Goal: Task Accomplishment & Management: Complete application form

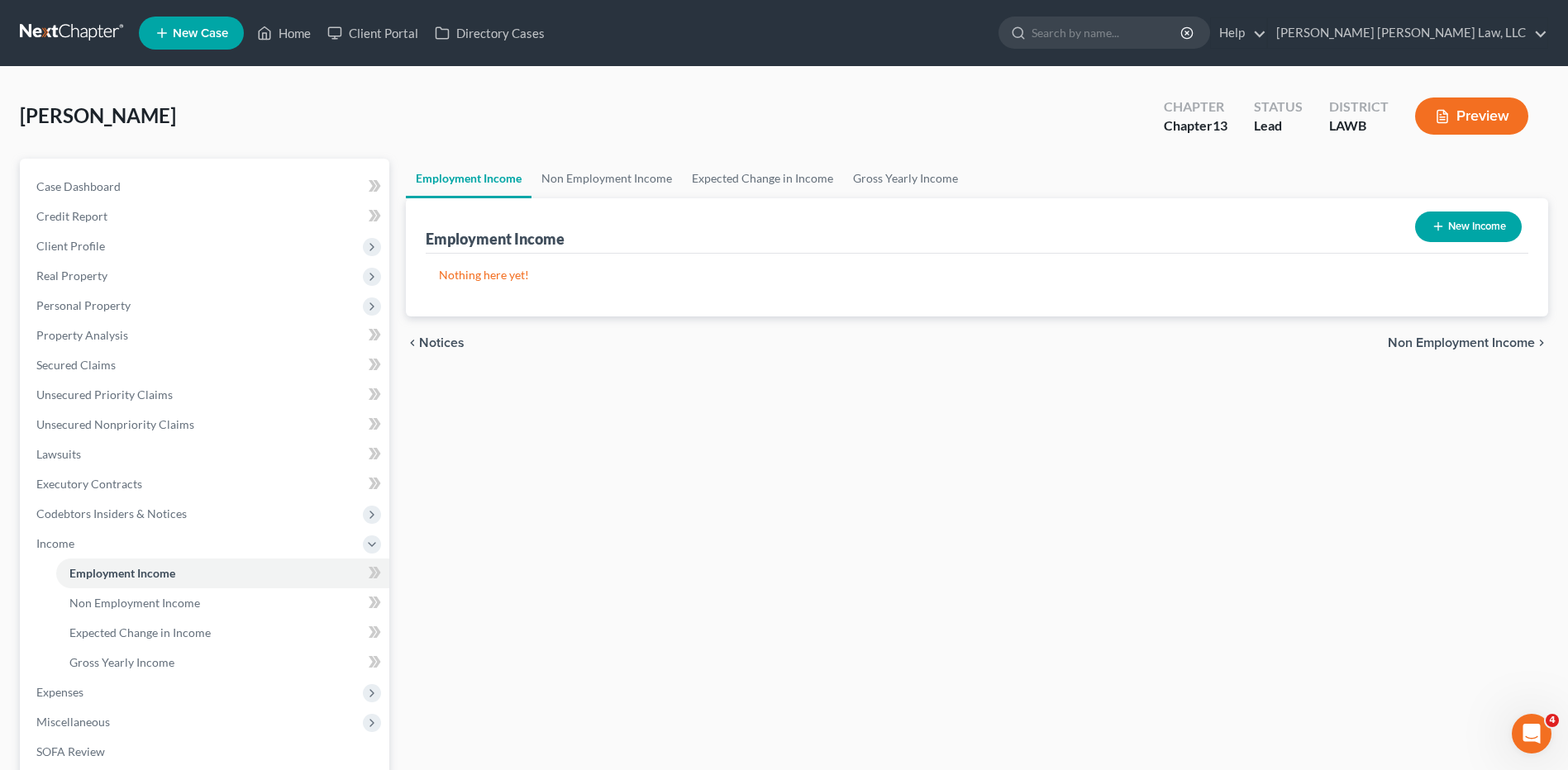
click at [86, 17] on nav "Home New Case Client Portal Directory Cases E. Orum Young Law, LLC lisa.b@eorum…" at bounding box center [784, 33] width 1568 height 66
click at [50, 27] on link at bounding box center [73, 33] width 106 height 30
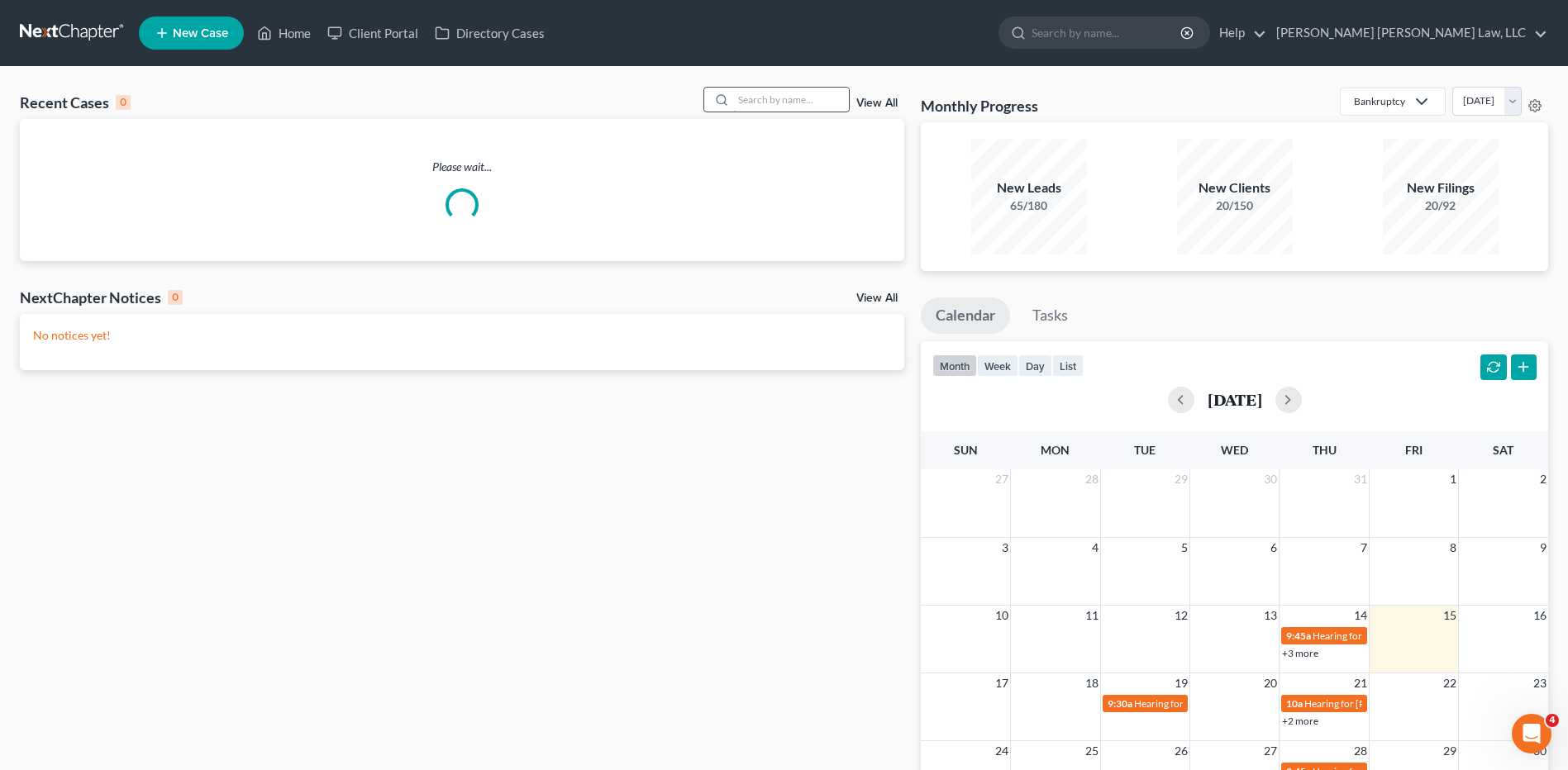
click at [761, 100] on input "search" at bounding box center [790, 99] width 116 height 24
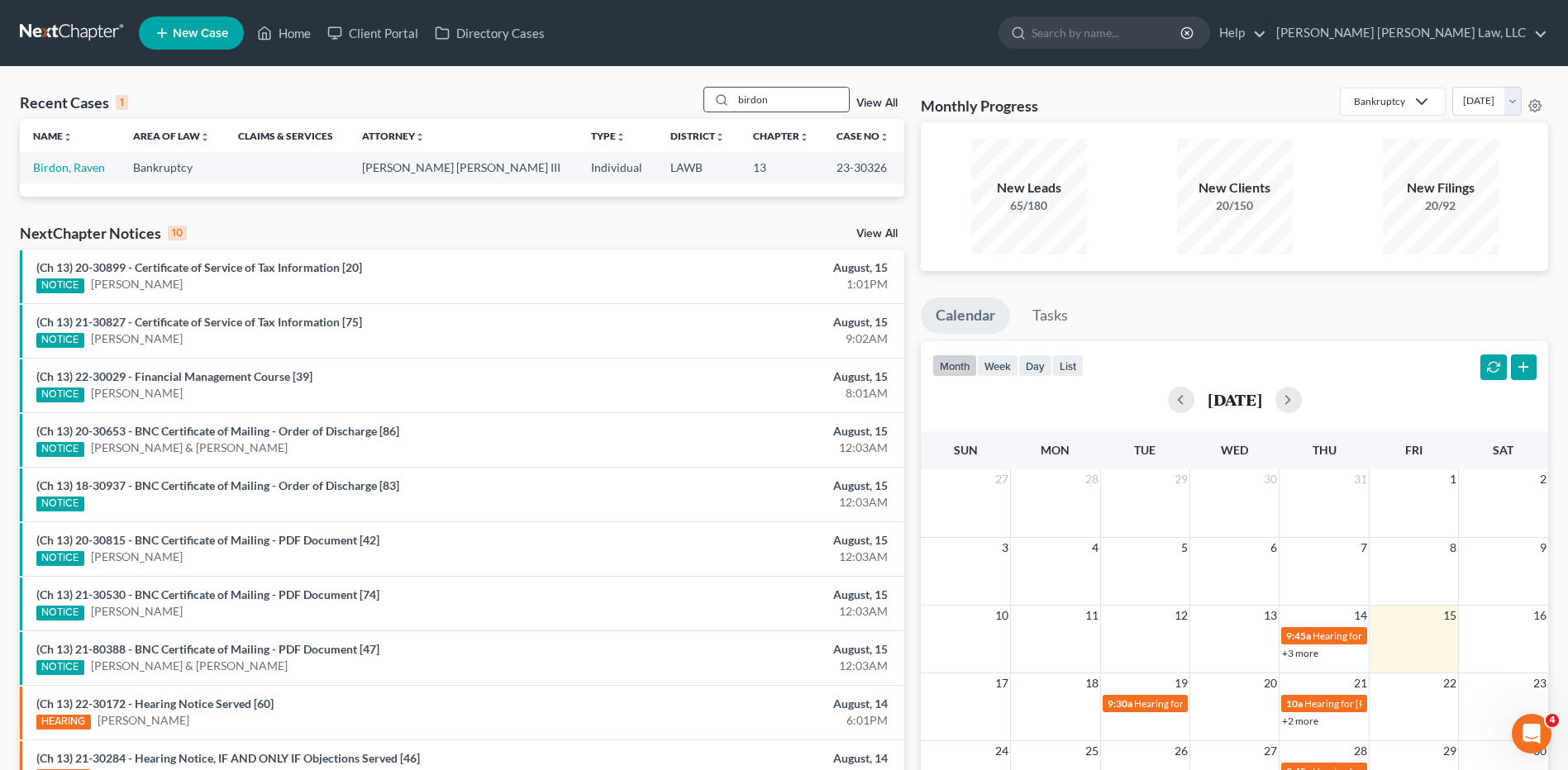
drag, startPoint x: 798, startPoint y: 105, endPoint x: 733, endPoint y: 103, distance: 65.0
click at [733, 103] on div "birdon" at bounding box center [777, 99] width 147 height 25
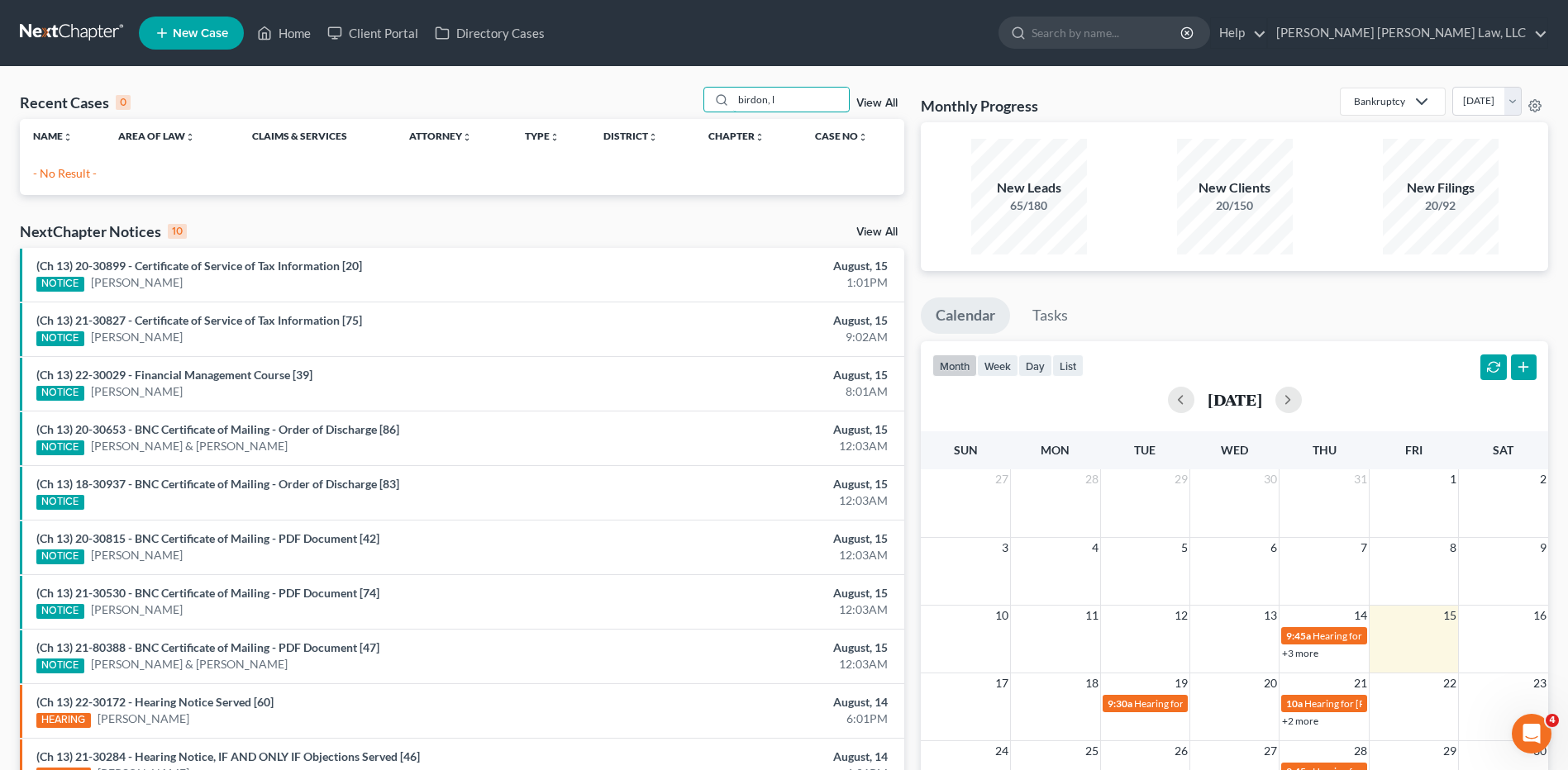
type input "birdon, l"
click at [195, 27] on span "New Case" at bounding box center [200, 34] width 55 height 13
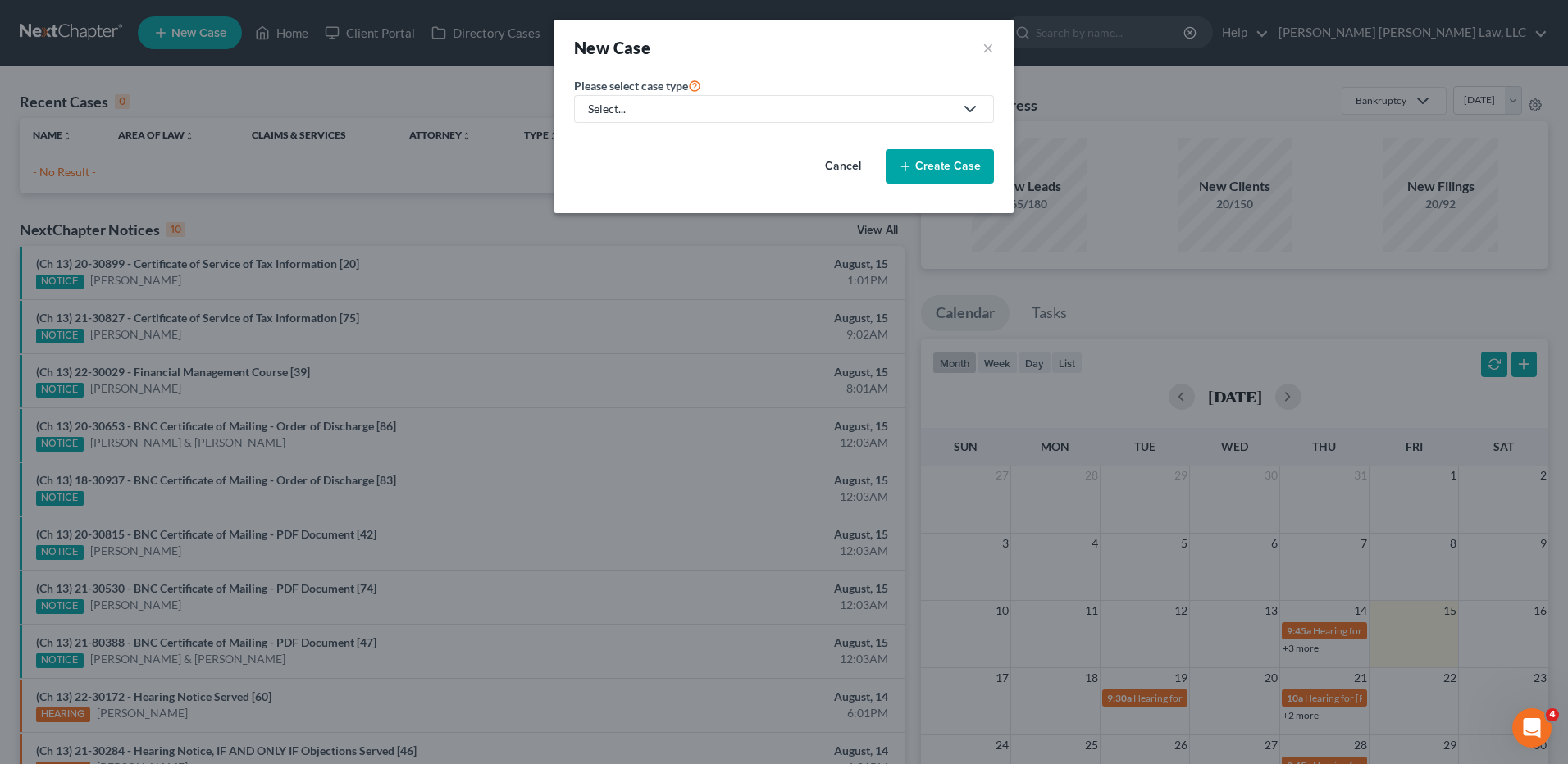
click at [695, 100] on link "Select..." at bounding box center [783, 108] width 420 height 28
click at [641, 140] on div "Bankruptcy" at bounding box center [662, 142] width 146 height 16
select select "36"
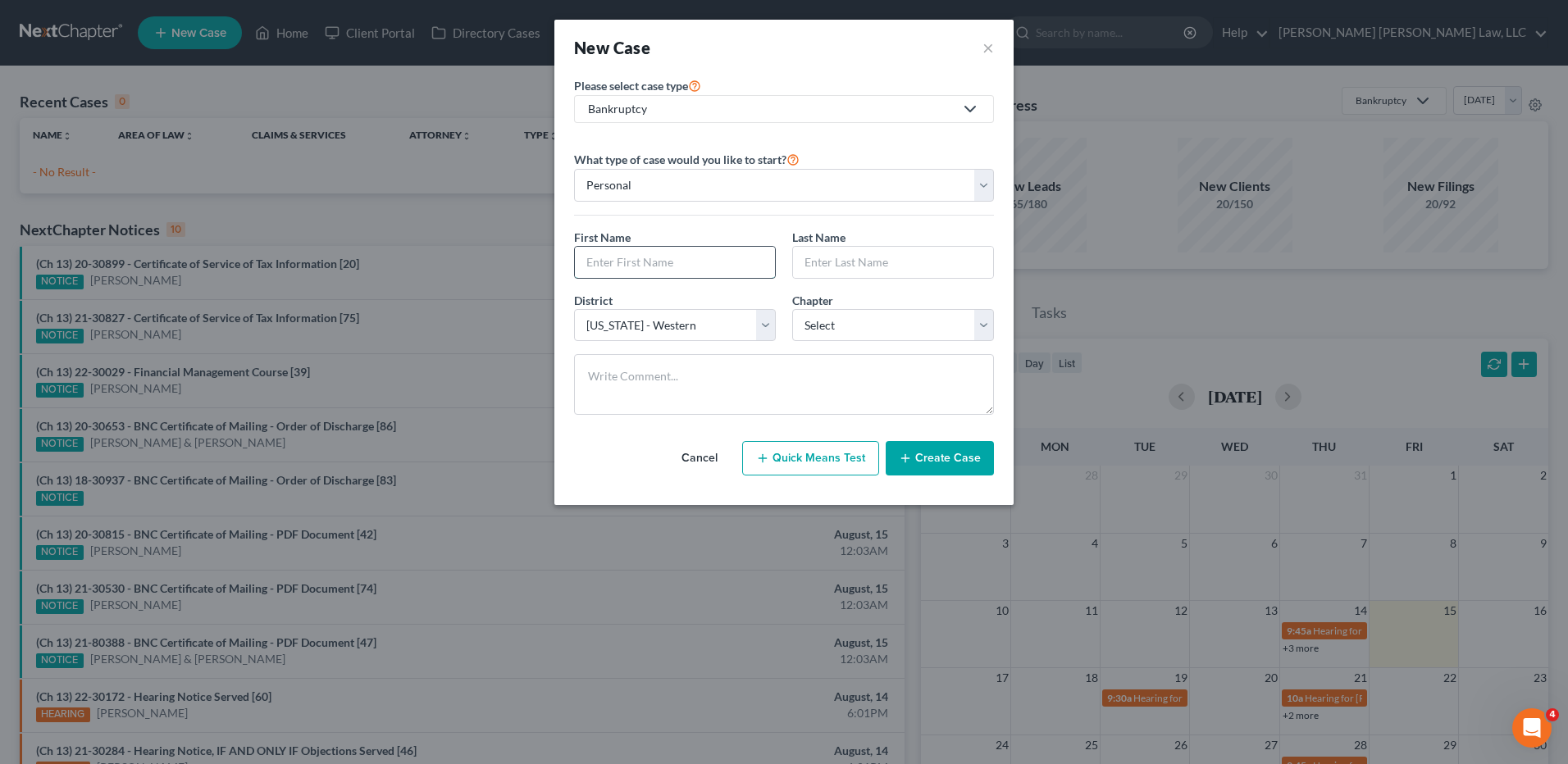
click at [716, 259] on input "text" at bounding box center [675, 262] width 200 height 32
type input "Lillie"
type input "Birdon"
click at [838, 326] on select "Select 7 11 12 13" at bounding box center [893, 326] width 202 height 32
select select "3"
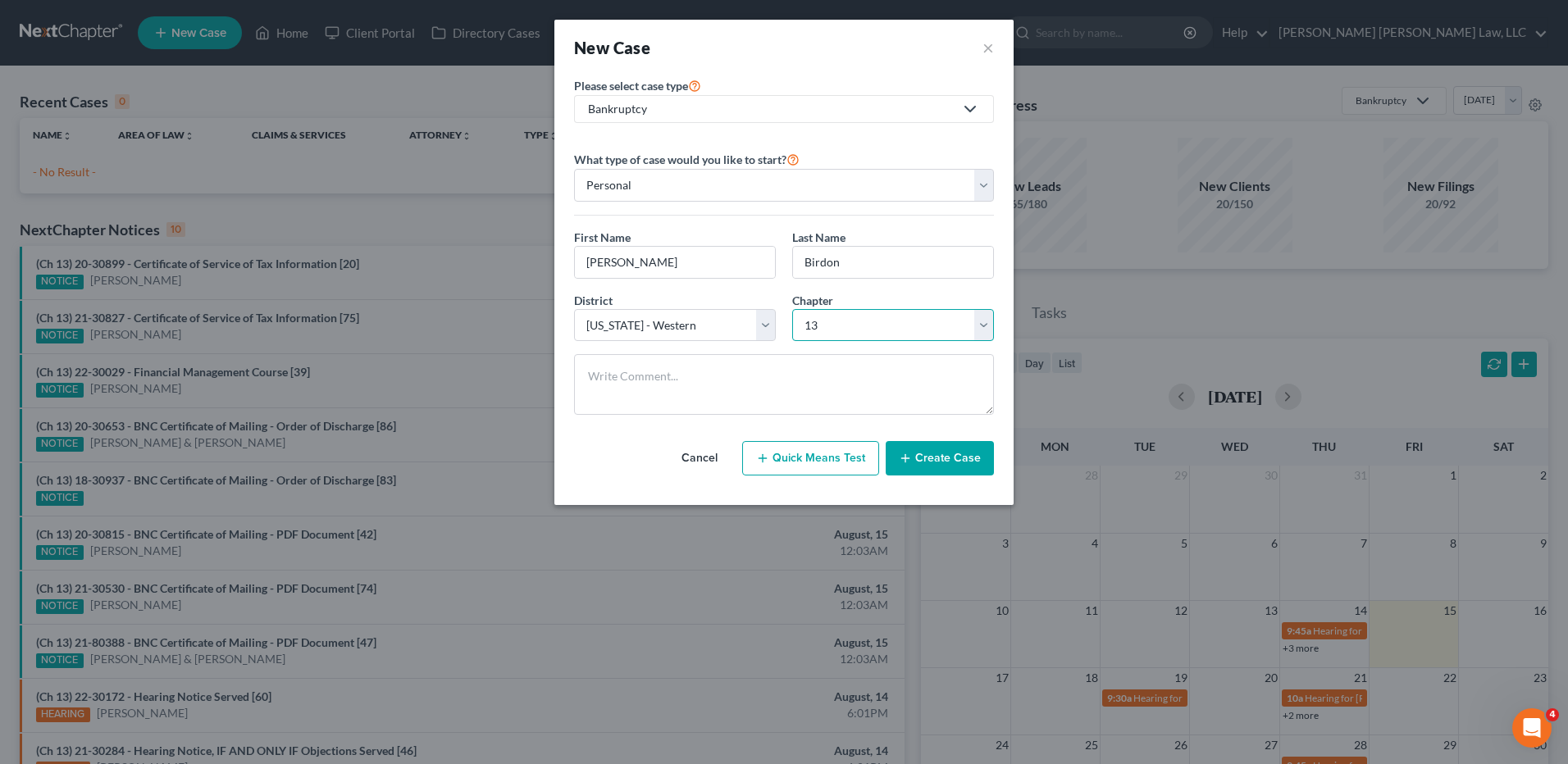
click at [792, 309] on select "Select 7 11 12 13" at bounding box center [893, 326] width 202 height 32
click at [931, 461] on button "Create Case" at bounding box center [940, 458] width 108 height 34
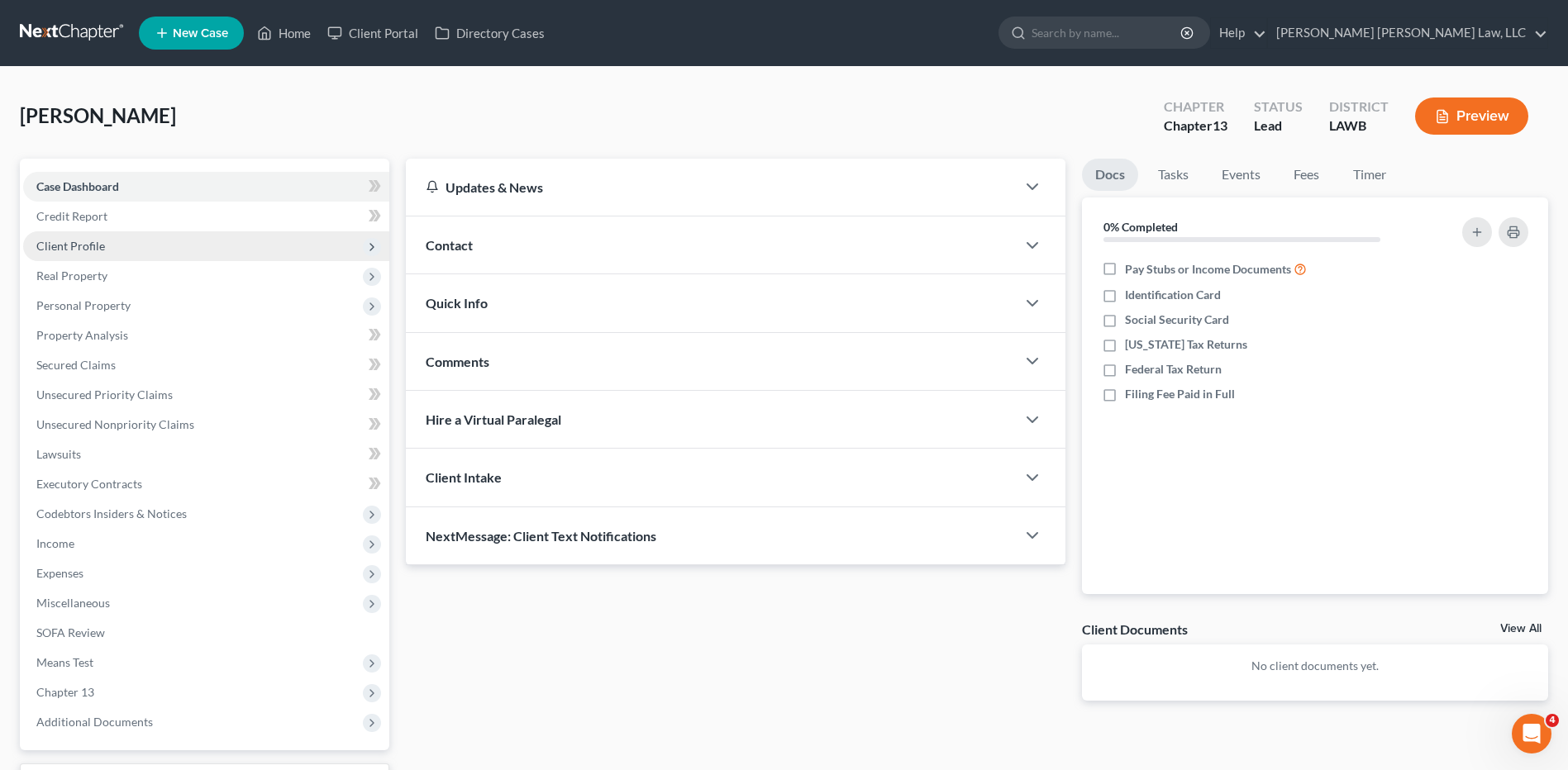
click at [62, 249] on span "Client Profile" at bounding box center [70, 245] width 68 height 14
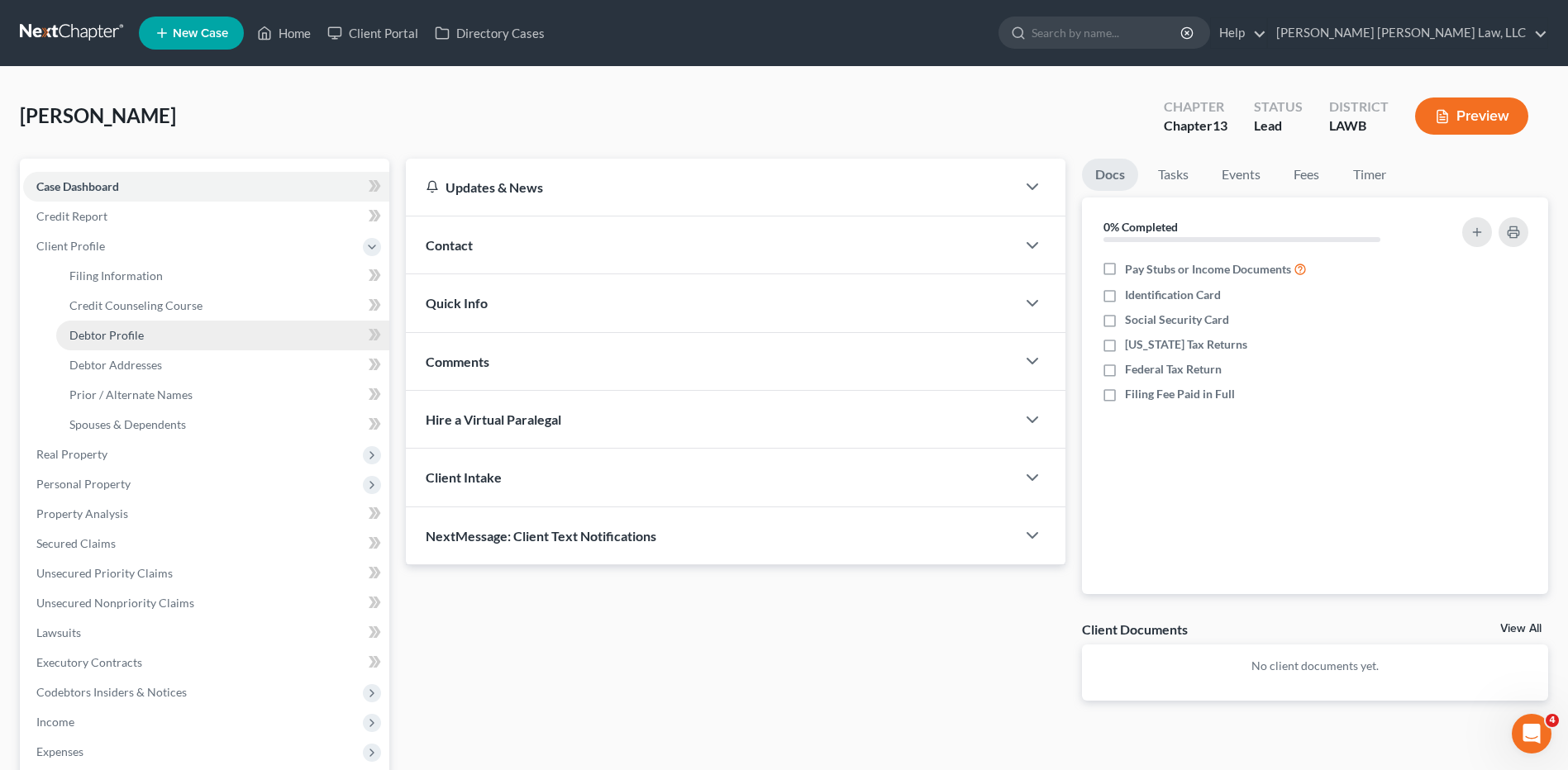
click at [104, 336] on span "Debtor Profile" at bounding box center [106, 335] width 75 height 14
select select "0"
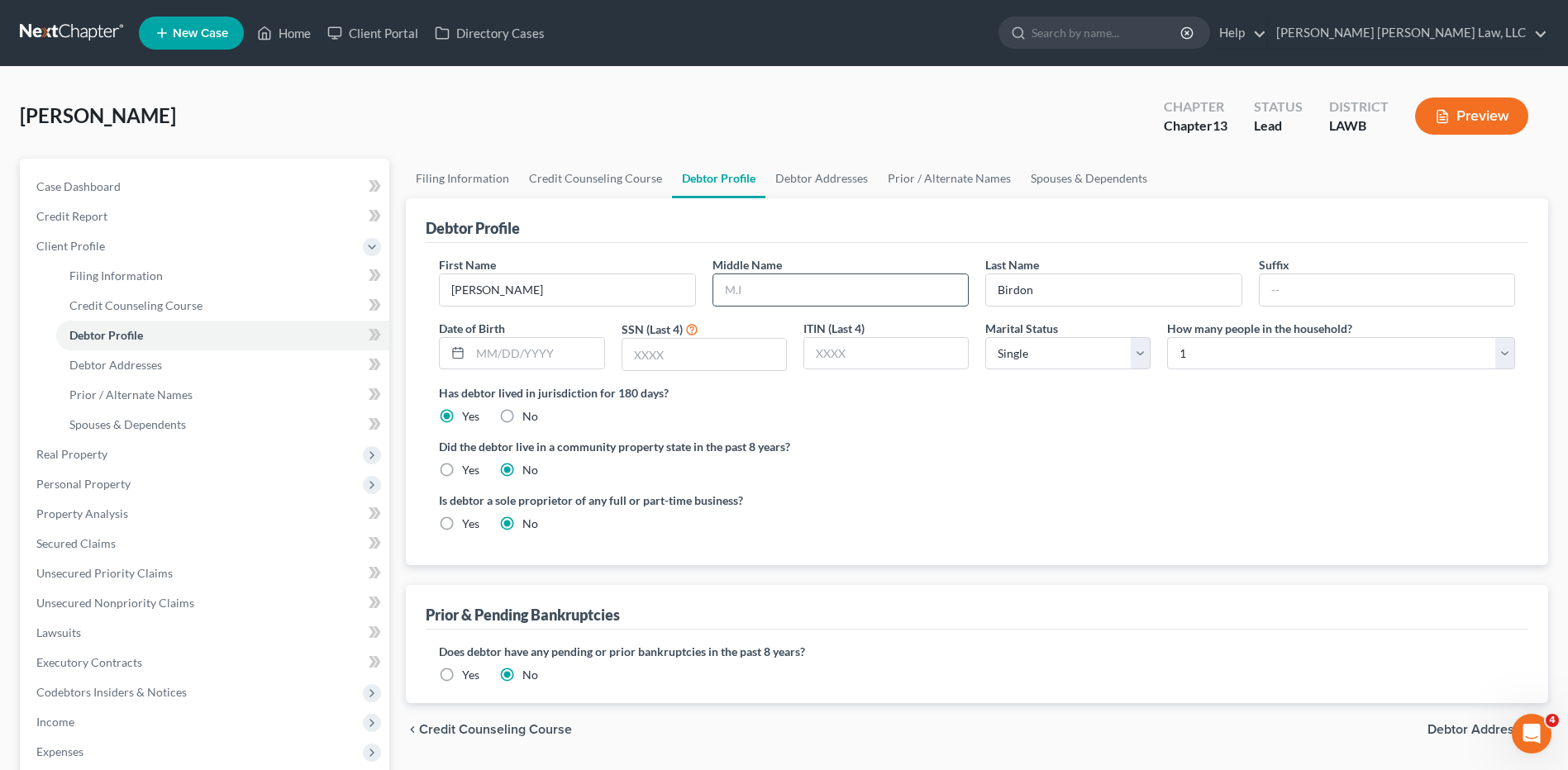
click at [745, 293] on input "text" at bounding box center [840, 290] width 255 height 32
type input "P."
click at [1109, 443] on label "Did the debtor live in a community property state in the past 8 years?" at bounding box center [977, 446] width 1076 height 17
click at [1196, 359] on select "Select 1 2 3 4 5 6 7 8 9 10 11 12 13 14 15 16 17 18 19 20" at bounding box center [1341, 354] width 348 height 33
select select "2"
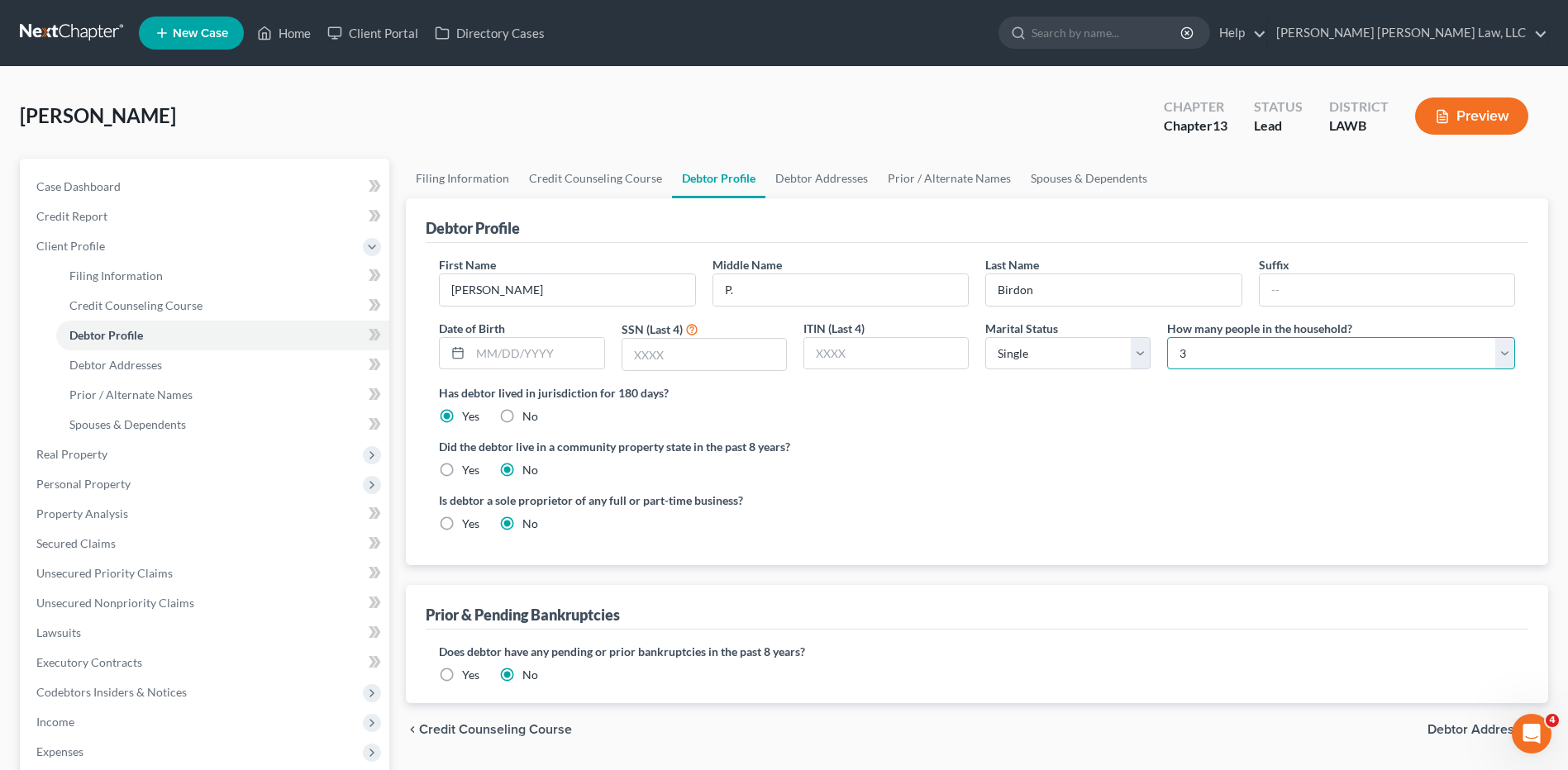
click at [1167, 337] on select "Select 1 2 3 4 5 6 7 8 9 10 11 12 13 14 15 16 17 18 19 20" at bounding box center [1341, 354] width 348 height 33
click at [462, 465] on label "Yes" at bounding box center [470, 470] width 17 height 16
click at [468, 465] on input "Yes" at bounding box center [474, 467] width 11 height 11
radio input "true"
radio input "false"
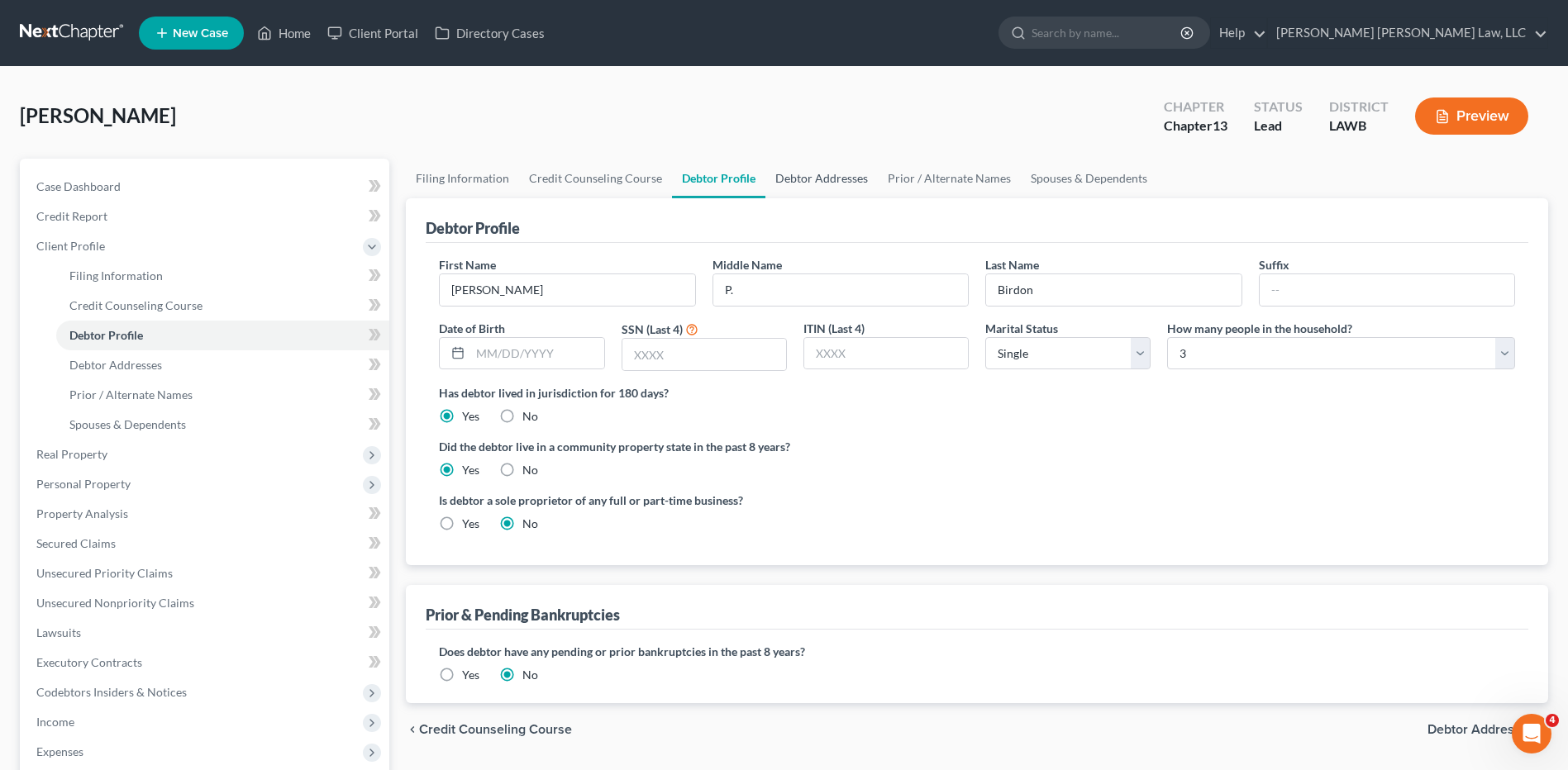
click at [854, 184] on link "Debtor Addresses" at bounding box center [822, 178] width 113 height 40
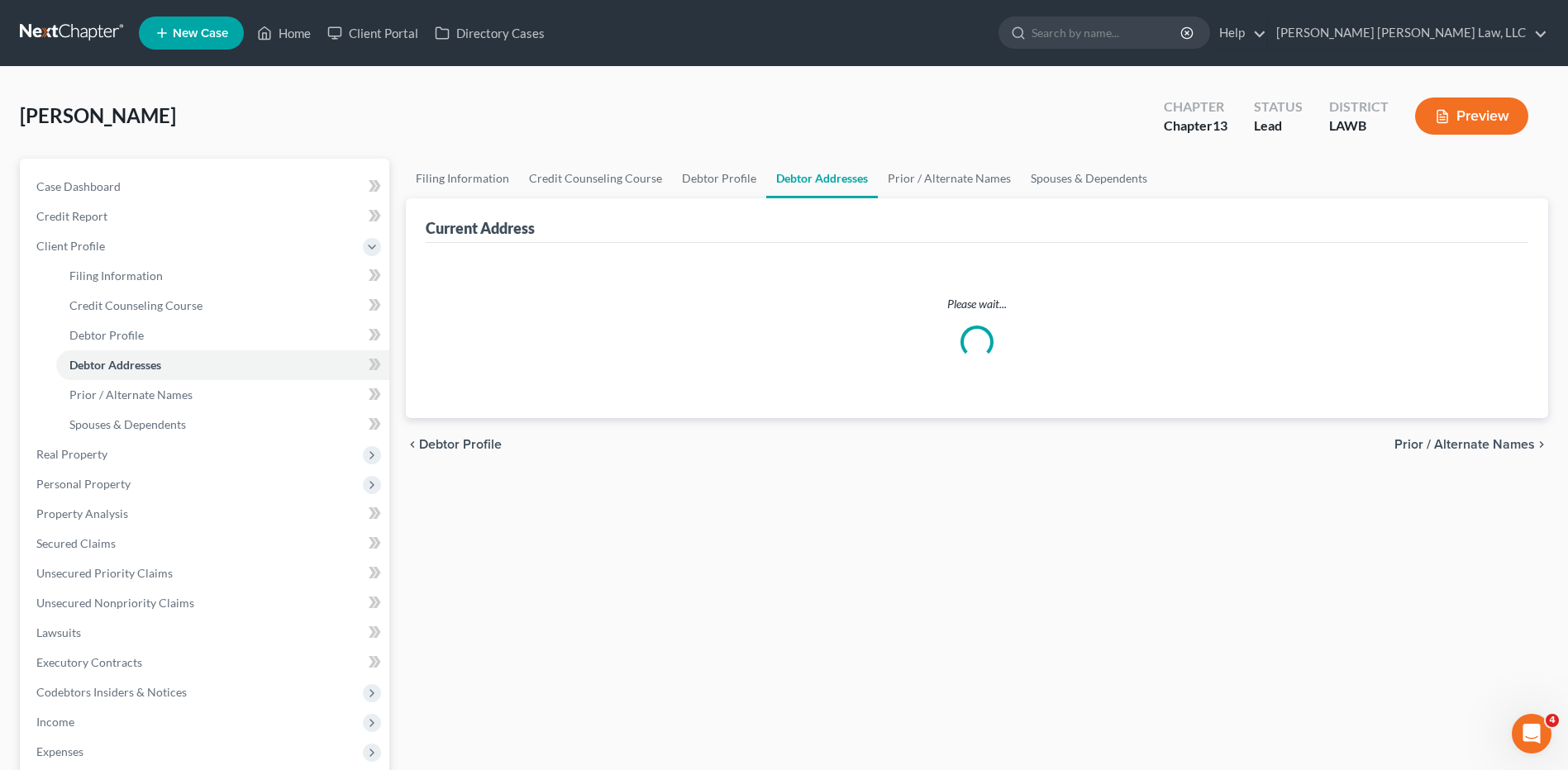
select select "0"
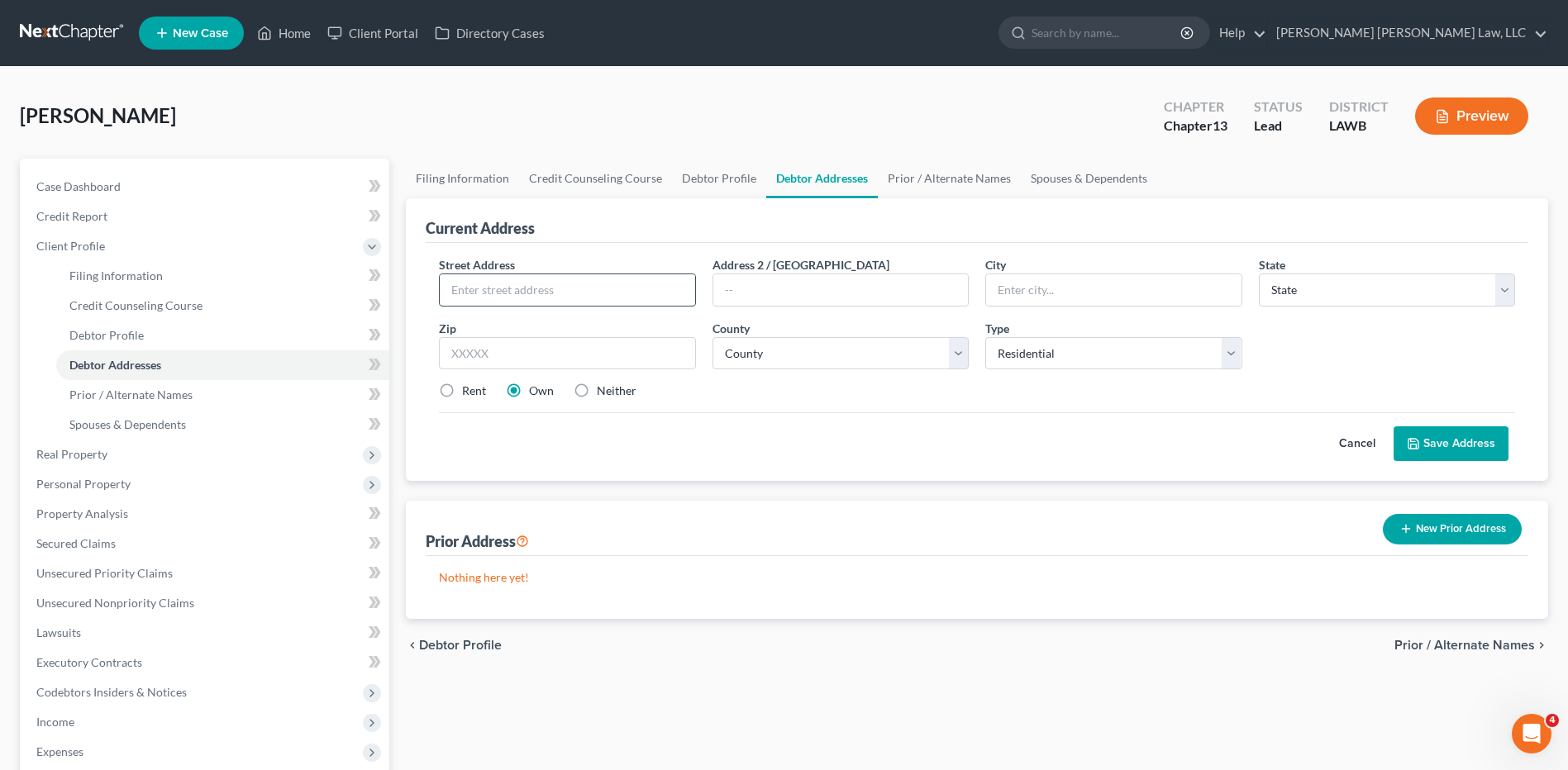
click at [564, 284] on input "text" at bounding box center [568, 290] width 255 height 32
type input "317 Woodland Ave."
click at [748, 354] on select "County" at bounding box center [840, 354] width 256 height 33
click at [749, 353] on select "County" at bounding box center [840, 354] width 256 height 33
click at [475, 349] on input "713334" at bounding box center [568, 354] width 256 height 33
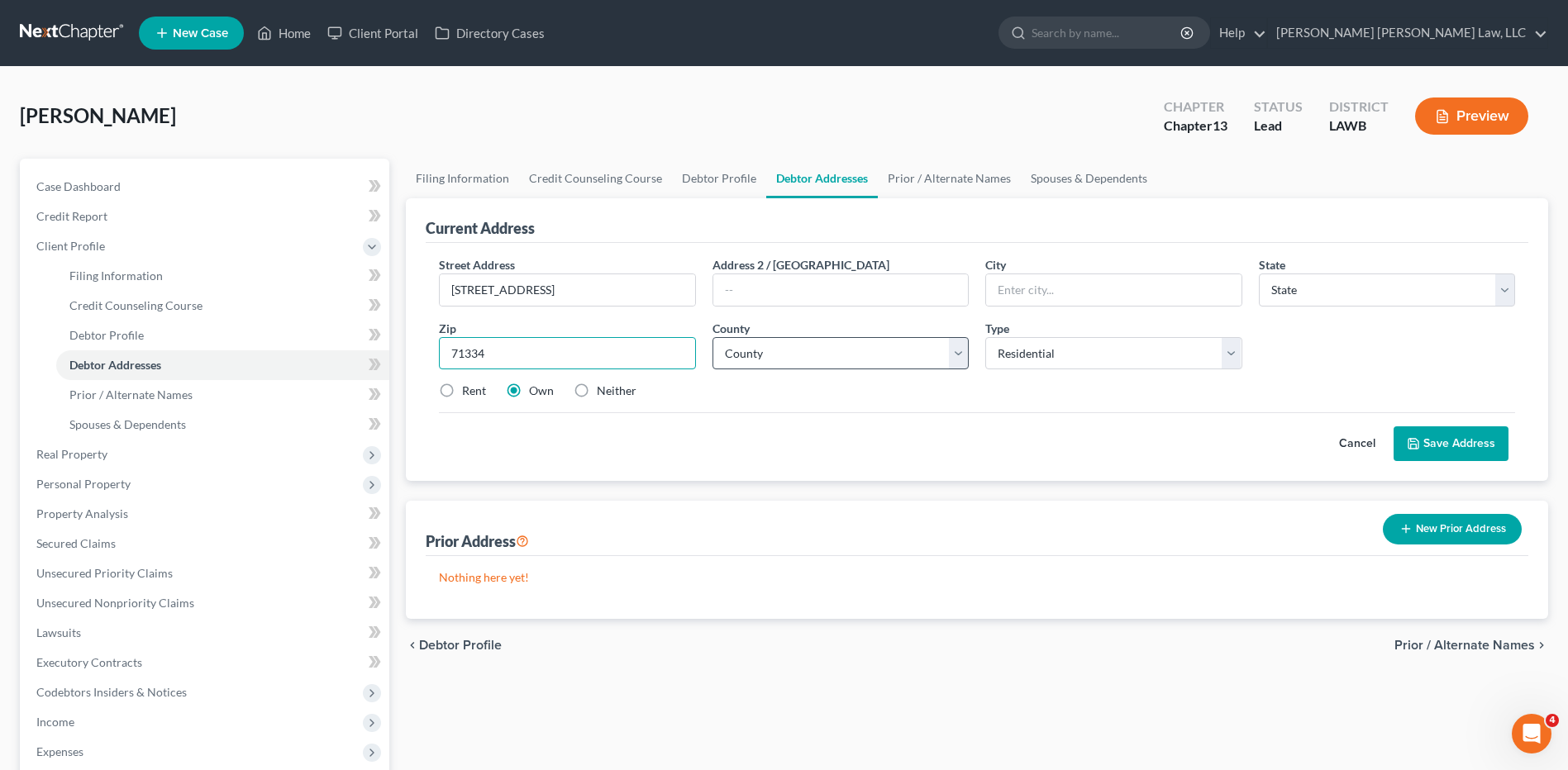
type input "71334"
click at [818, 345] on select "County" at bounding box center [840, 354] width 256 height 33
type input "Ferriday"
select select "19"
click at [766, 358] on select "County" at bounding box center [840, 354] width 256 height 33
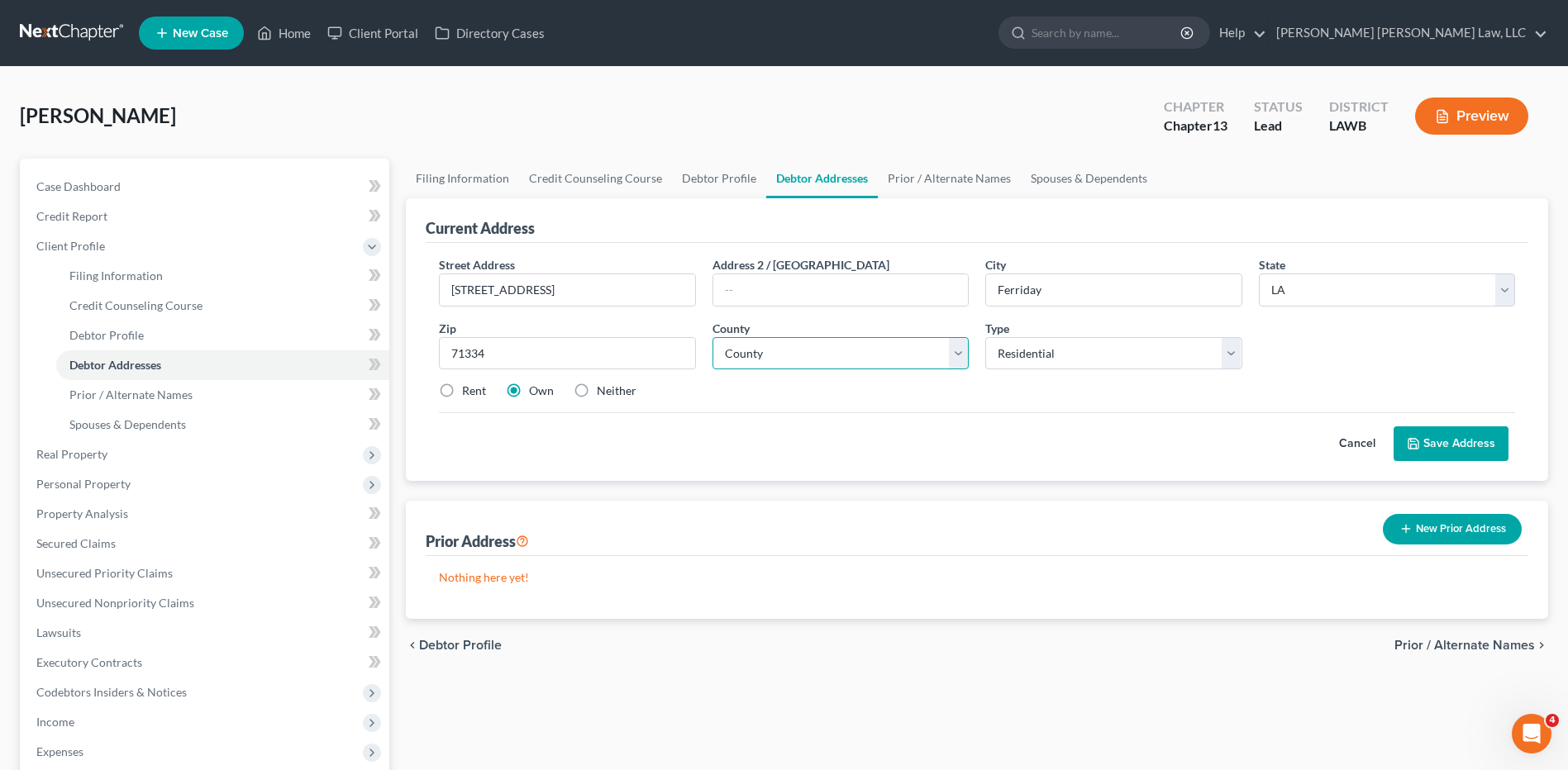
click at [766, 358] on select "County" at bounding box center [840, 354] width 256 height 33
select select "14"
click at [712, 337] on select "County Acadia Allen Ascension Assumption Avoyelles Beauregard Bienville Bossier…" at bounding box center [840, 354] width 256 height 33
click at [1475, 444] on button "Save Address" at bounding box center [1451, 444] width 115 height 35
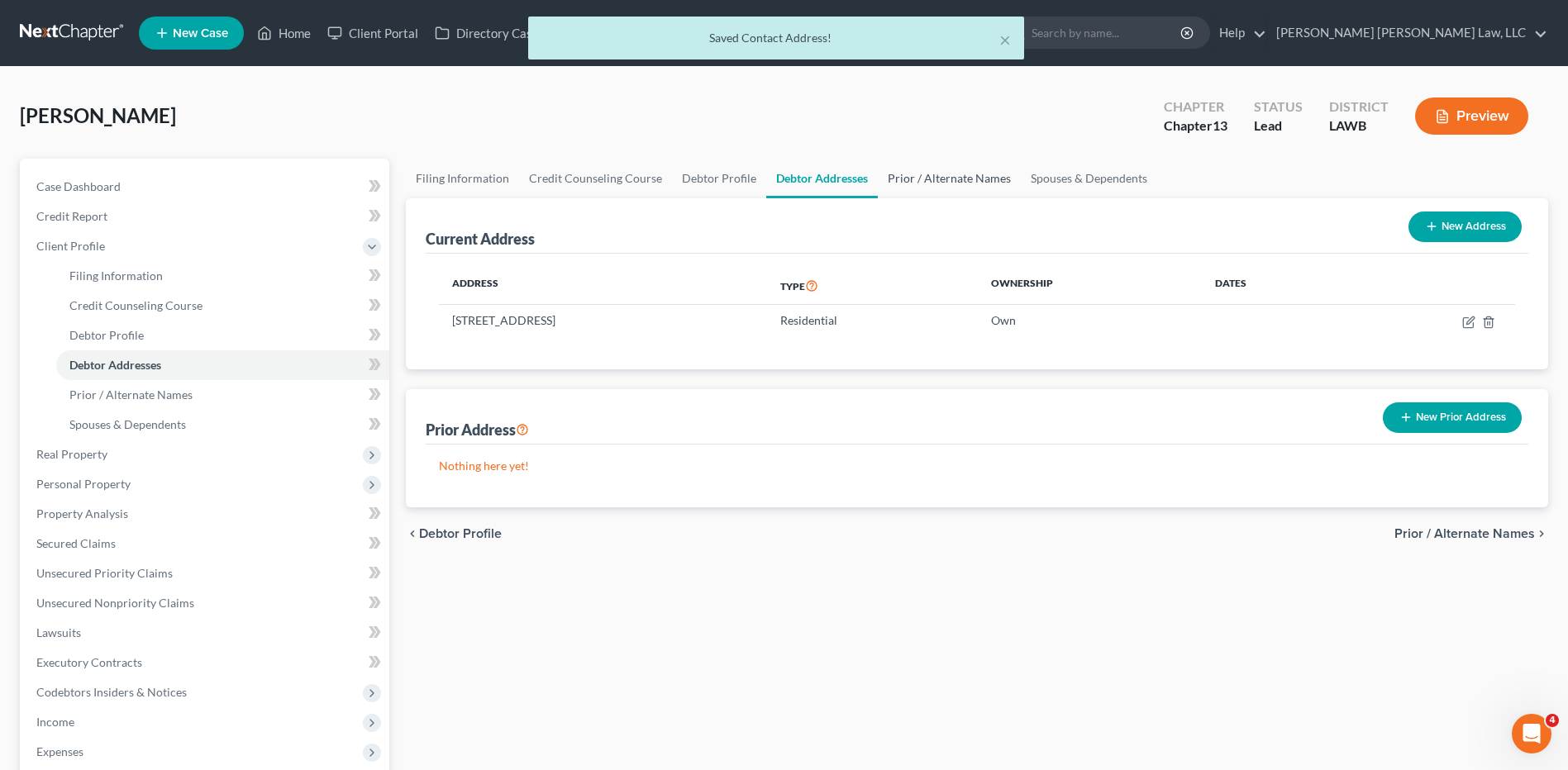
click at [960, 185] on link "Prior / Alternate Names" at bounding box center [949, 178] width 143 height 40
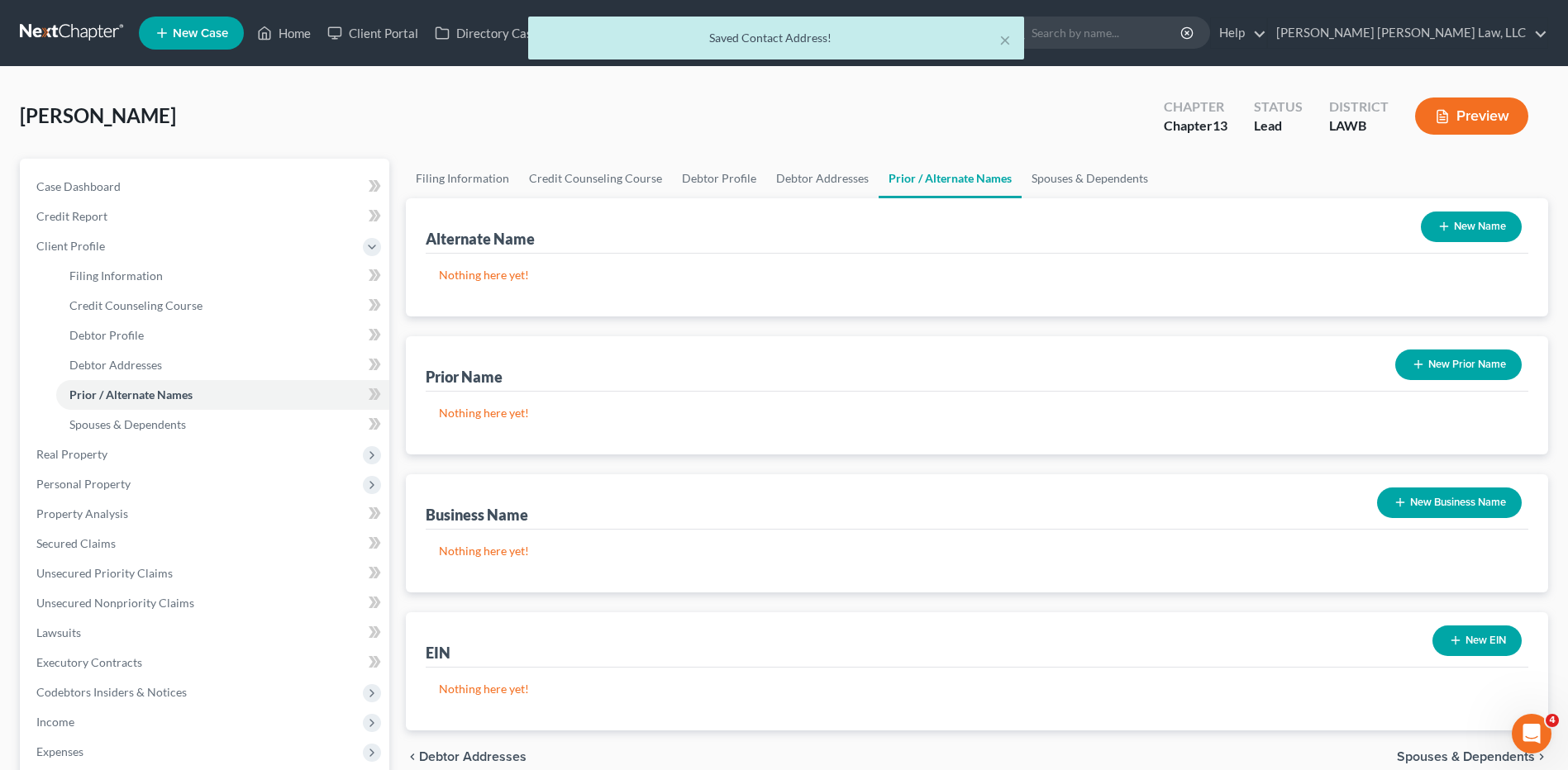
click at [1469, 230] on button "New Name" at bounding box center [1471, 227] width 101 height 31
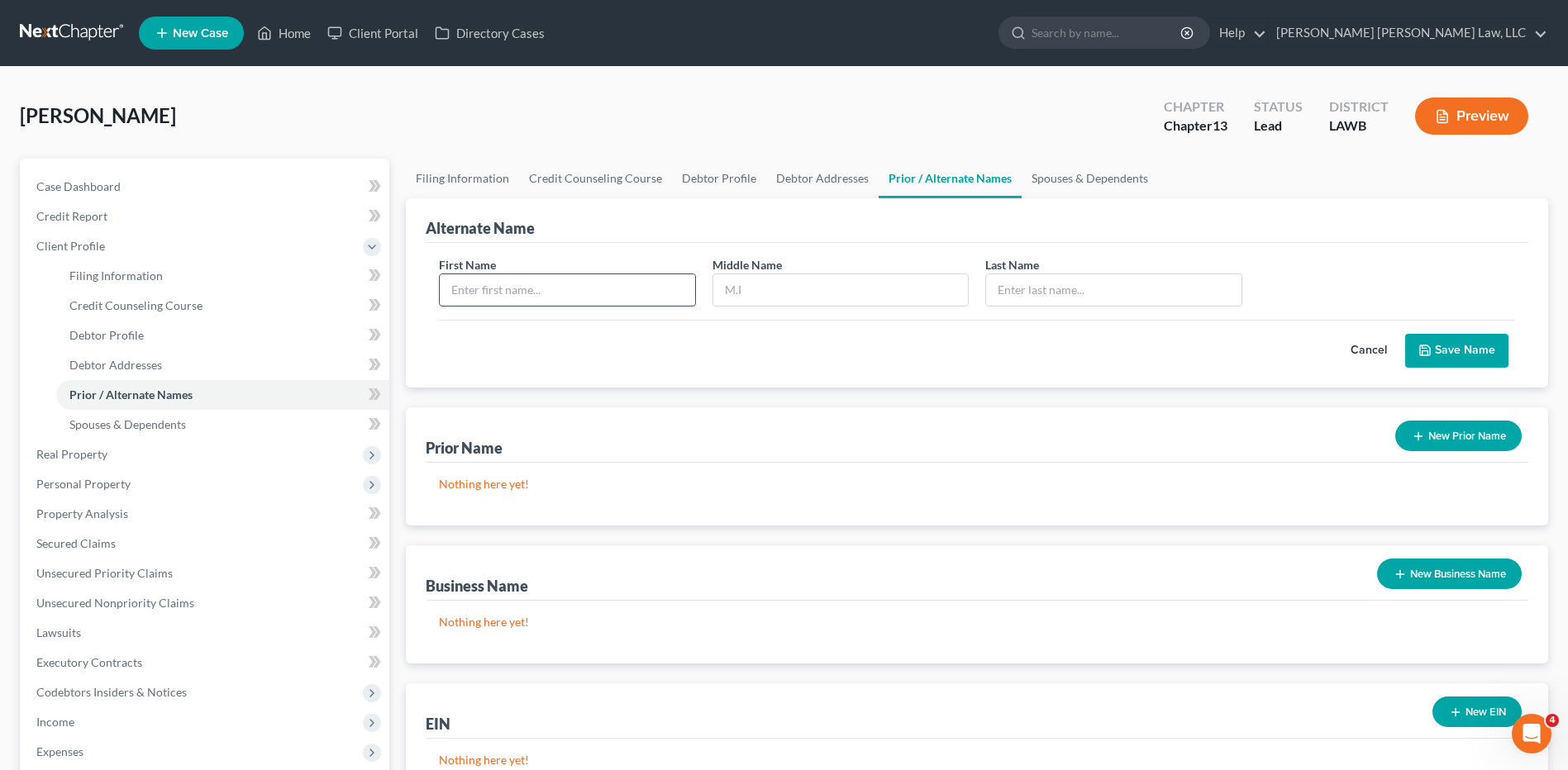
click at [548, 295] on input "text" at bounding box center [568, 290] width 255 height 32
type input "Lillie"
type input "Birdon"
click at [1455, 345] on button "Save Name" at bounding box center [1457, 351] width 104 height 35
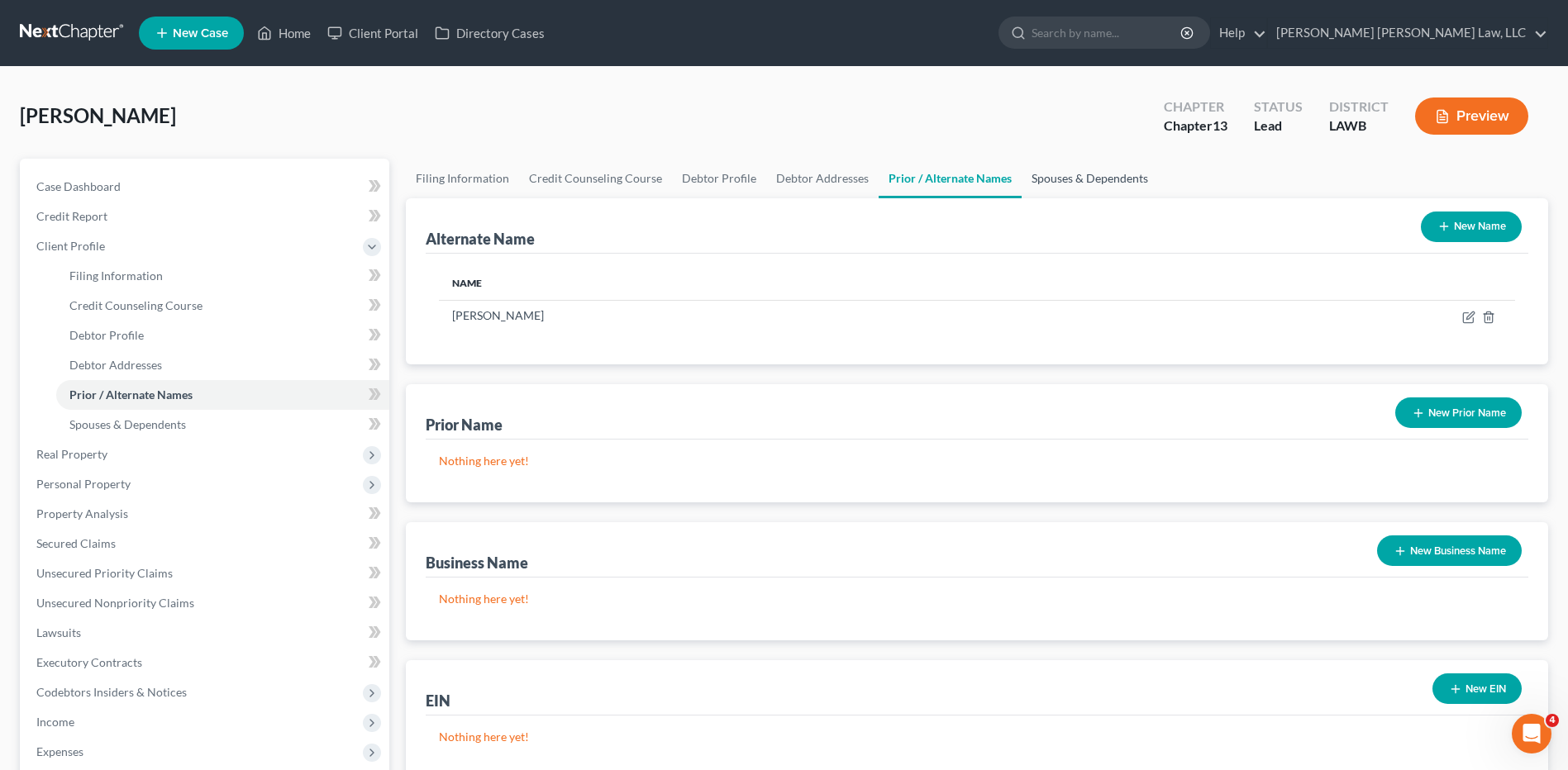
click at [1064, 183] on link "Spouses & Dependents" at bounding box center [1090, 178] width 136 height 40
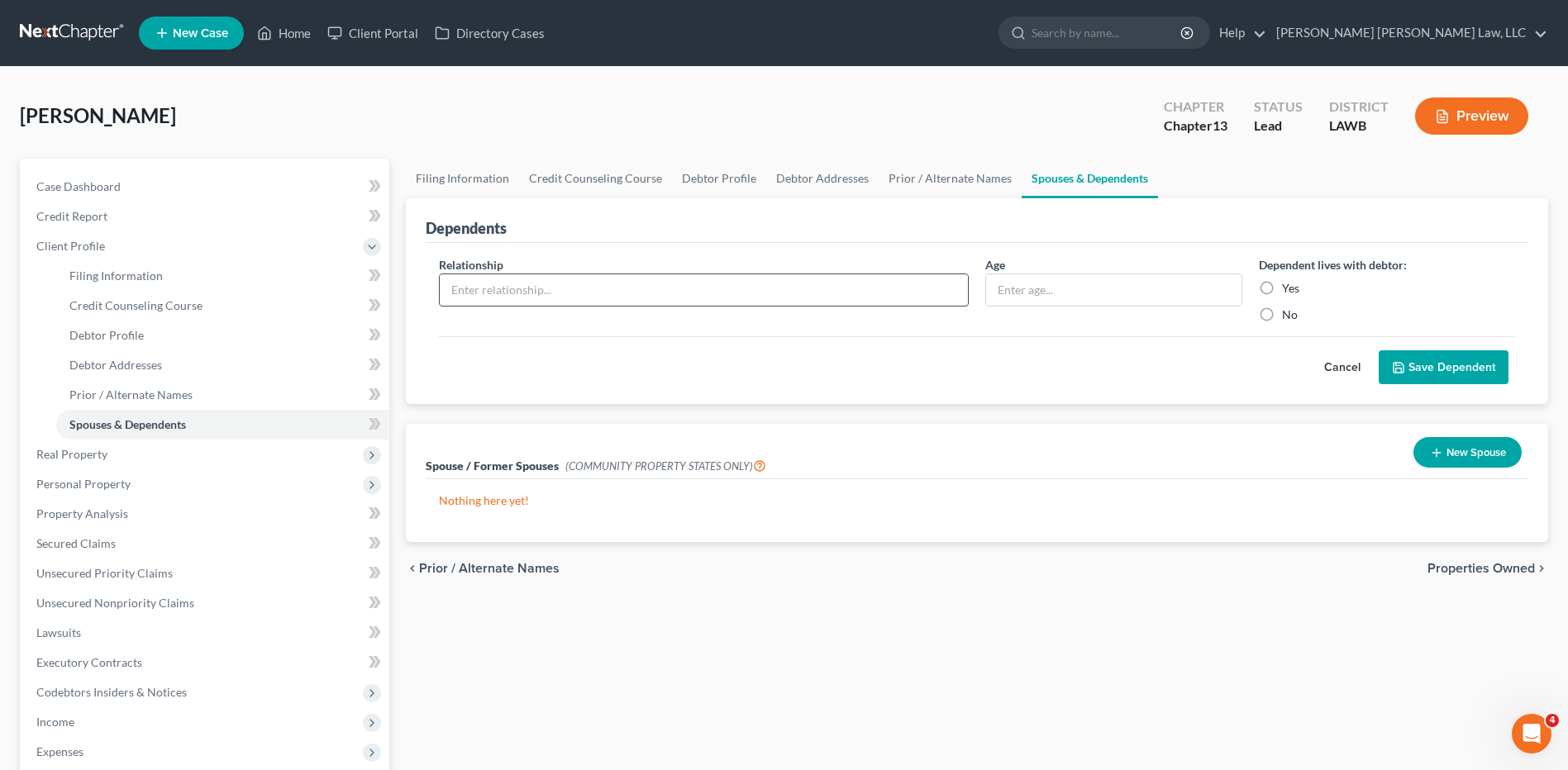
click at [528, 291] on input "text" at bounding box center [704, 290] width 528 height 32
type input "grandson"
click at [1006, 285] on input "text" at bounding box center [1113, 290] width 255 height 32
type input "16"
click at [1282, 286] on label "Yes" at bounding box center [1291, 288] width 17 height 16
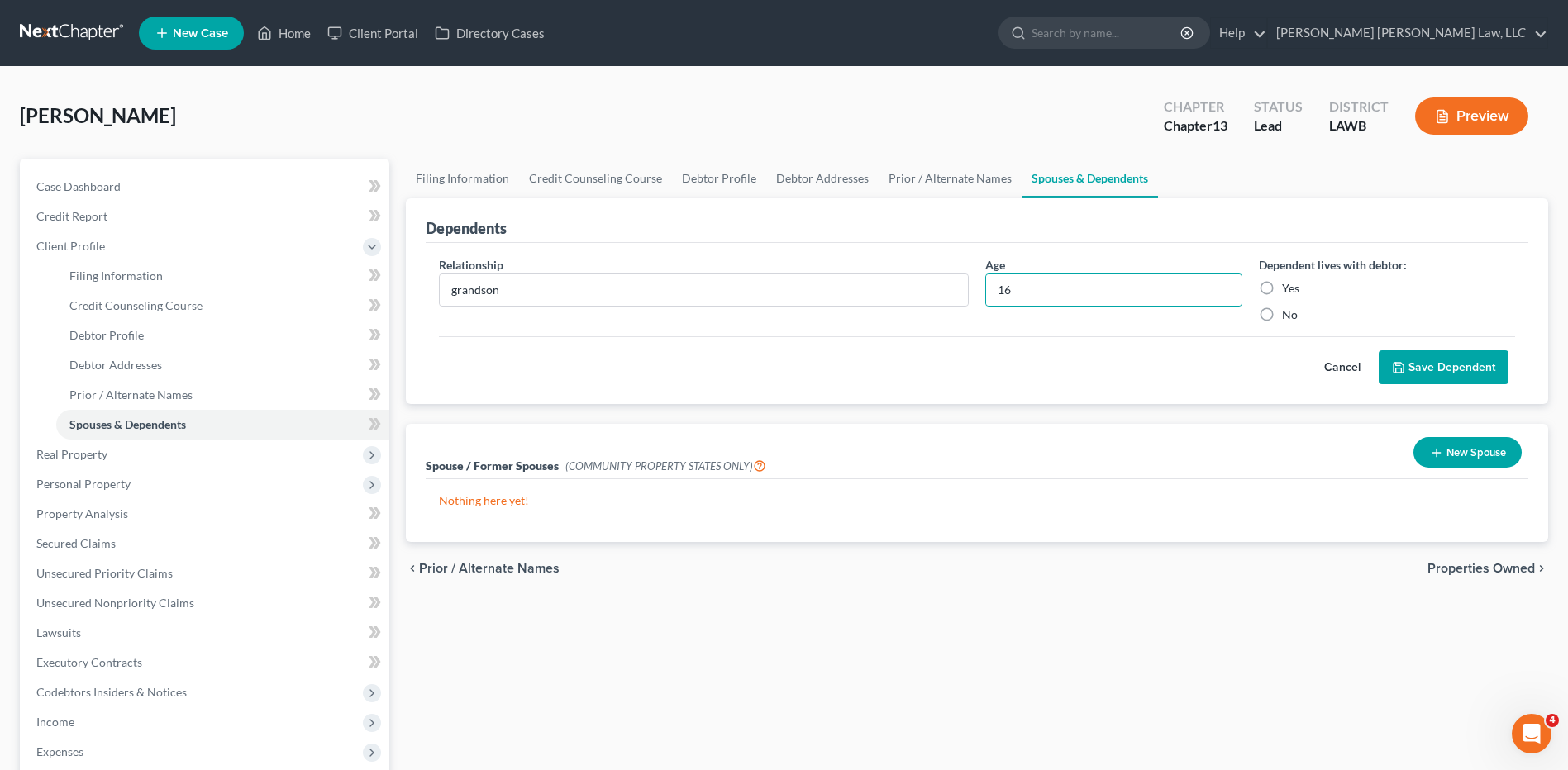
click at [1289, 286] on input "Yes" at bounding box center [1294, 285] width 11 height 11
radio input "true"
click at [1375, 354] on button "Cancel" at bounding box center [1342, 367] width 73 height 33
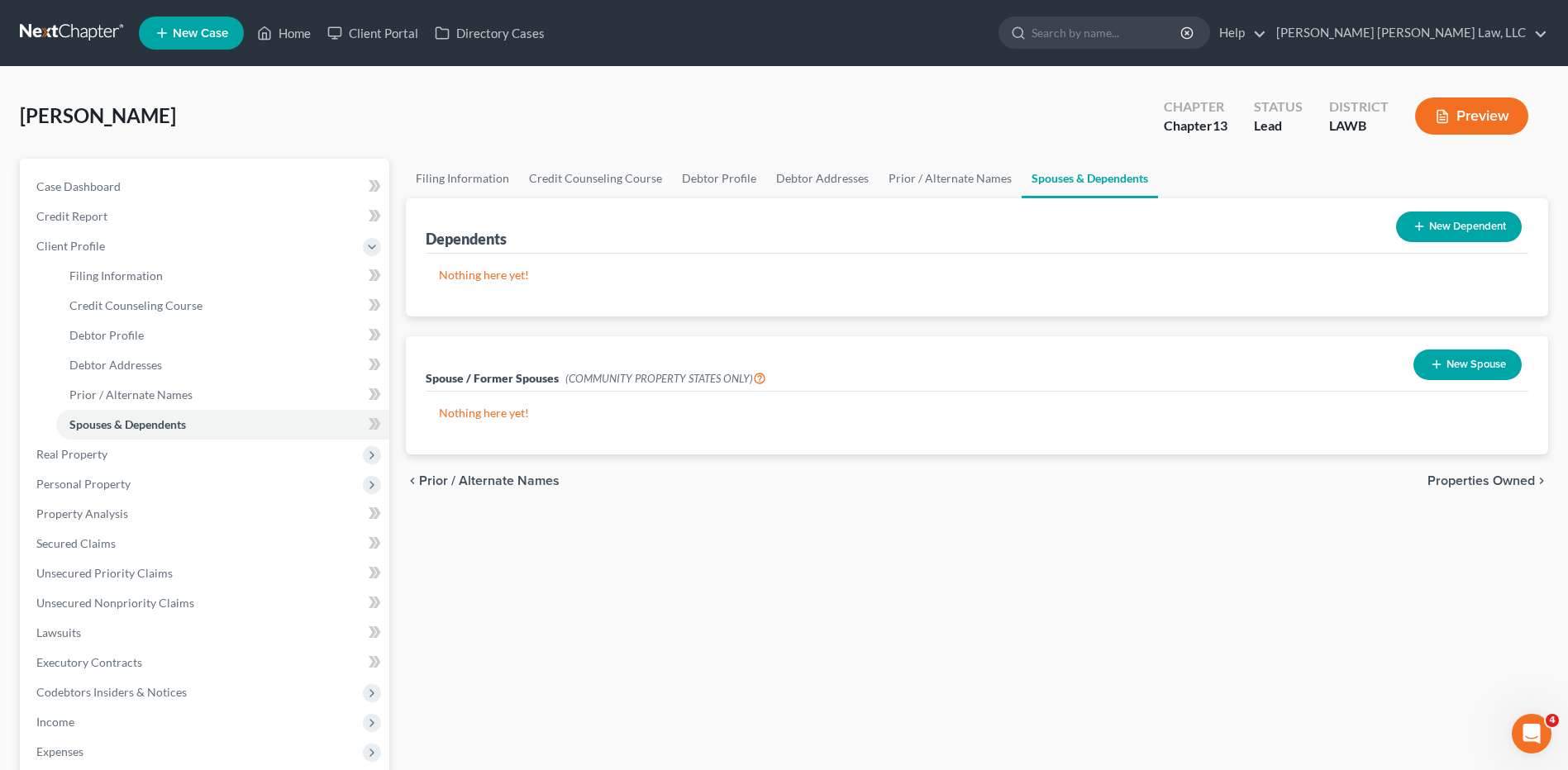
click at [1409, 239] on button "New Dependent" at bounding box center [1459, 227] width 126 height 31
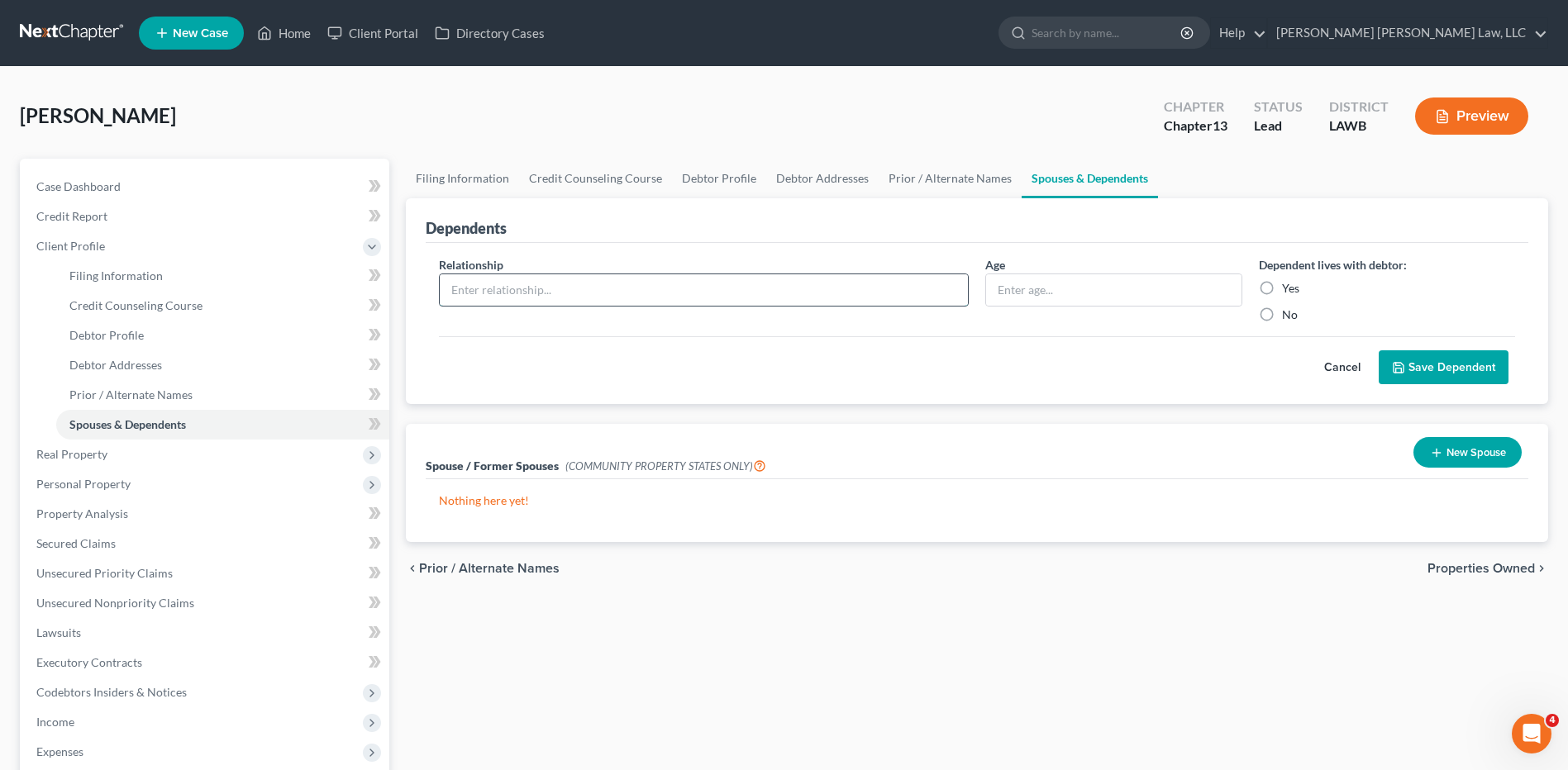
click at [578, 291] on input "text" at bounding box center [704, 290] width 528 height 32
type input "grandson"
click at [1069, 298] on input "text" at bounding box center [1113, 290] width 255 height 32
type input "16"
click at [1282, 288] on label "Yes" at bounding box center [1291, 288] width 17 height 16
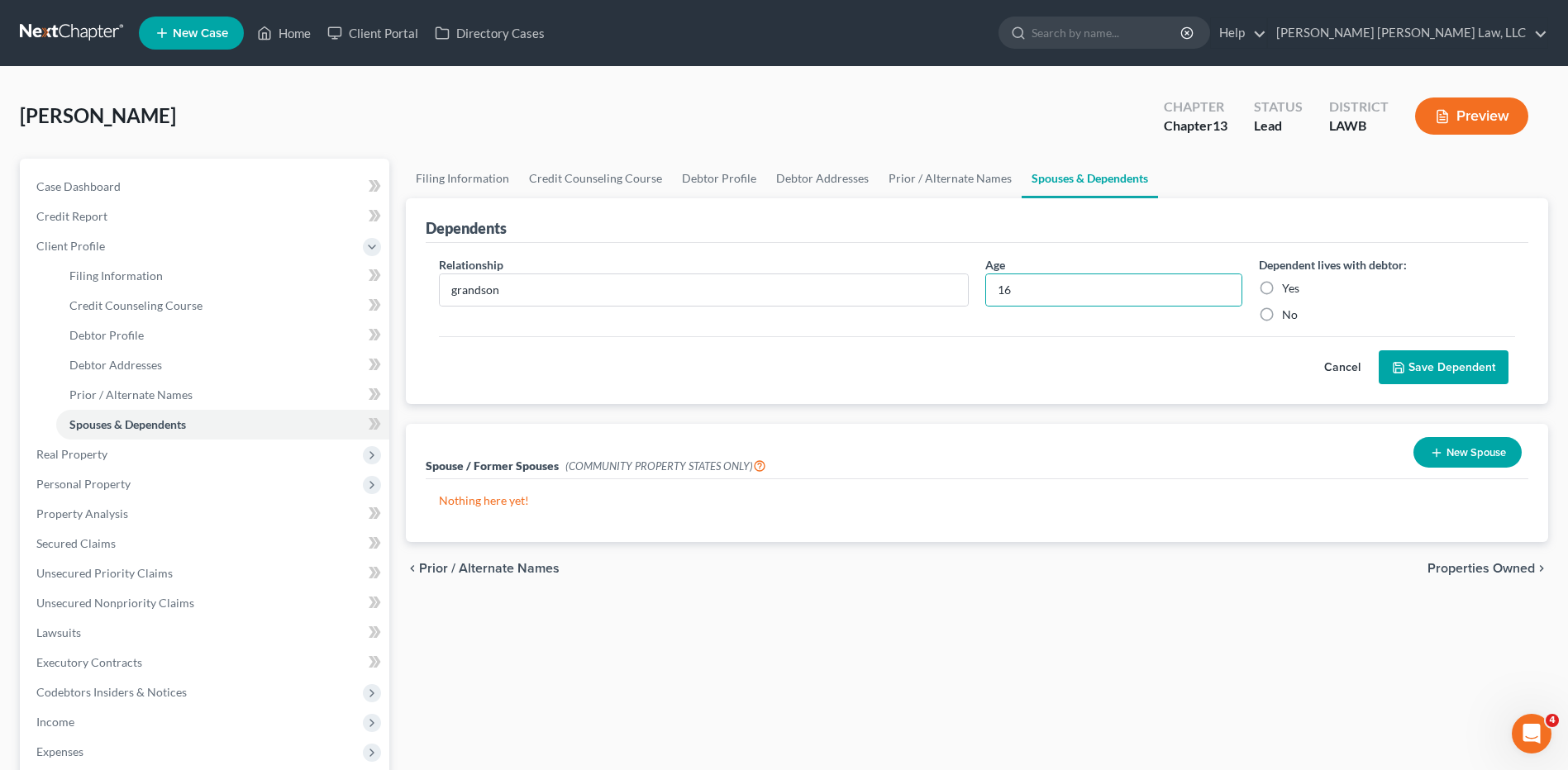
click at [1289, 288] on input "Yes" at bounding box center [1294, 285] width 11 height 11
radio input "true"
click at [1437, 368] on button "Save Dependent" at bounding box center [1443, 367] width 130 height 35
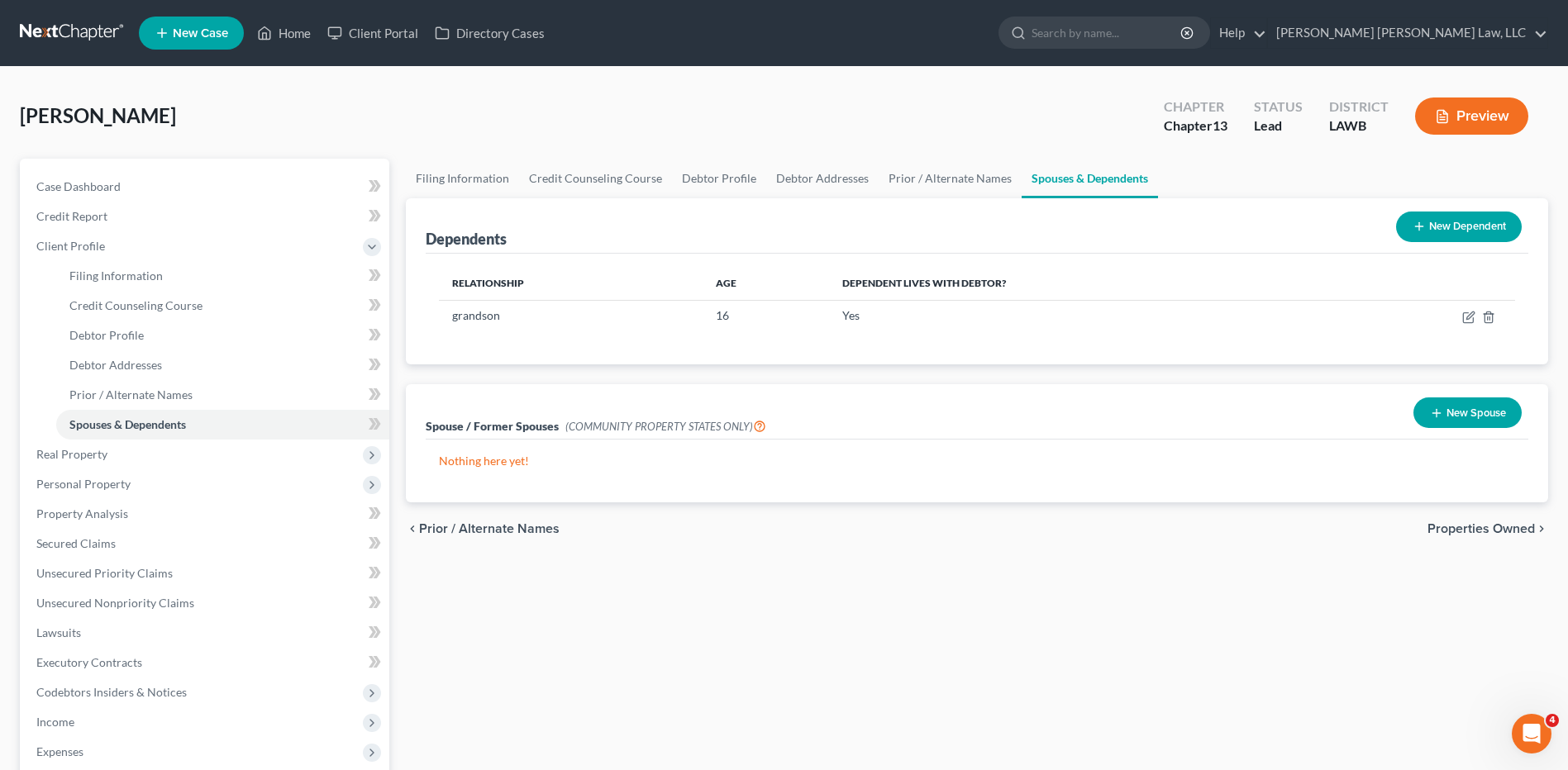
click at [1435, 224] on button "New Dependent" at bounding box center [1459, 227] width 126 height 31
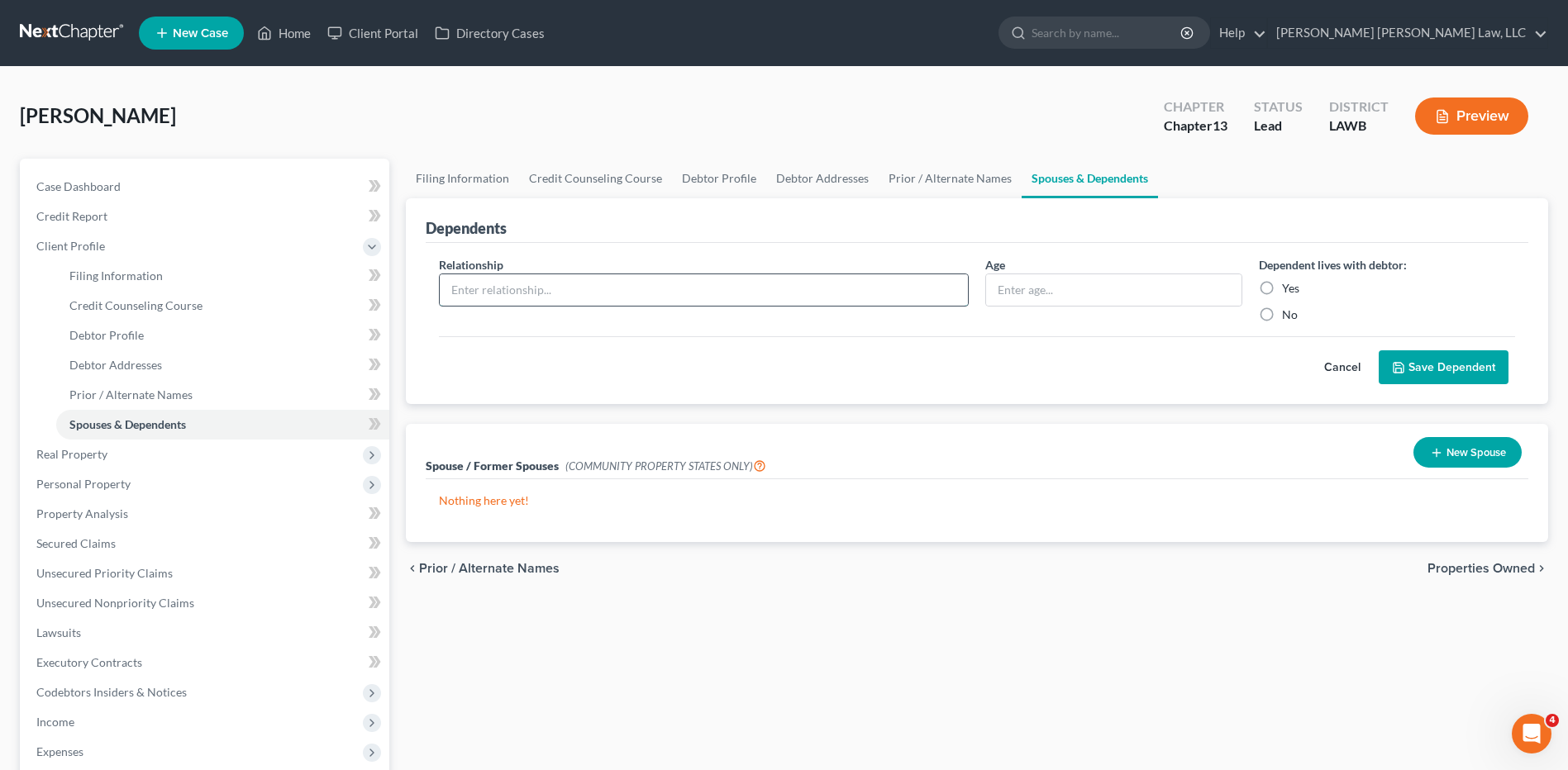
click at [454, 285] on input "text" at bounding box center [704, 290] width 528 height 32
type input "grandson"
click at [1035, 289] on input "text" at bounding box center [1113, 290] width 255 height 32
type input "11"
click at [1282, 281] on label "Yes" at bounding box center [1291, 288] width 17 height 16
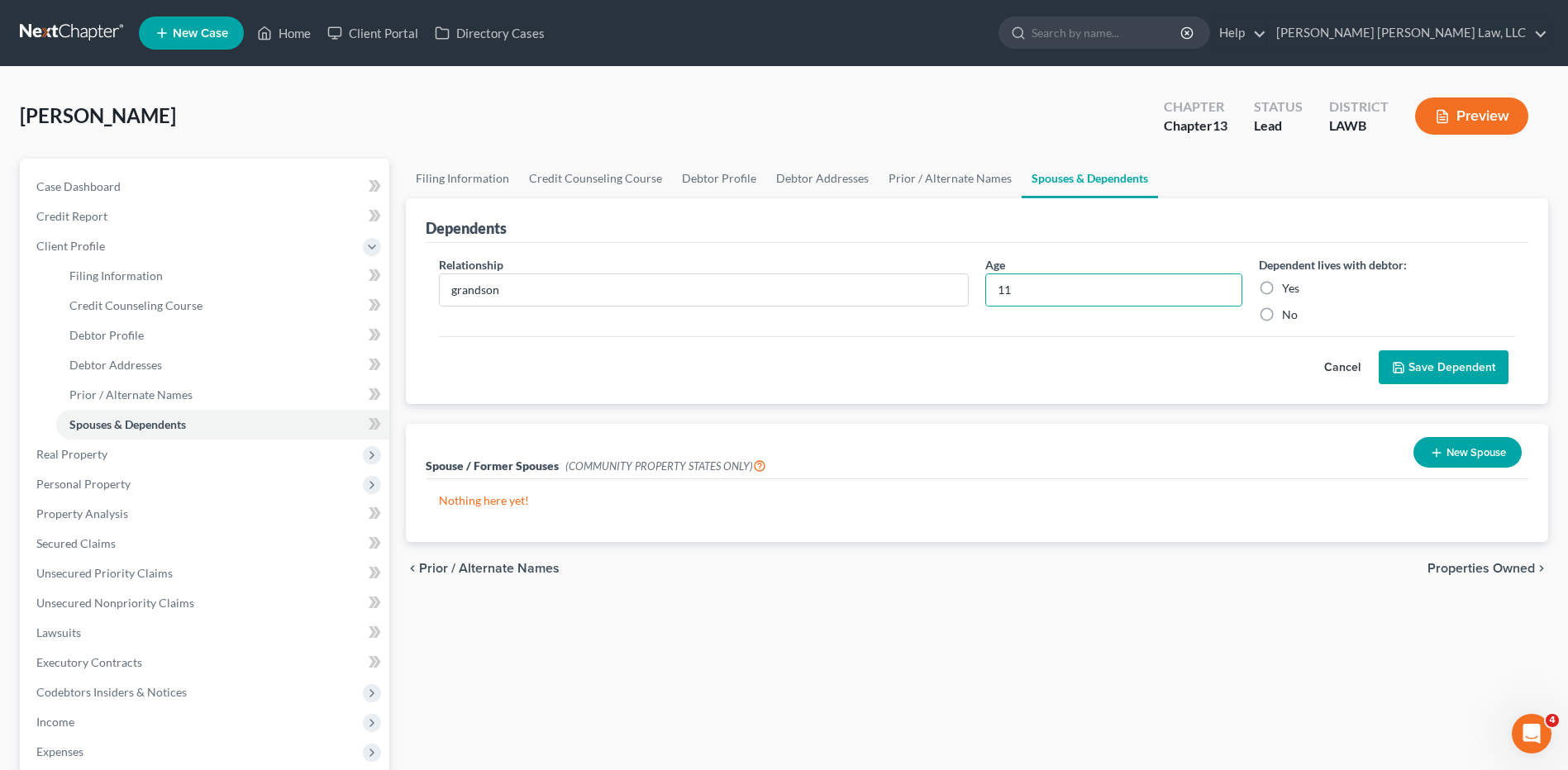
click at [1289, 281] on input "Yes" at bounding box center [1294, 285] width 11 height 11
radio input "true"
click at [1410, 364] on button "Save Dependent" at bounding box center [1443, 367] width 130 height 35
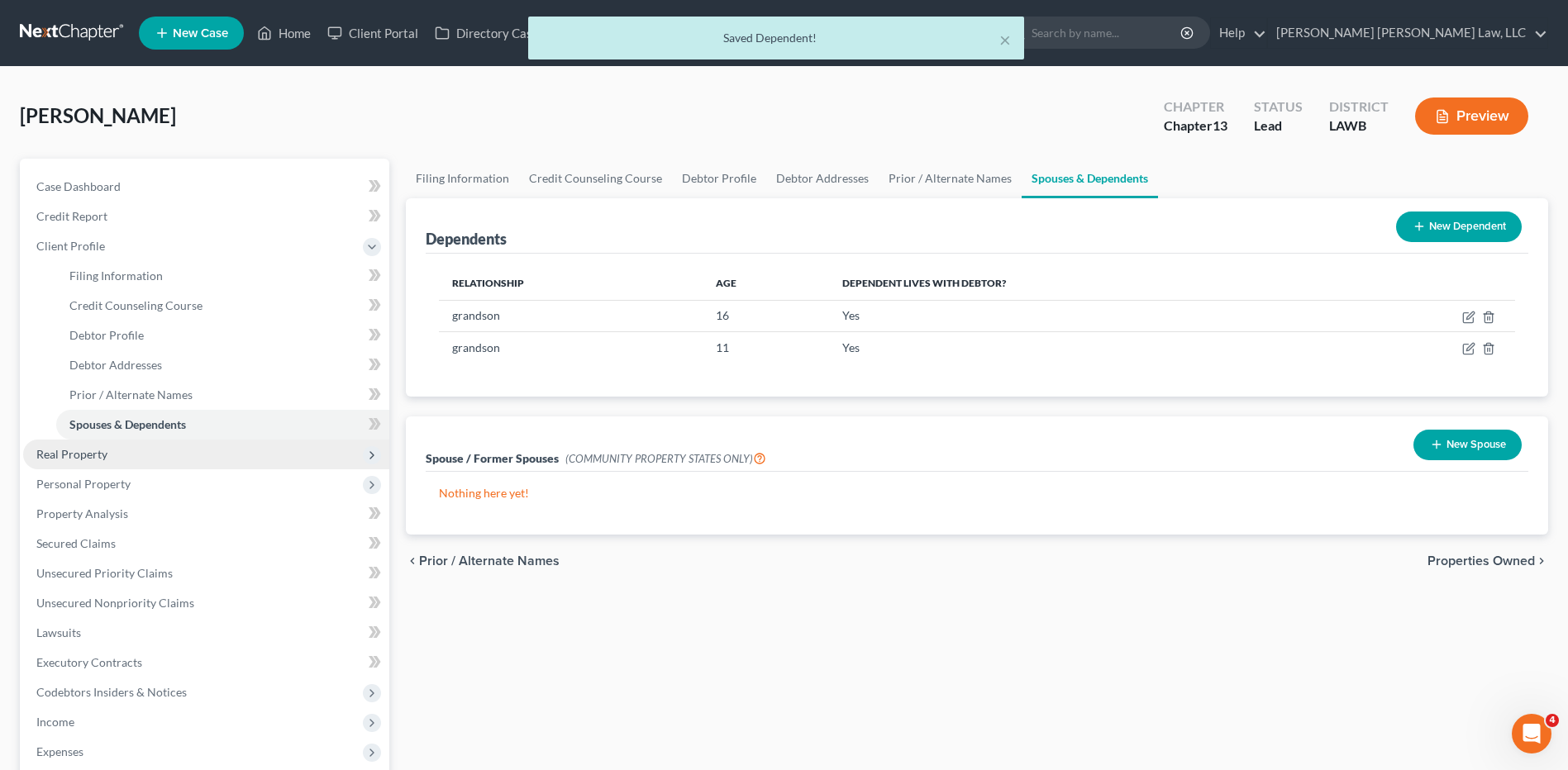
click at [99, 455] on span "Real Property" at bounding box center [72, 454] width 71 height 14
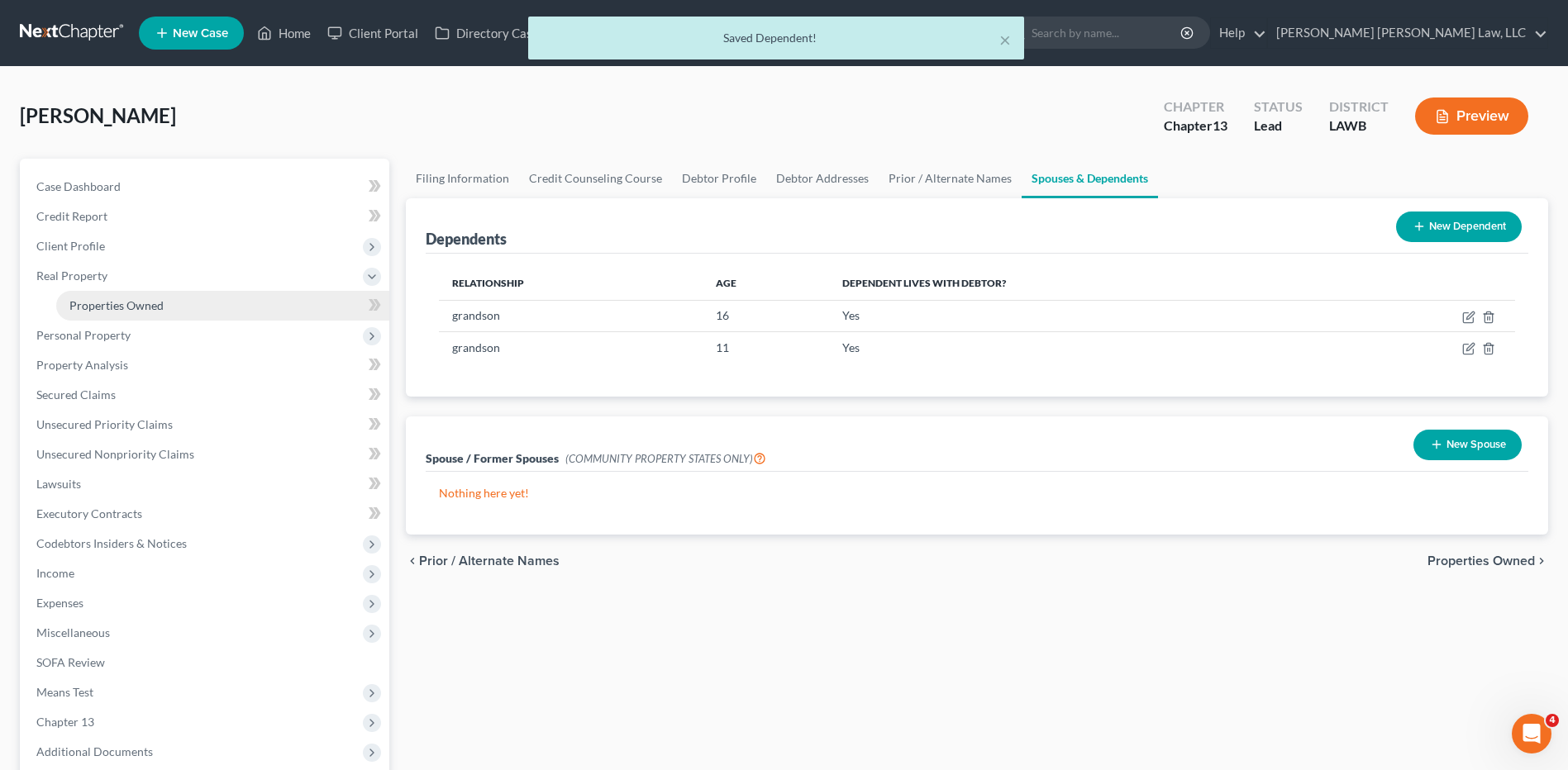
click at [108, 302] on span "Properties Owned" at bounding box center [116, 305] width 95 height 14
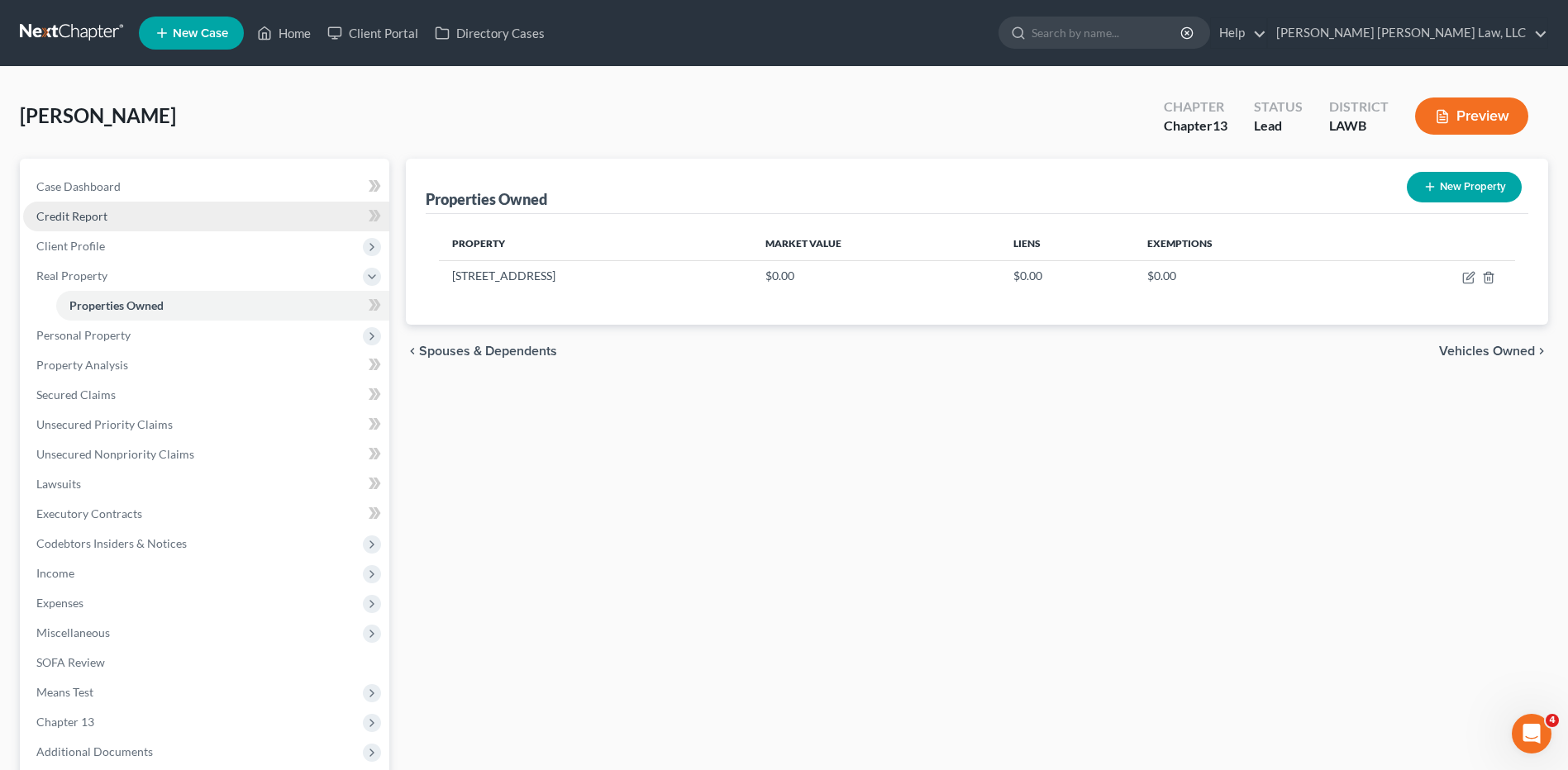
click at [69, 213] on span "Credit Report" at bounding box center [72, 215] width 71 height 14
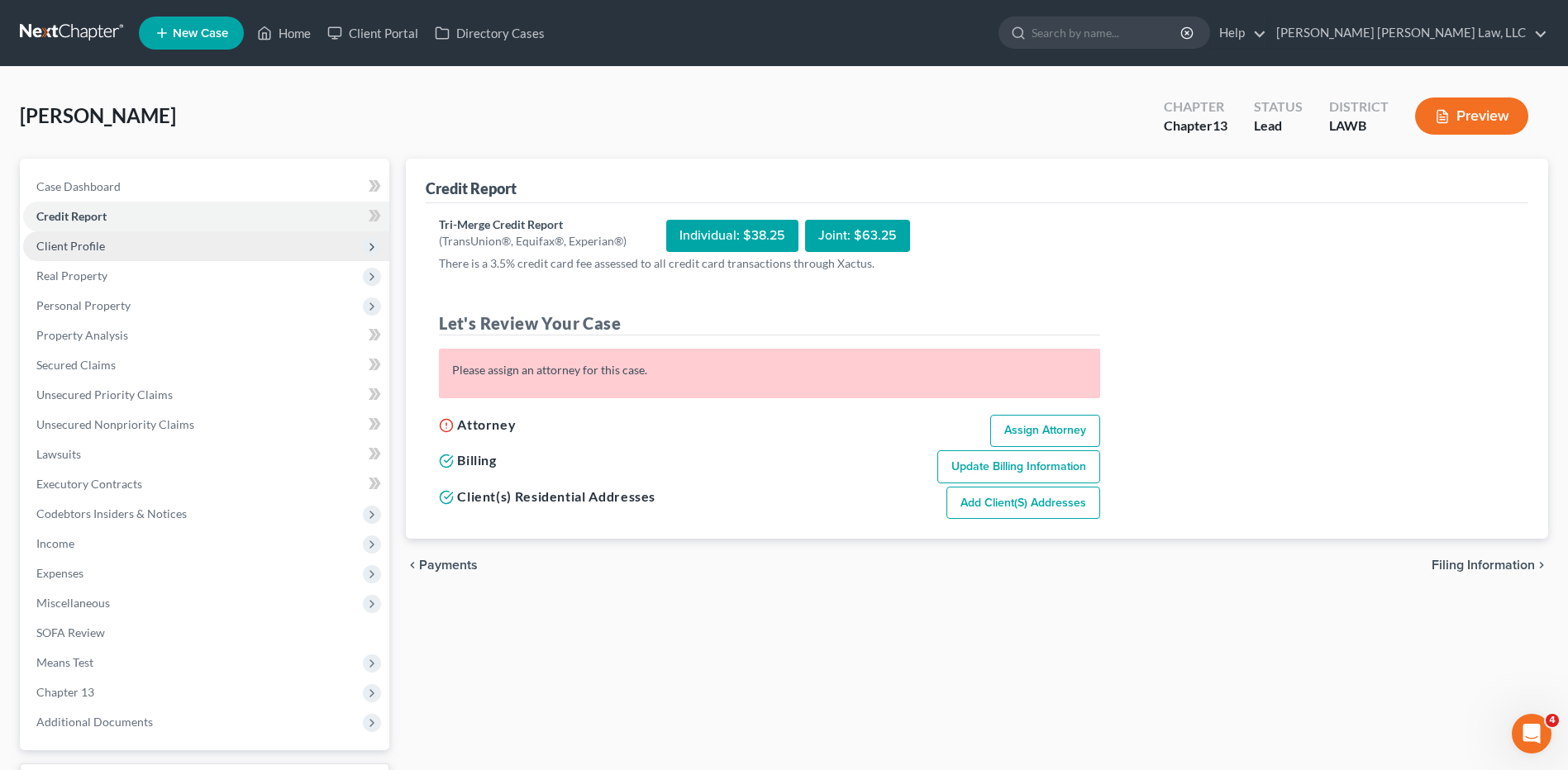
click at [79, 232] on span "Client Profile" at bounding box center [206, 245] width 367 height 30
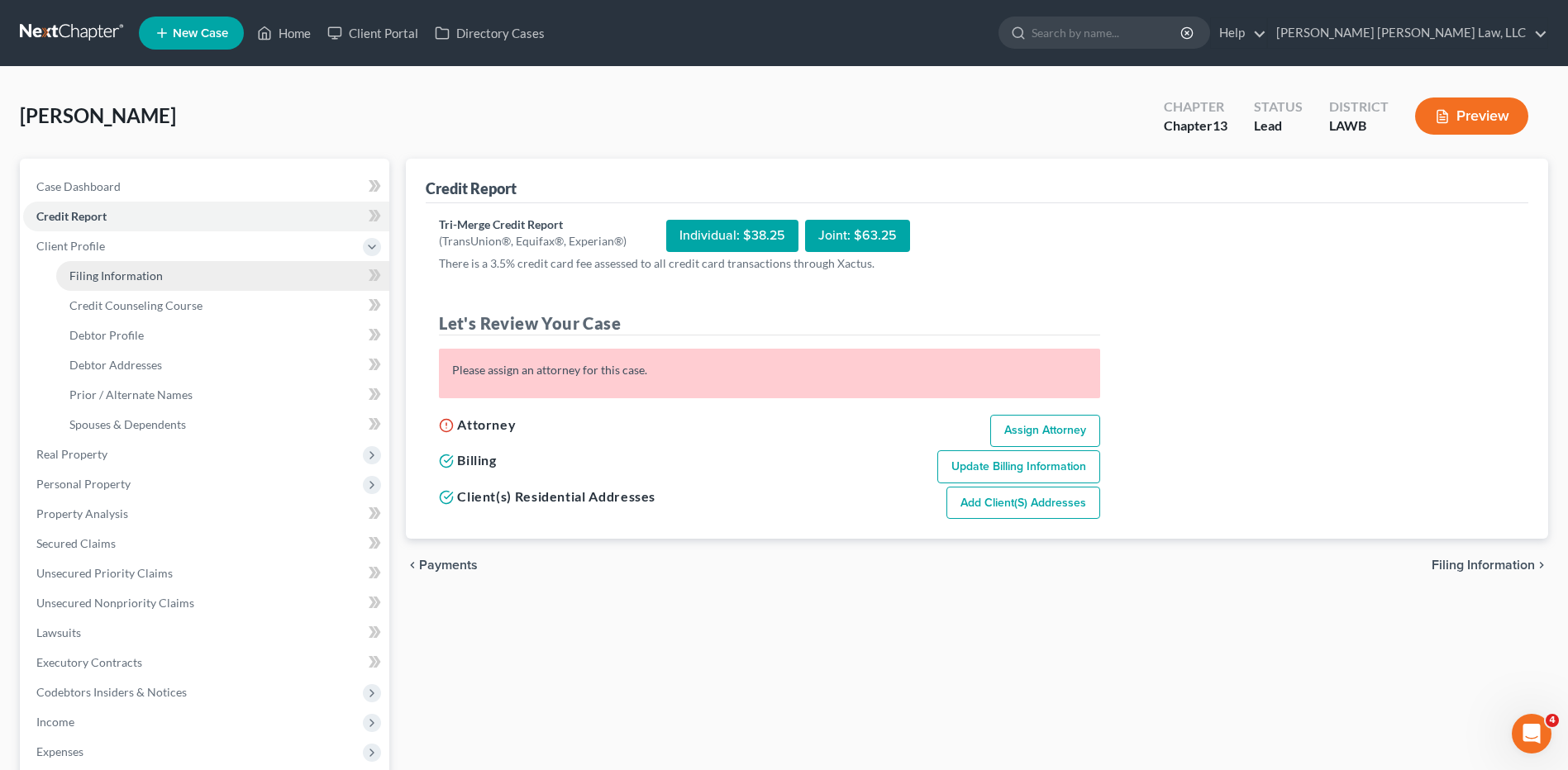
click at [96, 275] on span "Filing Information" at bounding box center [116, 275] width 94 height 14
select select "1"
select select "0"
select select "3"
select select "36"
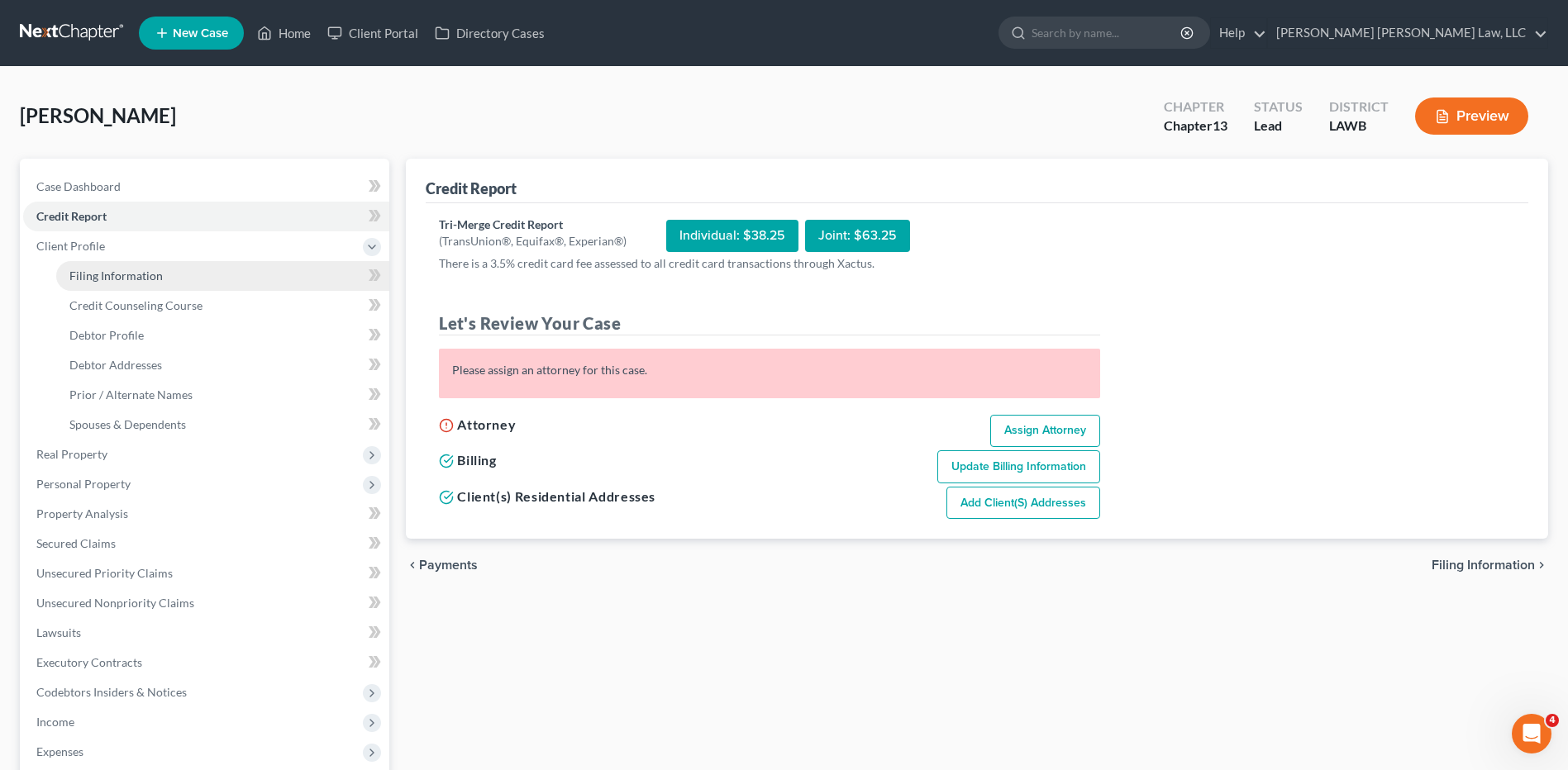
select select "19"
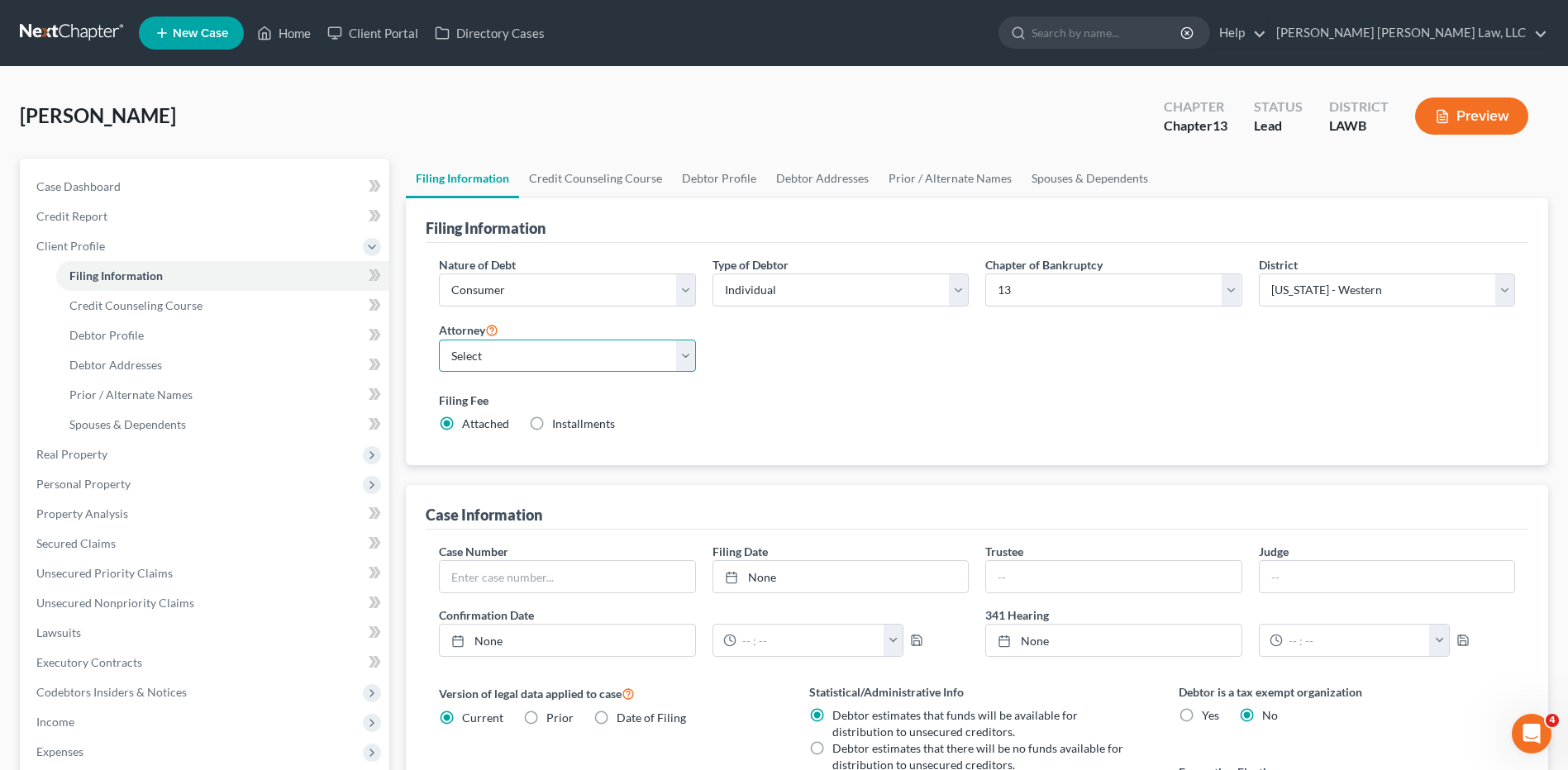
click at [520, 363] on select "Select E. Orum Young III - LAWB E. Orum Young III - LAMB E. Orum Young III - LA…" at bounding box center [568, 356] width 256 height 33
select select "0"
click at [439, 340] on select "Select E. Orum Young III - LAWB E. Orum Young III - LAMB E. Orum Young III - LA…" at bounding box center [568, 356] width 256 height 33
click at [698, 181] on link "Debtor Profile" at bounding box center [719, 178] width 95 height 40
select select "0"
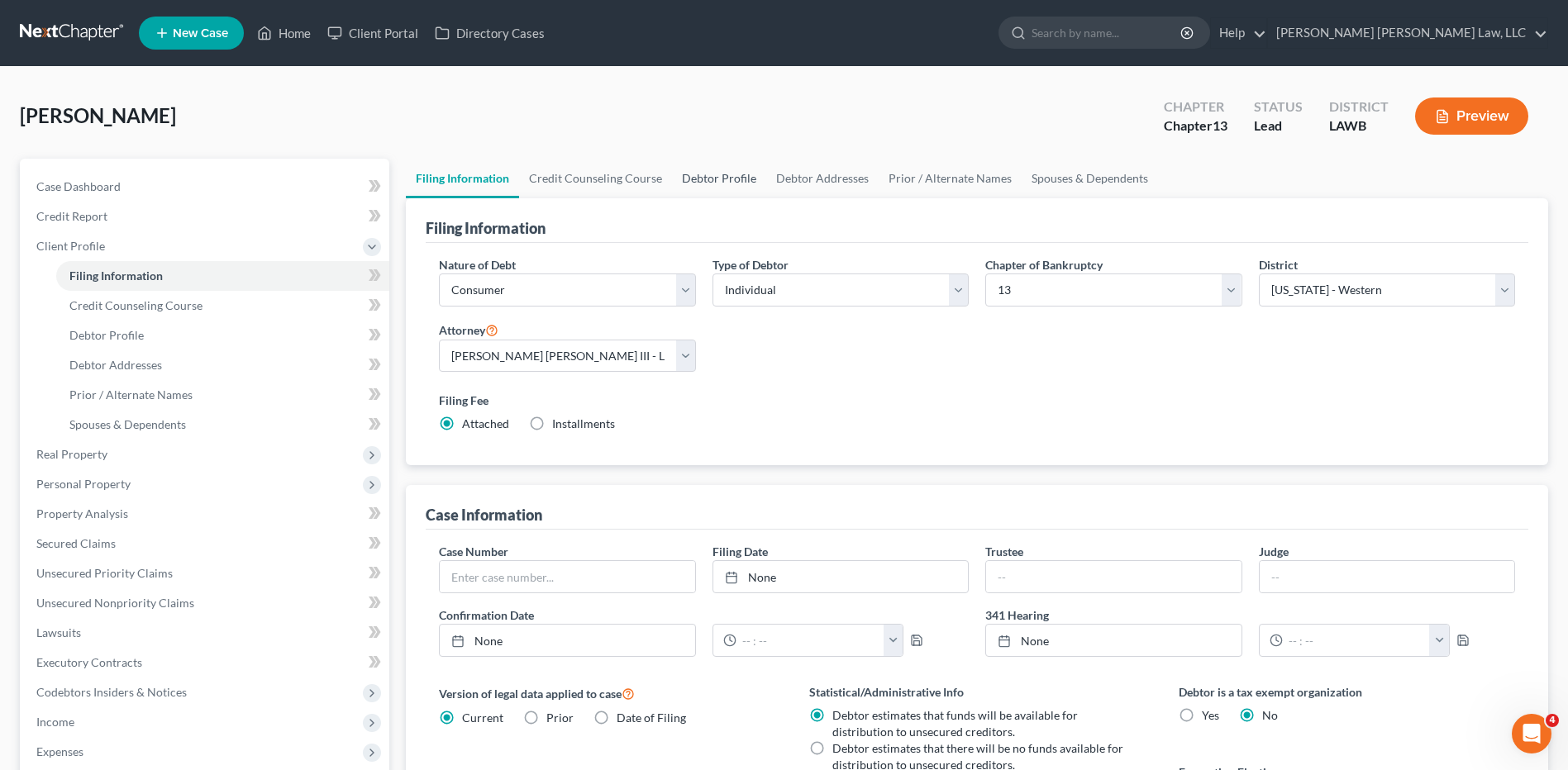
select select "2"
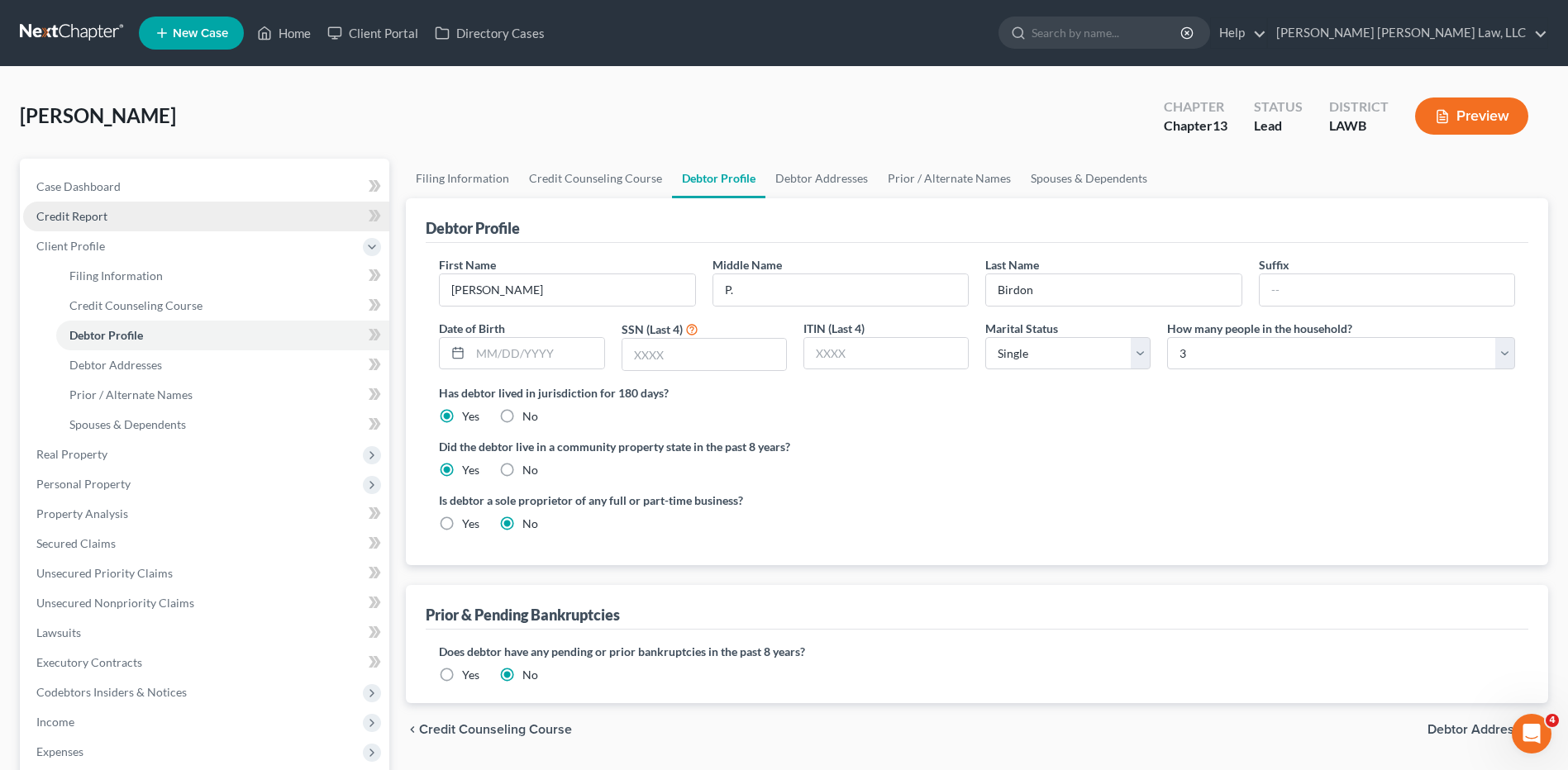
click at [94, 216] on span "Credit Report" at bounding box center [72, 215] width 71 height 14
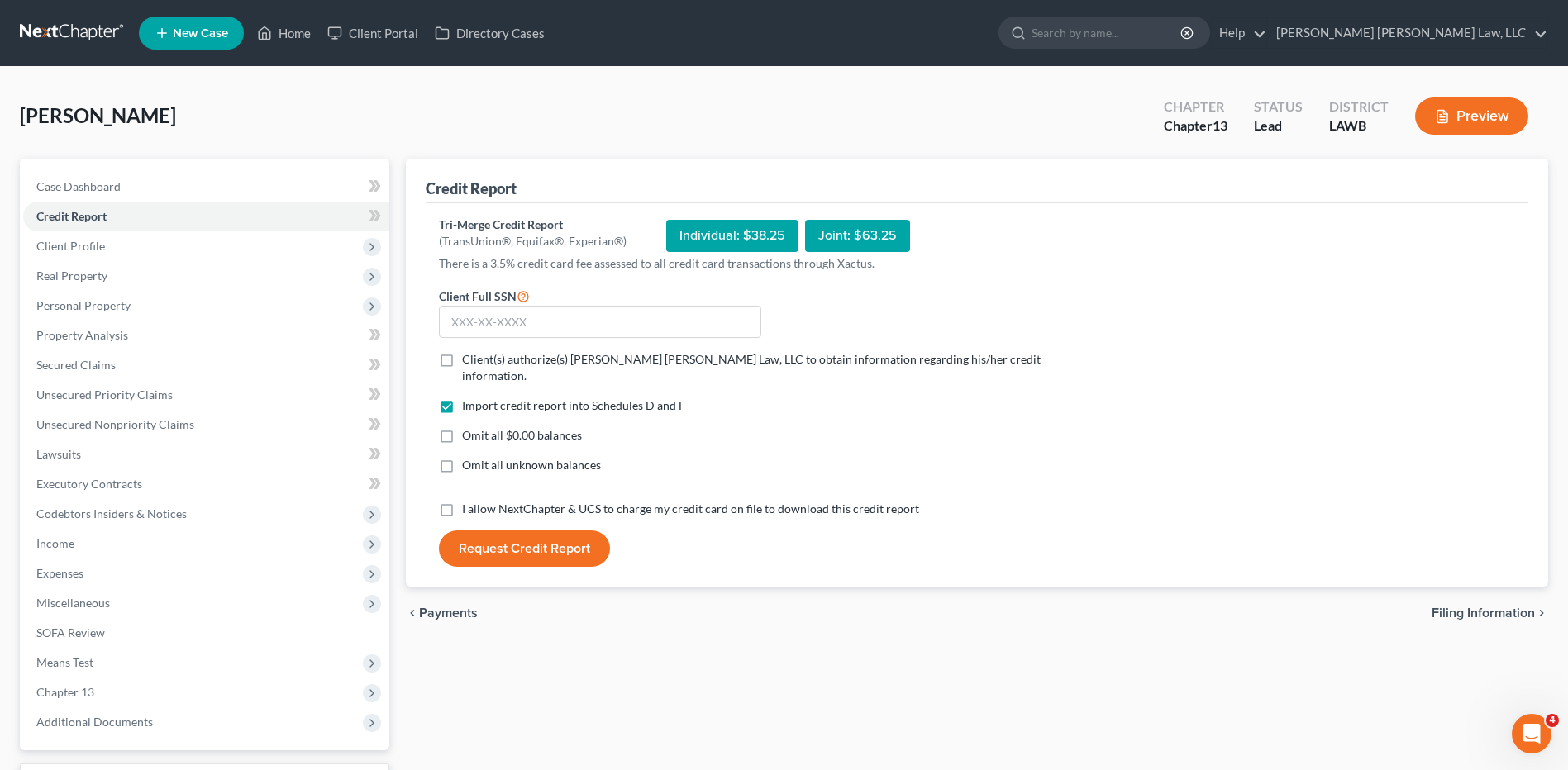
click at [462, 367] on label "Client(s) authorize(s) E. Orum Young Law, LLC to obtain information regarding h…" at bounding box center [781, 367] width 638 height 33
click at [468, 362] on input "Client(s) authorize(s) E. Orum Young Law, LLC to obtain information regarding h…" at bounding box center [474, 356] width 11 height 11
checkbox input "true"
click at [462, 427] on label "Omit all $0.00 balances" at bounding box center [522, 435] width 120 height 16
click at [468, 427] on input "Omit all $0.00 balances" at bounding box center [474, 433] width 11 height 11
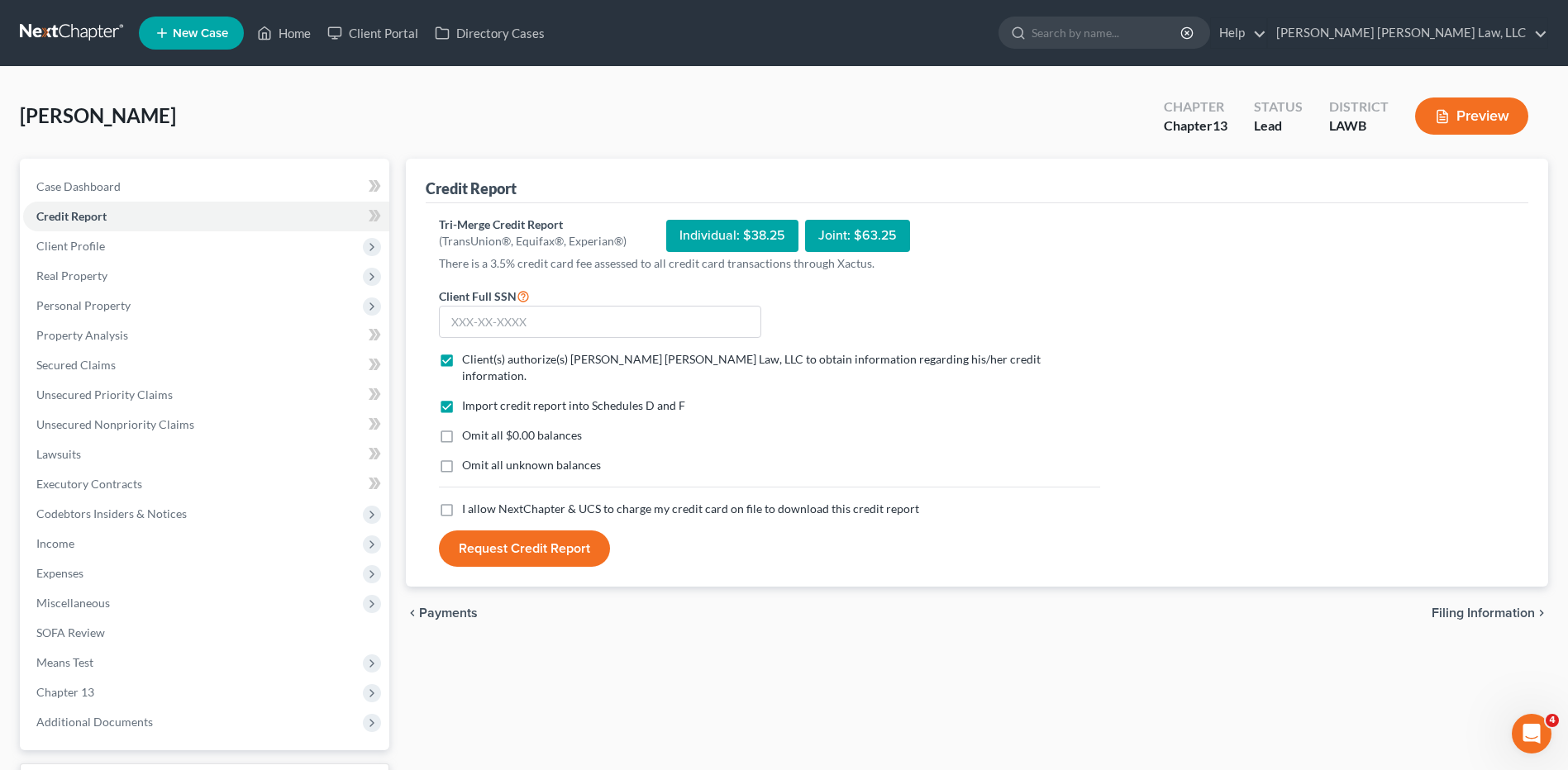
checkbox input "true"
click at [462, 457] on label "Omit all unknown balances" at bounding box center [531, 465] width 139 height 16
click at [468, 457] on input "Omit all unknown balances" at bounding box center [474, 463] width 11 height 11
checkbox input "true"
click at [462, 501] on label "I allow NextChapter & UCS to charge my credit card on file to download this cre…" at bounding box center [690, 509] width 457 height 16
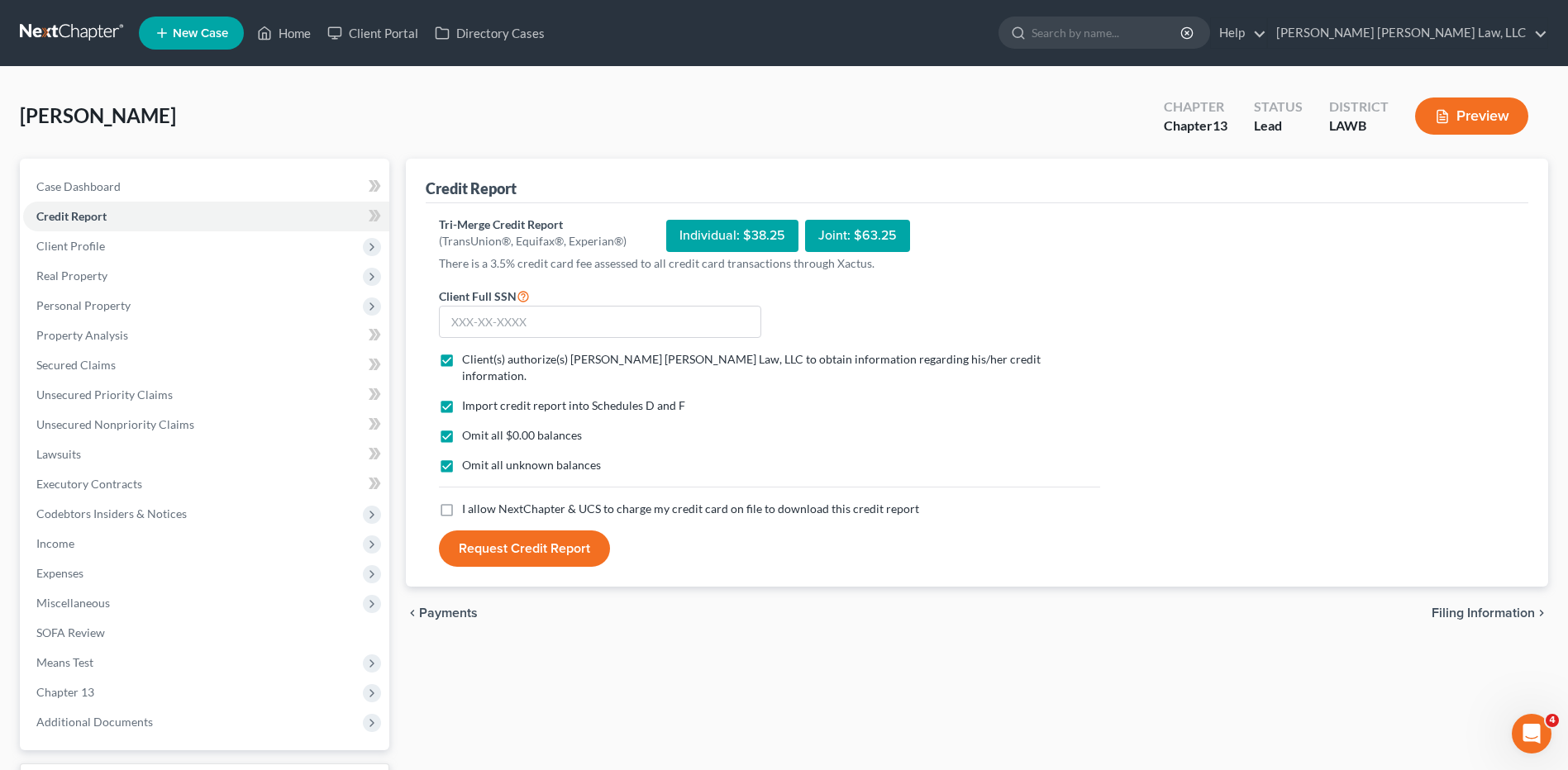
click at [468, 501] on input "I allow NextChapter & UCS to charge my credit card on file to download this cre…" at bounding box center [474, 506] width 11 height 11
checkbox input "true"
click at [518, 327] on input "text" at bounding box center [600, 322] width 322 height 33
type input "438-88-2839"
click at [439, 530] on button "Request Credit Report" at bounding box center [525, 548] width 171 height 36
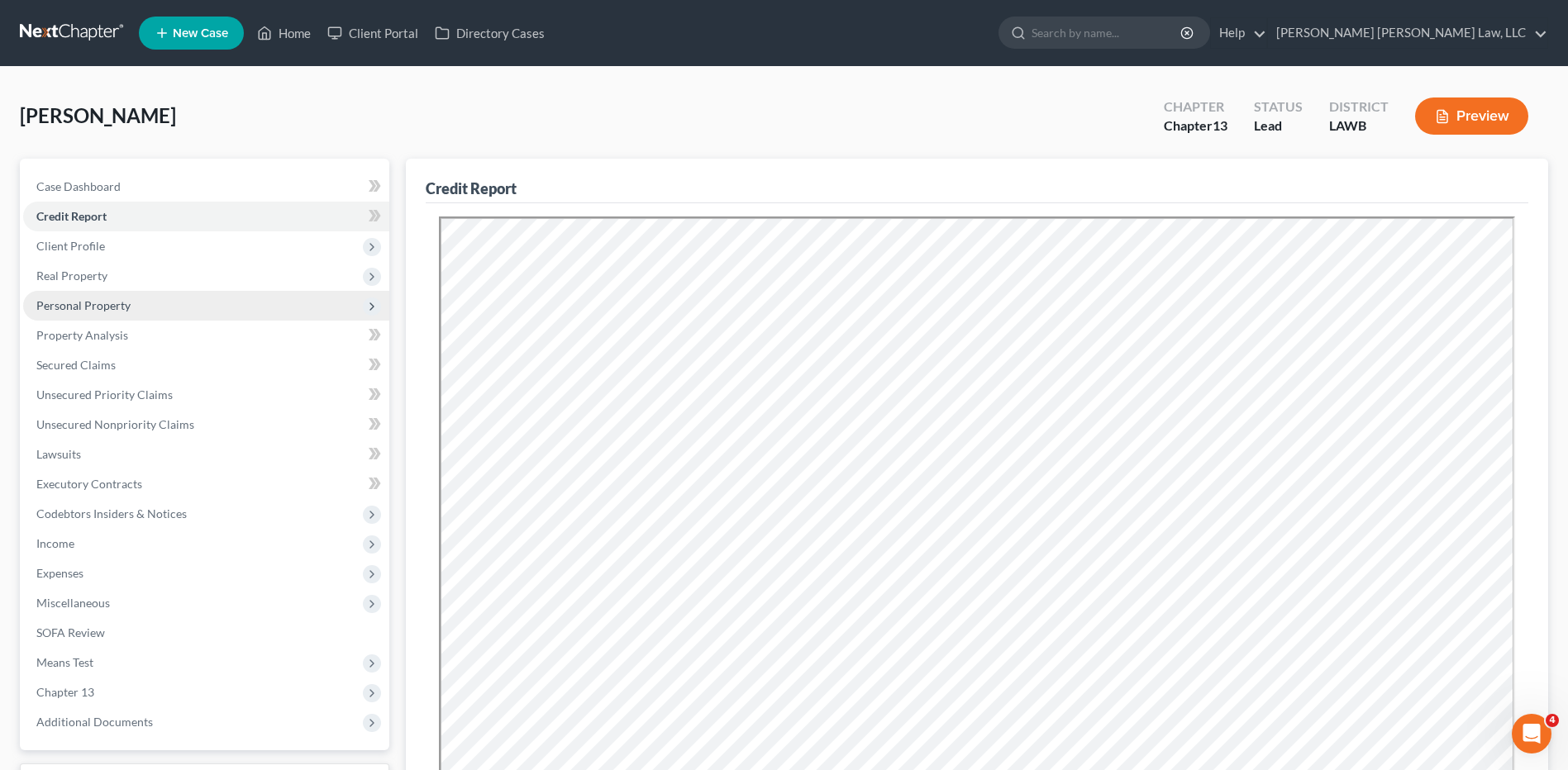
click at [61, 304] on span "Personal Property" at bounding box center [84, 305] width 95 height 14
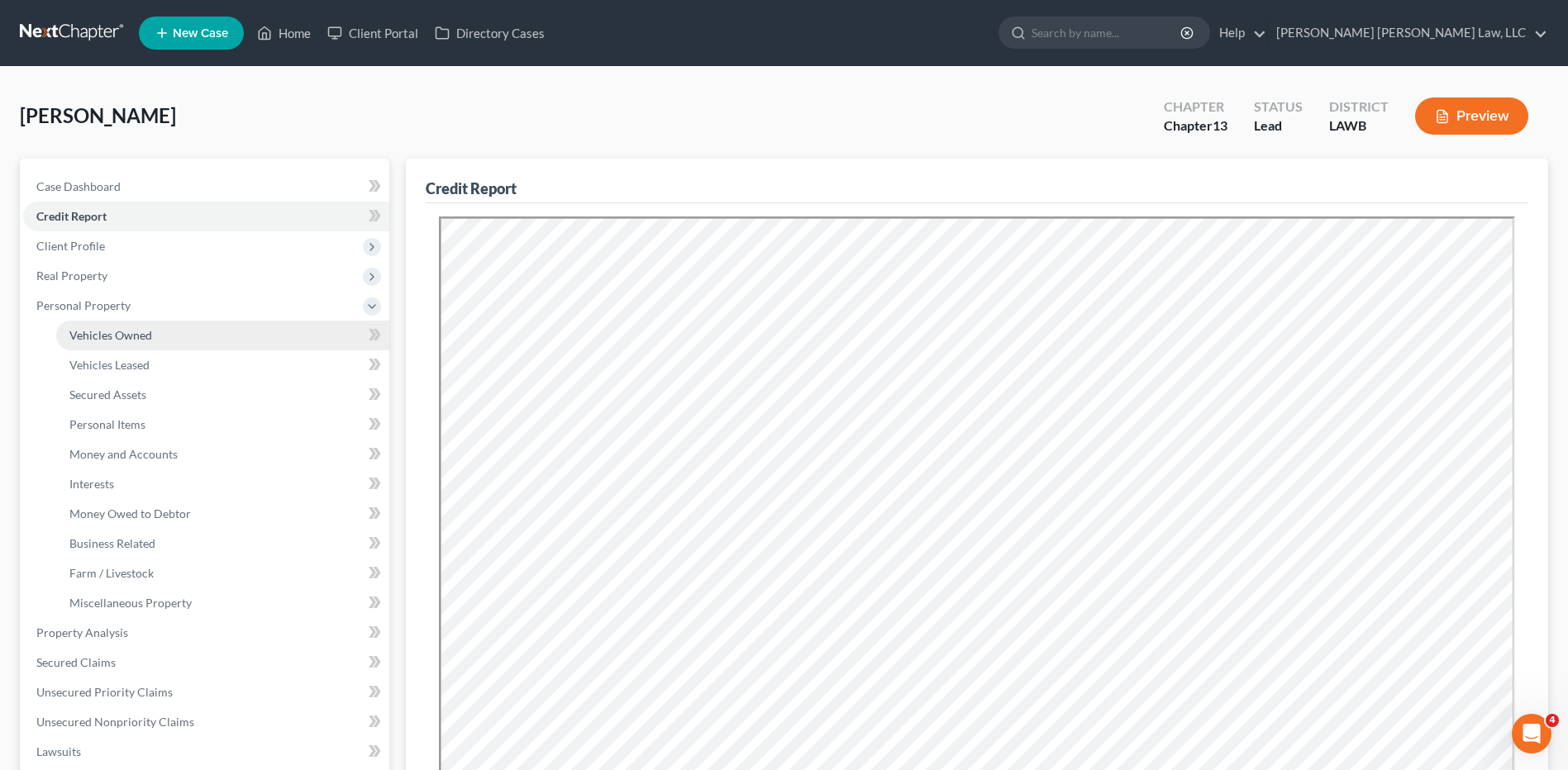
click at [113, 335] on span "Vehicles Owned" at bounding box center [110, 335] width 83 height 14
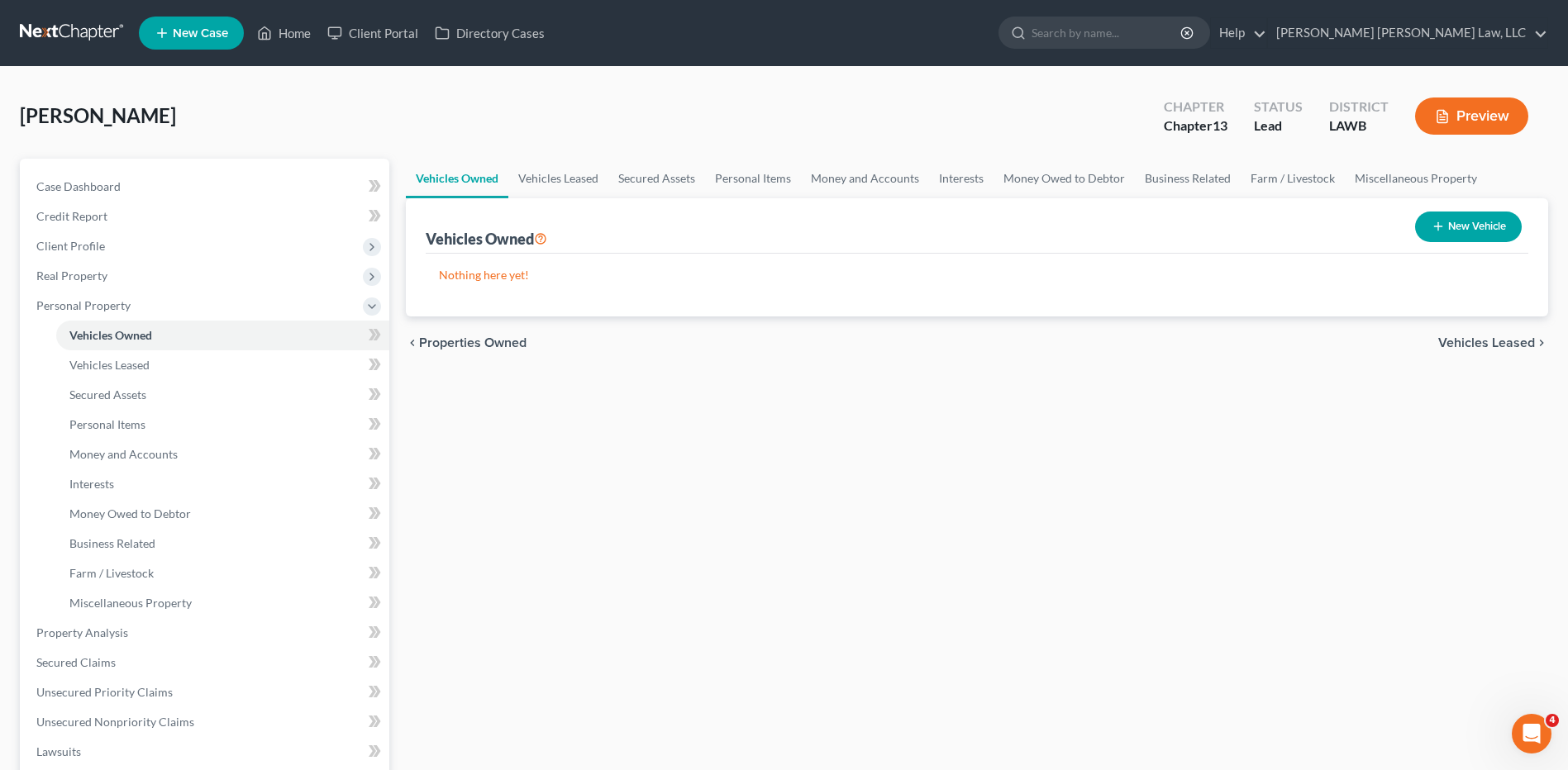
click at [1473, 222] on button "New Vehicle" at bounding box center [1468, 227] width 106 height 31
select select "0"
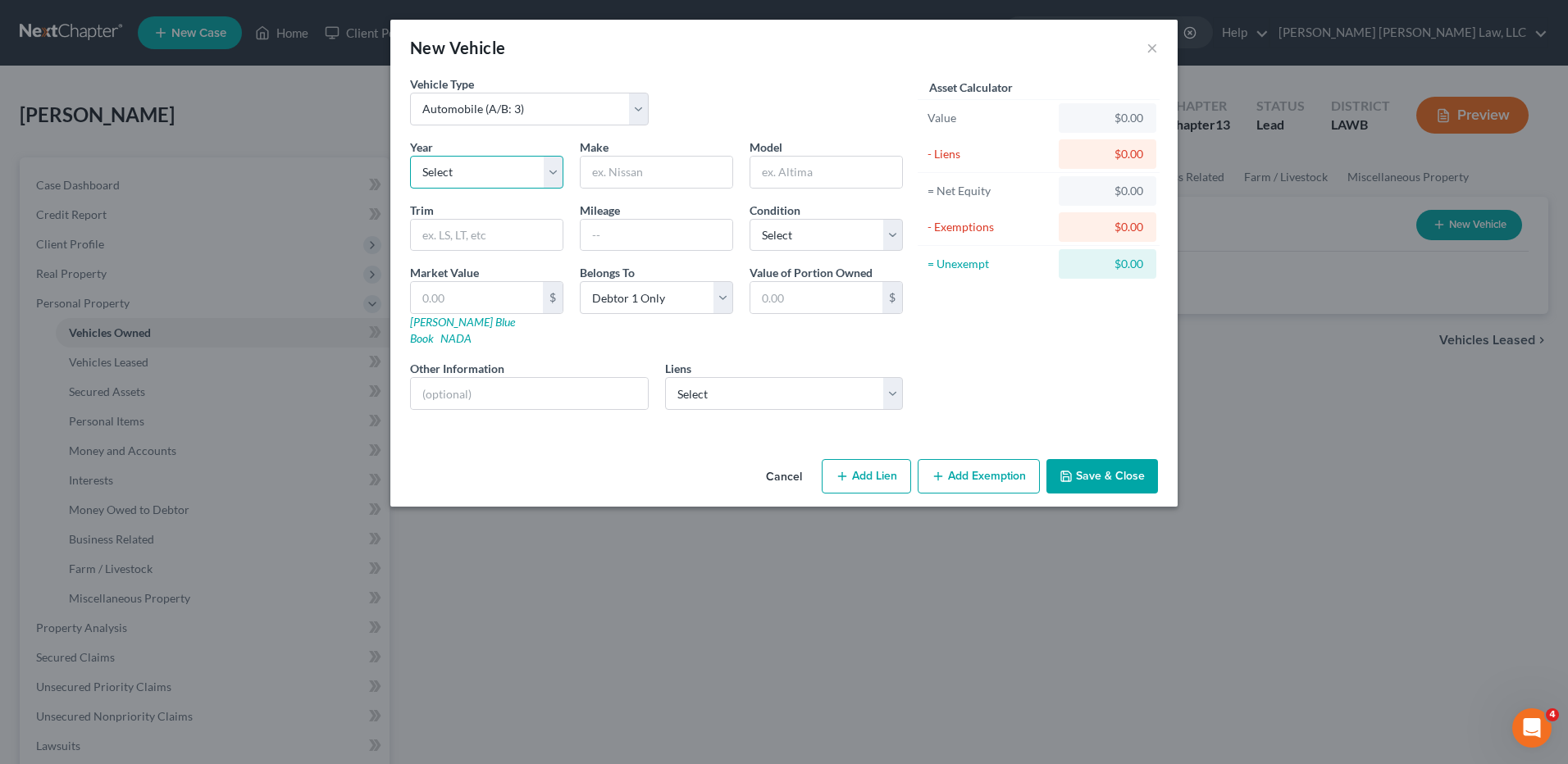
click at [440, 171] on select "Select 2026 2025 2024 2023 2022 2021 2020 2019 2018 2017 2016 2015 2014 2013 20…" at bounding box center [486, 172] width 153 height 32
select select "6"
click at [410, 156] on select "Select 2026 2025 2024 2023 2022 2021 2020 2019 2018 2017 2016 2015 2014 2013 20…" at bounding box center [486, 172] width 153 height 32
click at [631, 175] on input "text" at bounding box center [656, 172] width 152 height 32
type input "Volvo"
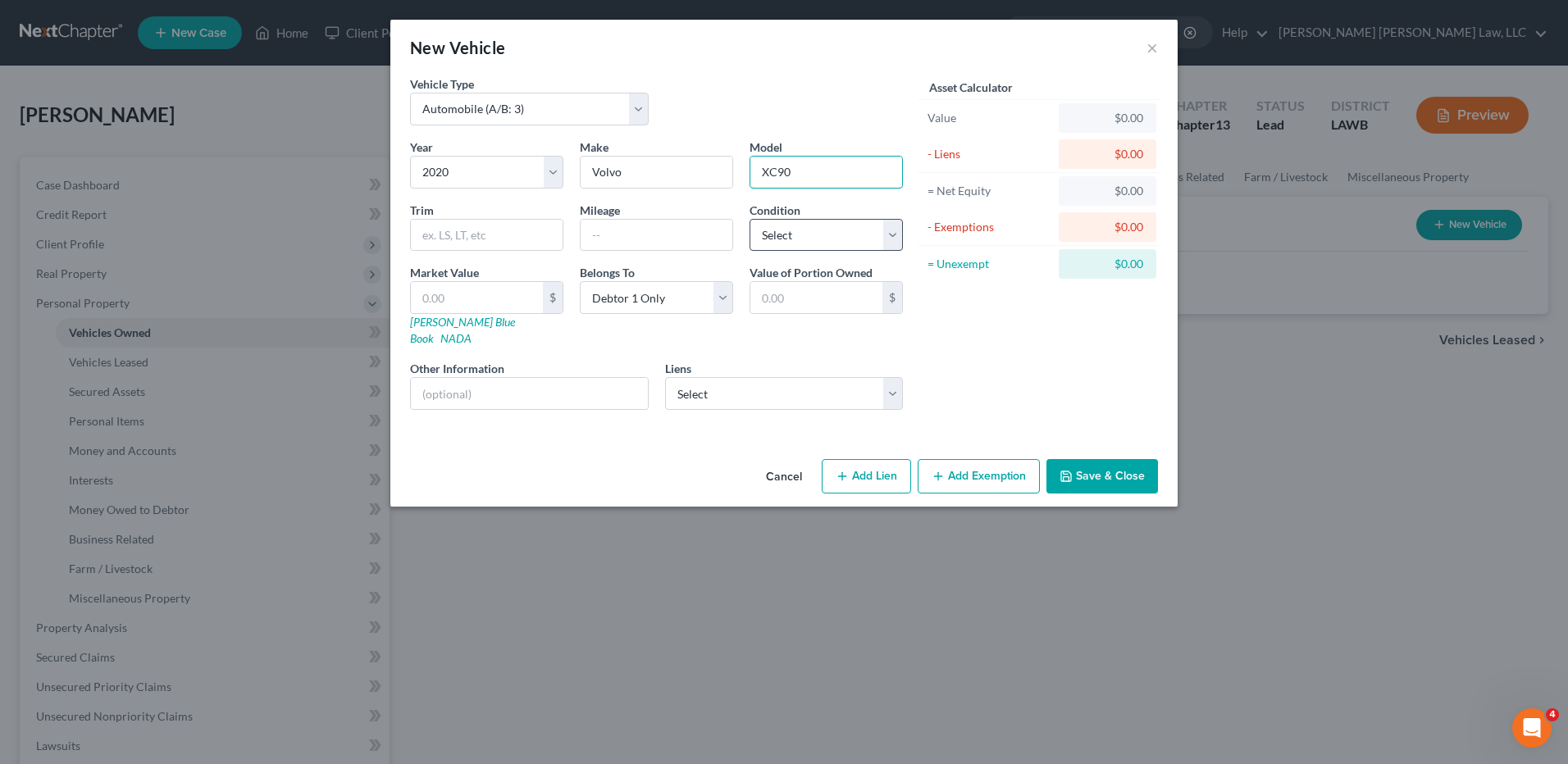
type input "XC90"
click at [791, 225] on select "Select Excellent Very Good Good Fair Poor" at bounding box center [826, 235] width 153 height 32
select select "2"
click at [750, 219] on select "Select Excellent Very Good Good Fair Poor" at bounding box center [826, 235] width 153 height 32
click at [725, 377] on select "Select Nr/Sms/Cal - $121,363.00 Barksdale Federal Cu - $38,728.00" at bounding box center [784, 393] width 238 height 32
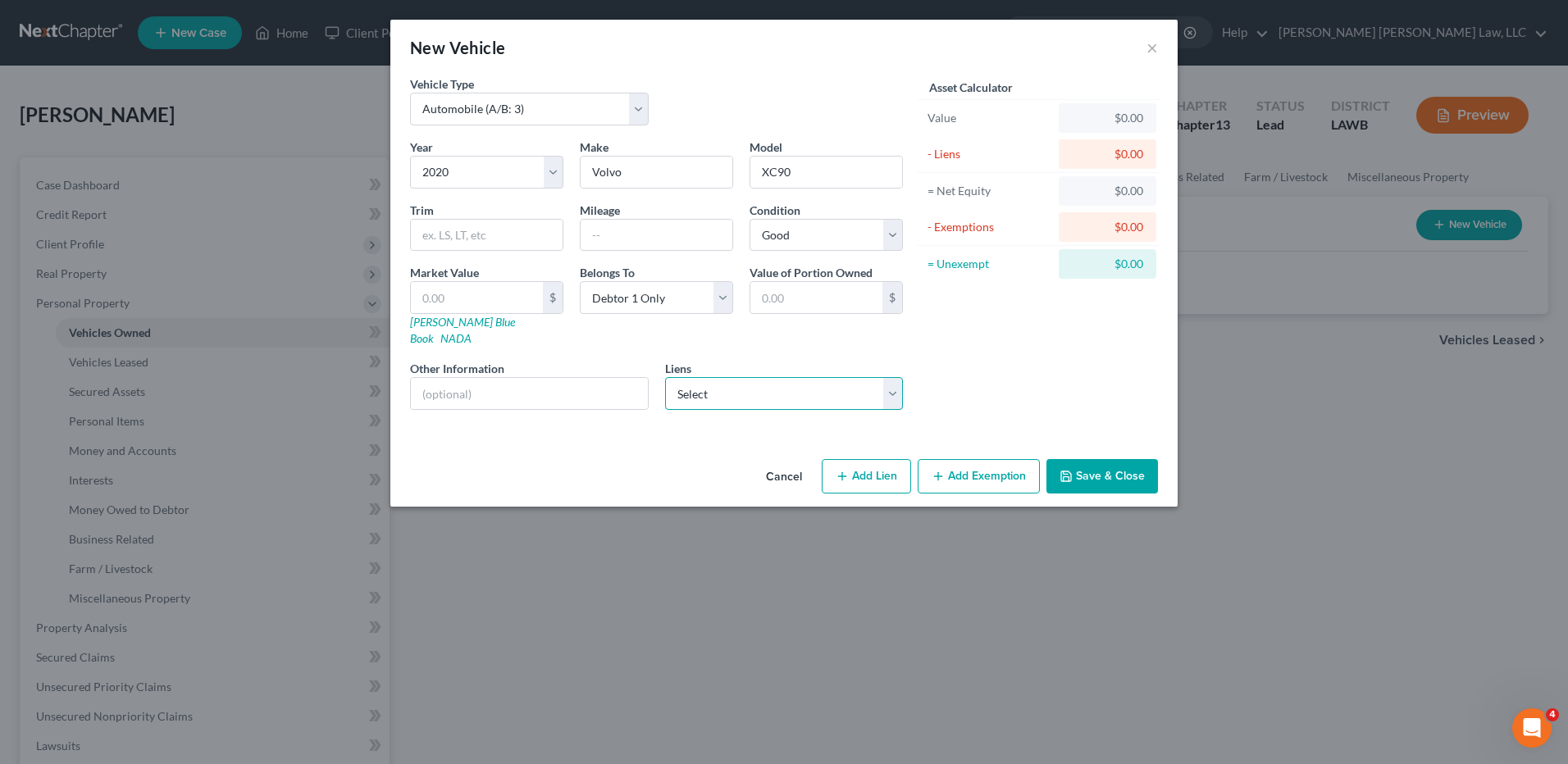
select select "1"
click at [665, 377] on select "Select Nr/Sms/Cal - $121,363.00 Barksdale Federal Cu - $38,728.00" at bounding box center [784, 393] width 238 height 32
select select
select select "19"
select select "0"
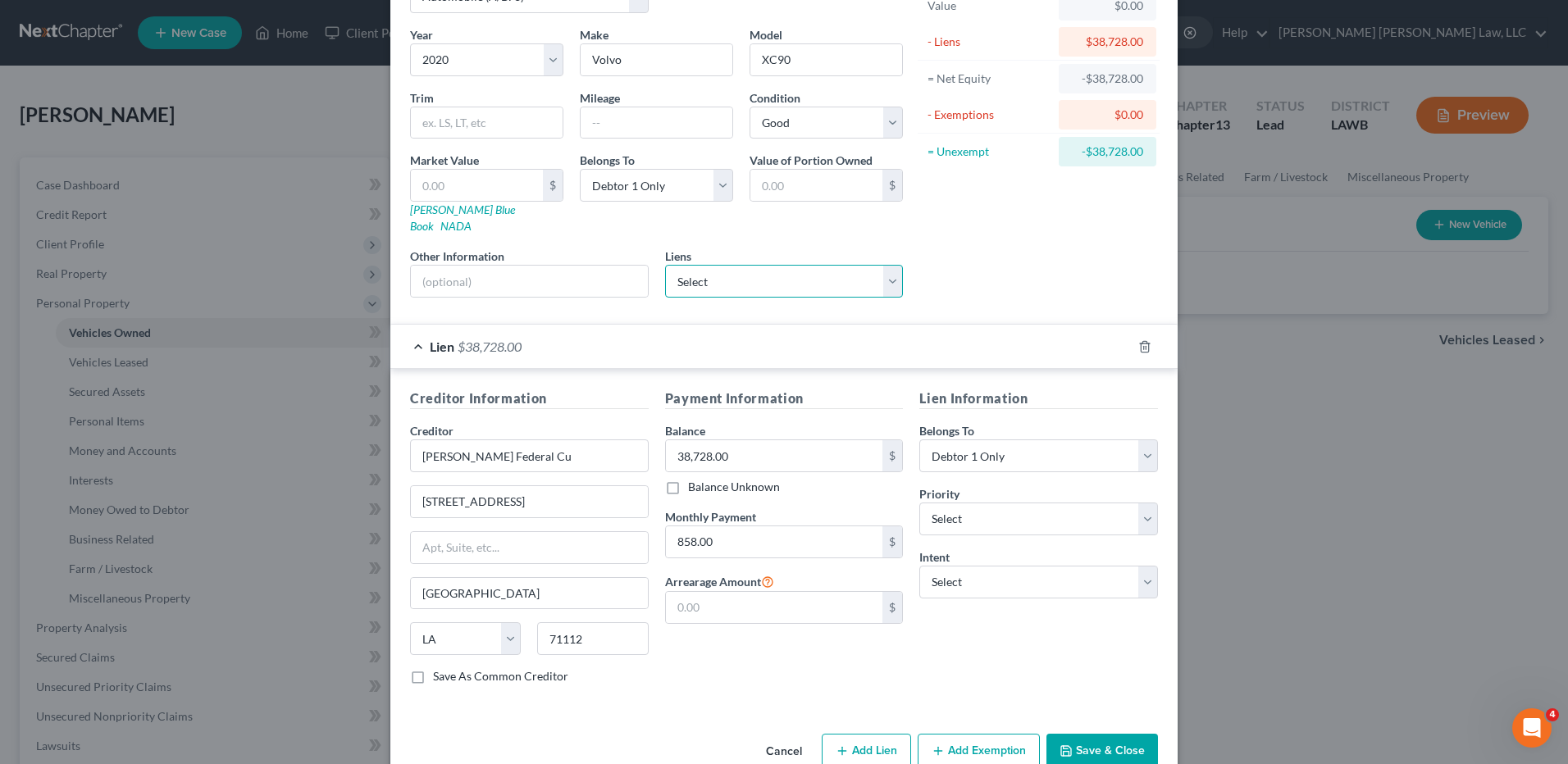
scroll to position [133, 0]
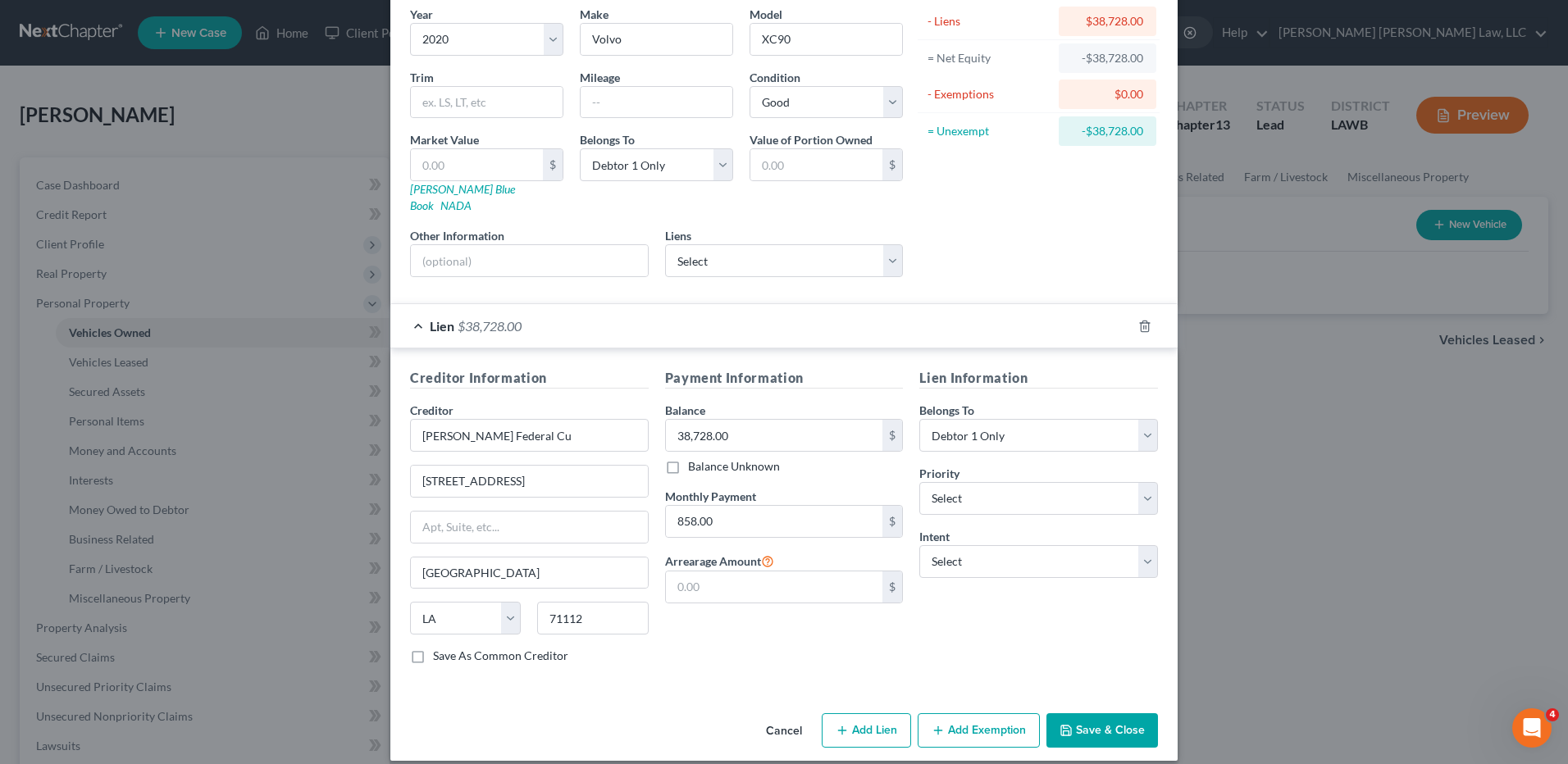
click at [959, 713] on button "Add Exemption" at bounding box center [978, 731] width 122 height 34
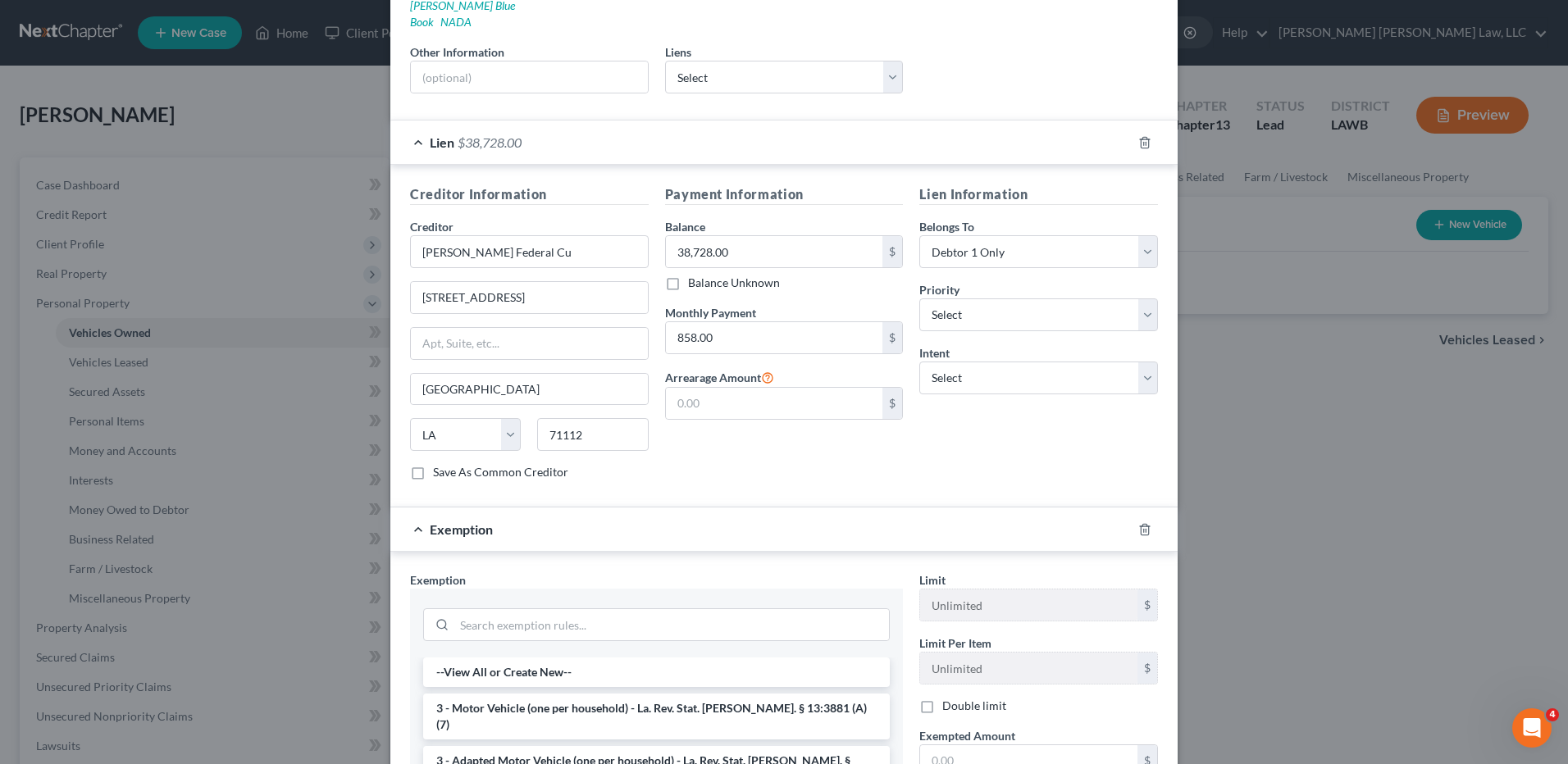
scroll to position [573, 0]
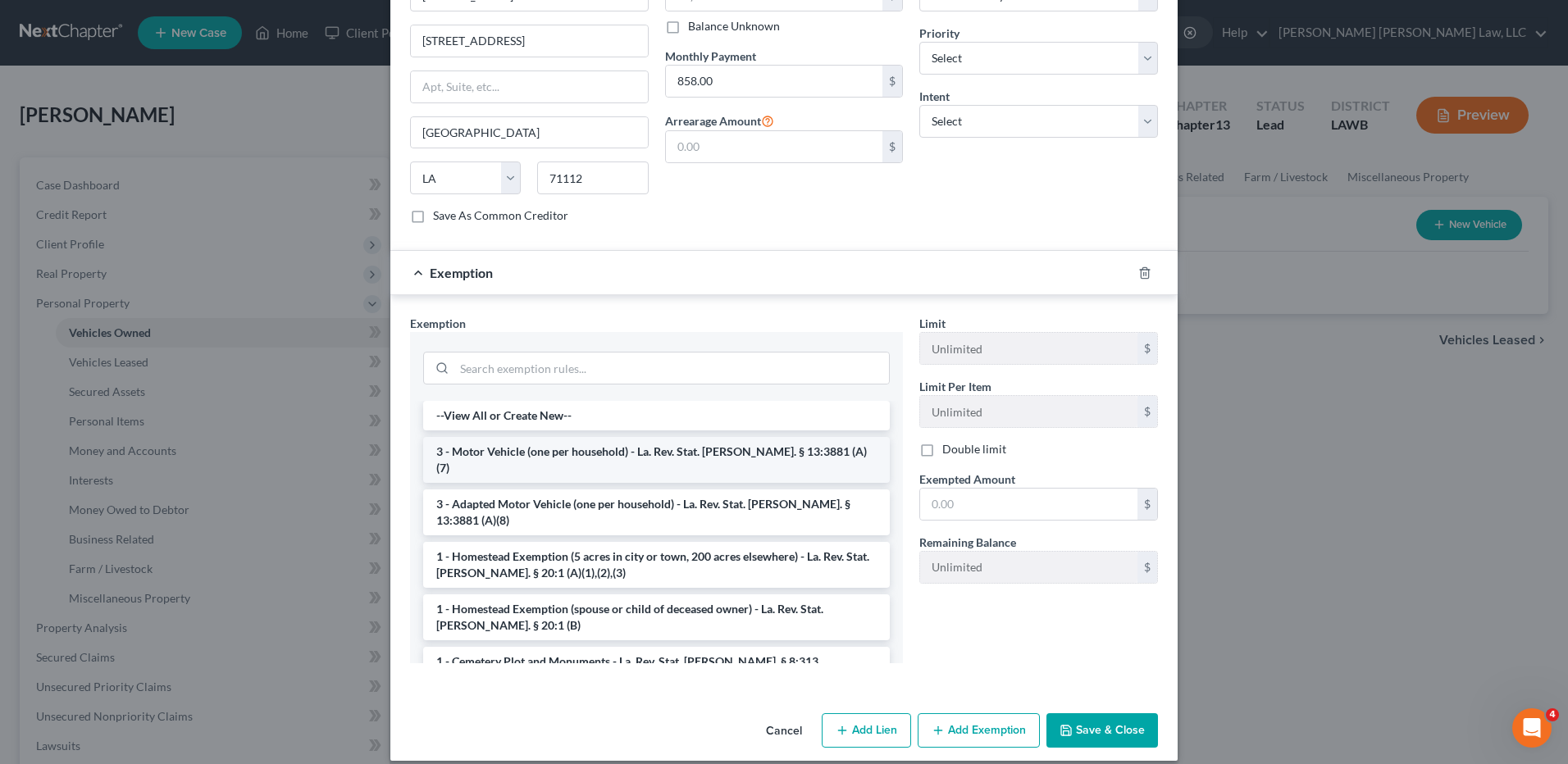
click at [473, 437] on li "3 - Motor Vehicle (one per household) - La. Rev. Stat. Ann. § 13:3881 (A)(7)" at bounding box center [656, 459] width 466 height 46
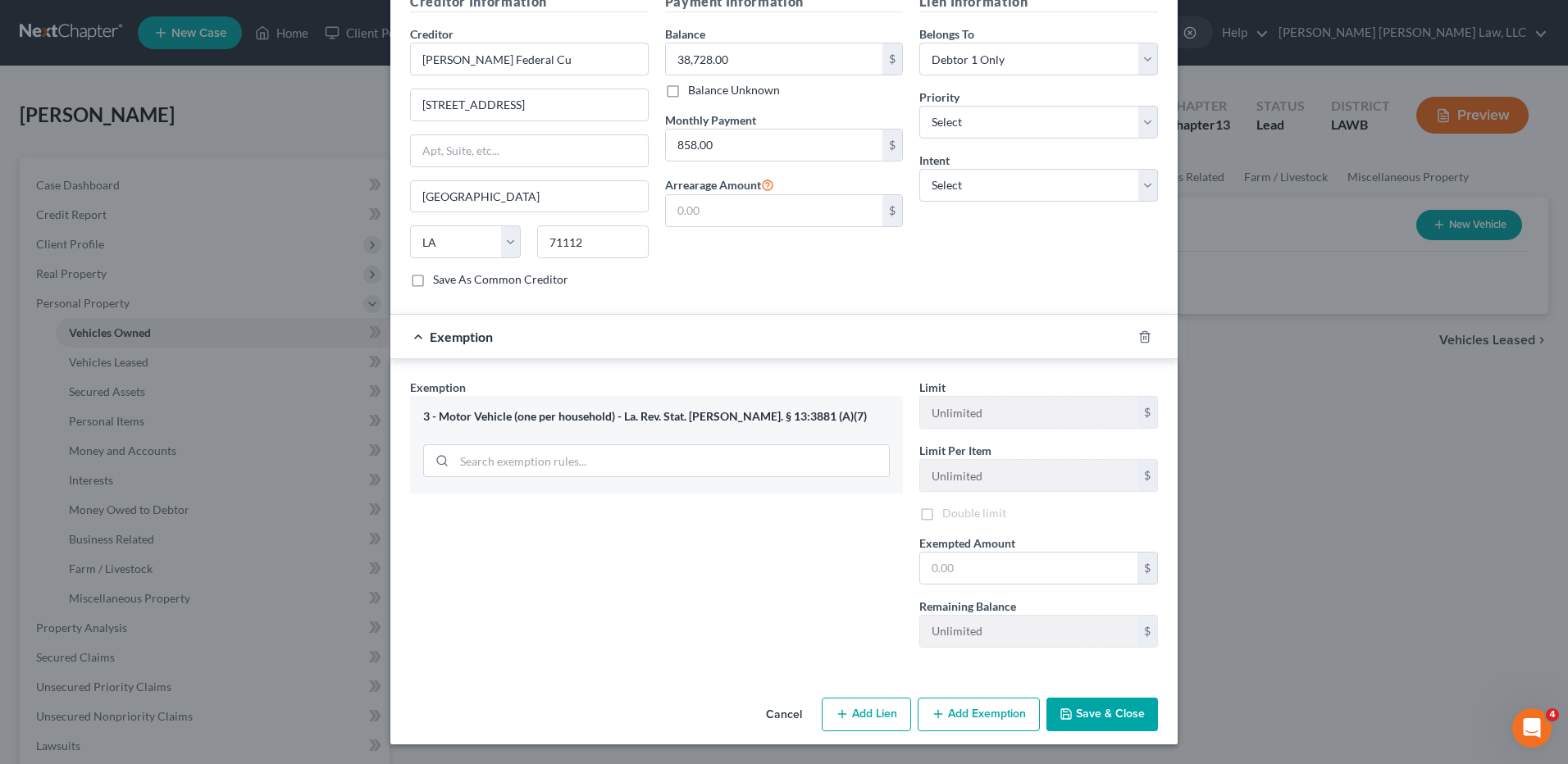
scroll to position [495, 0]
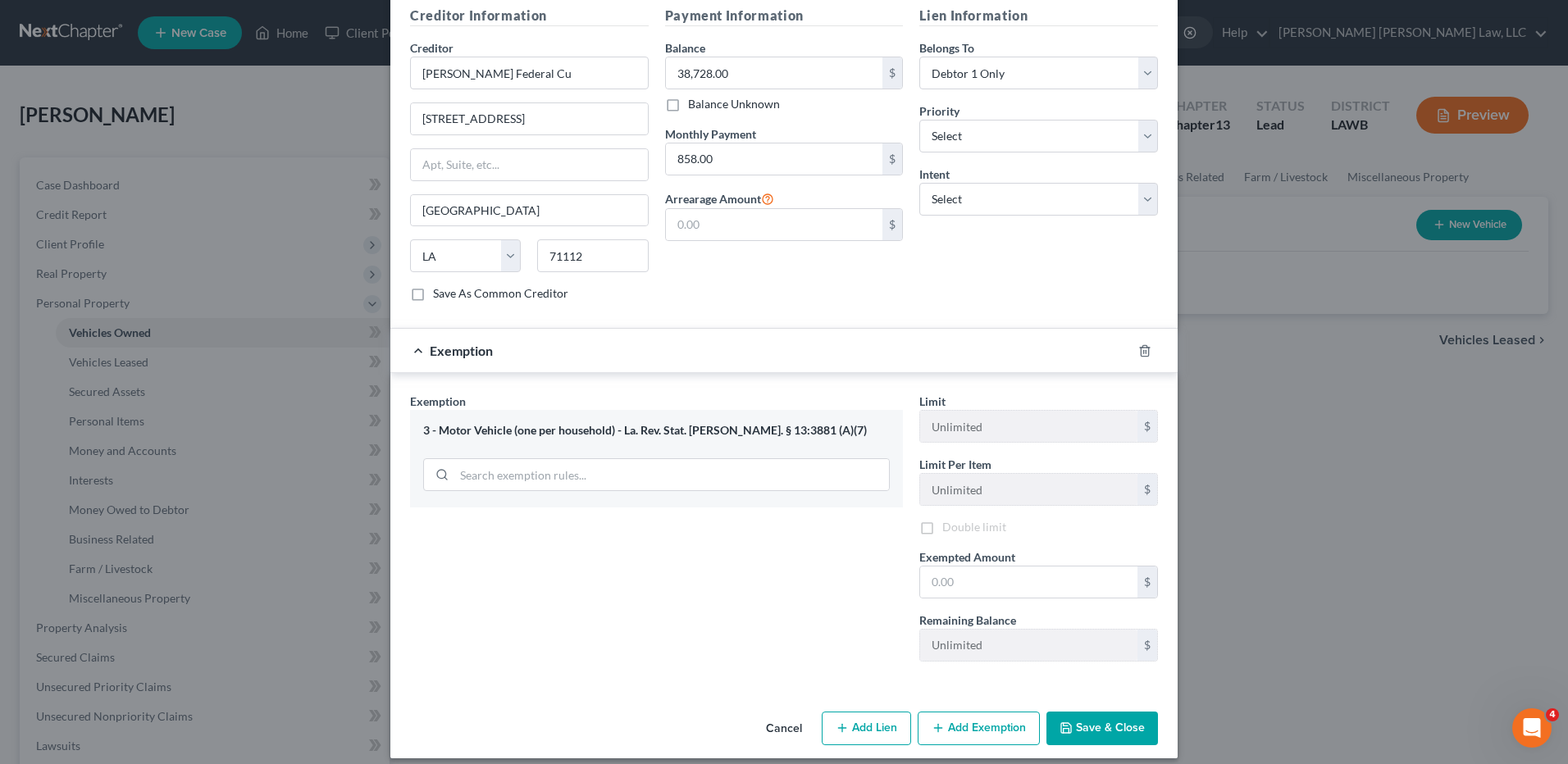
click at [473, 430] on div "3 - Motor Vehicle (one per household) - La. Rev. Stat. Ann. § 13:3881 (A)(7)" at bounding box center [656, 457] width 493 height 97
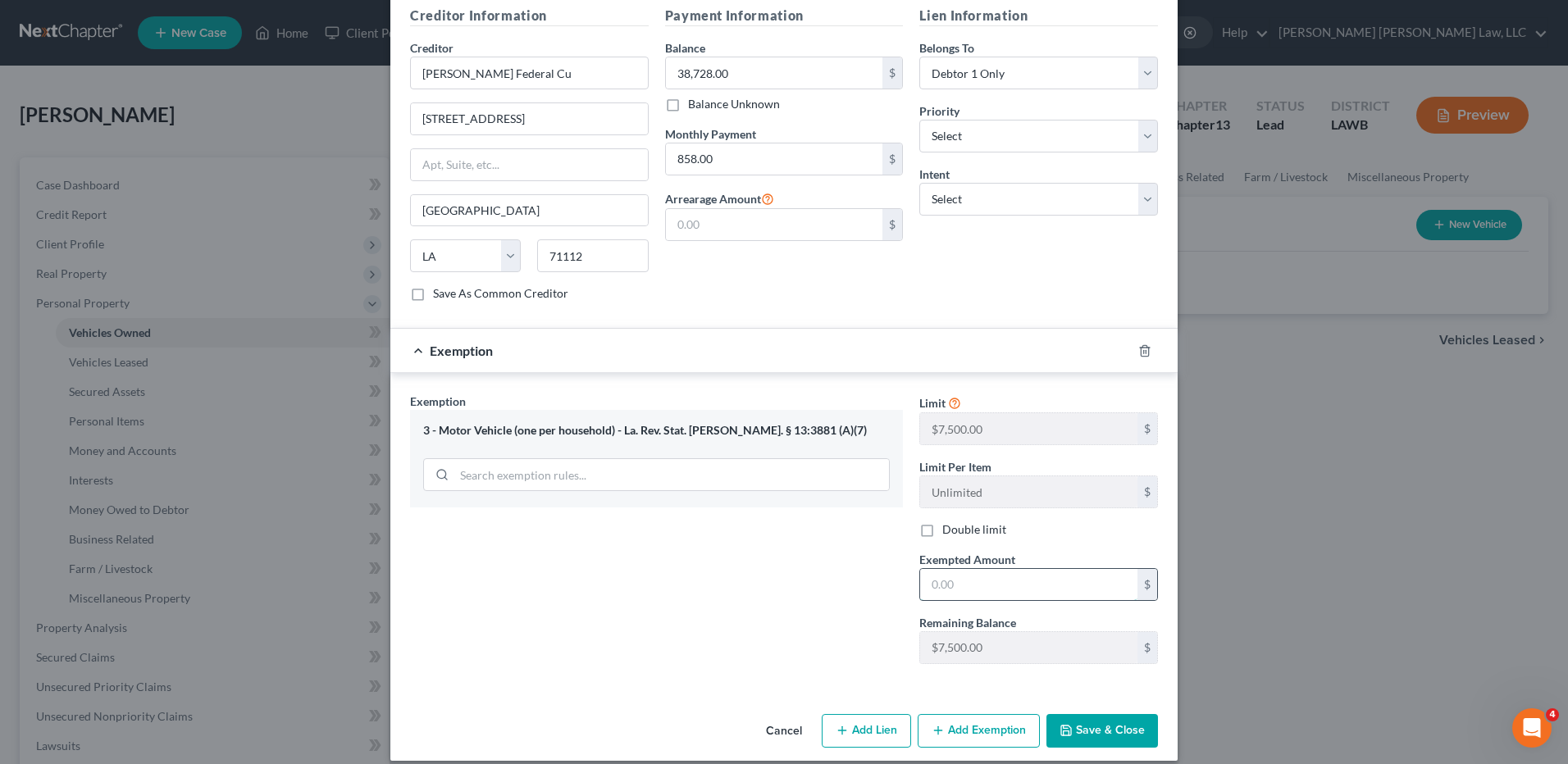
click at [960, 577] on input "text" at bounding box center [1028, 585] width 217 height 32
type input "3"
type input "7,500.00"
click at [1096, 714] on button "Save & Close" at bounding box center [1102, 732] width 112 height 34
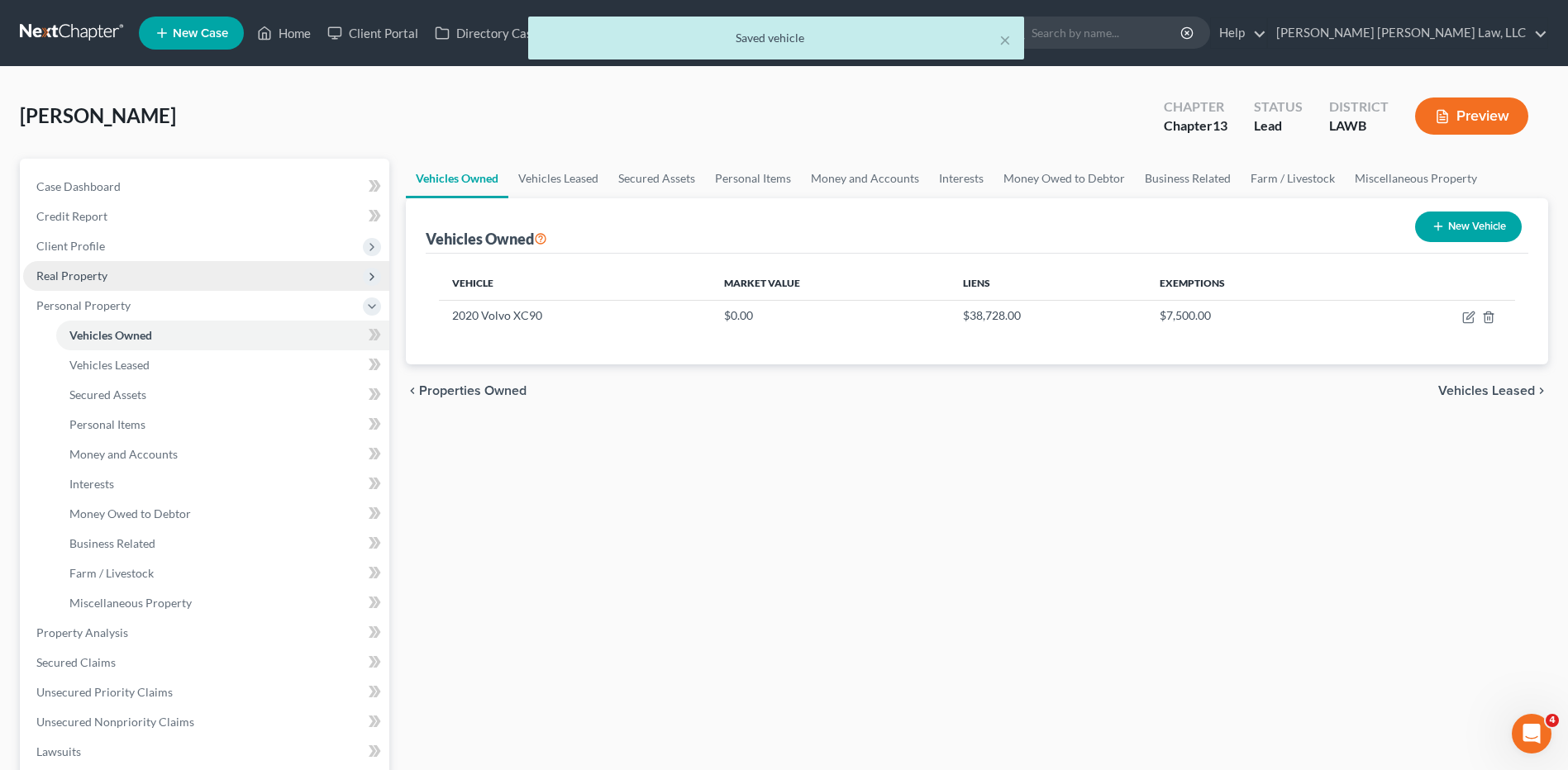
click at [92, 278] on span "Real Property" at bounding box center [72, 275] width 71 height 14
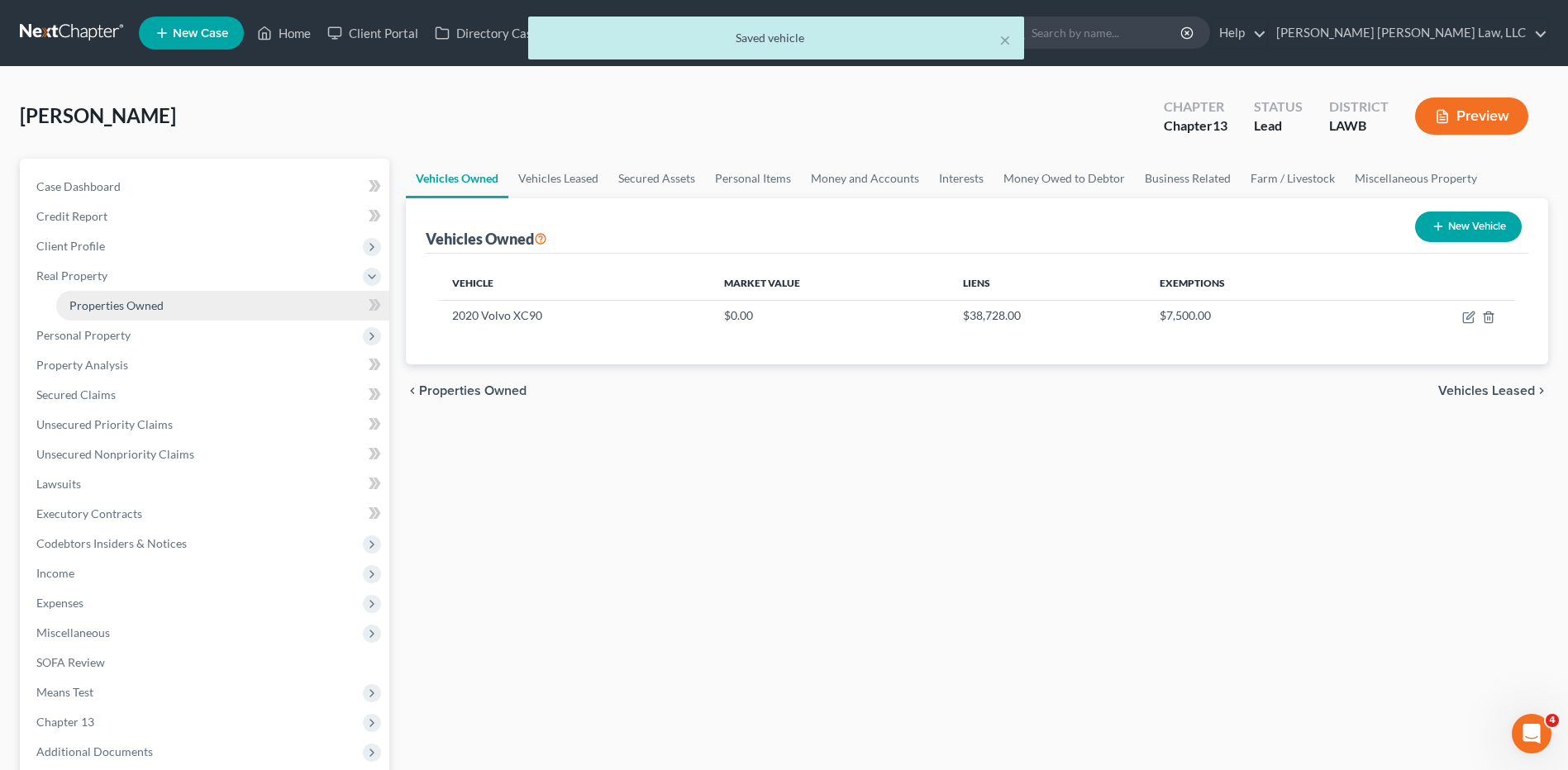
click at [122, 304] on span "Properties Owned" at bounding box center [116, 305] width 95 height 14
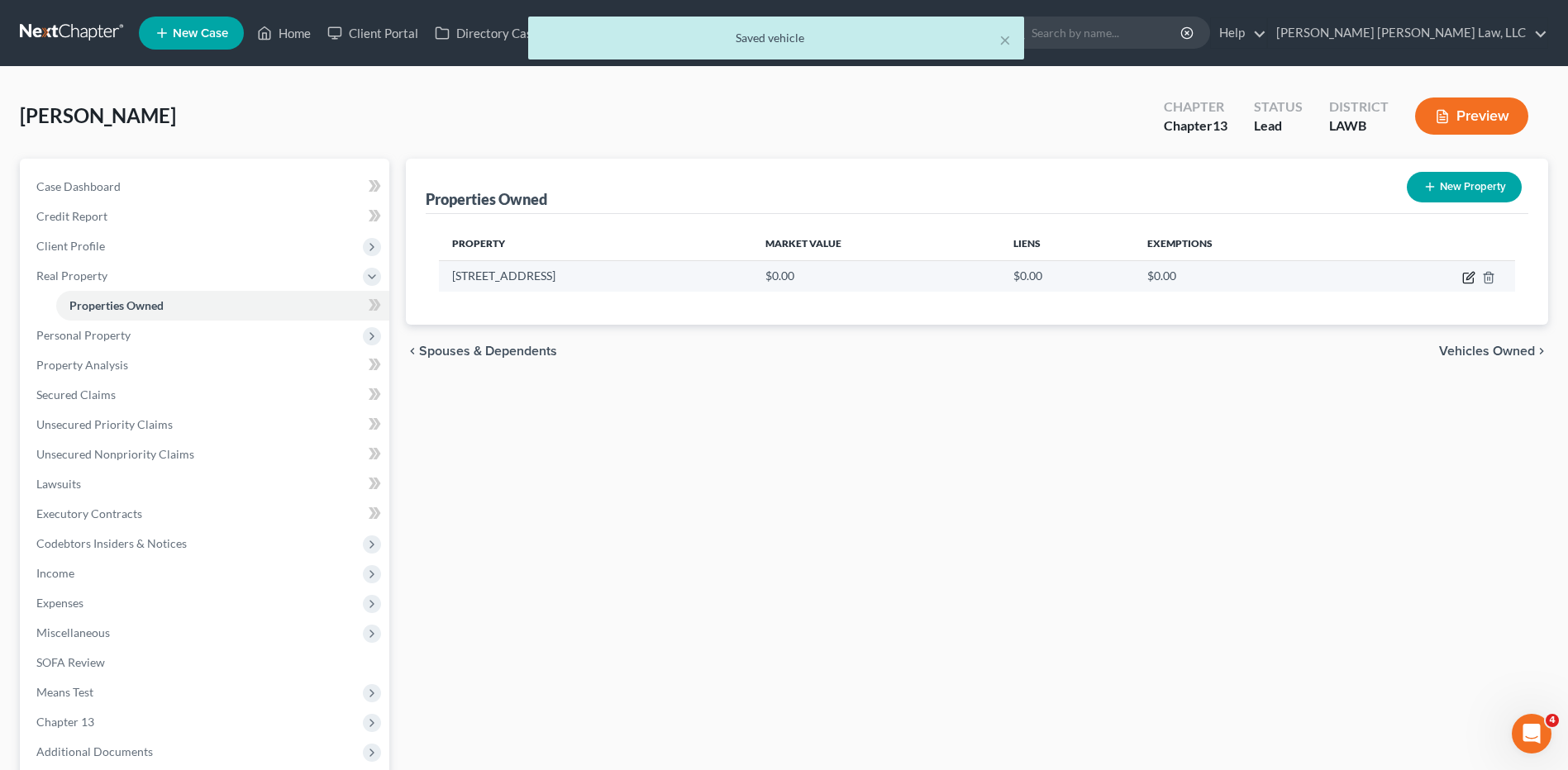
click at [1467, 276] on icon "button" at bounding box center [1470, 275] width 7 height 7
select select "19"
select select "14"
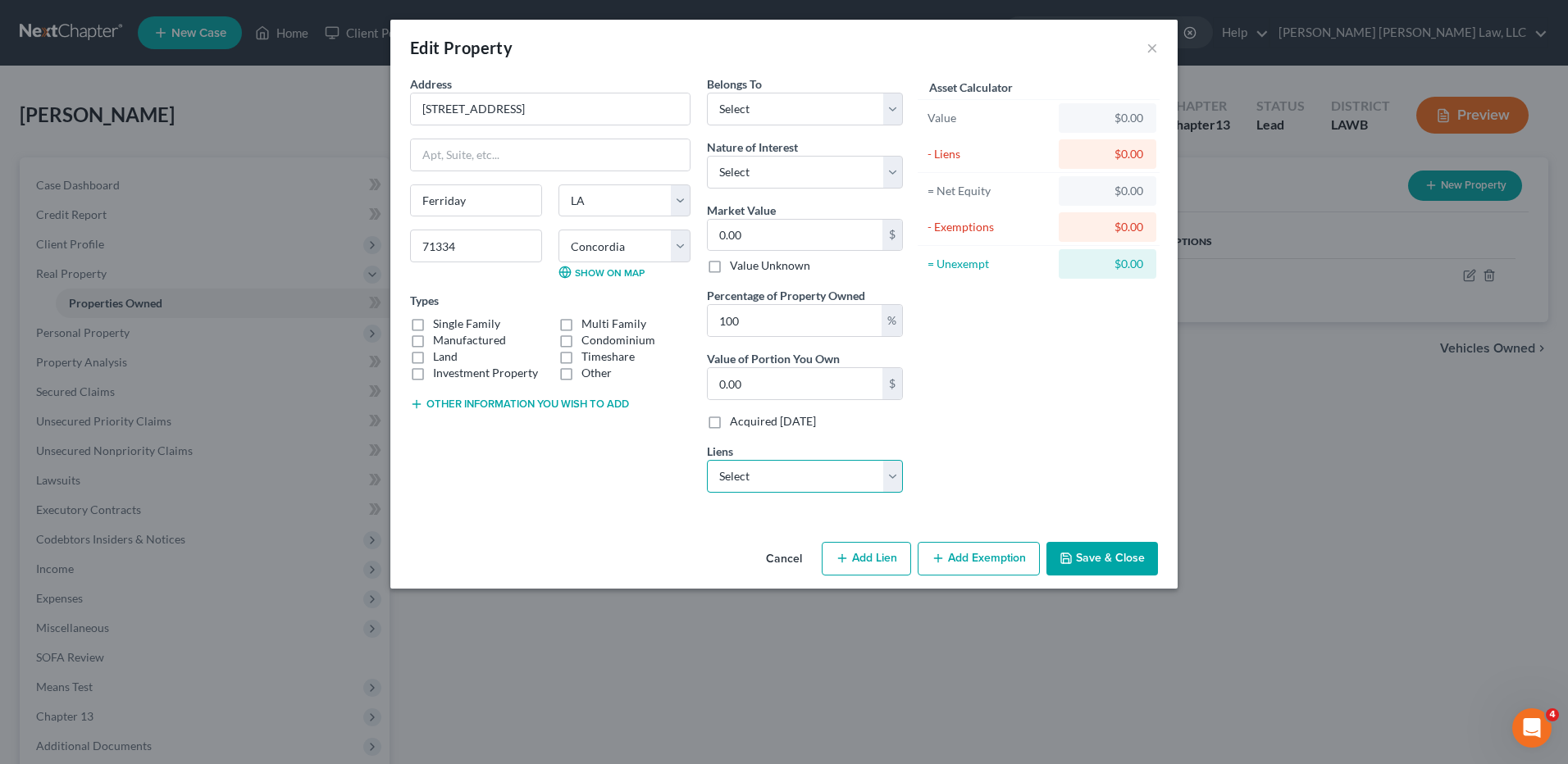
click at [804, 465] on select "Select Nr/Sms/Cal - $121,363.00" at bounding box center [804, 476] width 196 height 32
select select "39"
select select "0"
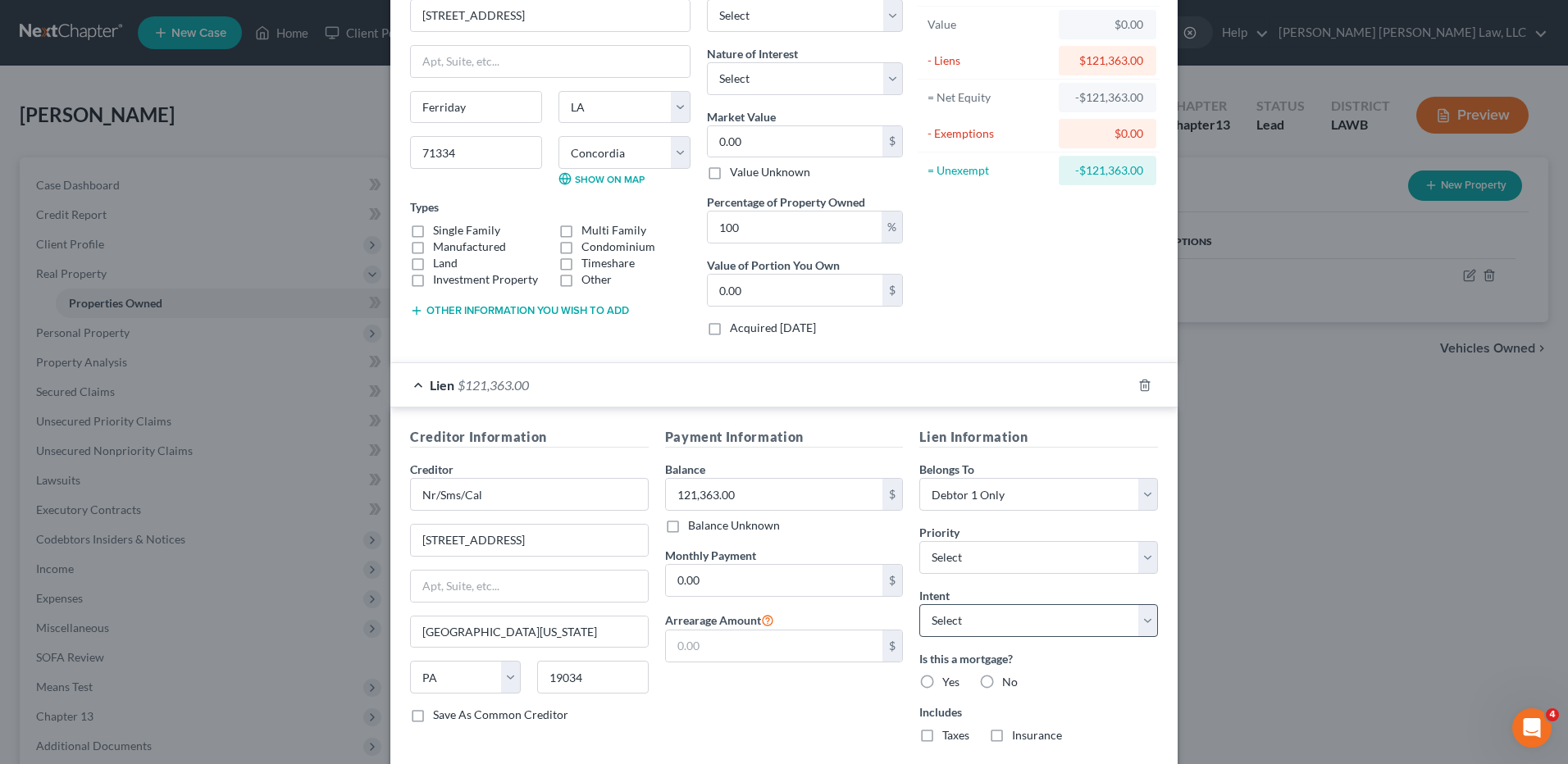
scroll to position [189, 0]
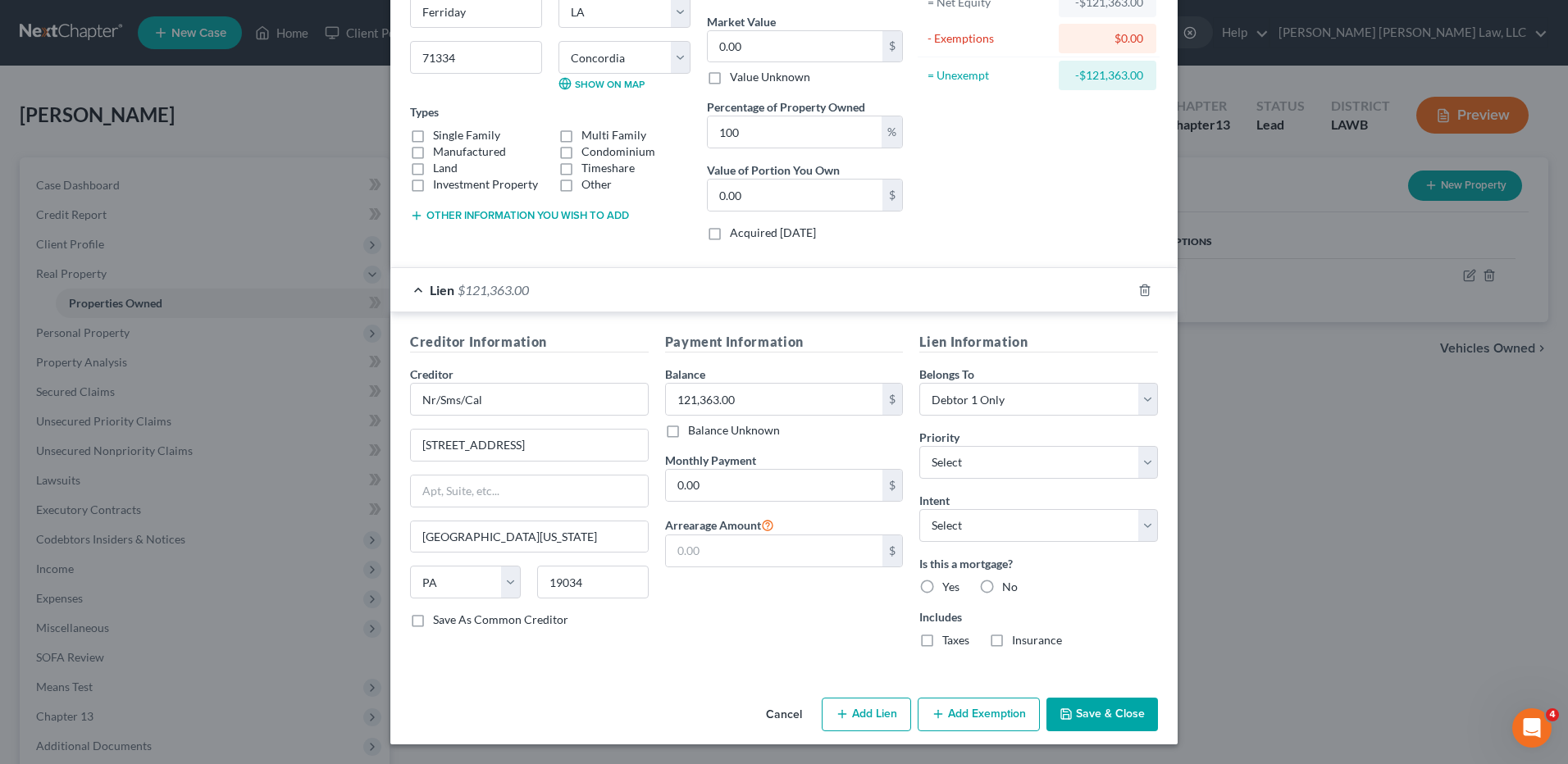
click at [948, 721] on button "Add Exemption" at bounding box center [978, 714] width 122 height 34
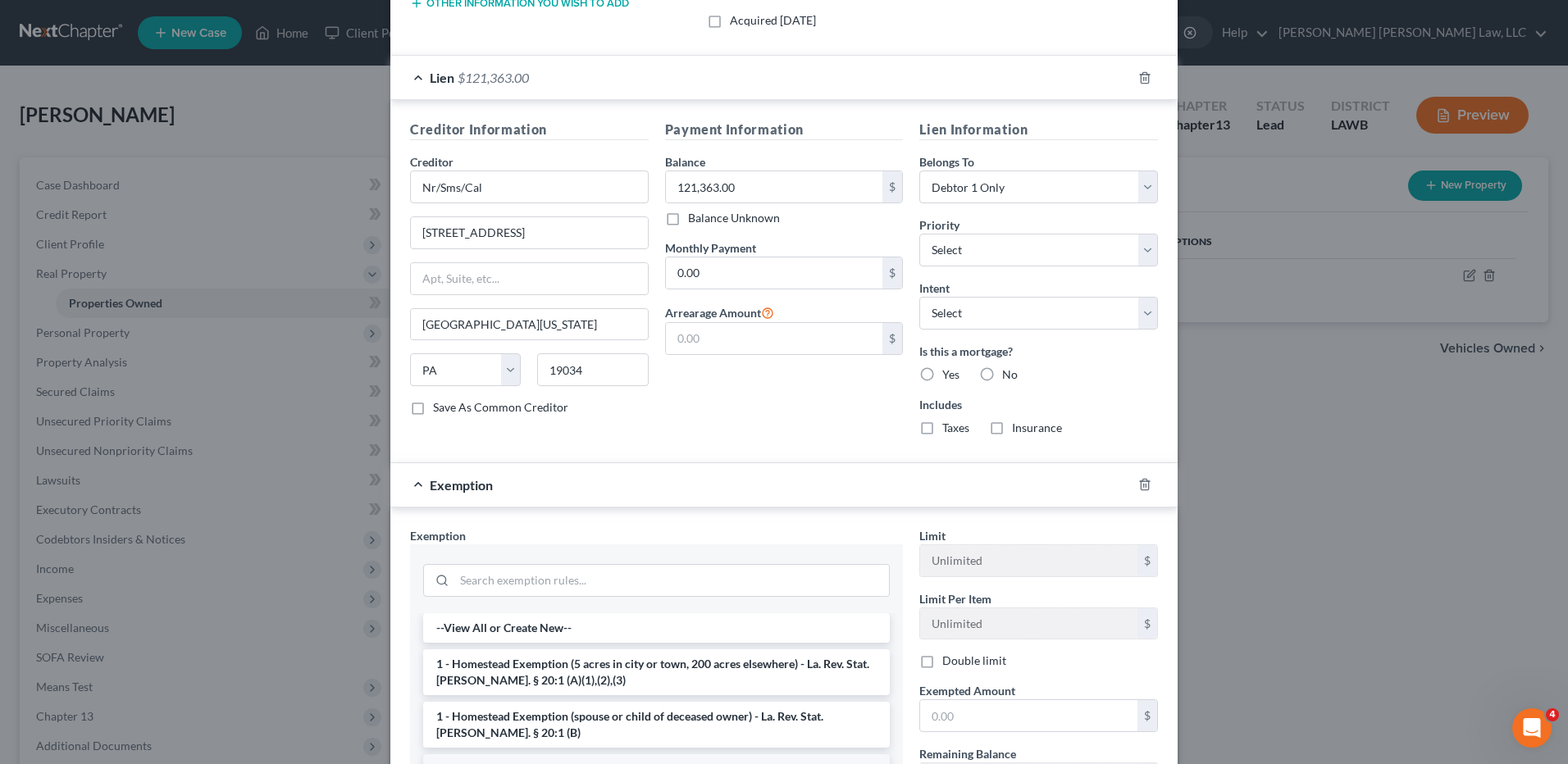
scroll to position [629, 0]
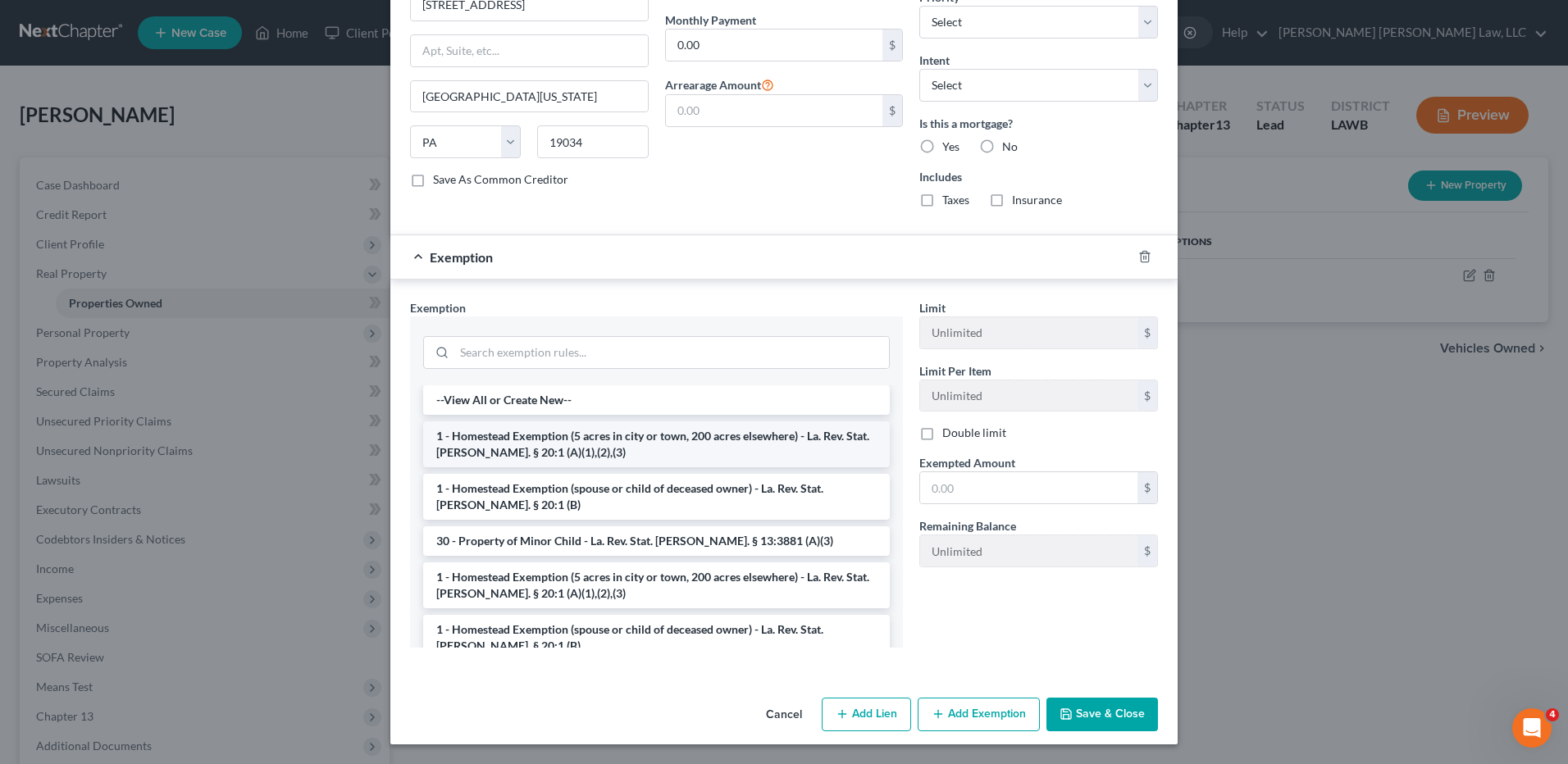
click at [499, 442] on li "1 - Homestead Exemption (5 acres in city or town, 200 acres elsewhere) - La. Re…" at bounding box center [656, 444] width 466 height 46
click at [499, 385] on div at bounding box center [656, 351] width 493 height 69
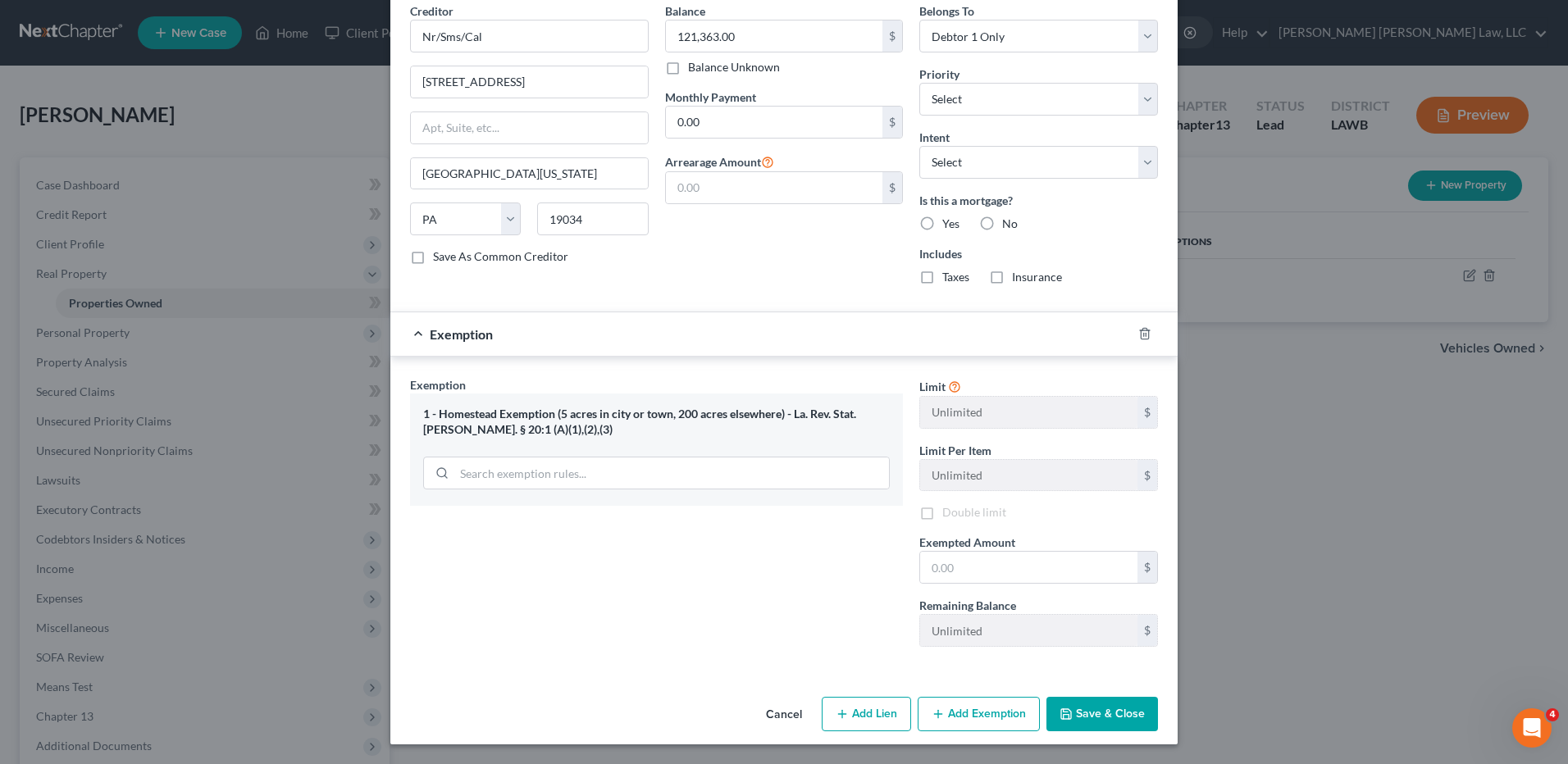
scroll to position [552, 0]
click at [948, 569] on input "text" at bounding box center [1028, 567] width 217 height 32
type input "35,000"
click at [1084, 719] on button "Save & Close" at bounding box center [1102, 714] width 112 height 34
click at [1070, 706] on button "Save & Close" at bounding box center [1102, 714] width 112 height 34
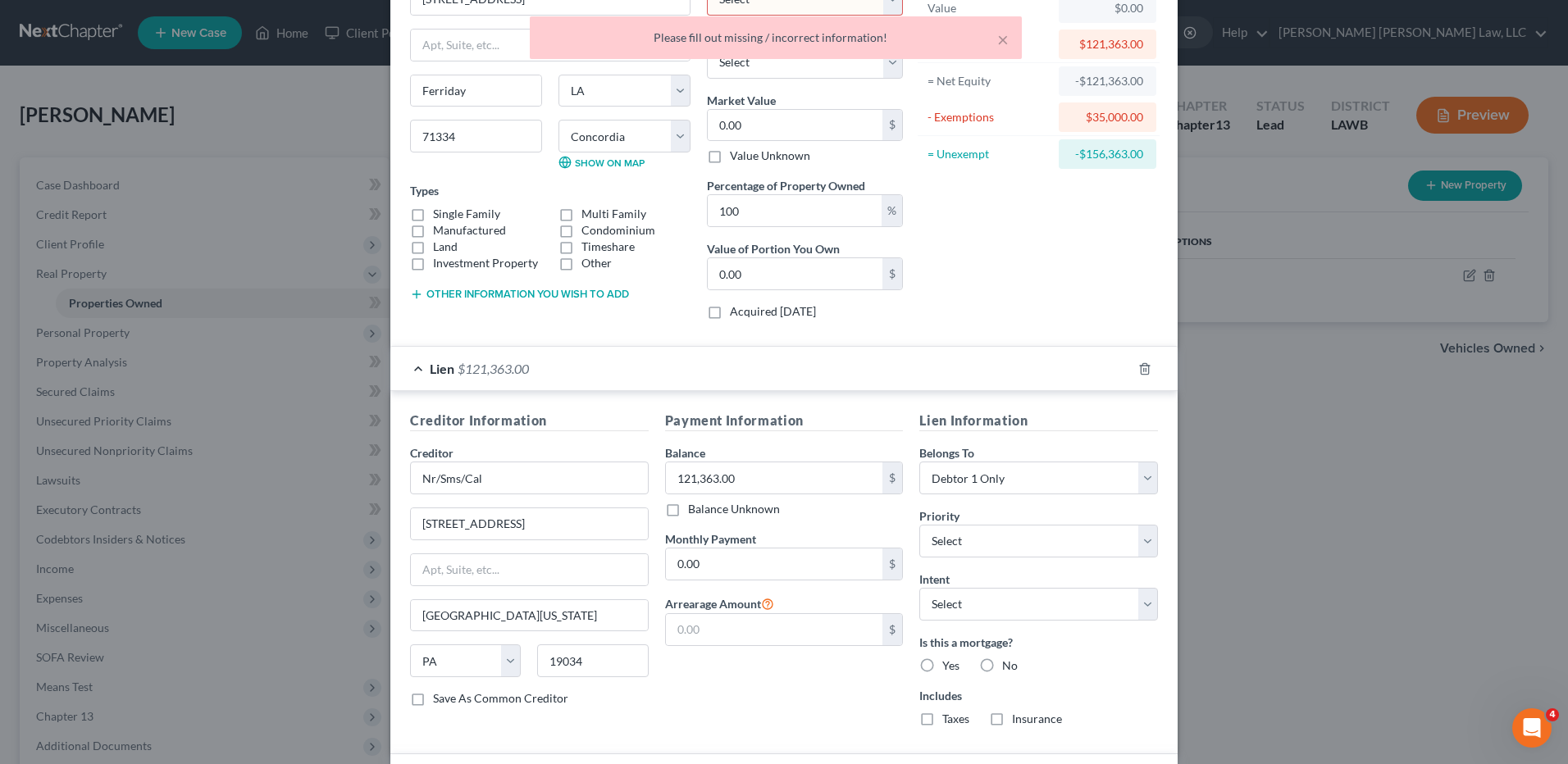
scroll to position [0, 0]
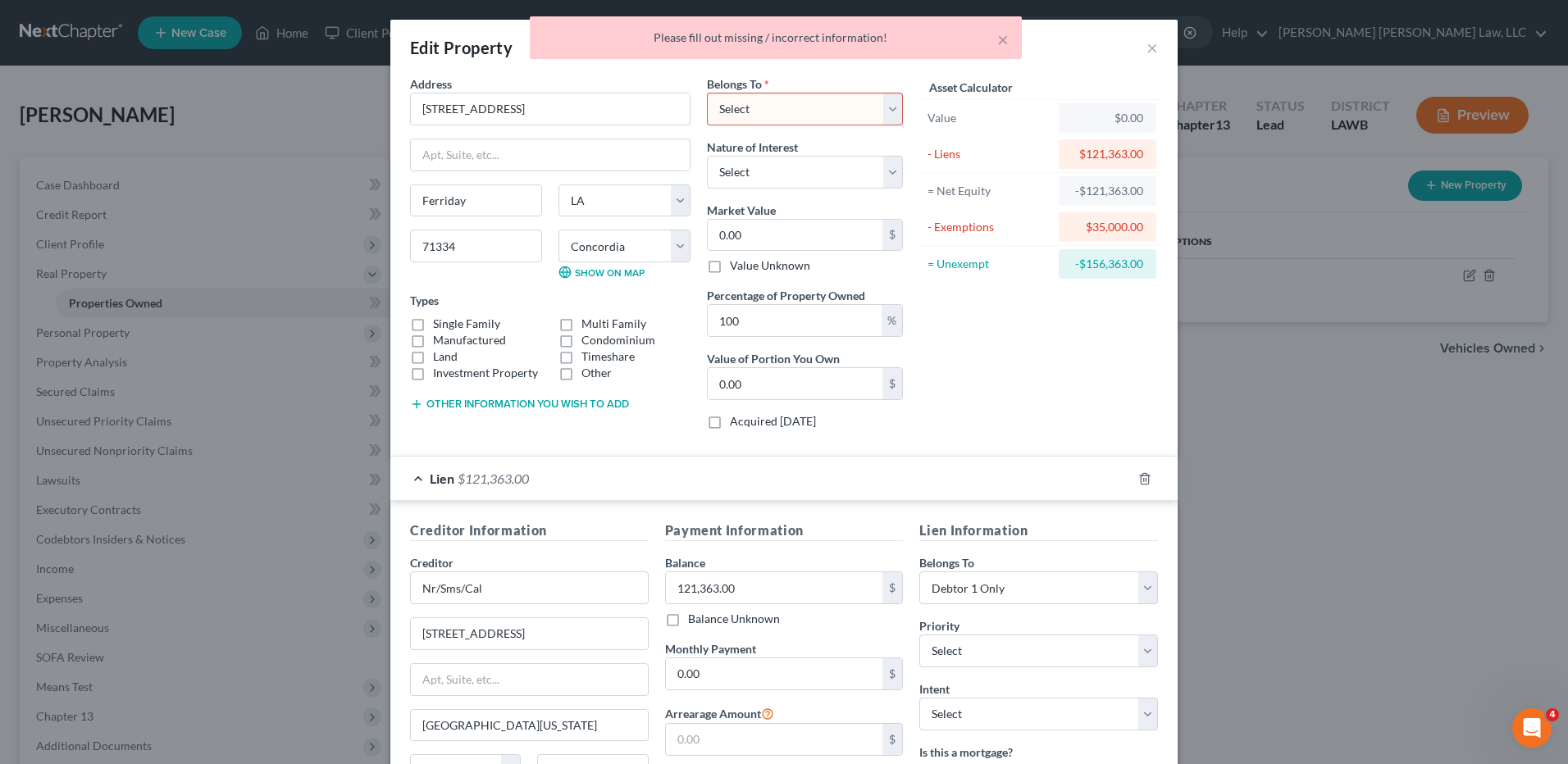
click at [756, 102] on select "Select Debtor 1 Only Debtor 2 Only Debtor 1 And Debtor 2 Only At Least One Of T…" at bounding box center [804, 109] width 196 height 32
select select "0"
click at [706, 93] on select "Select Debtor 1 Only Debtor 2 Only Debtor 1 And Debtor 2 Only At Least One Of T…" at bounding box center [804, 109] width 196 height 32
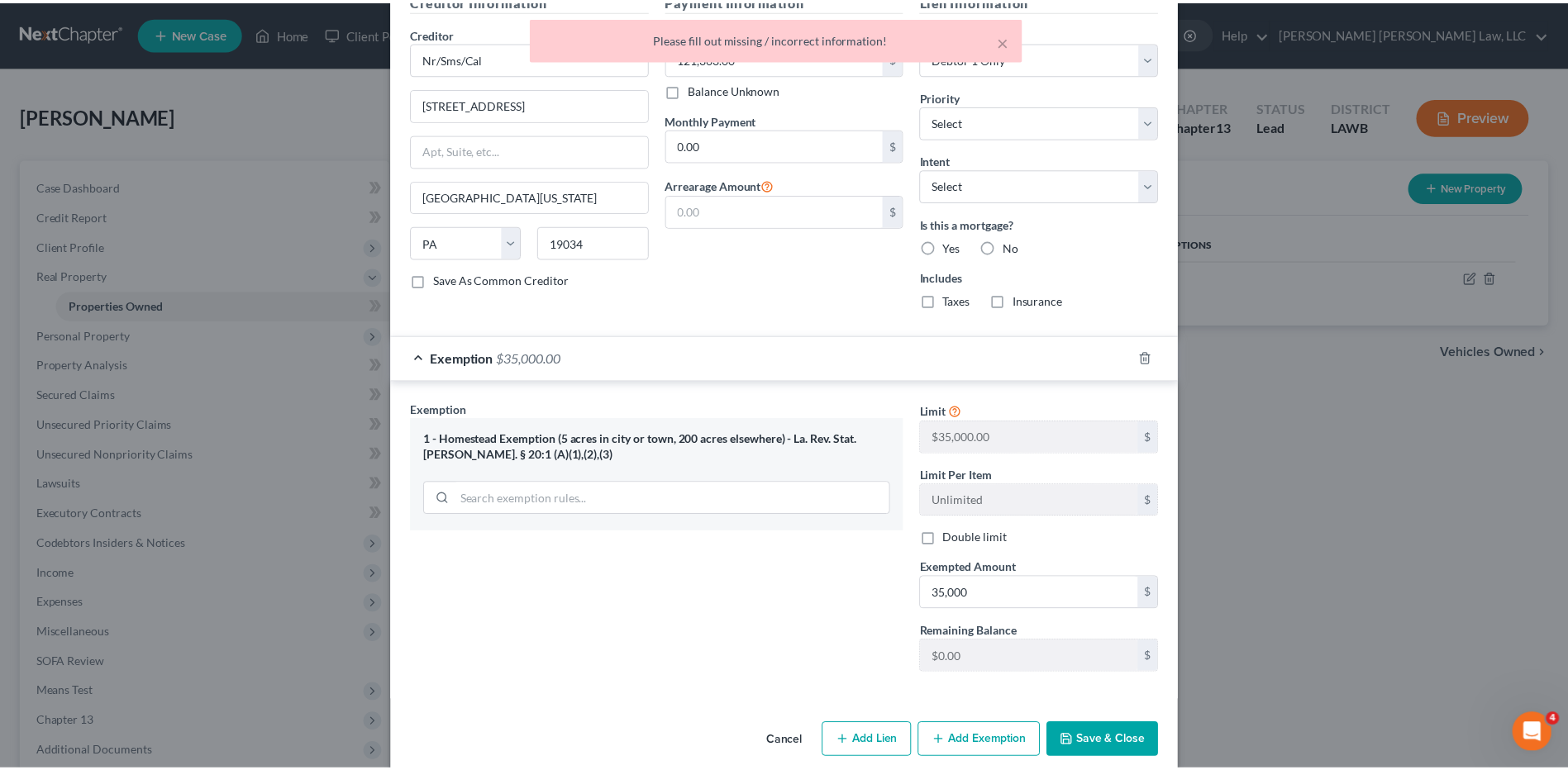
scroll to position [556, 0]
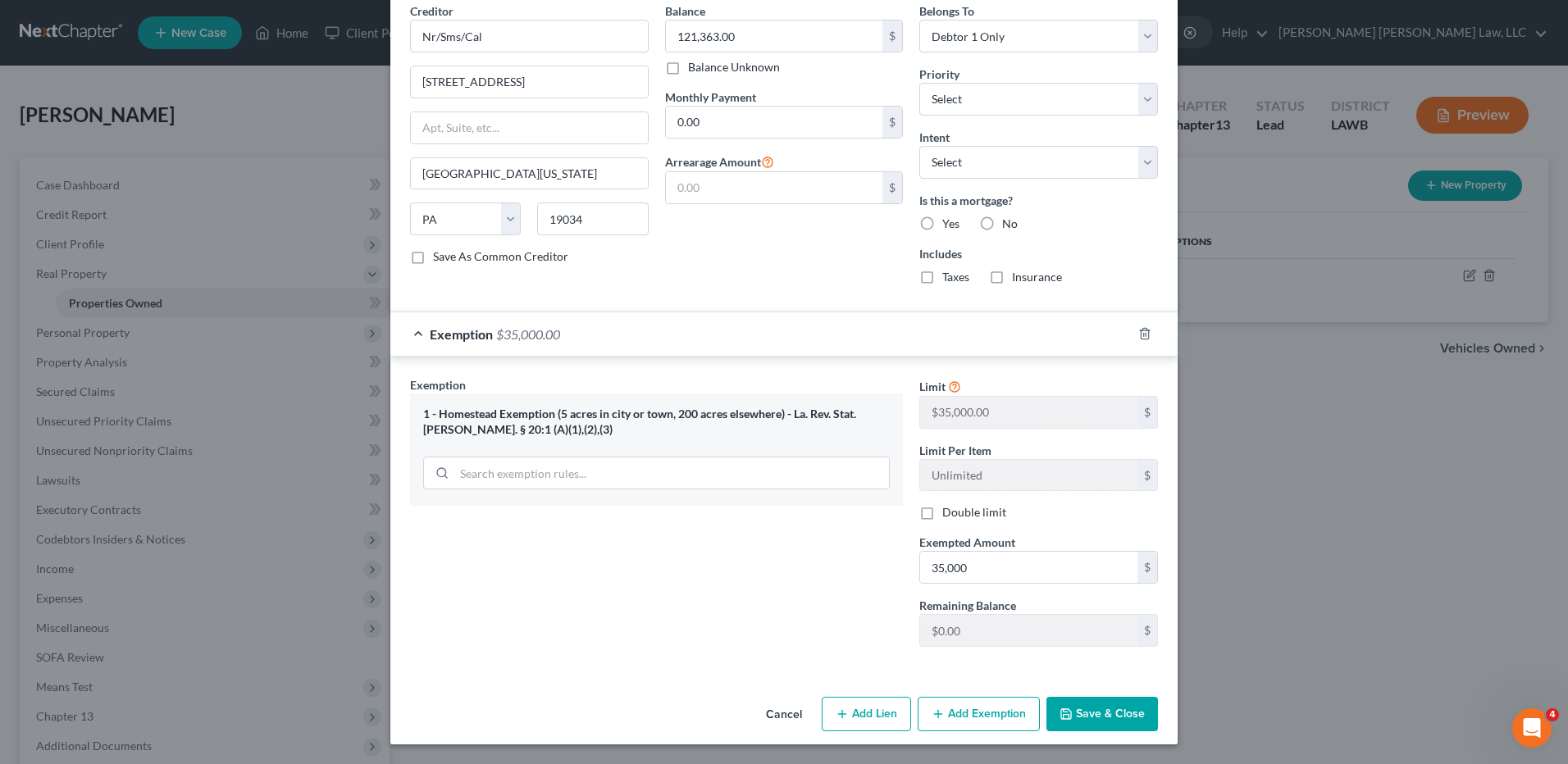
click at [1091, 709] on button "Save & Close" at bounding box center [1102, 714] width 112 height 34
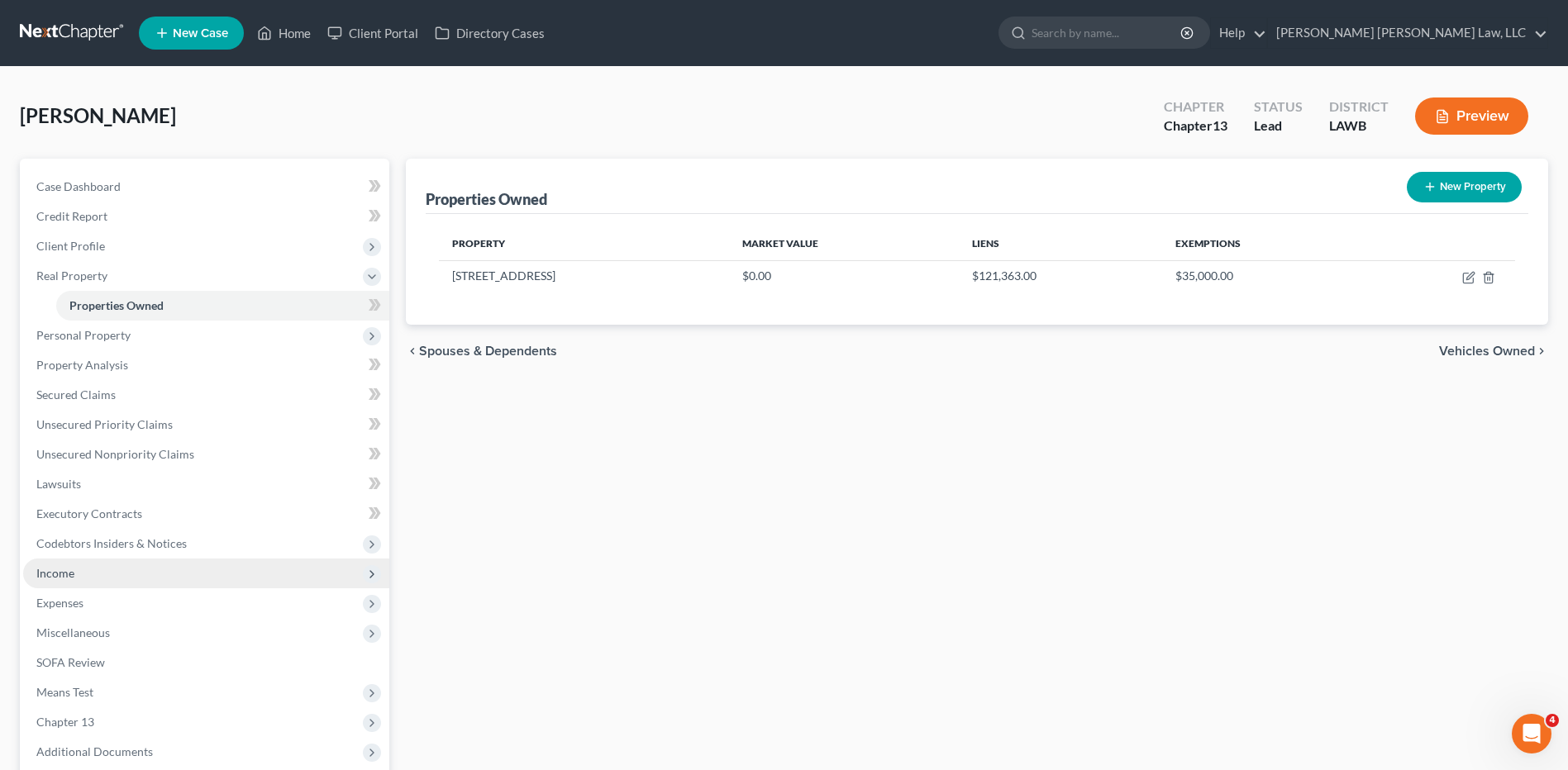
click at [41, 575] on span "Income" at bounding box center [55, 573] width 38 height 14
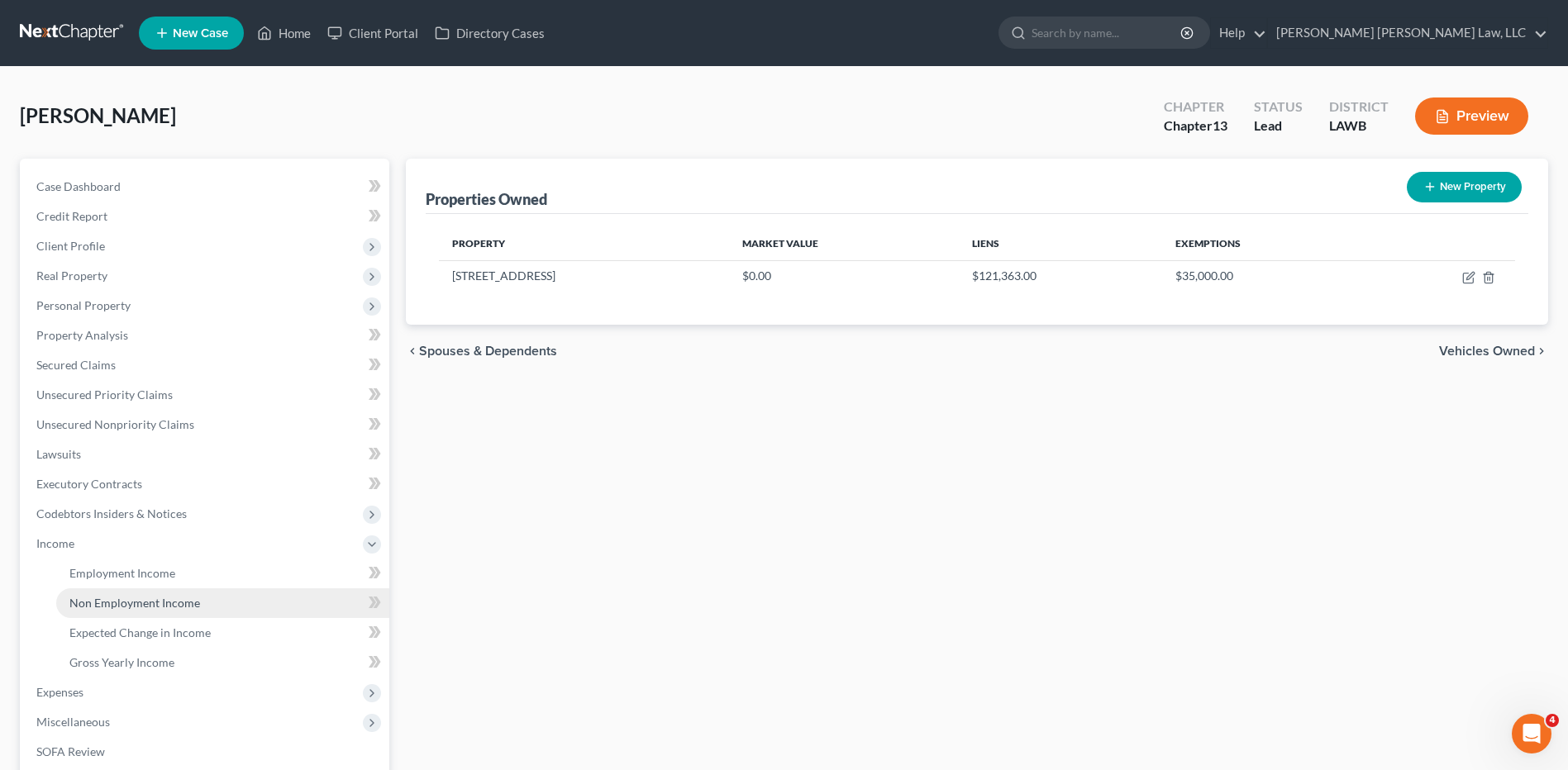
drag, startPoint x: 104, startPoint y: 604, endPoint x: 702, endPoint y: 481, distance: 610.5
click at [104, 604] on span "Non Employment Income" at bounding box center [135, 602] width 131 height 14
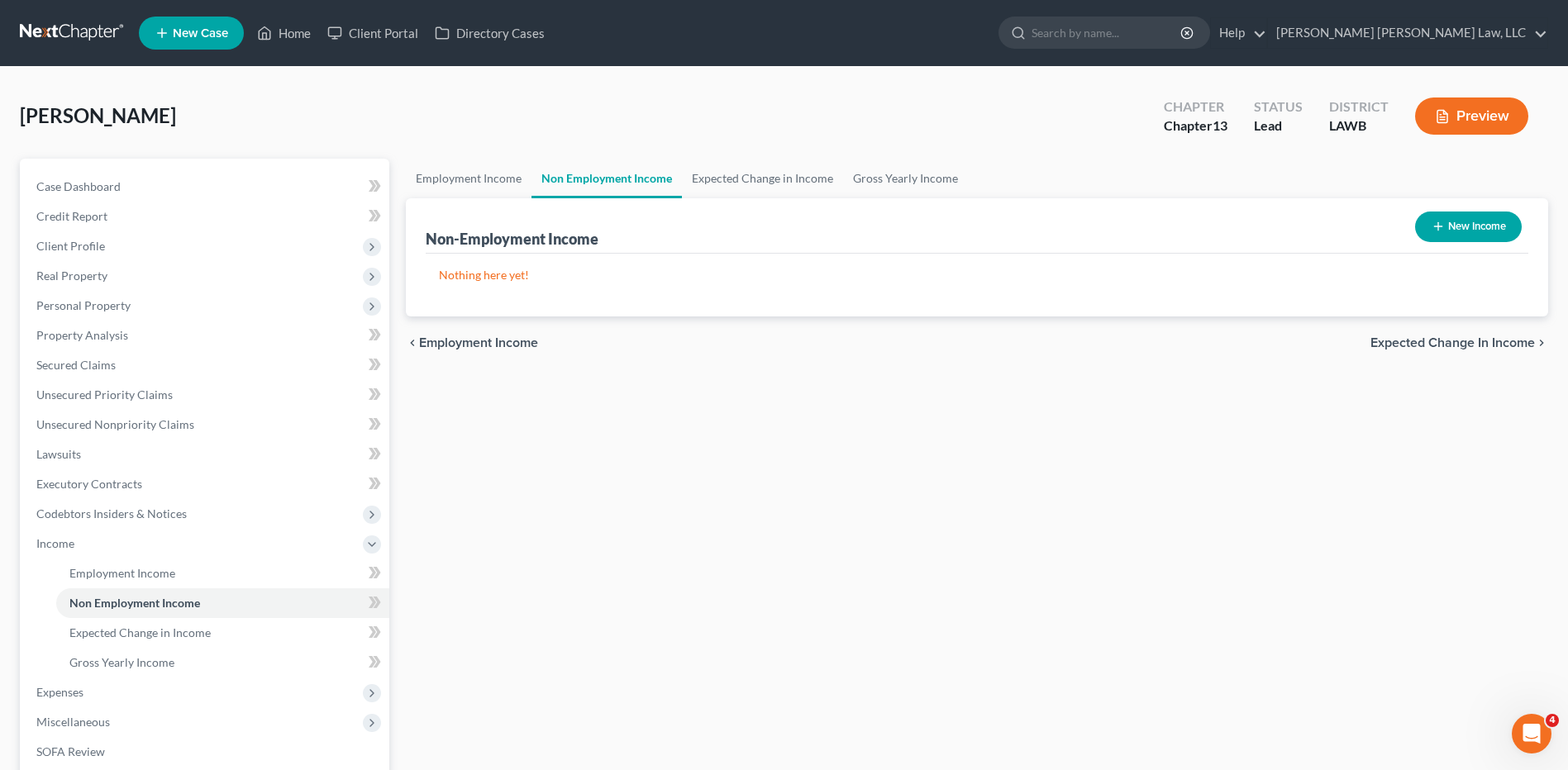
click at [1470, 223] on button "New Income" at bounding box center [1468, 227] width 106 height 31
select select "0"
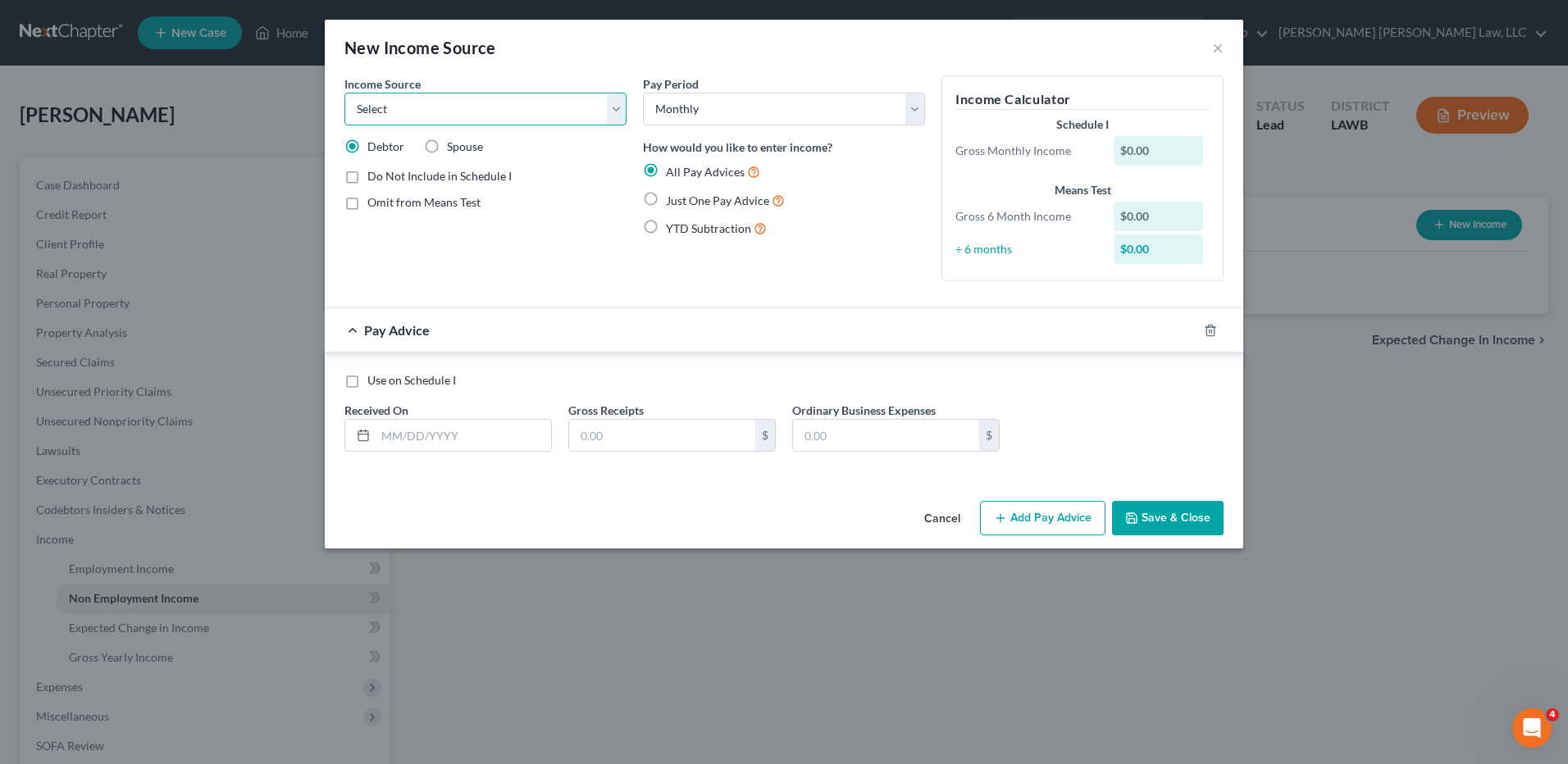
click at [392, 115] on select "Select Unemployment Disability (from employer) Pension Retirement Social Securi…" at bounding box center [485, 109] width 282 height 32
select select "3"
click at [345, 93] on select "Select Unemployment Disability (from employer) Pension Retirement Social Securi…" at bounding box center [485, 109] width 282 height 32
click at [666, 197] on label "Just One Pay Advice" at bounding box center [725, 200] width 119 height 19
click at [672, 197] on input "Just One Pay Advice" at bounding box center [678, 197] width 11 height 11
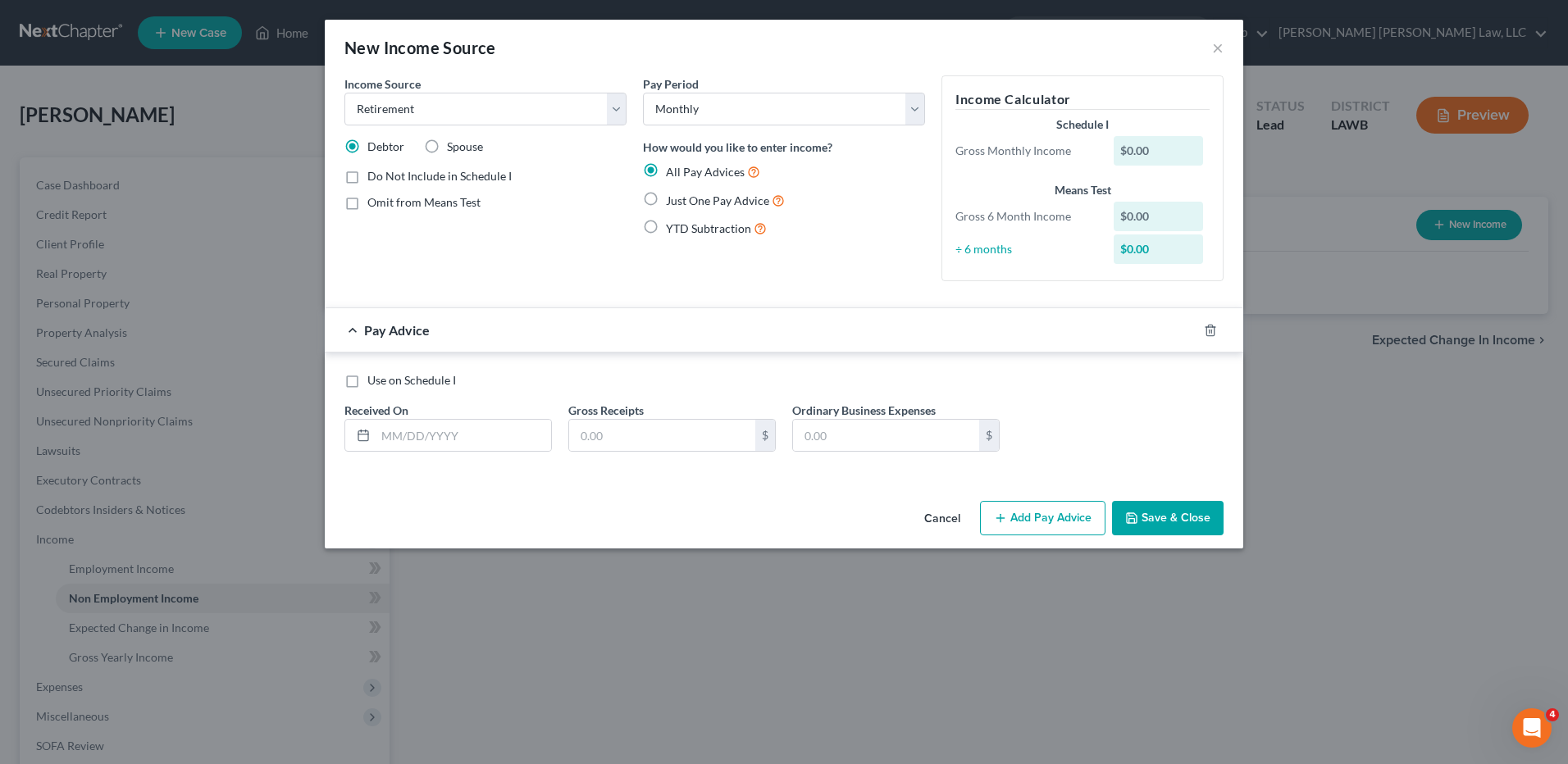
radio input "true"
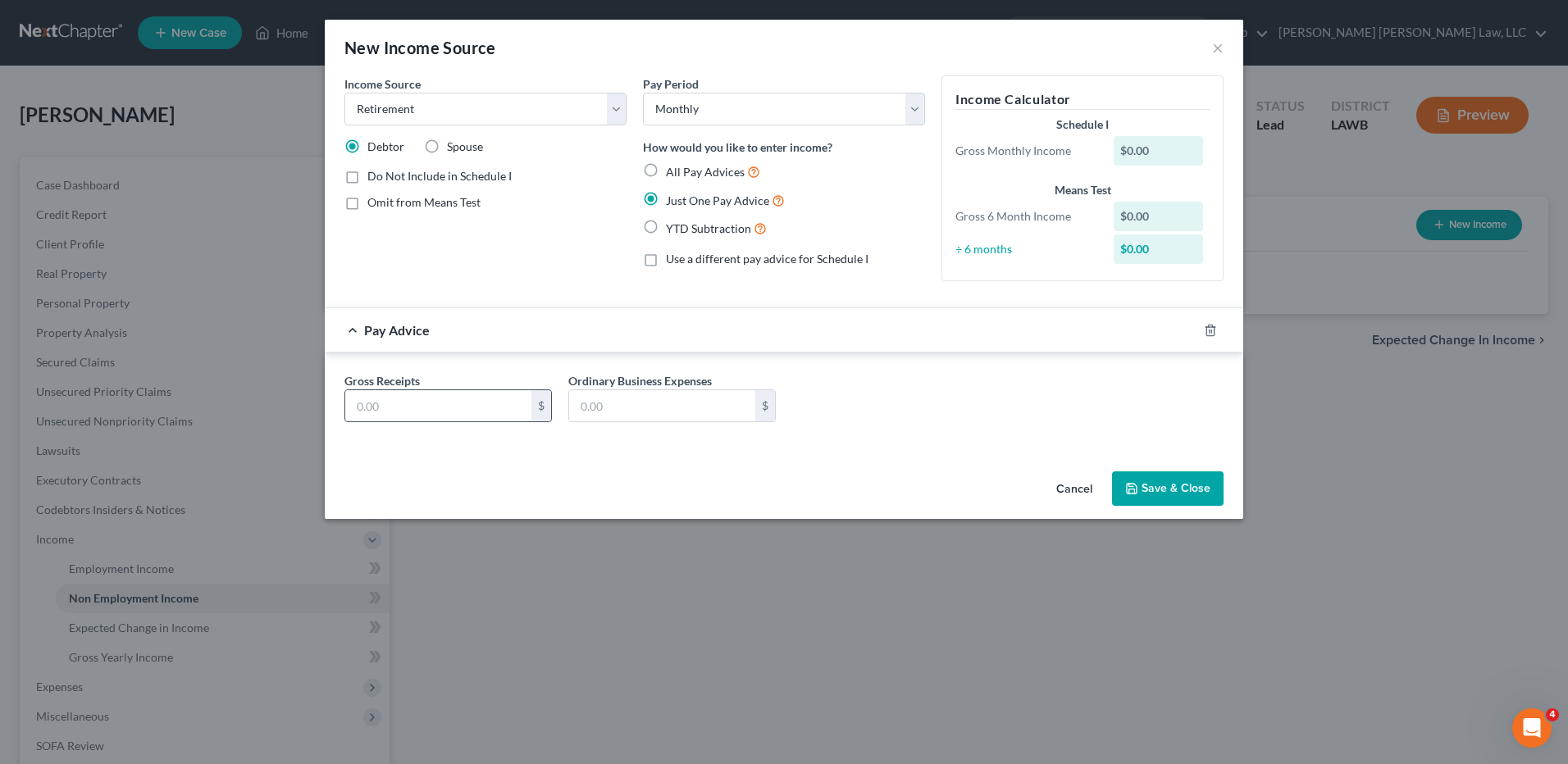
click at [441, 395] on input "text" at bounding box center [438, 406] width 186 height 32
type input "757.84"
click at [1165, 483] on button "Save & Close" at bounding box center [1167, 489] width 112 height 34
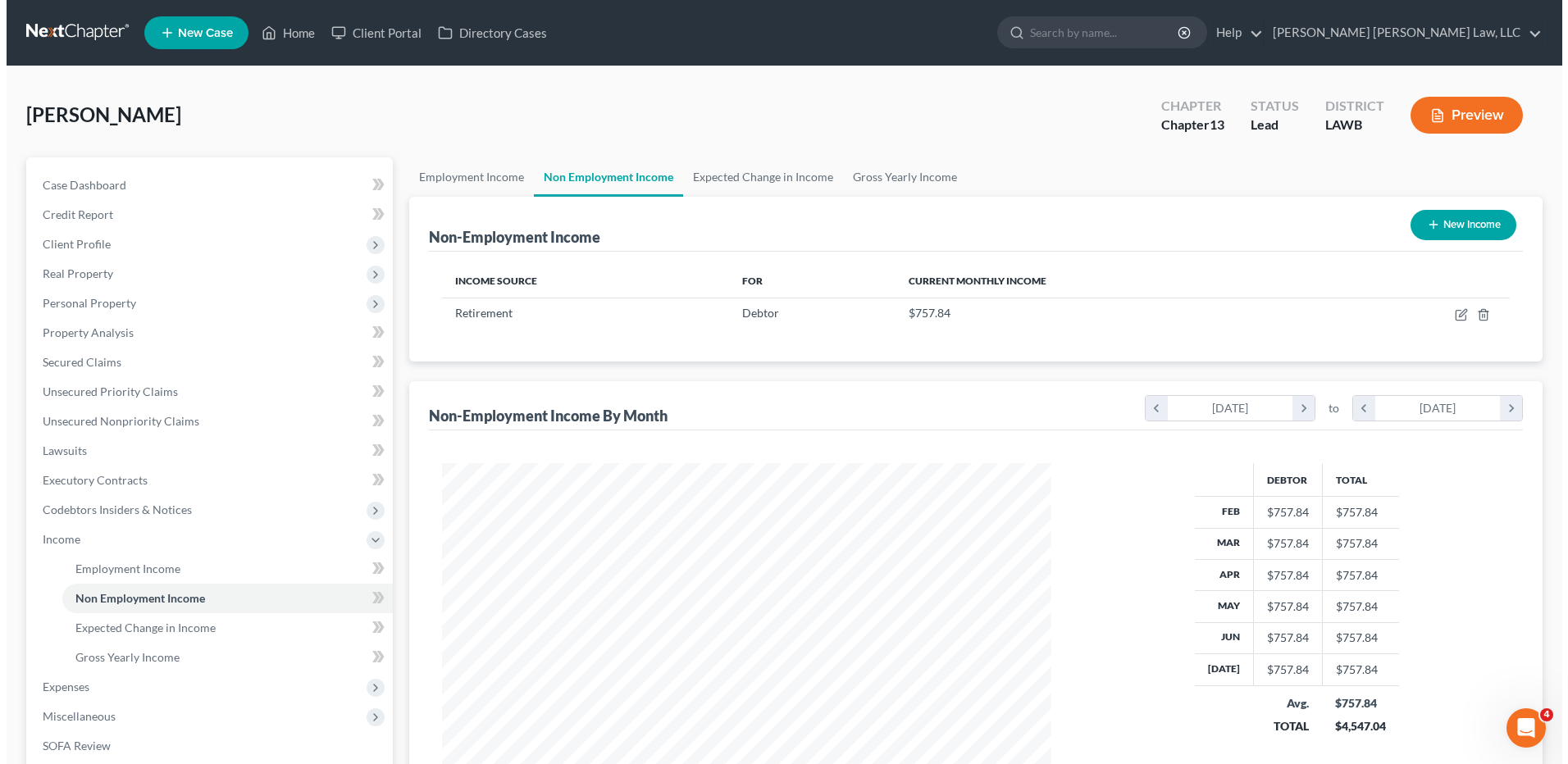
scroll to position [304, 641]
click at [1471, 211] on button "New Income" at bounding box center [1456, 226] width 106 height 31
select select "0"
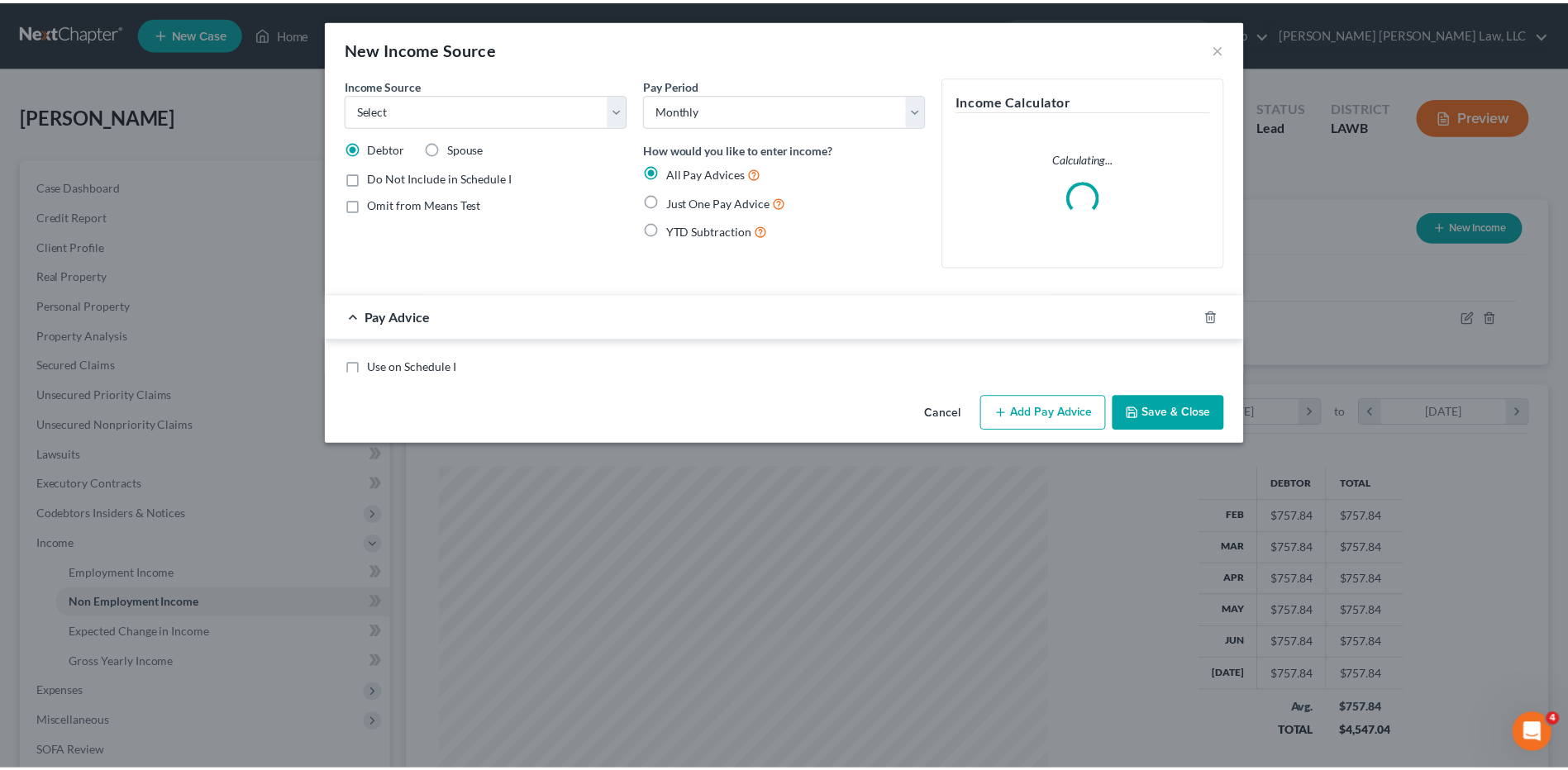
scroll to position [309, 653]
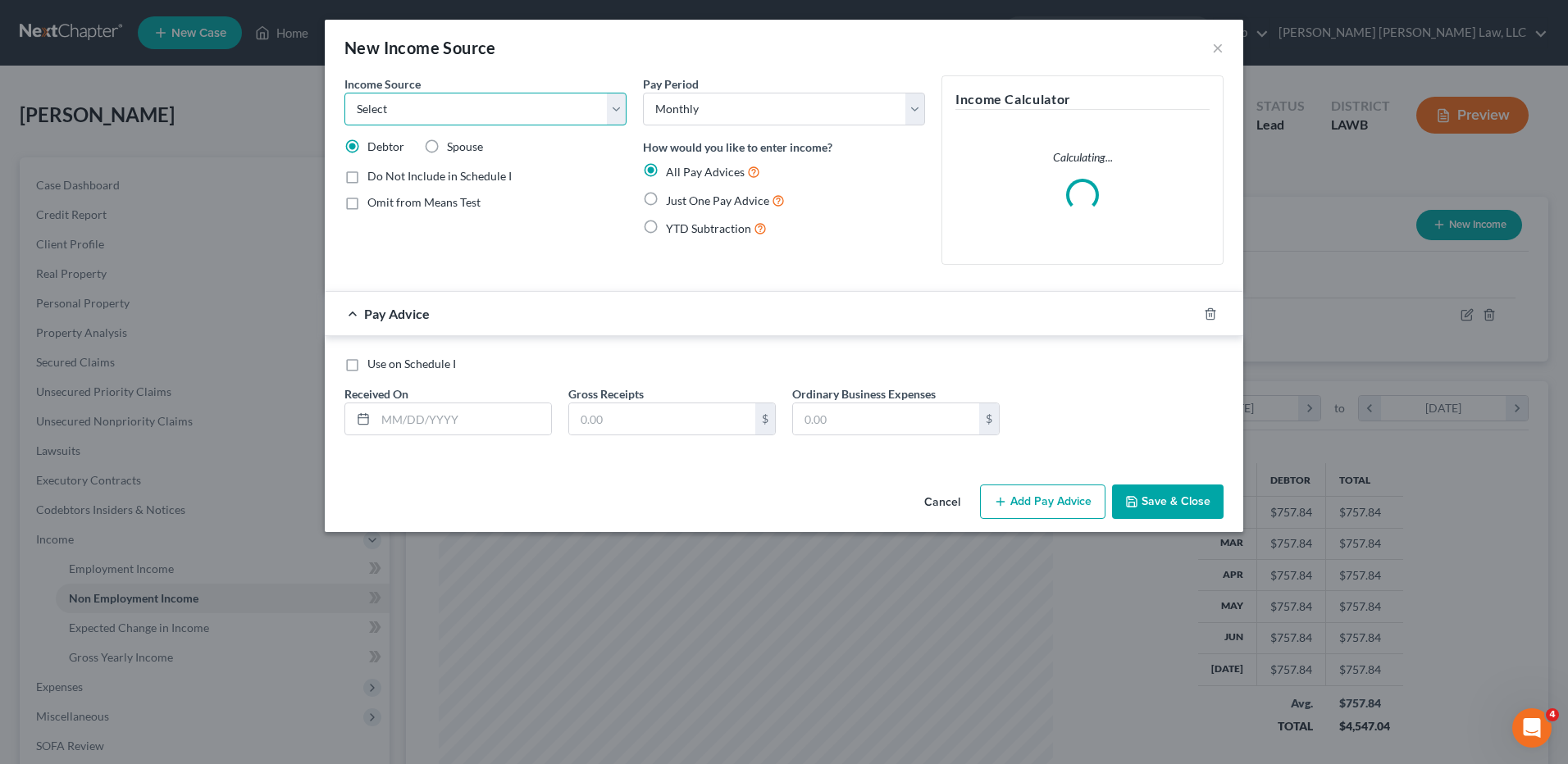
click at [432, 111] on select "Select Unemployment Disability (from employer) Pension Retirement Social Securi…" at bounding box center [485, 109] width 282 height 32
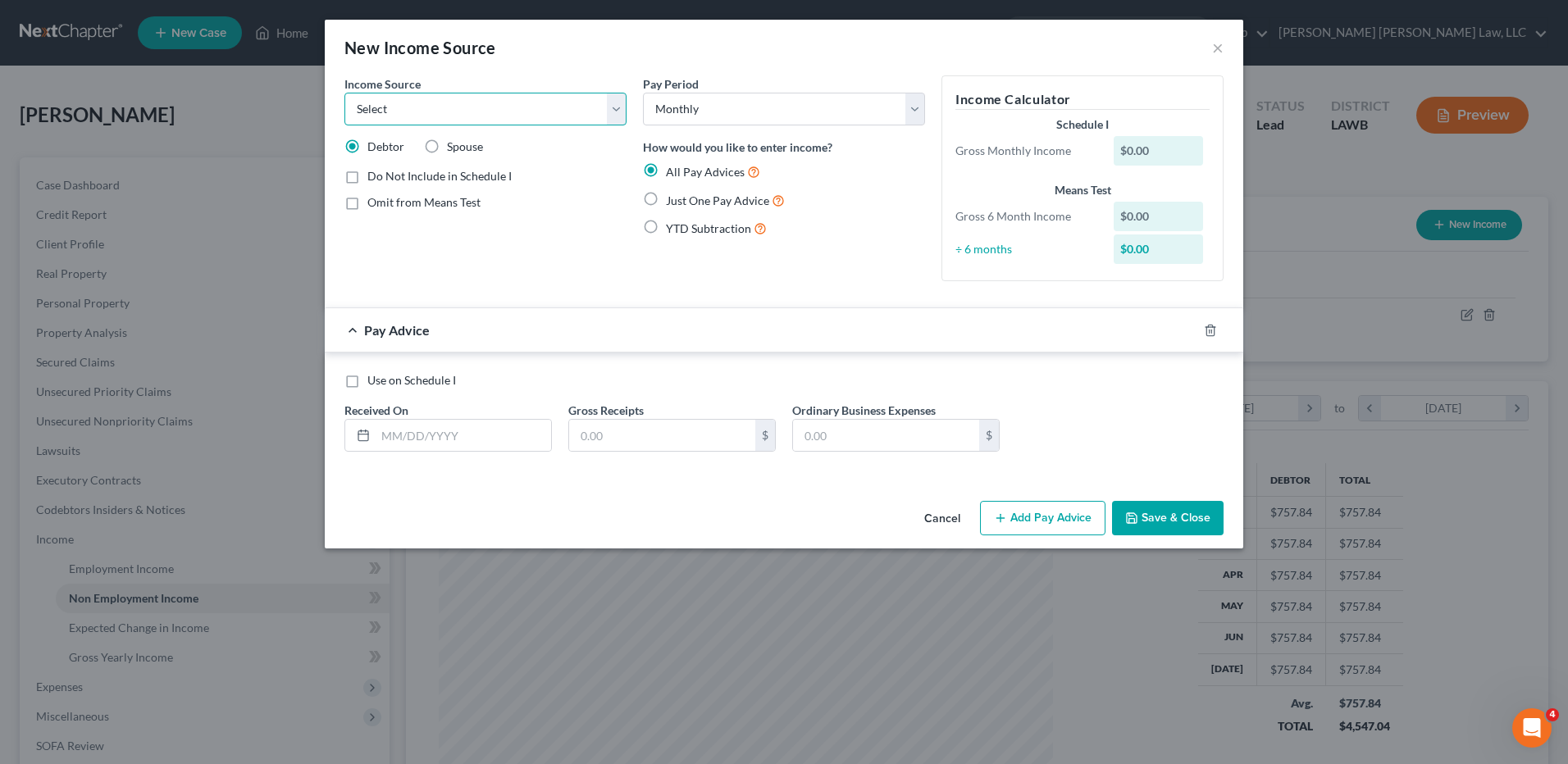
select select "4"
click at [345, 93] on select "Select Unemployment Disability (from employer) Pension Retirement Social Securi…" at bounding box center [485, 109] width 282 height 32
click at [666, 203] on label "Just One Pay Advice" at bounding box center [725, 200] width 119 height 19
click at [672, 202] on input "Just One Pay Advice" at bounding box center [678, 197] width 11 height 11
radio input "true"
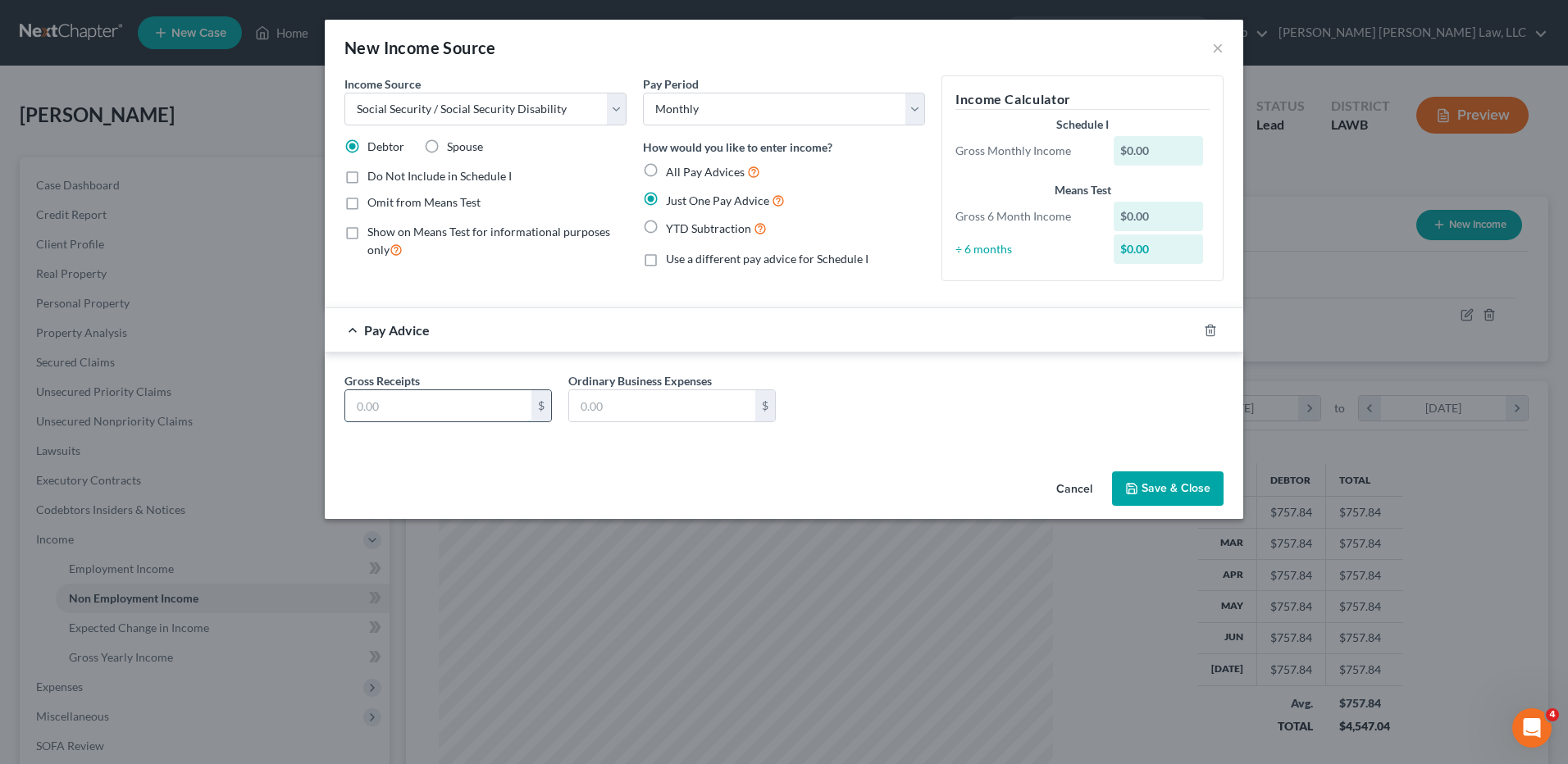
click at [465, 399] on input "text" at bounding box center [438, 406] width 186 height 32
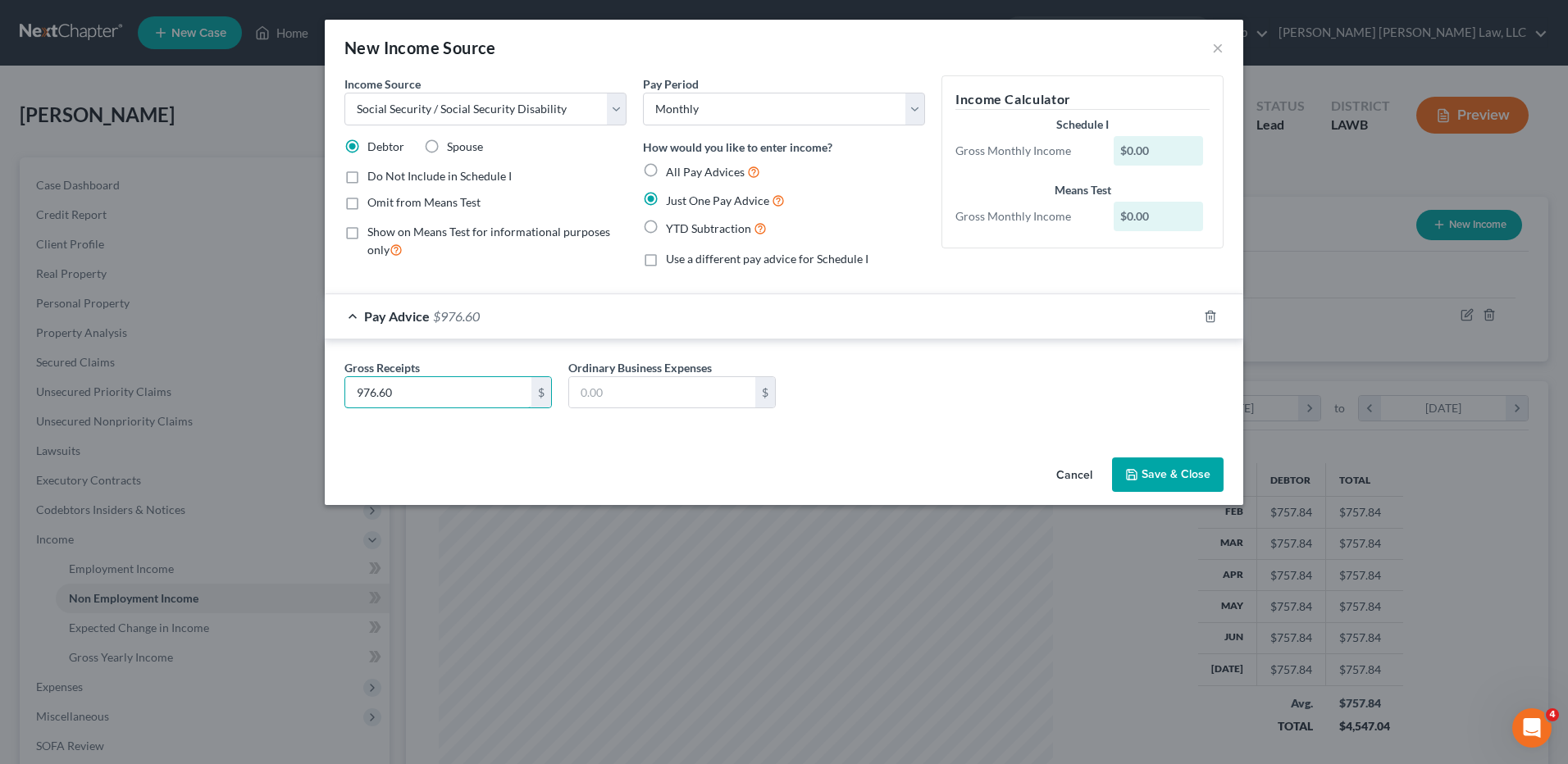
type input "976.60"
click at [1147, 485] on button "Save & Close" at bounding box center [1167, 474] width 112 height 34
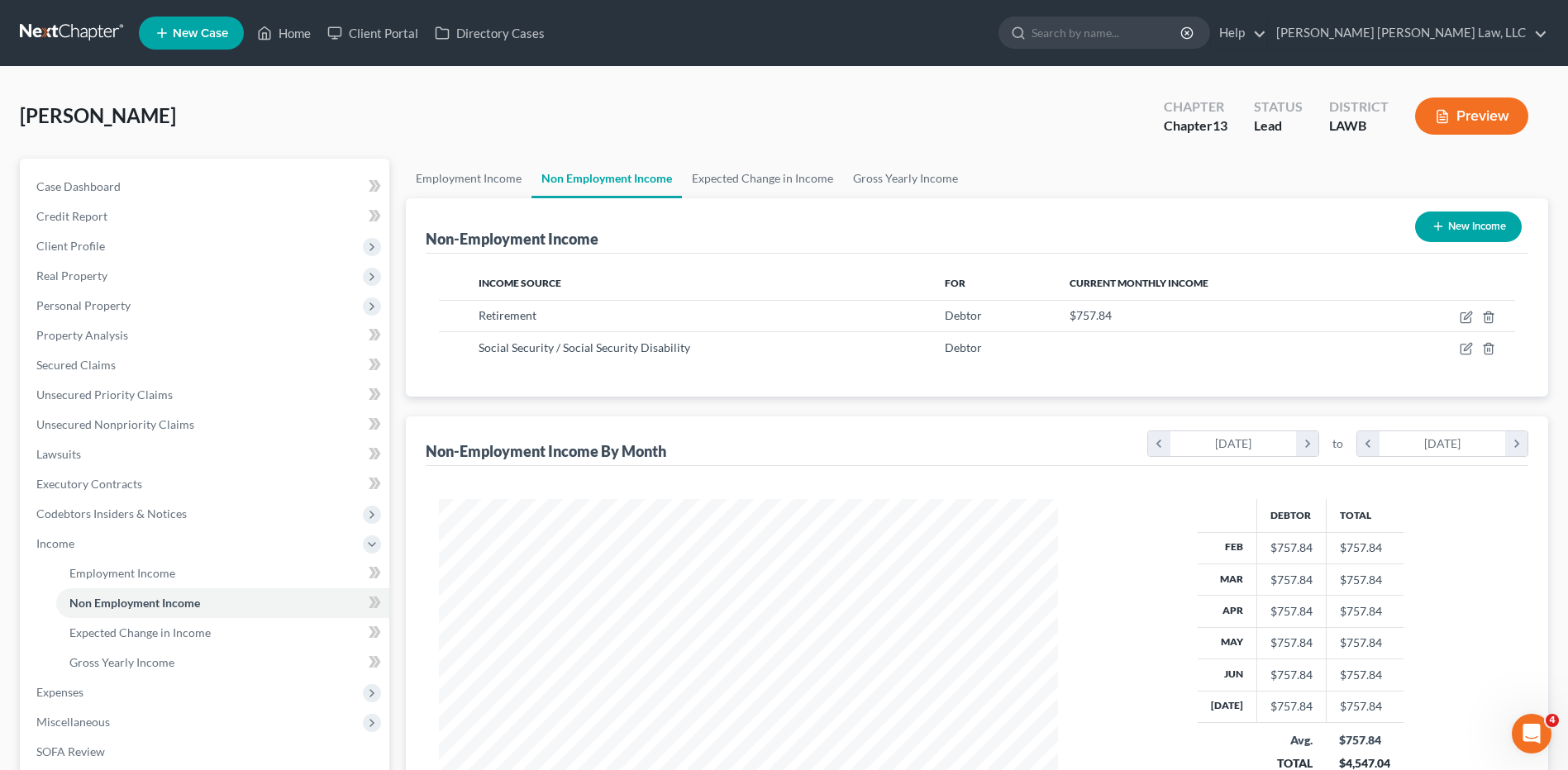
scroll to position [825908, 825951]
click at [59, 269] on span "Real Property" at bounding box center [72, 275] width 71 height 14
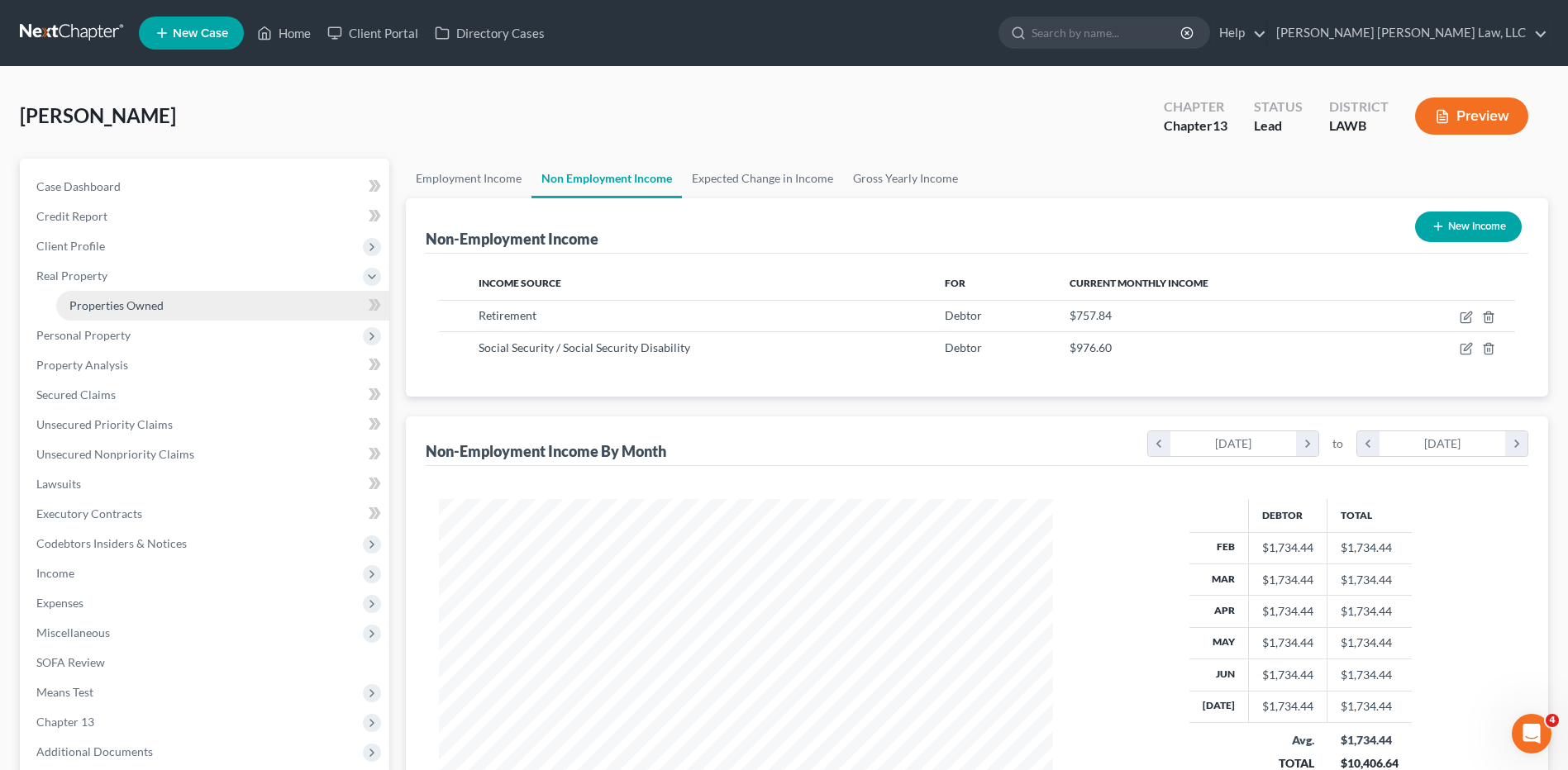
click at [119, 305] on span "Properties Owned" at bounding box center [116, 305] width 95 height 14
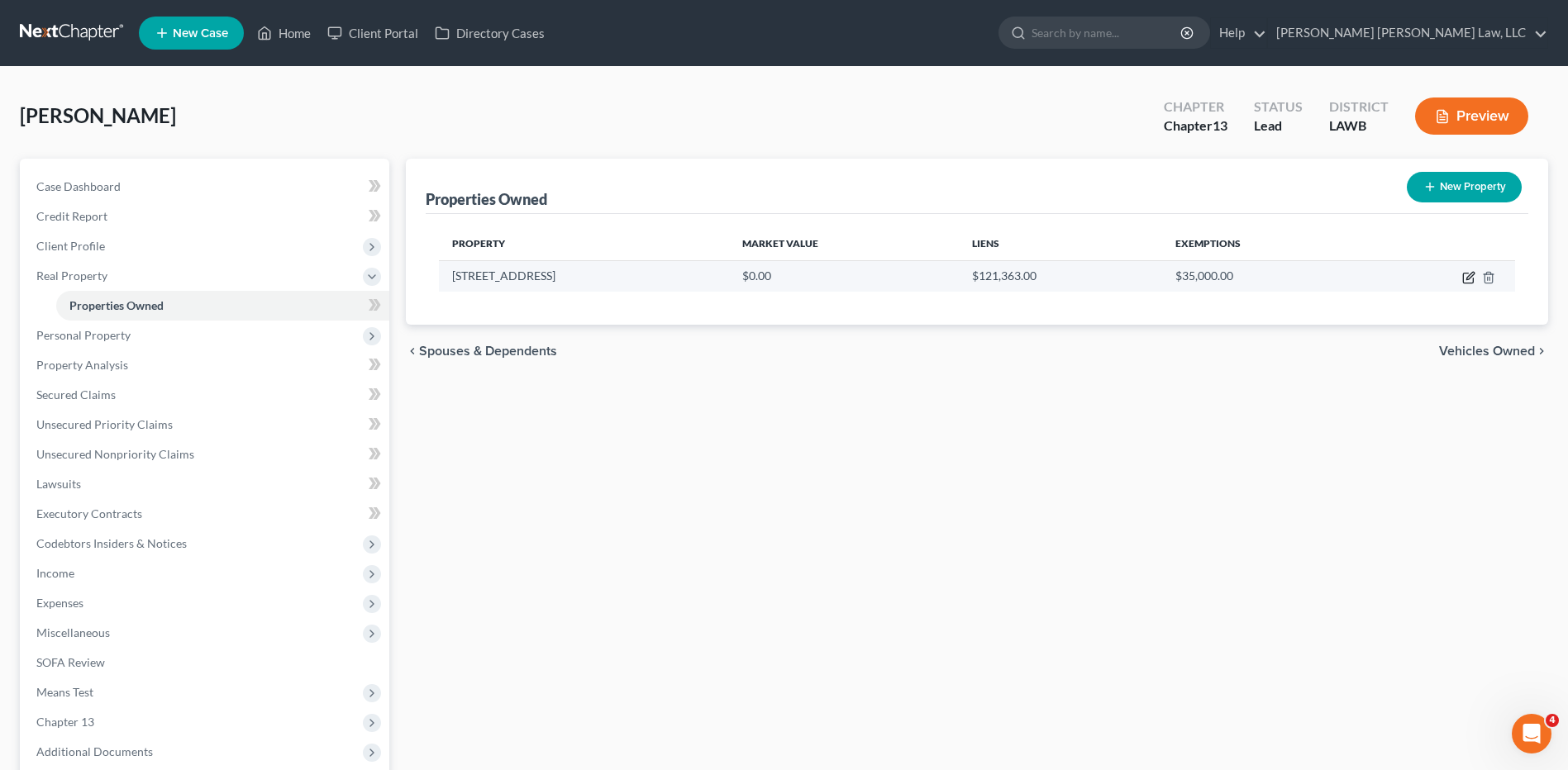
click at [1467, 279] on icon "button" at bounding box center [1470, 275] width 7 height 7
select select "19"
select select "14"
select select "0"
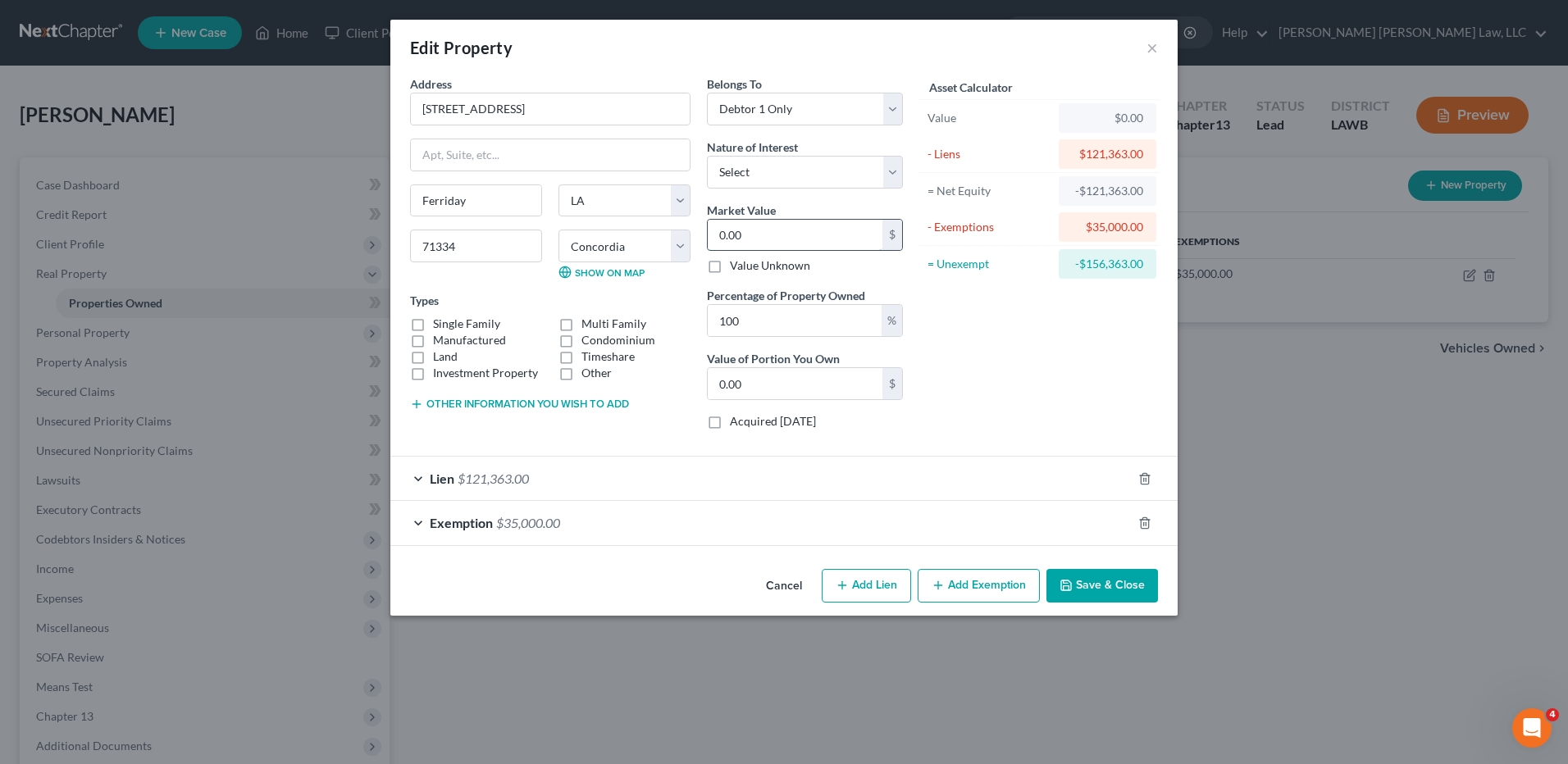
click at [752, 237] on input "0.00" at bounding box center [795, 235] width 175 height 32
type input "1"
type input "1.00"
type input "18"
type input "18.00"
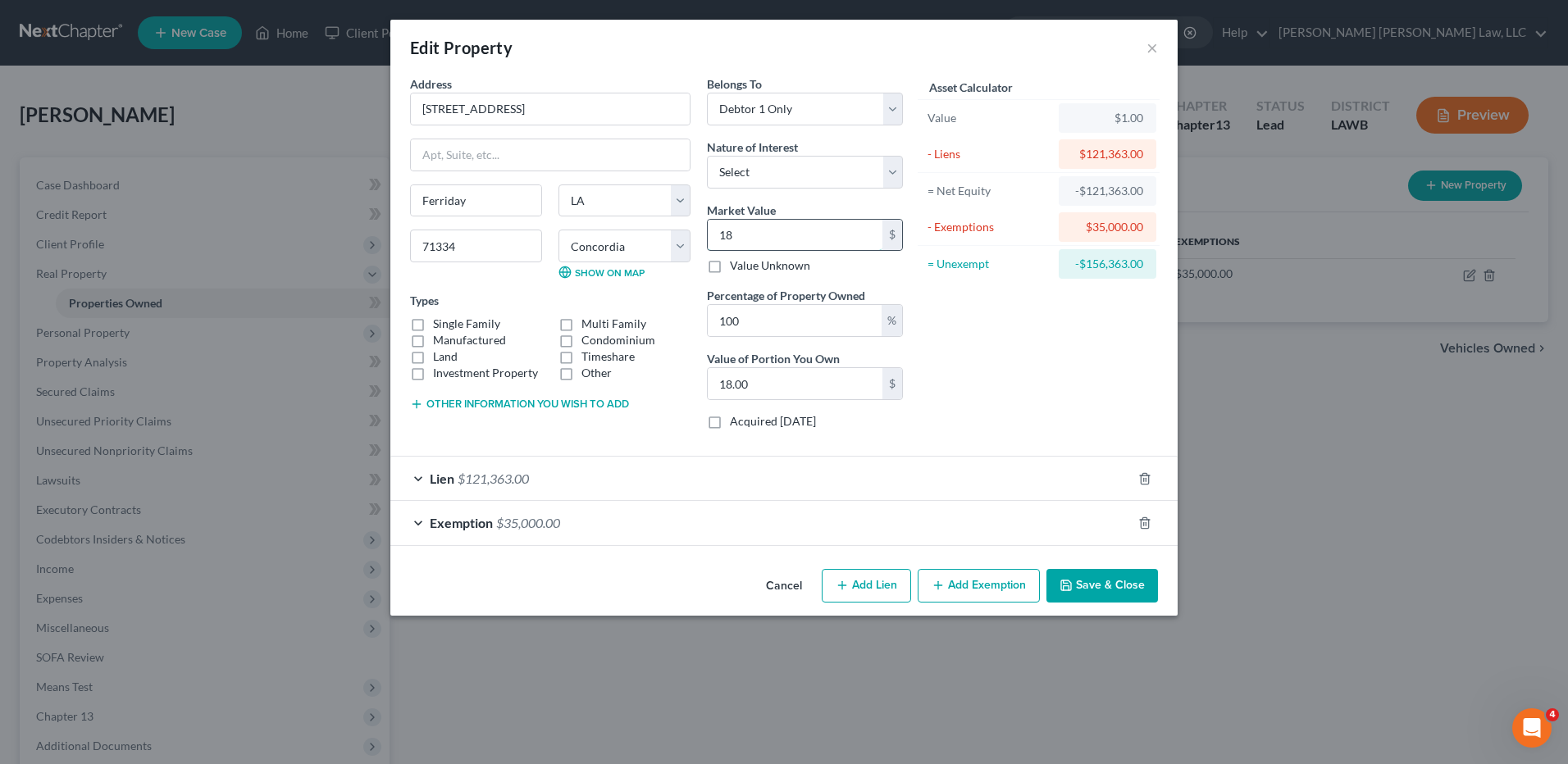
type input "183"
type input "183.00"
type input "1831"
type input "1,831.00"
type input "1,8310"
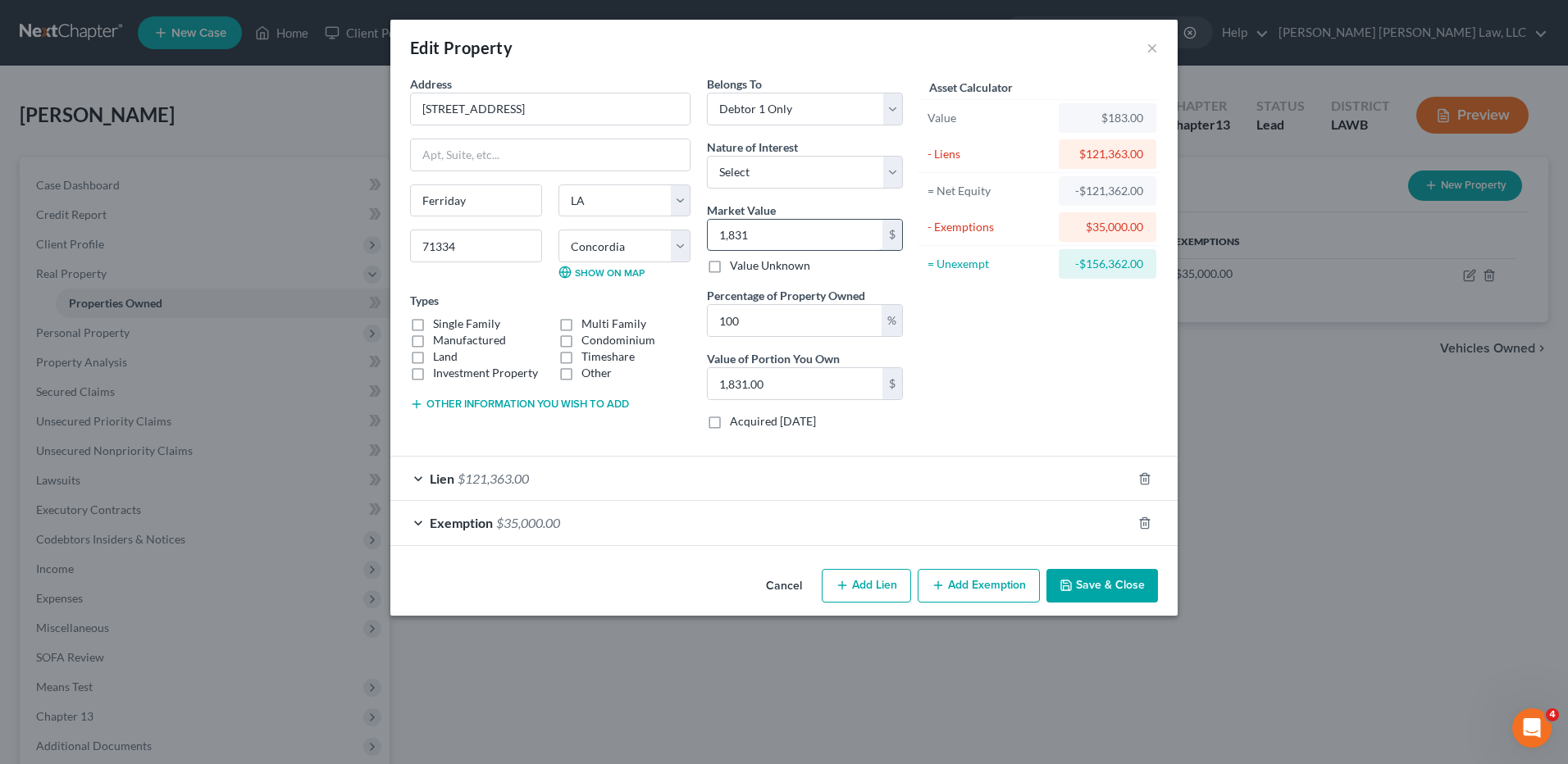
type input "18,310.00"
type input "18,3100"
type input "183,100.00"
click at [1081, 576] on button "Save & Close" at bounding box center [1102, 586] width 112 height 34
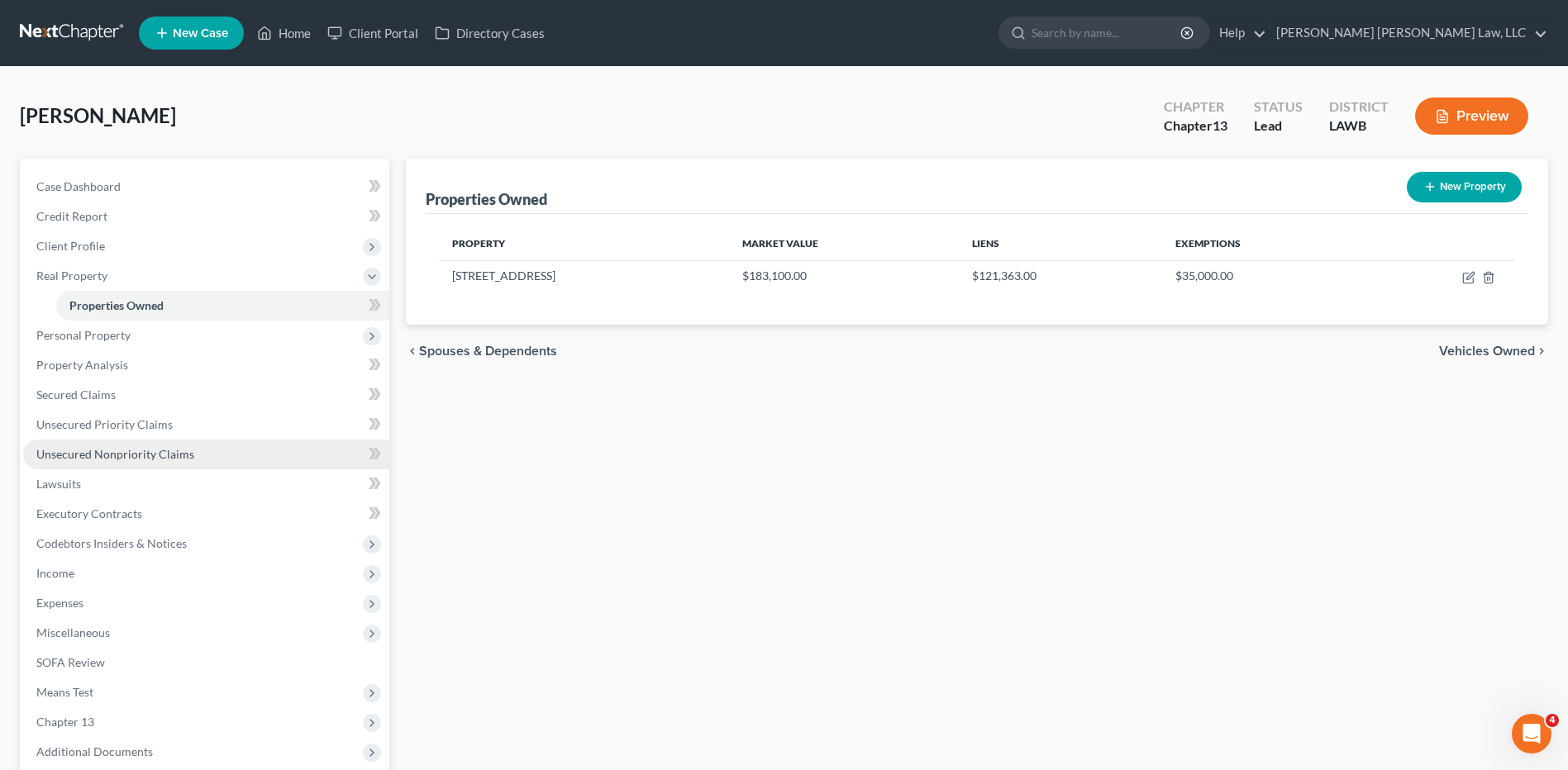
click at [112, 457] on span "Unsecured Nonpriority Claims" at bounding box center [116, 454] width 158 height 14
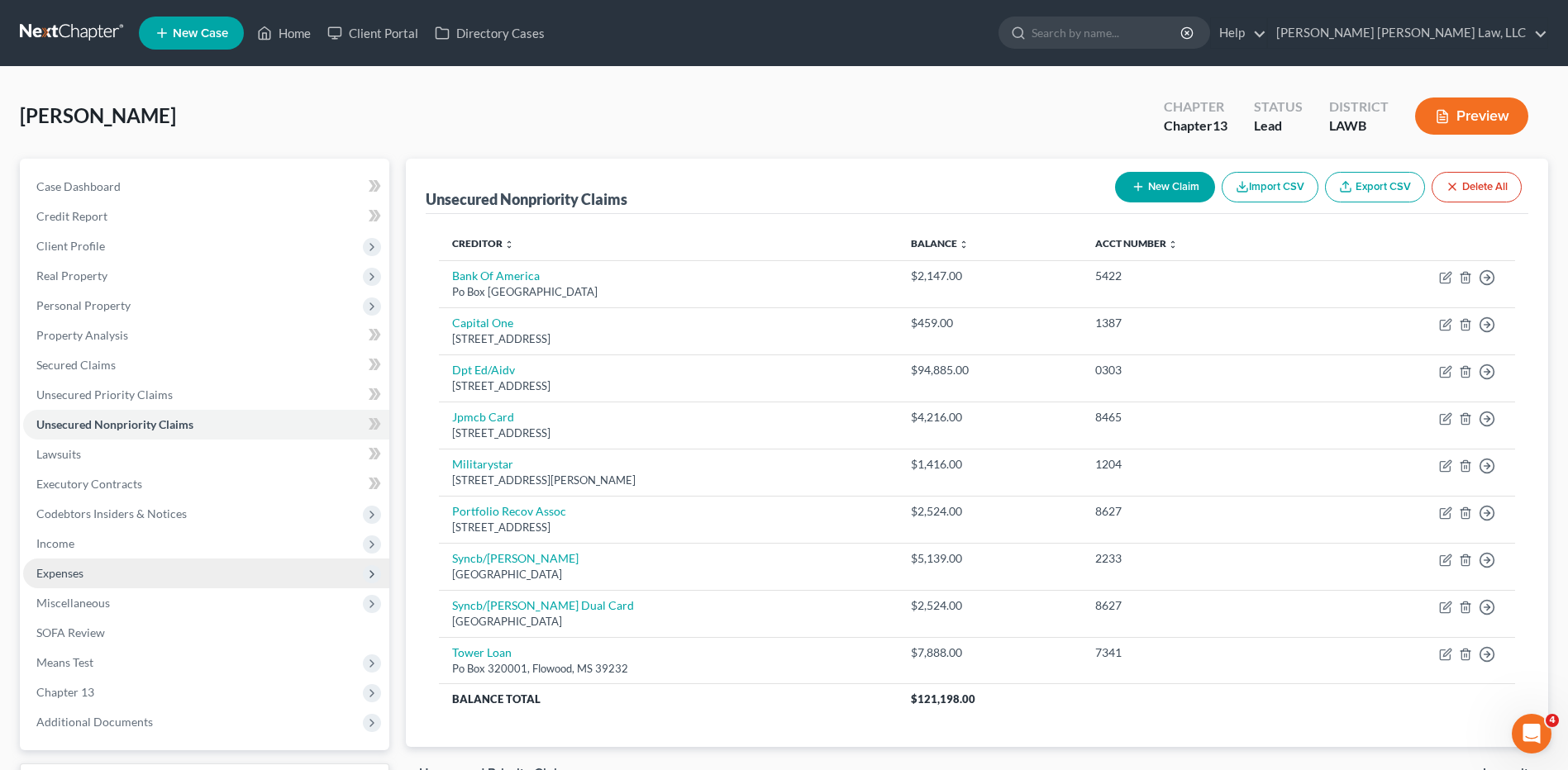
click at [56, 570] on span "Expenses" at bounding box center [60, 573] width 47 height 14
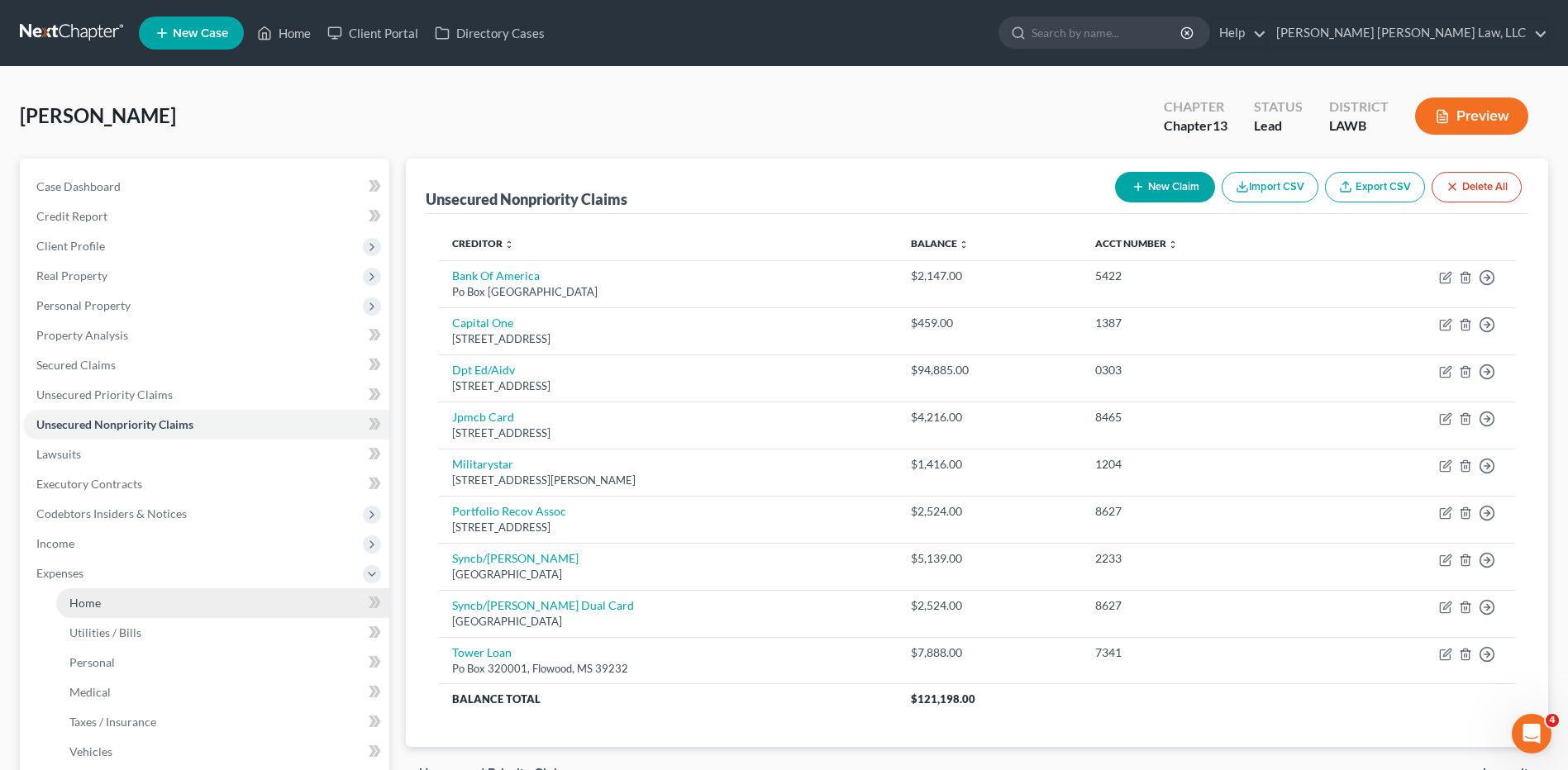
click at [88, 596] on span "Home" at bounding box center [85, 602] width 32 height 14
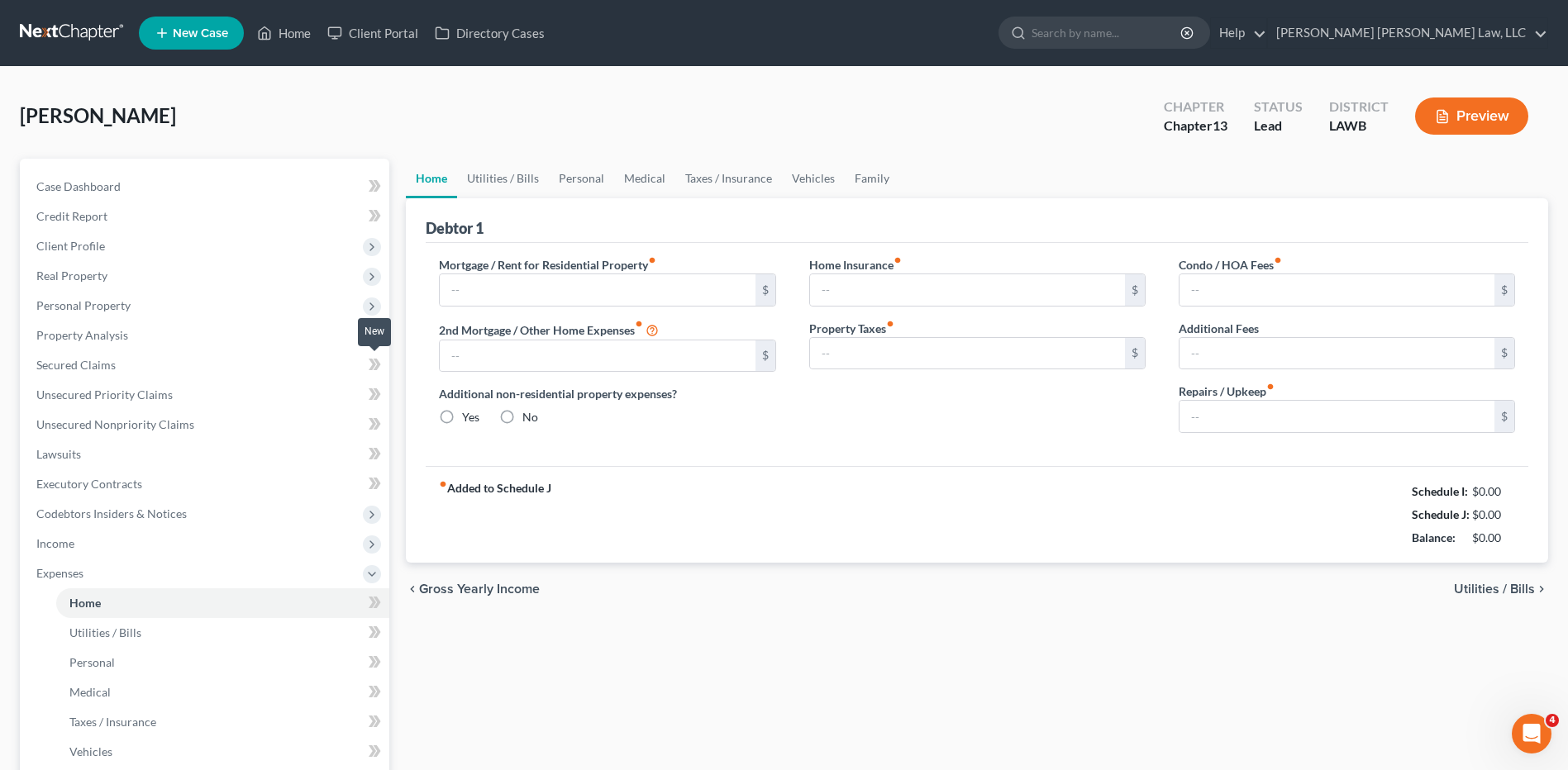
type input "0.00"
radio input "true"
type input "0.00"
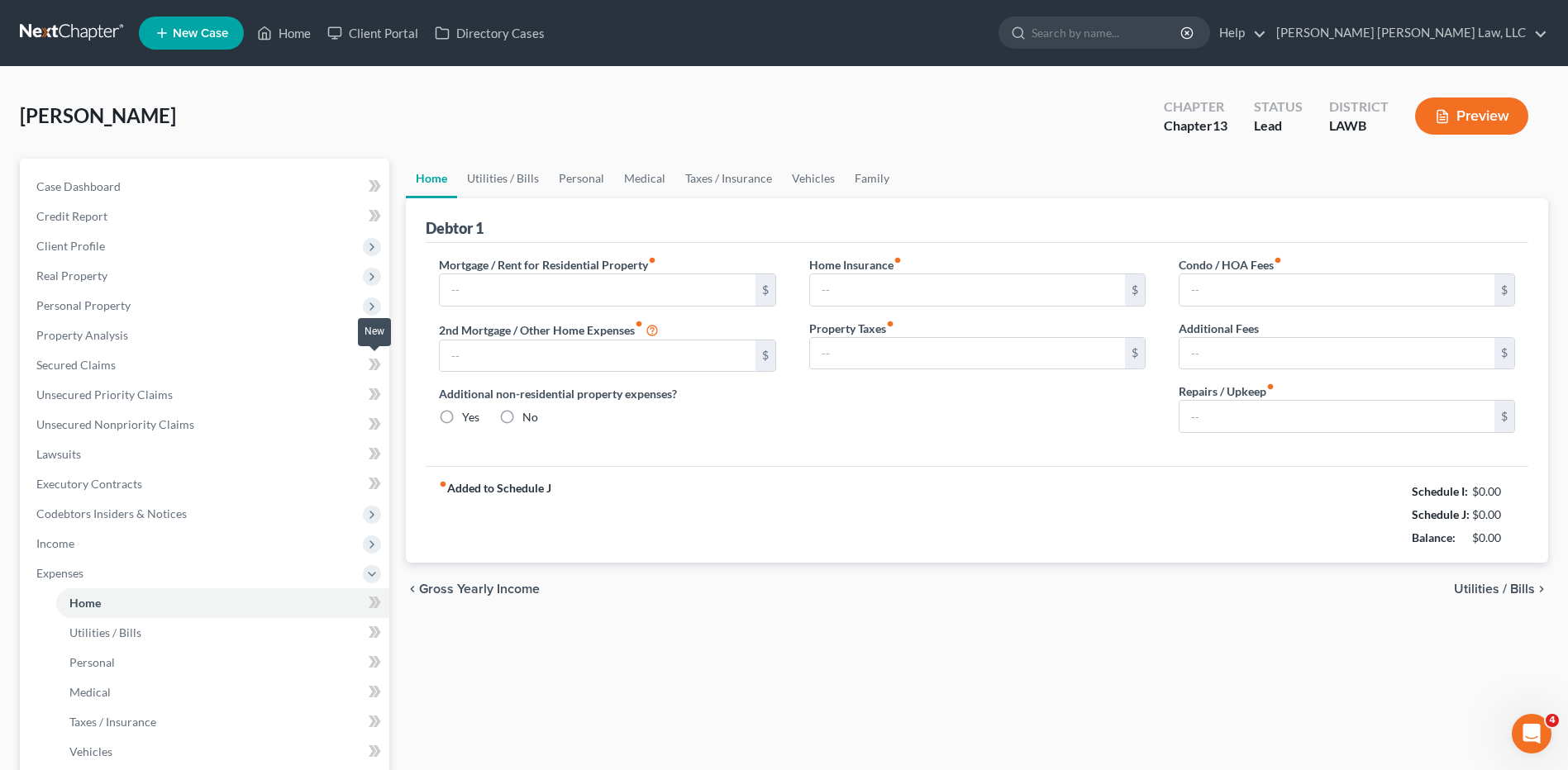
type input "0.00"
click at [485, 176] on link "Utilities / Bills" at bounding box center [503, 178] width 92 height 40
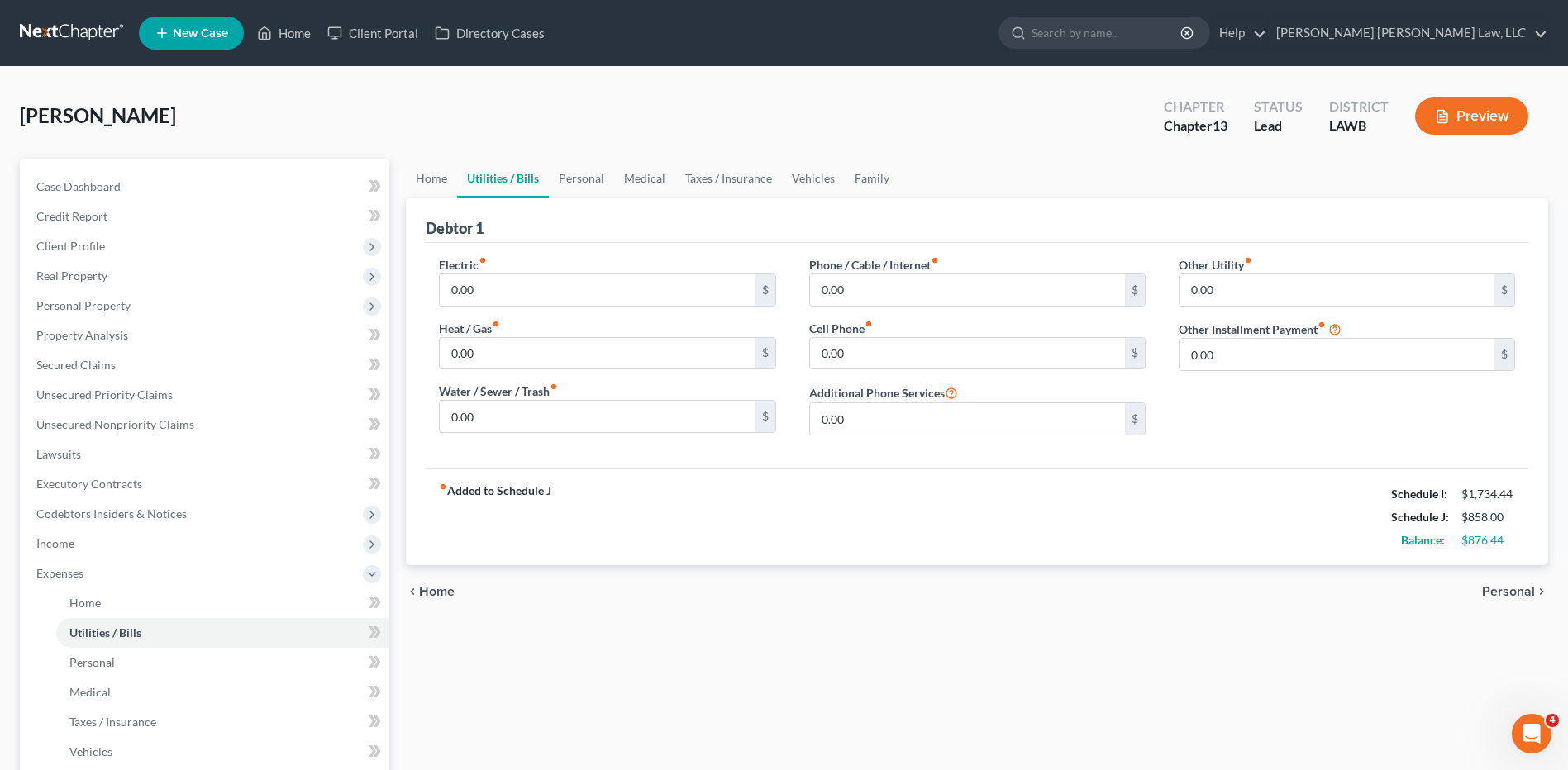
click at [52, 28] on link at bounding box center [73, 33] width 106 height 30
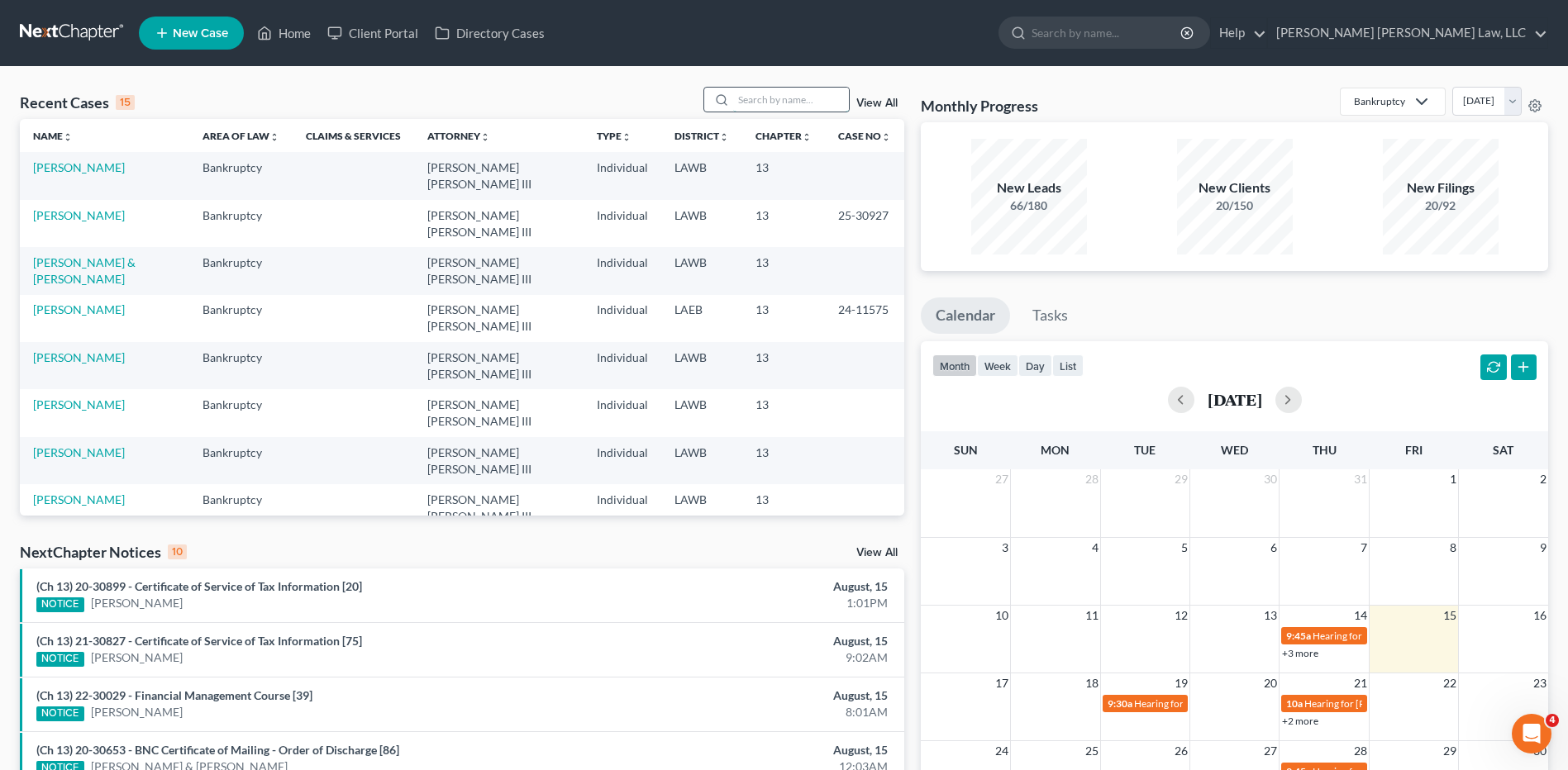
click at [751, 102] on input "search" at bounding box center [790, 99] width 116 height 24
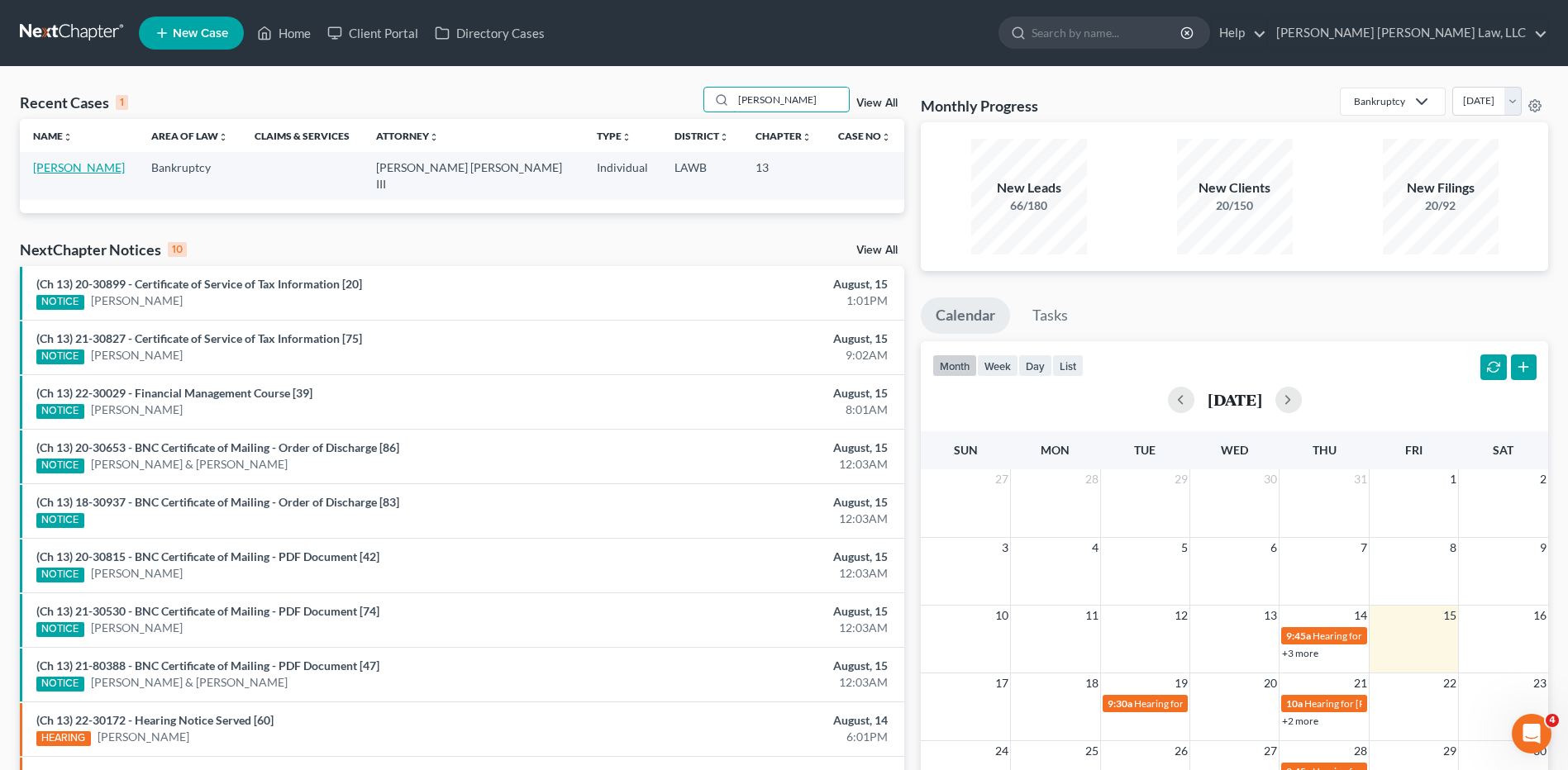
type input "lafleur"
drag, startPoint x: 91, startPoint y: 167, endPoint x: 124, endPoint y: 185, distance: 37.6
click at [91, 167] on link "[PERSON_NAME]" at bounding box center [78, 166] width 92 height 14
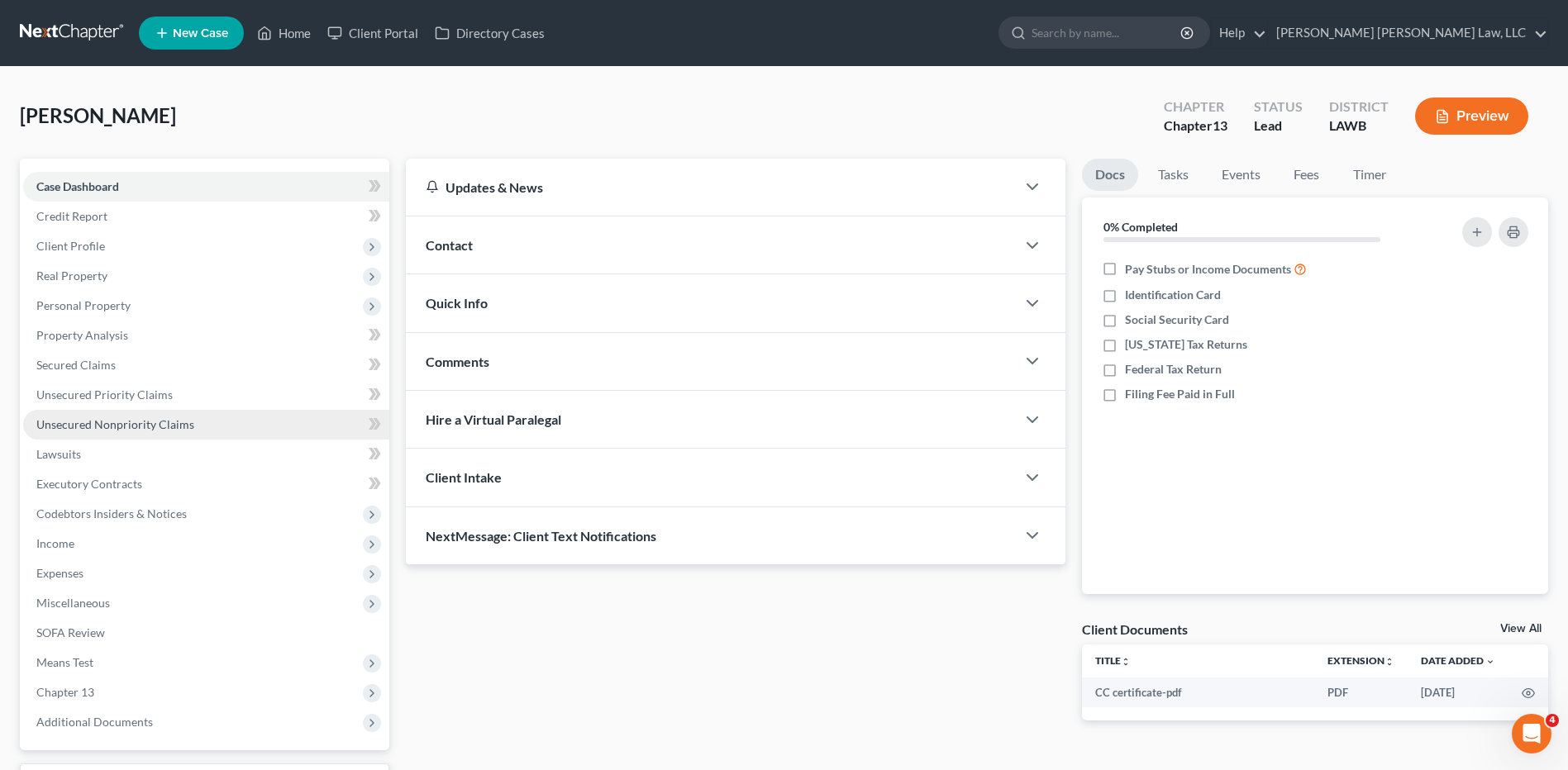
click at [117, 431] on span "Unsecured Nonpriority Claims" at bounding box center [116, 424] width 158 height 14
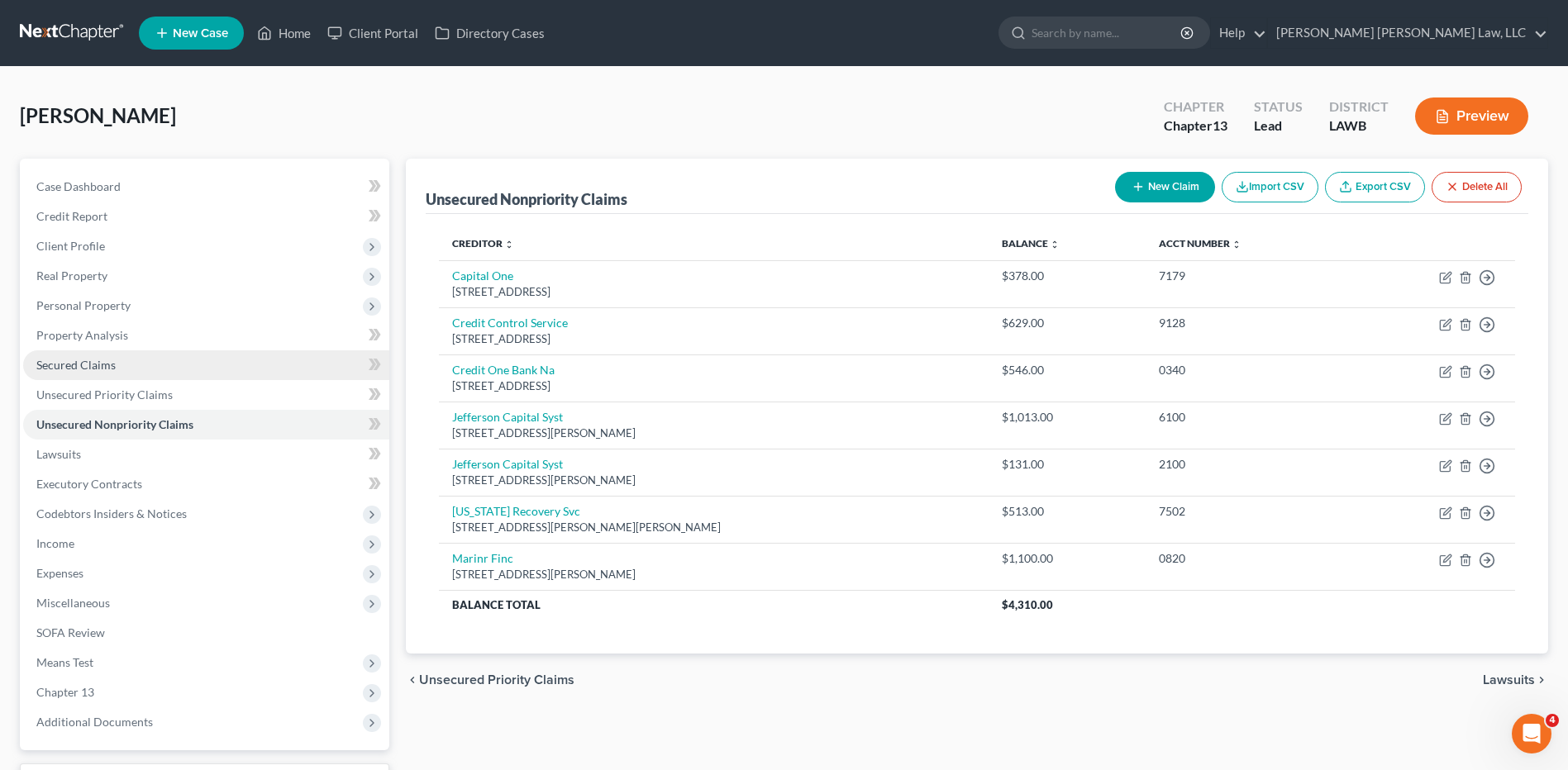
click at [69, 364] on span "Secured Claims" at bounding box center [75, 365] width 79 height 14
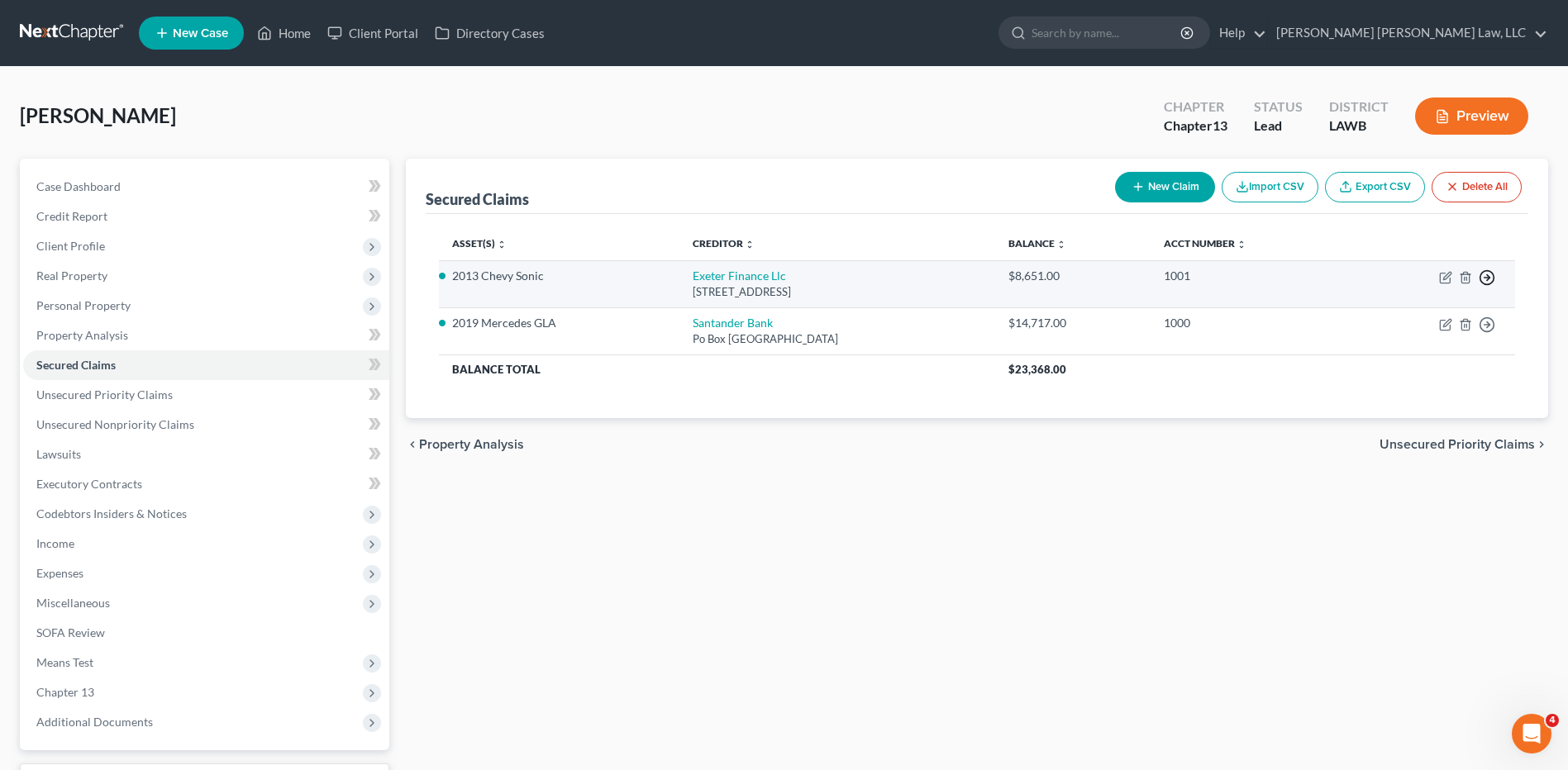
click at [1486, 274] on icon "button" at bounding box center [1487, 277] width 16 height 16
click at [1392, 313] on link "Move to F" at bounding box center [1412, 317] width 138 height 28
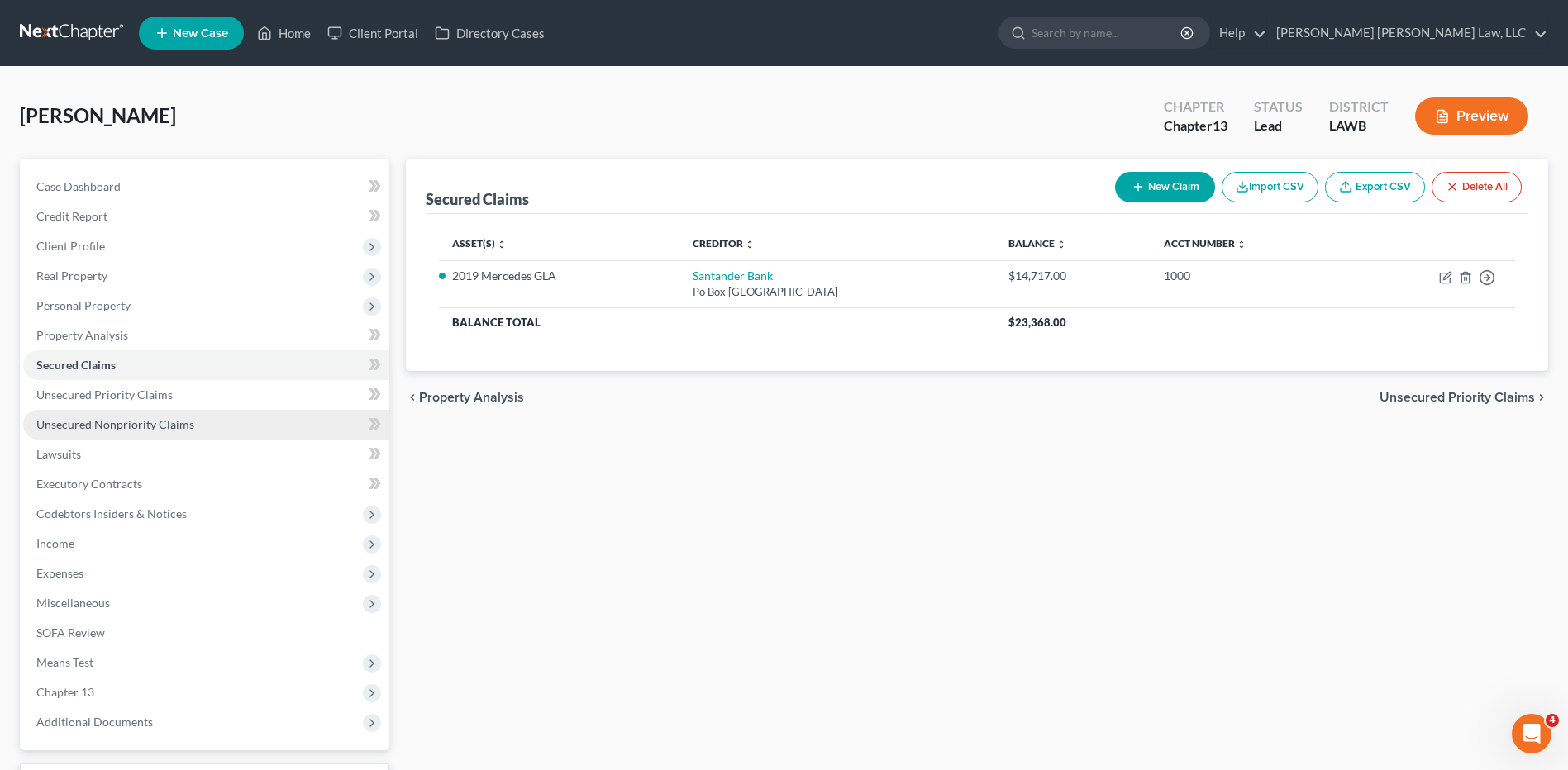
click at [70, 426] on span "Unsecured Nonpriority Claims" at bounding box center [116, 424] width 158 height 14
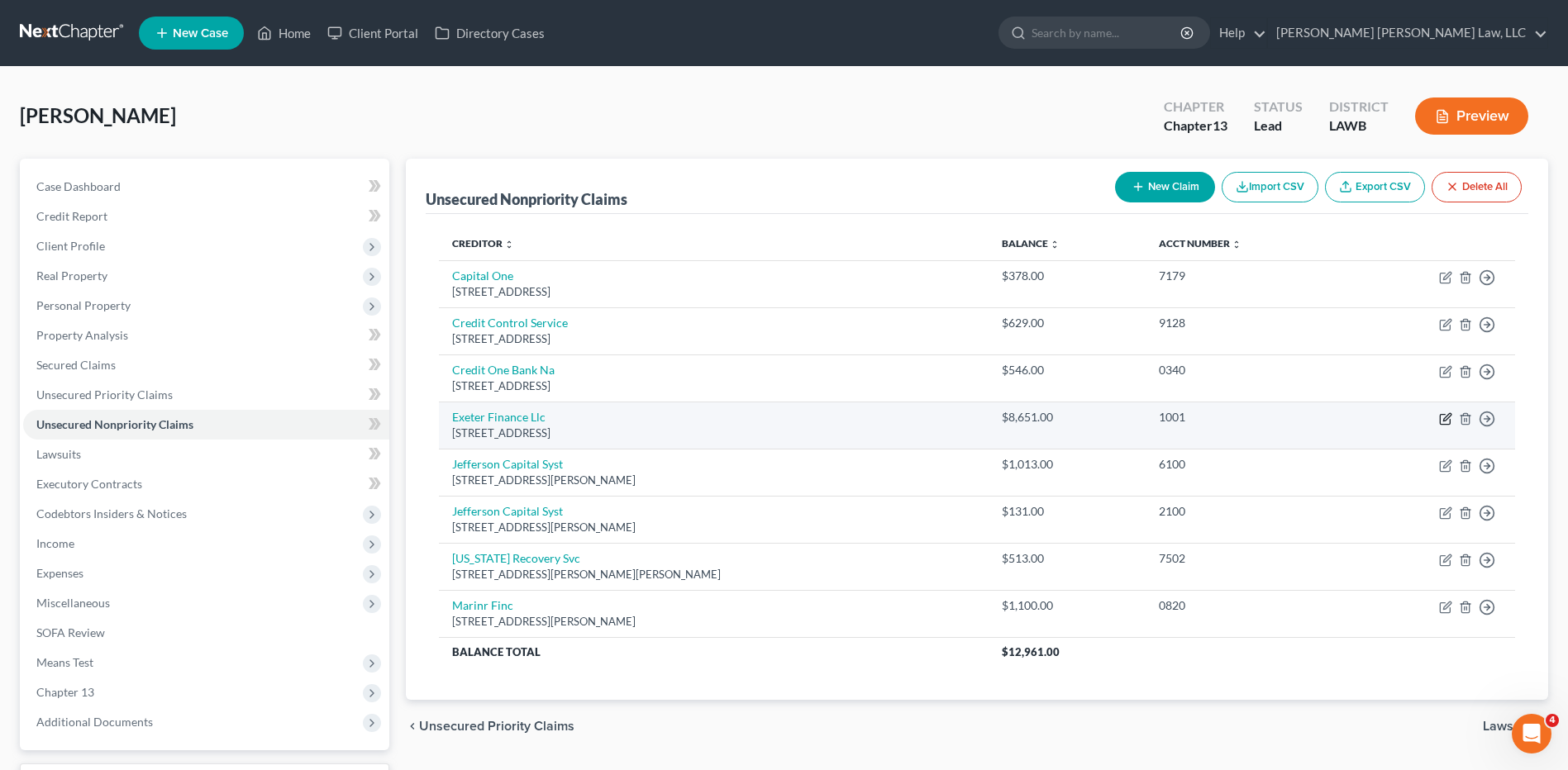
click at [1441, 419] on icon "button" at bounding box center [1444, 418] width 10 height 10
select select "45"
select select "0"
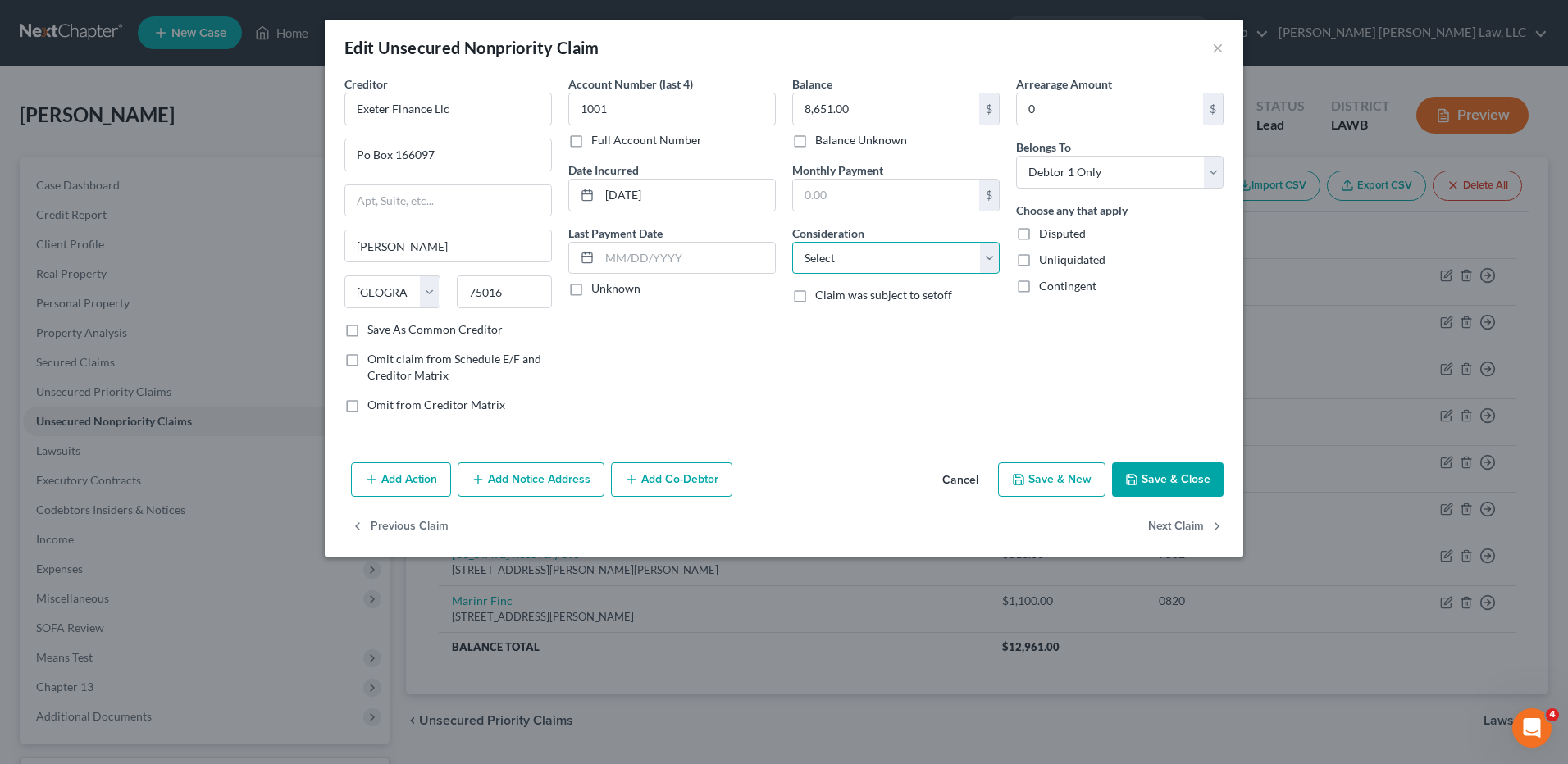
click at [866, 257] on select "Select Cable / Satellite Services Collection Agency Credit Card Debt Debt Couns…" at bounding box center [896, 258] width 208 height 32
select select "4"
click at [792, 242] on select "Select Cable / Satellite Services Collection Agency Credit Card Debt Debt Couns…" at bounding box center [896, 258] width 208 height 32
click at [404, 472] on button "Add Action" at bounding box center [401, 480] width 100 height 34
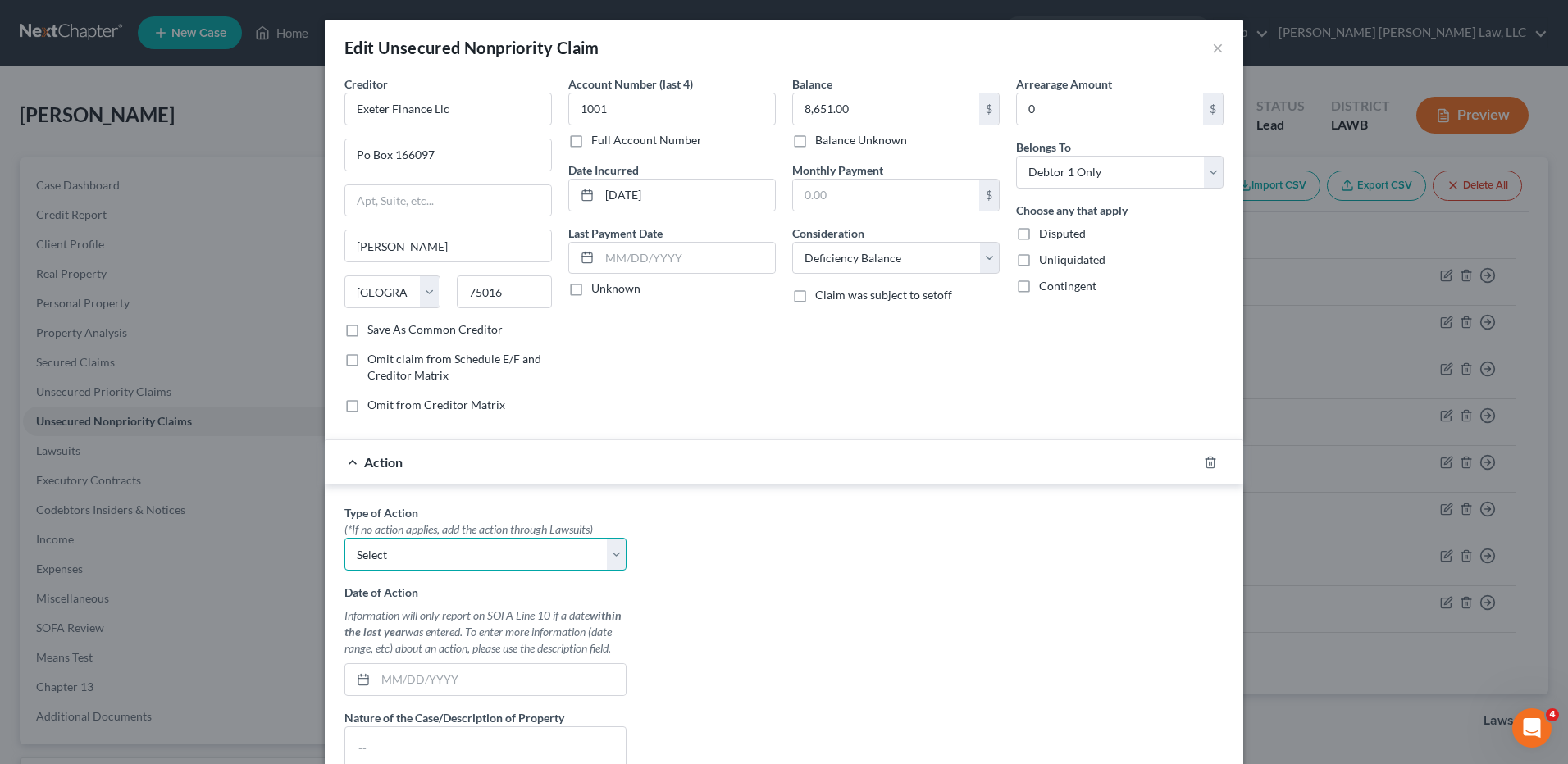
click at [388, 560] on select "Select Repossession Garnishment Foreclosure Personal Injury Attached, Seized, O…" at bounding box center [485, 554] width 282 height 32
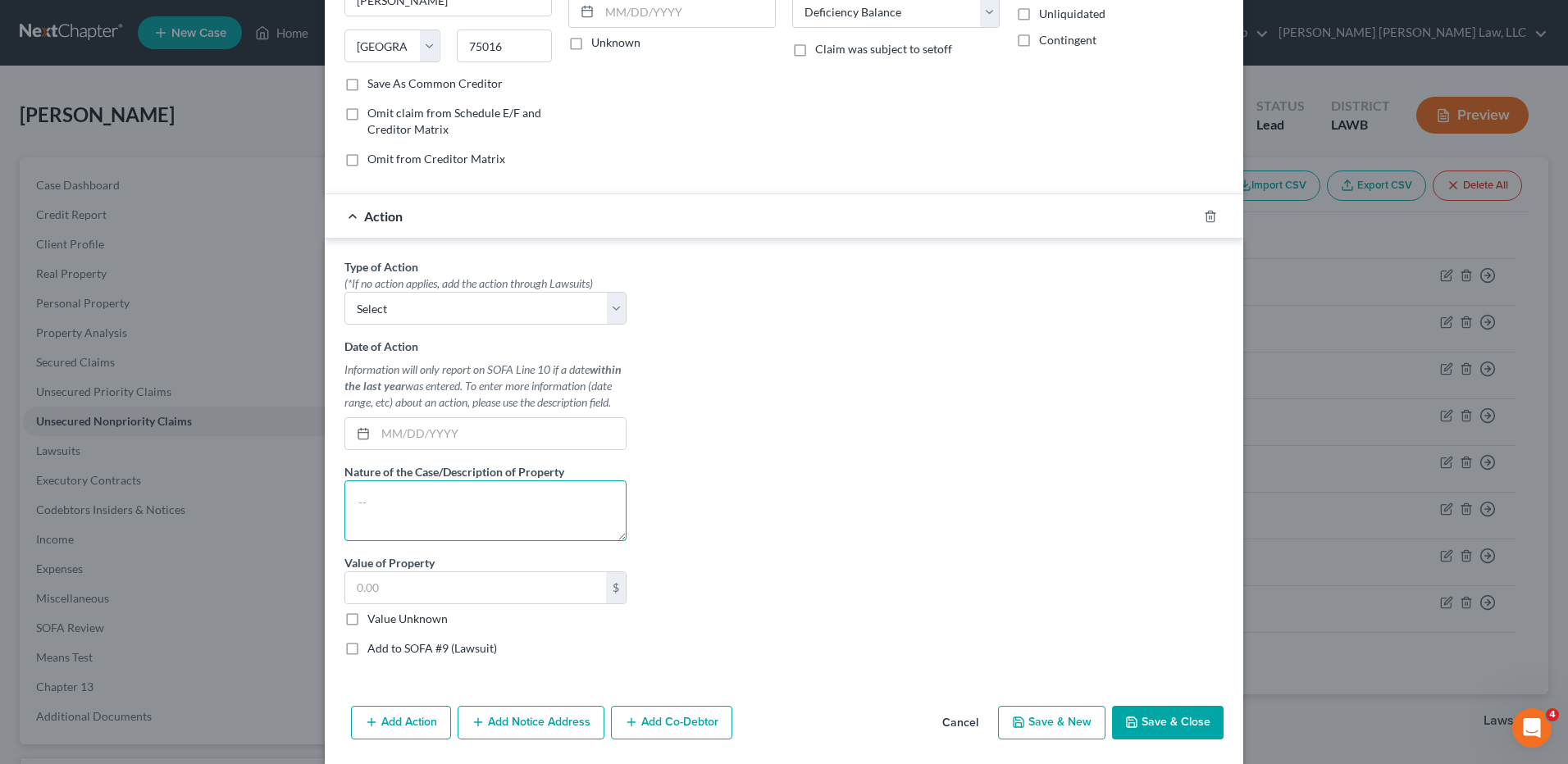
click at [397, 508] on textarea at bounding box center [485, 511] width 282 height 60
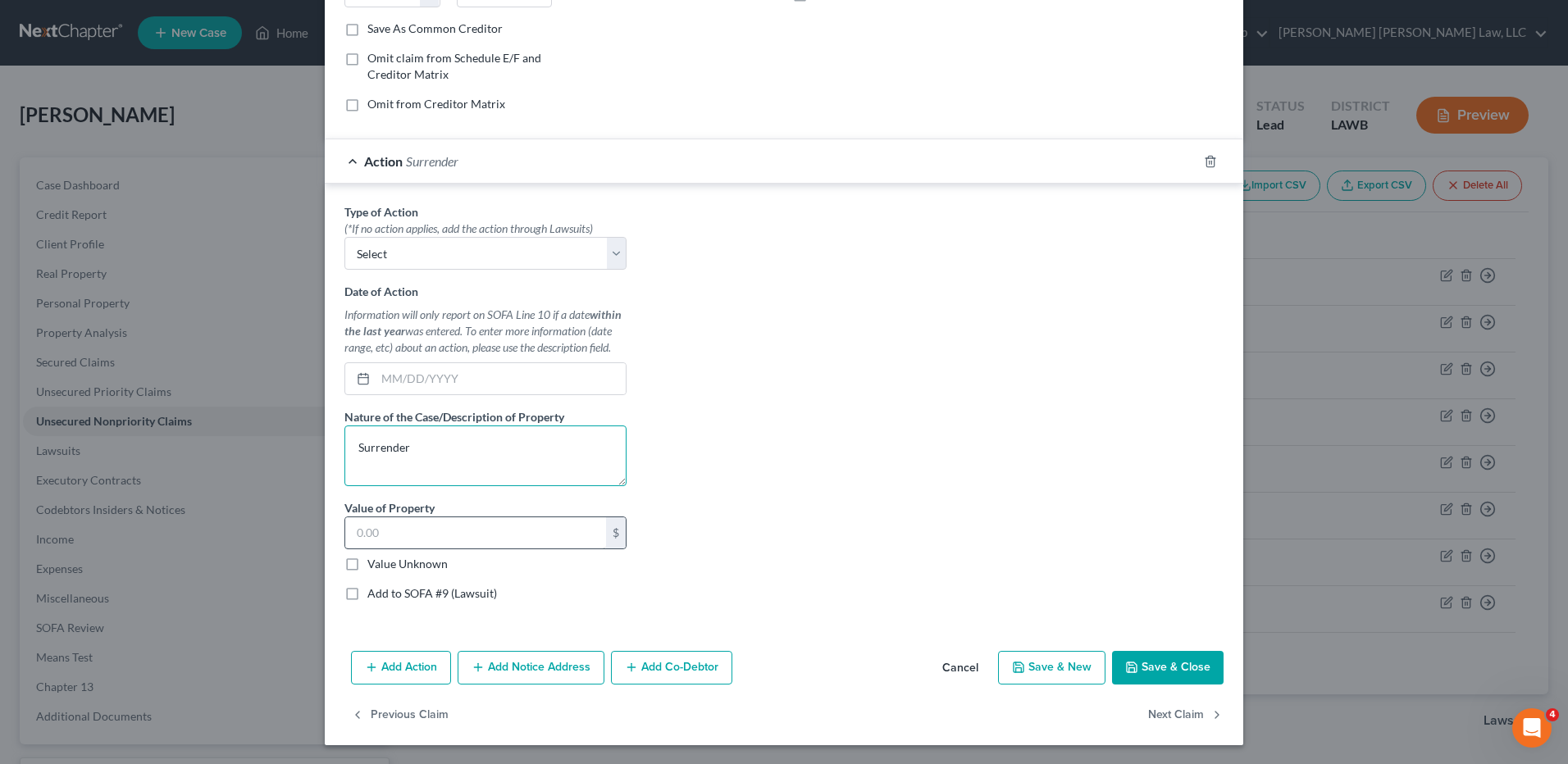
scroll to position [301, 0]
type textarea "Surrender"
click at [367, 535] on input "text" at bounding box center [475, 532] width 261 height 32
type input "8,651.00"
click at [1183, 669] on button "Save & Close" at bounding box center [1167, 667] width 112 height 34
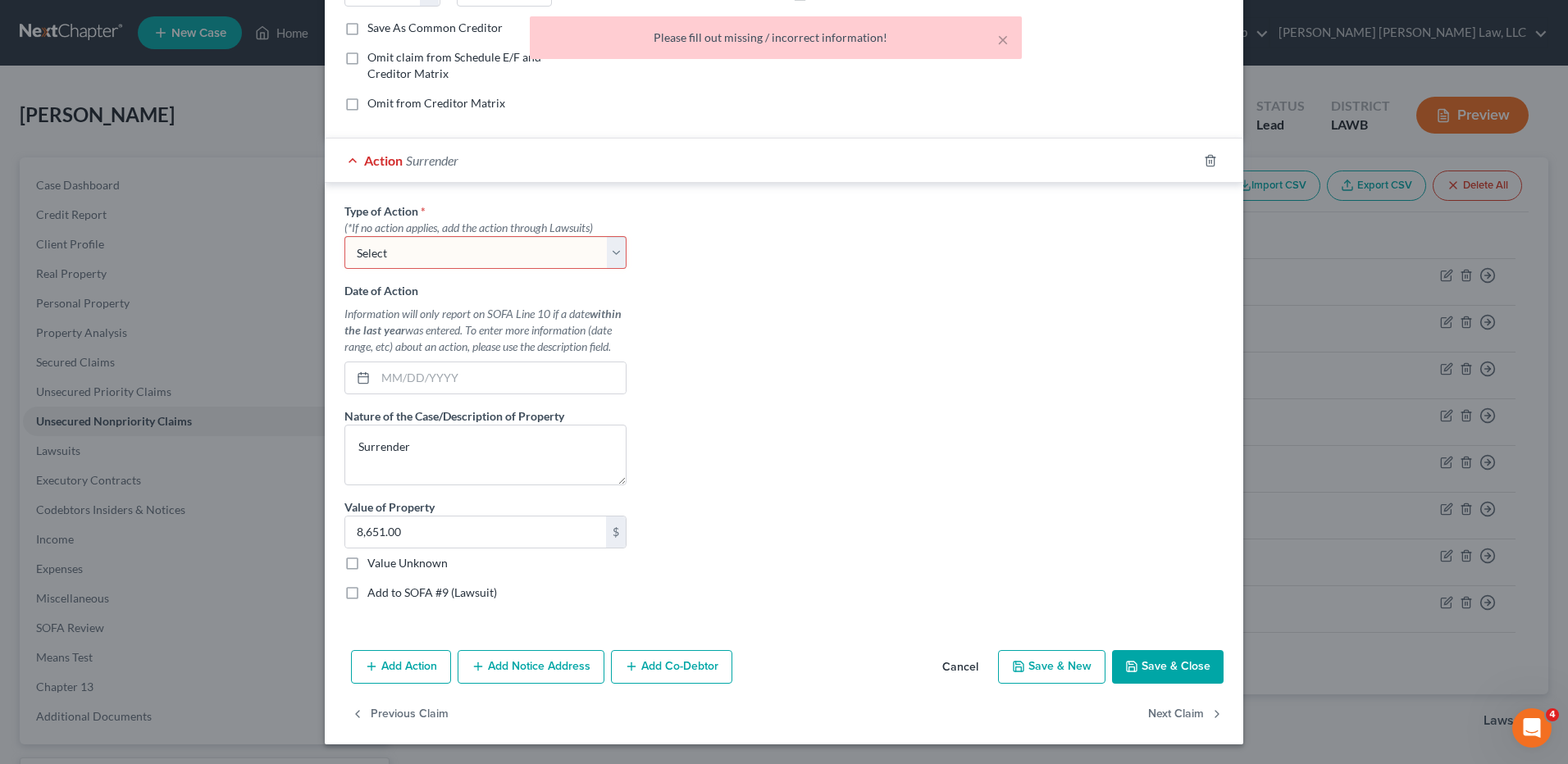
click at [535, 253] on select "Select Repossession Garnishment Foreclosure Personal Injury Attached, Seized, O…" at bounding box center [485, 253] width 282 height 32
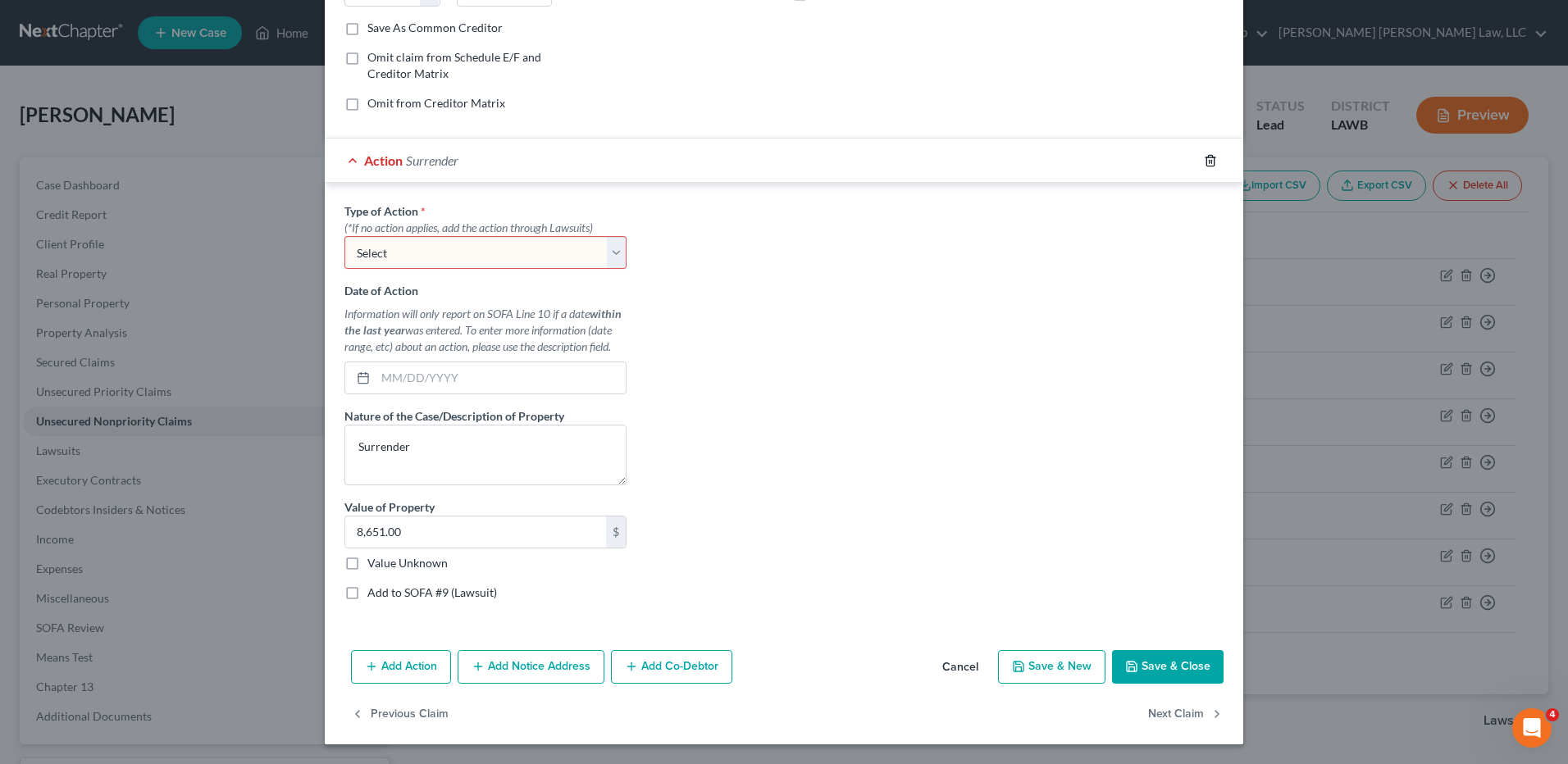
click at [1207, 157] on polyline "button" at bounding box center [1210, 157] width 10 height 0
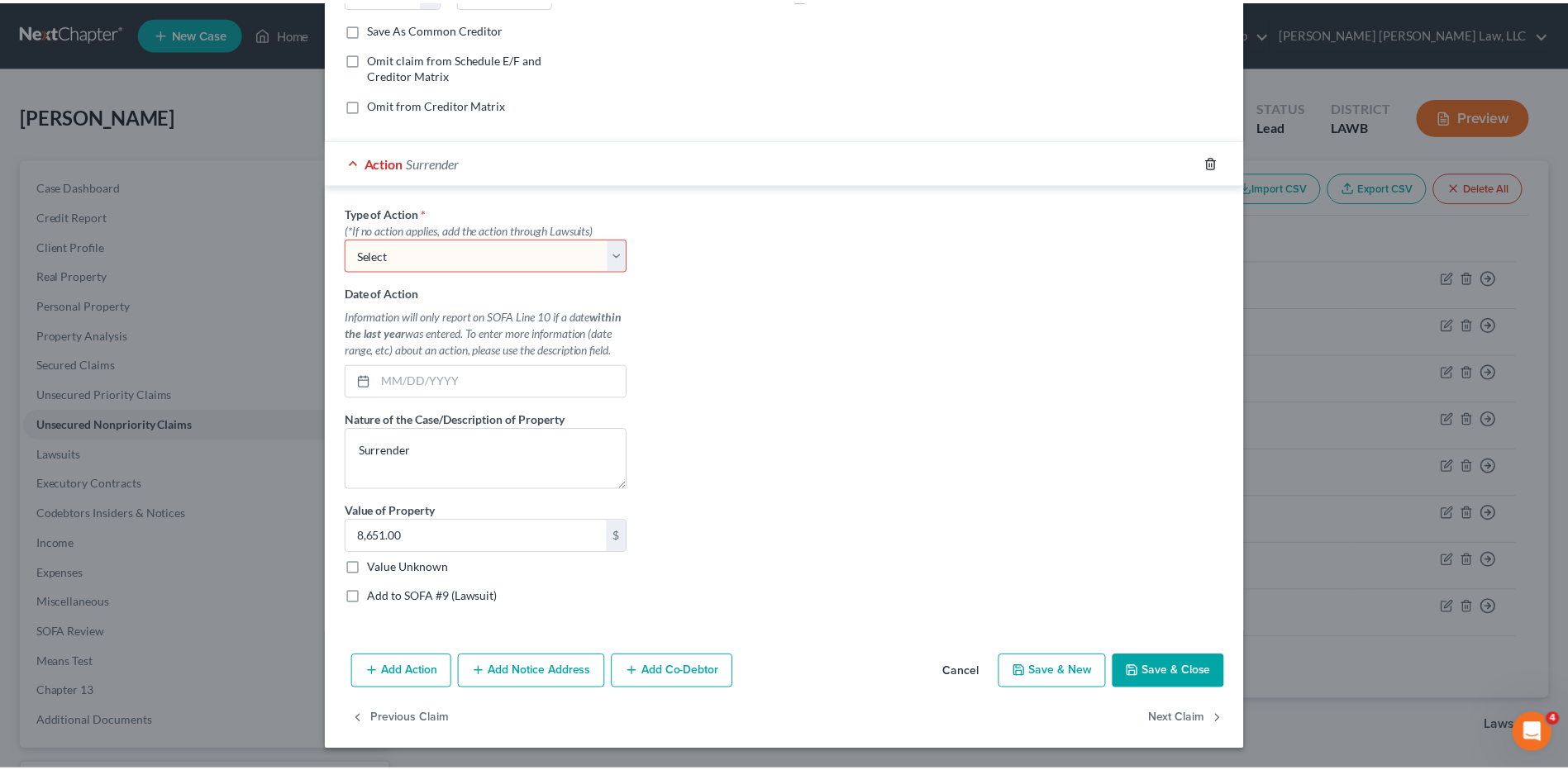
scroll to position [0, 0]
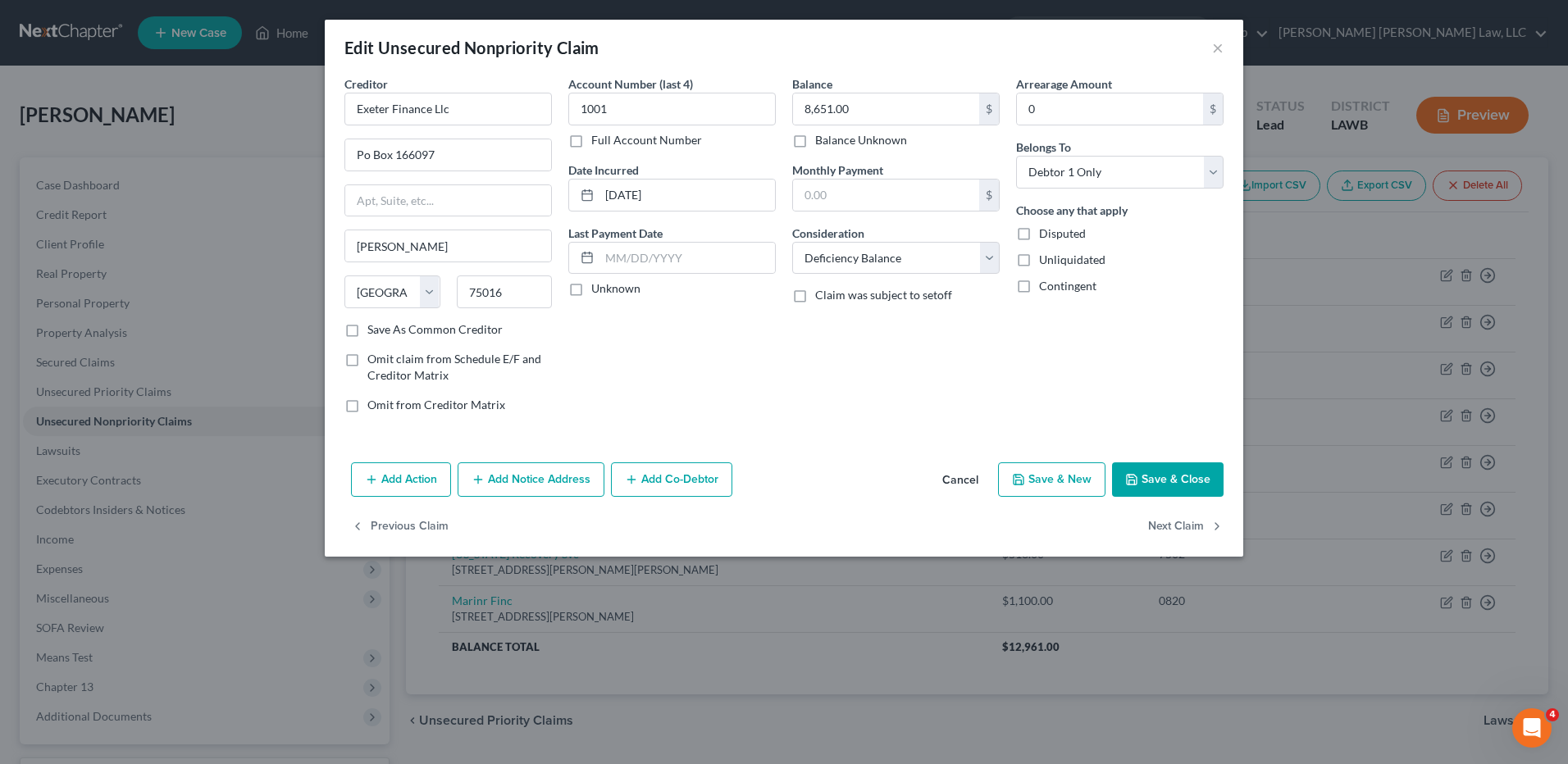
click at [1146, 477] on button "Save & Close" at bounding box center [1167, 480] width 112 height 34
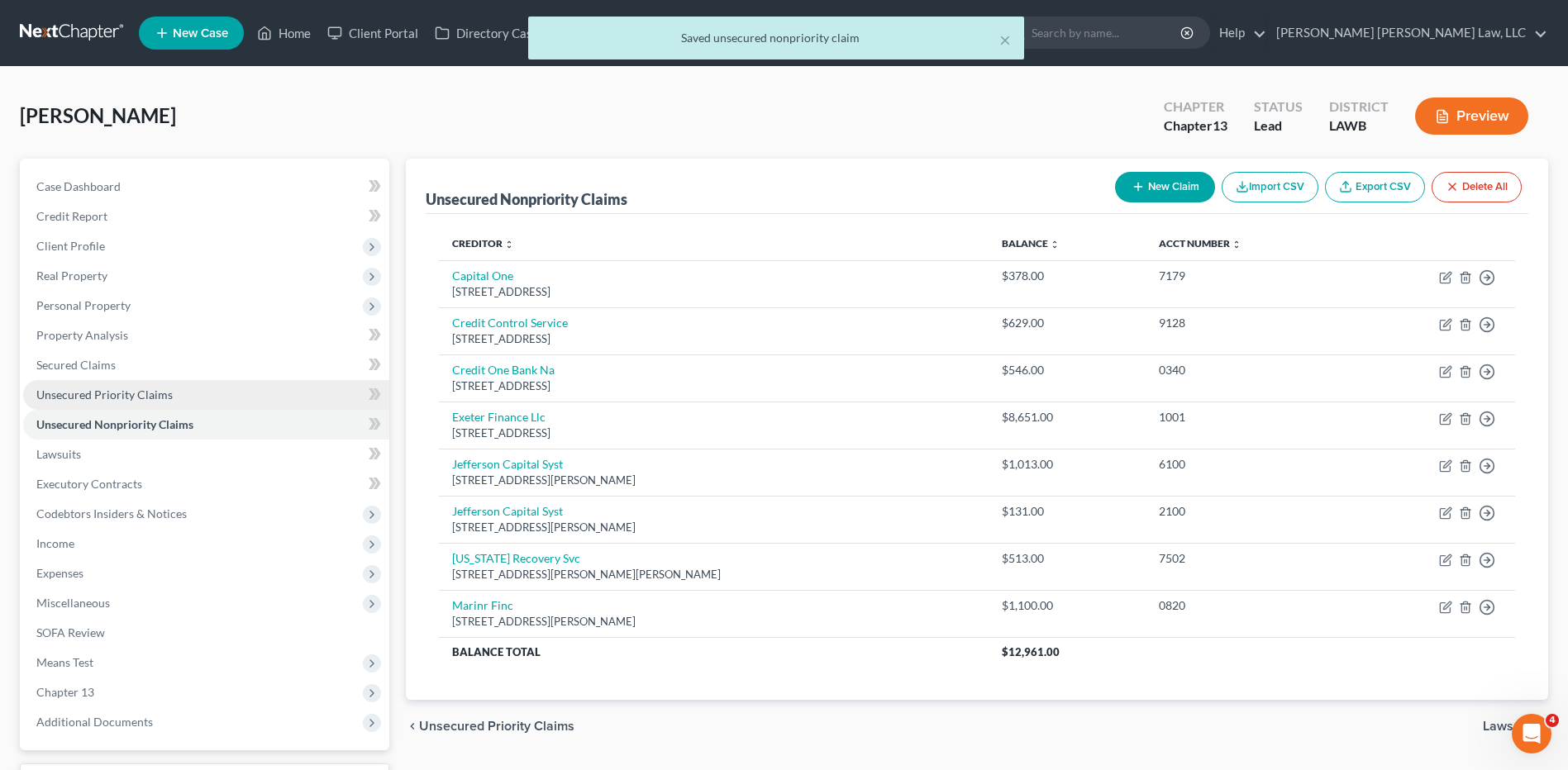
click at [77, 391] on span "Unsecured Priority Claims" at bounding box center [105, 394] width 136 height 14
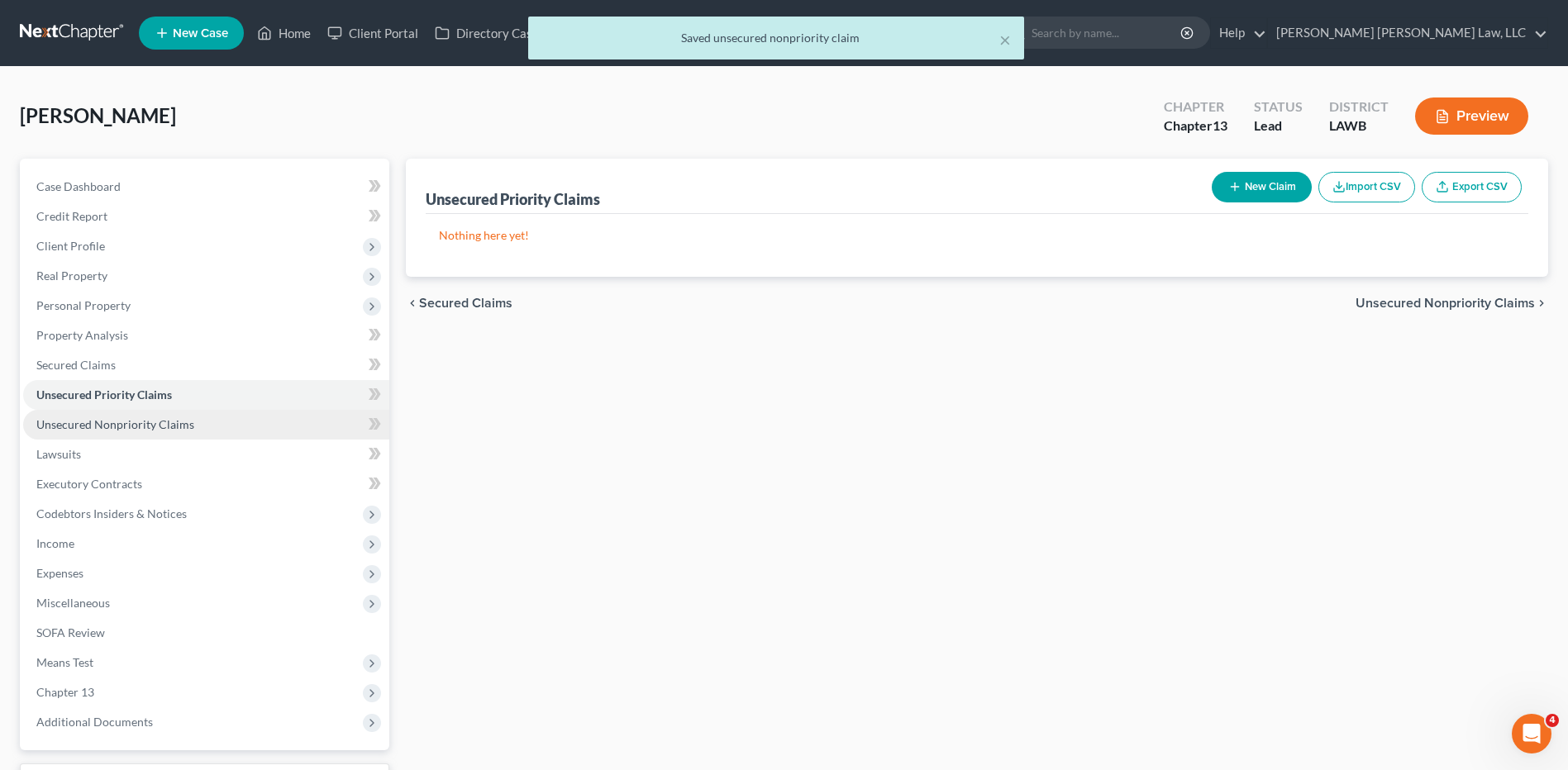
click at [123, 425] on span "Unsecured Nonpriority Claims" at bounding box center [116, 424] width 158 height 14
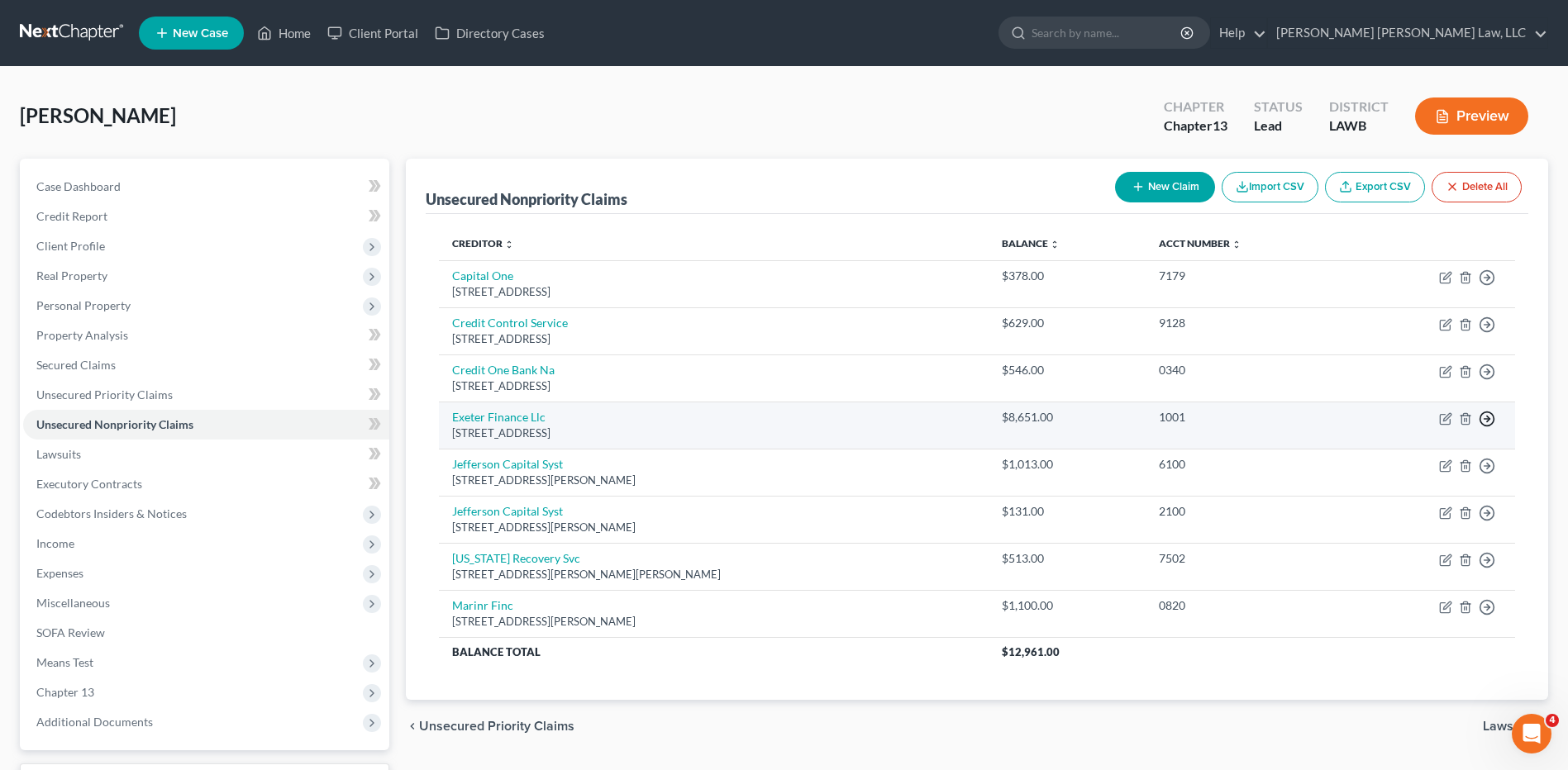
click at [1483, 285] on icon "button" at bounding box center [1487, 277] width 16 height 16
click at [1387, 435] on link "Move to D" at bounding box center [1412, 430] width 138 height 28
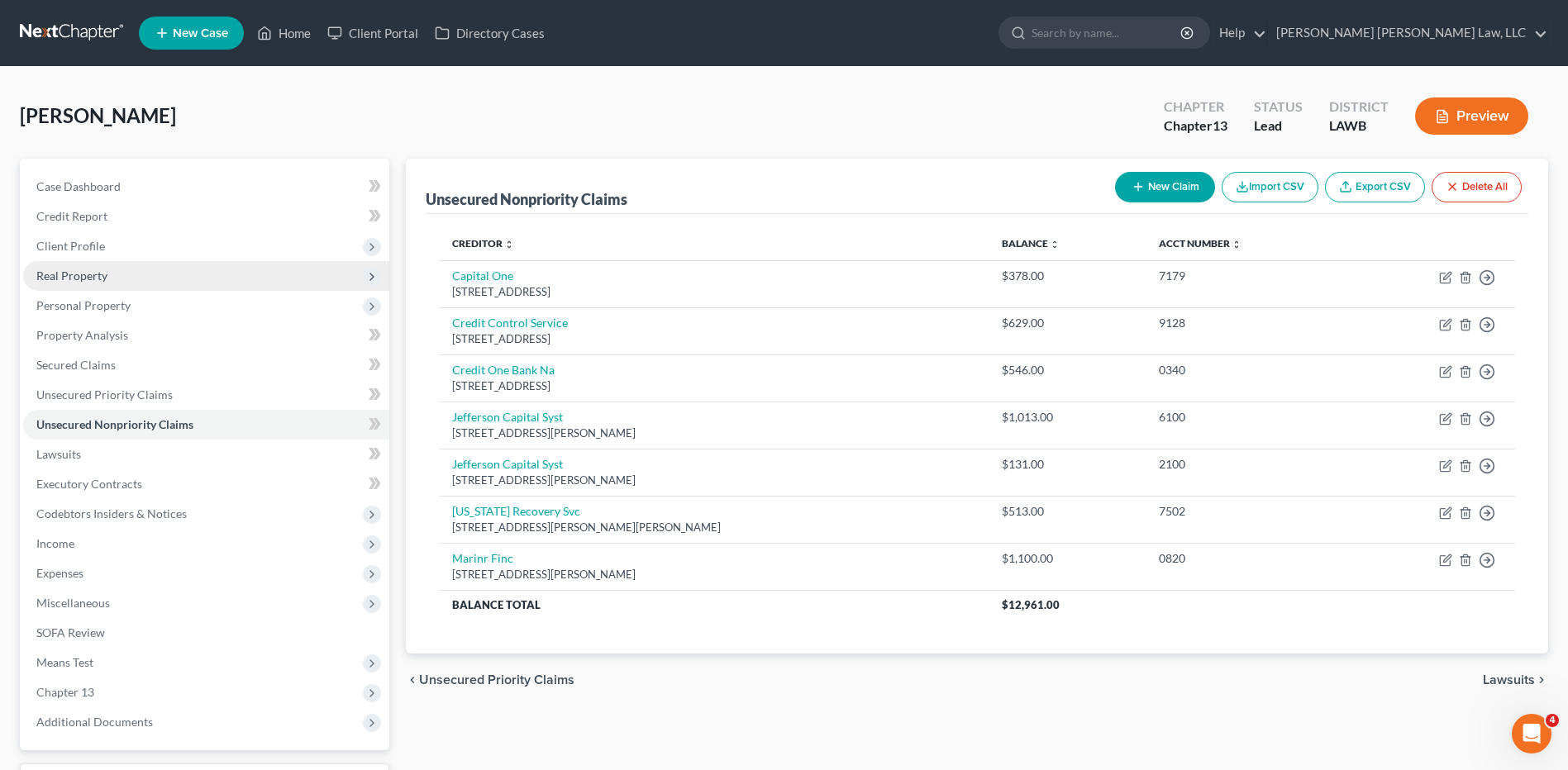
click at [79, 283] on span "Real Property" at bounding box center [206, 275] width 367 height 30
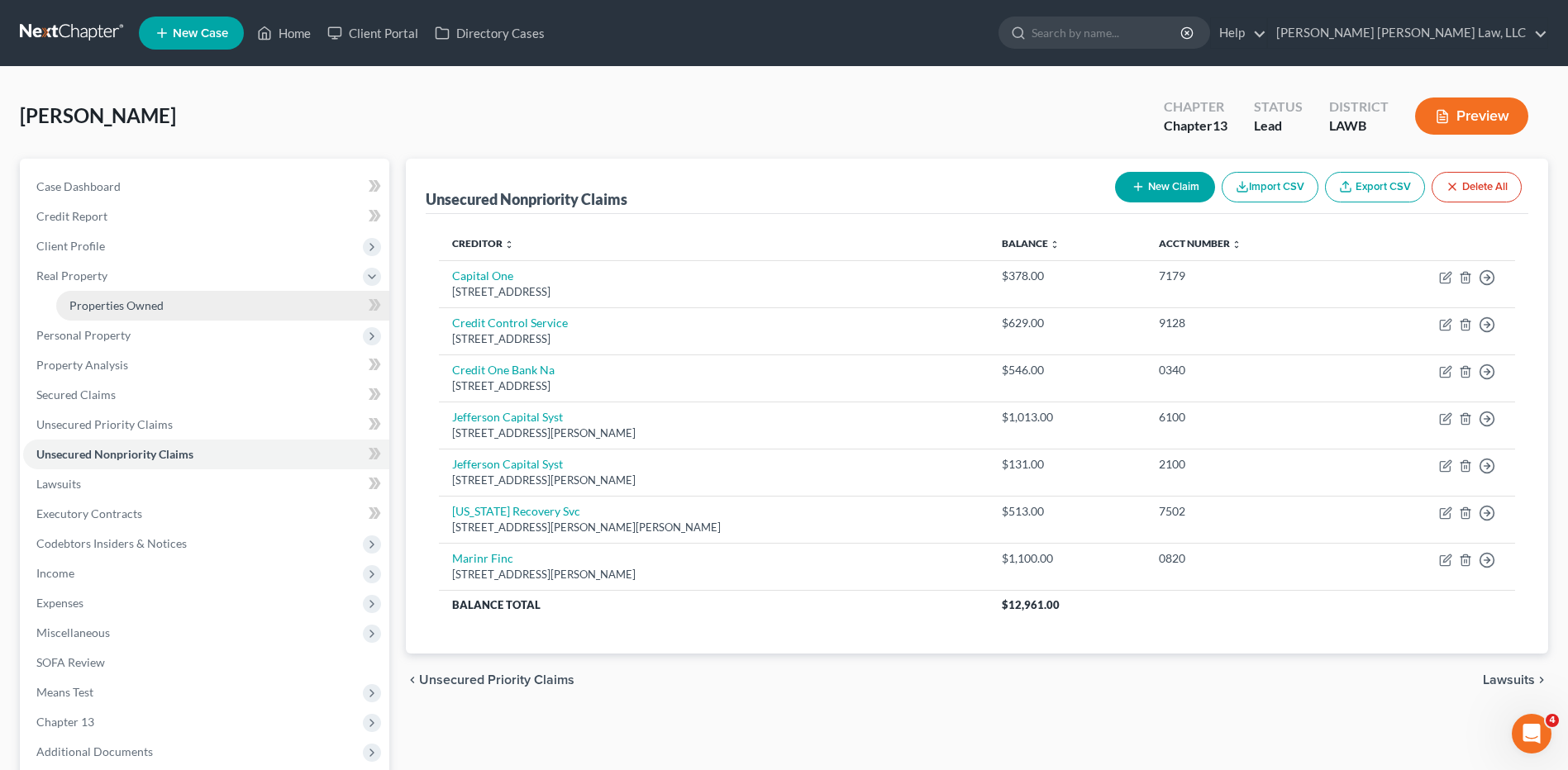
click at [93, 307] on span "Properties Owned" at bounding box center [116, 305] width 95 height 14
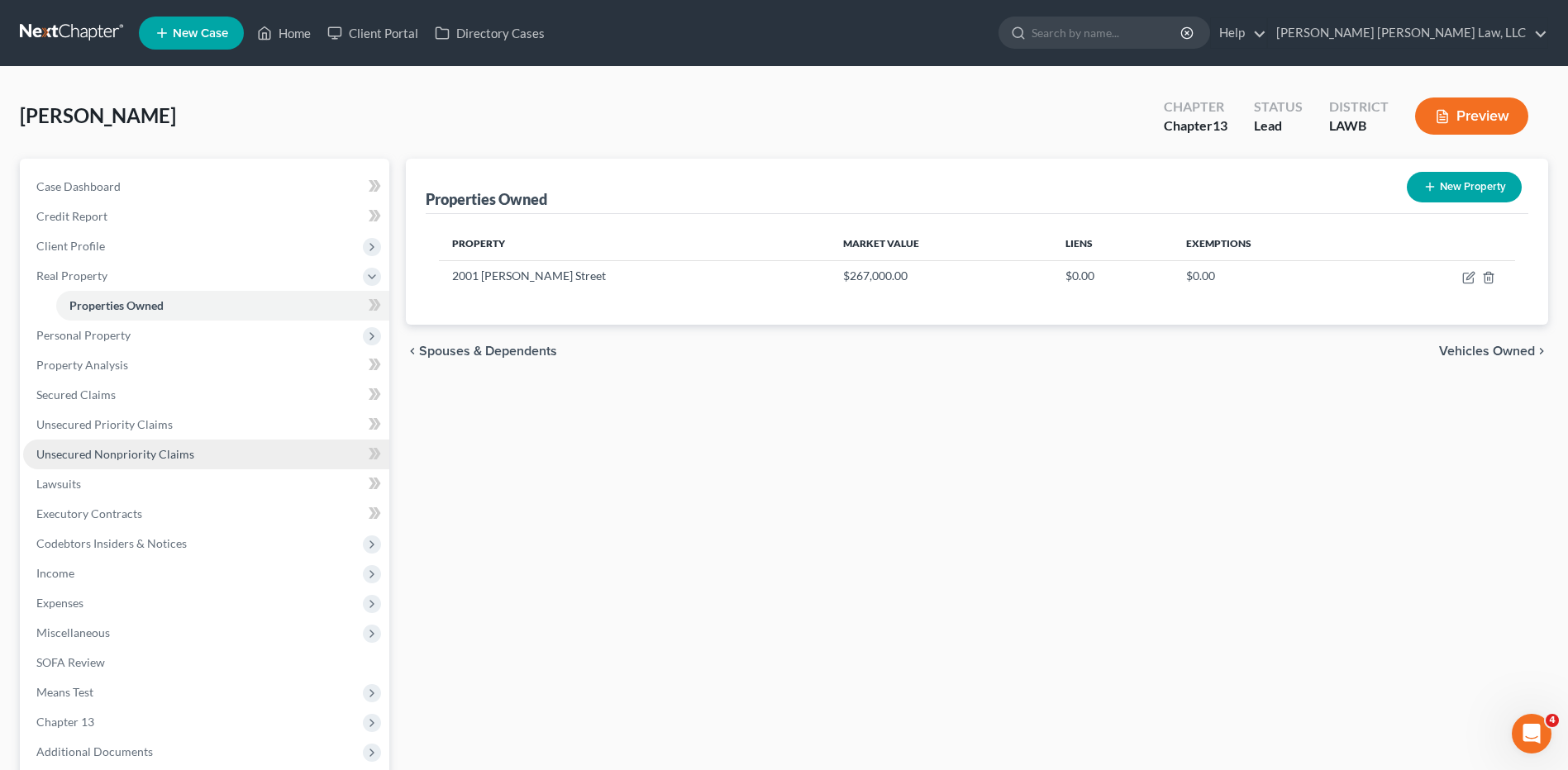
click at [111, 457] on span "Unsecured Nonpriority Claims" at bounding box center [116, 454] width 158 height 14
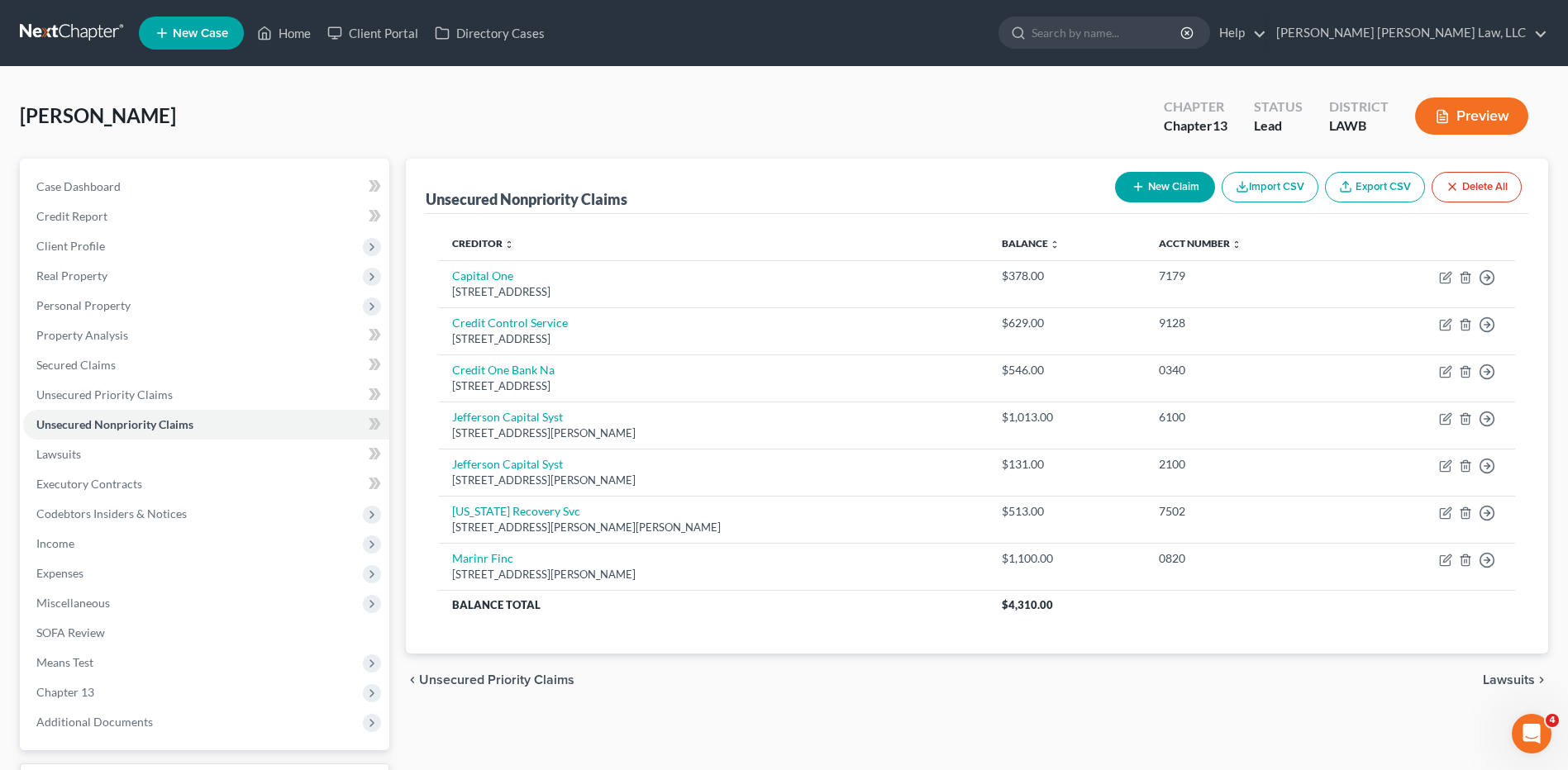
click at [68, 32] on link at bounding box center [73, 33] width 106 height 30
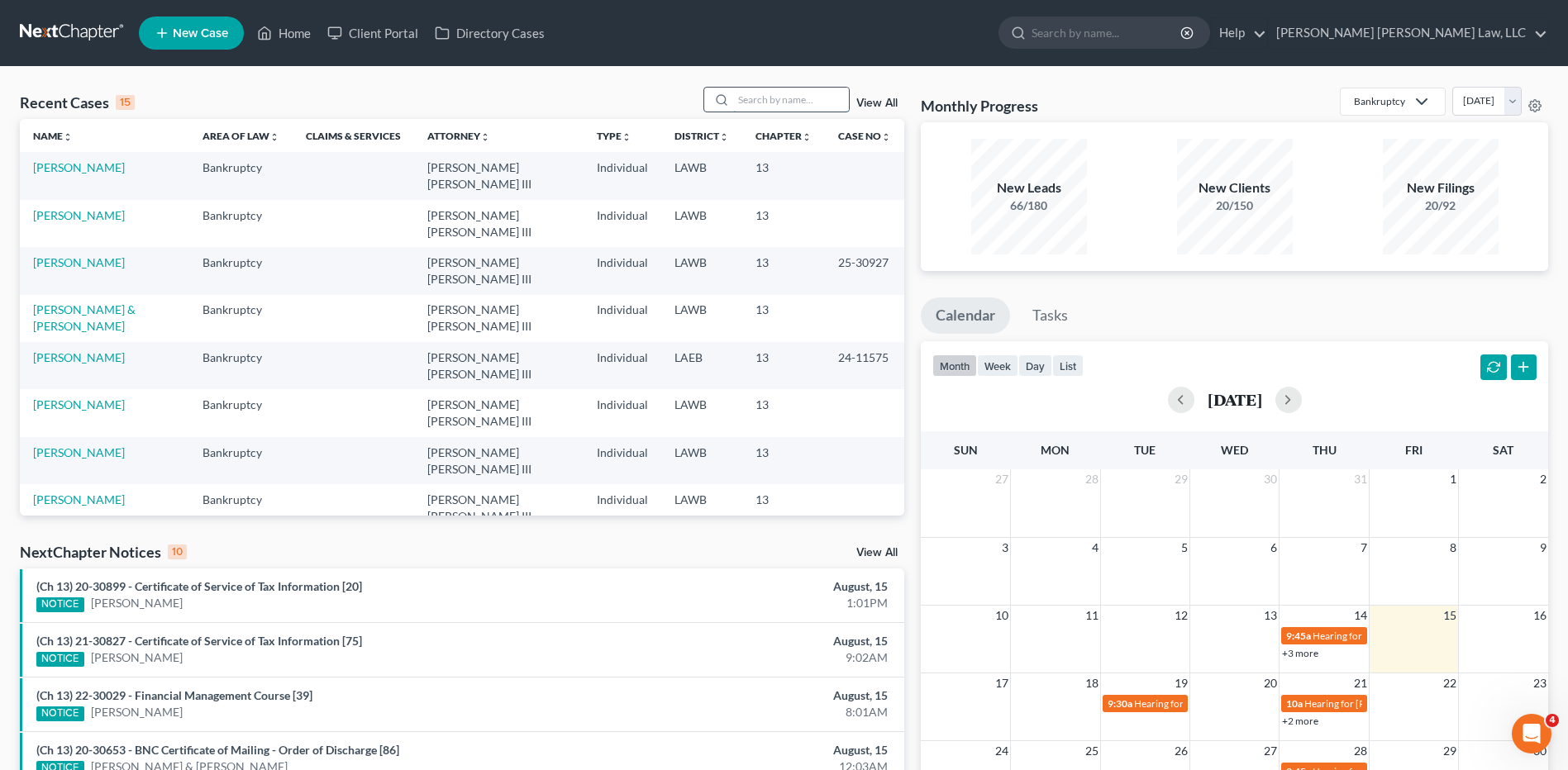
click at [766, 98] on input "search" at bounding box center [790, 99] width 116 height 24
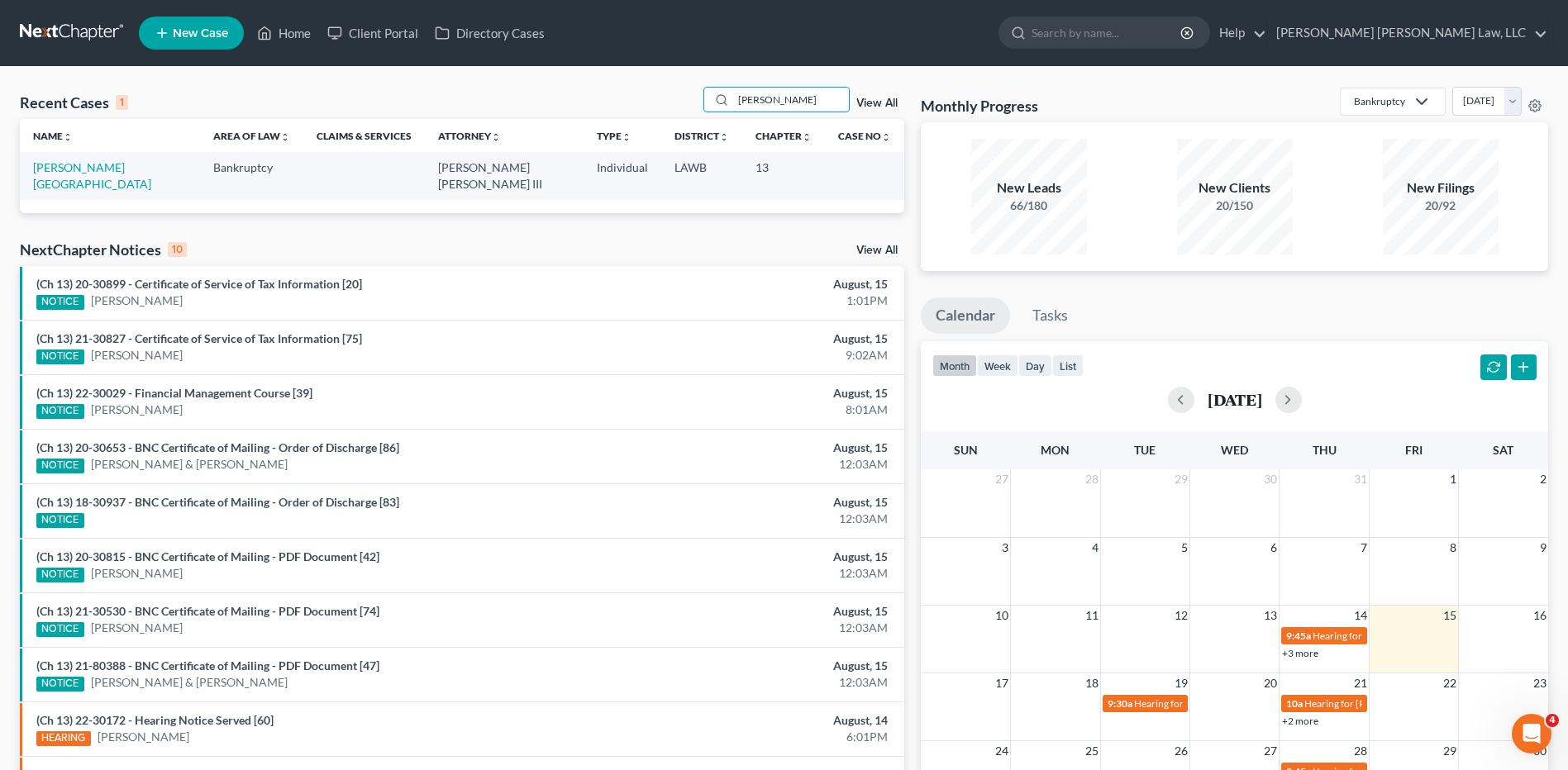
drag, startPoint x: 791, startPoint y: 100, endPoint x: 682, endPoint y: 101, distance: 109.0
click at [682, 101] on div "Recent Cases 1 [PERSON_NAME] View All" at bounding box center [462, 102] width 884 height 32
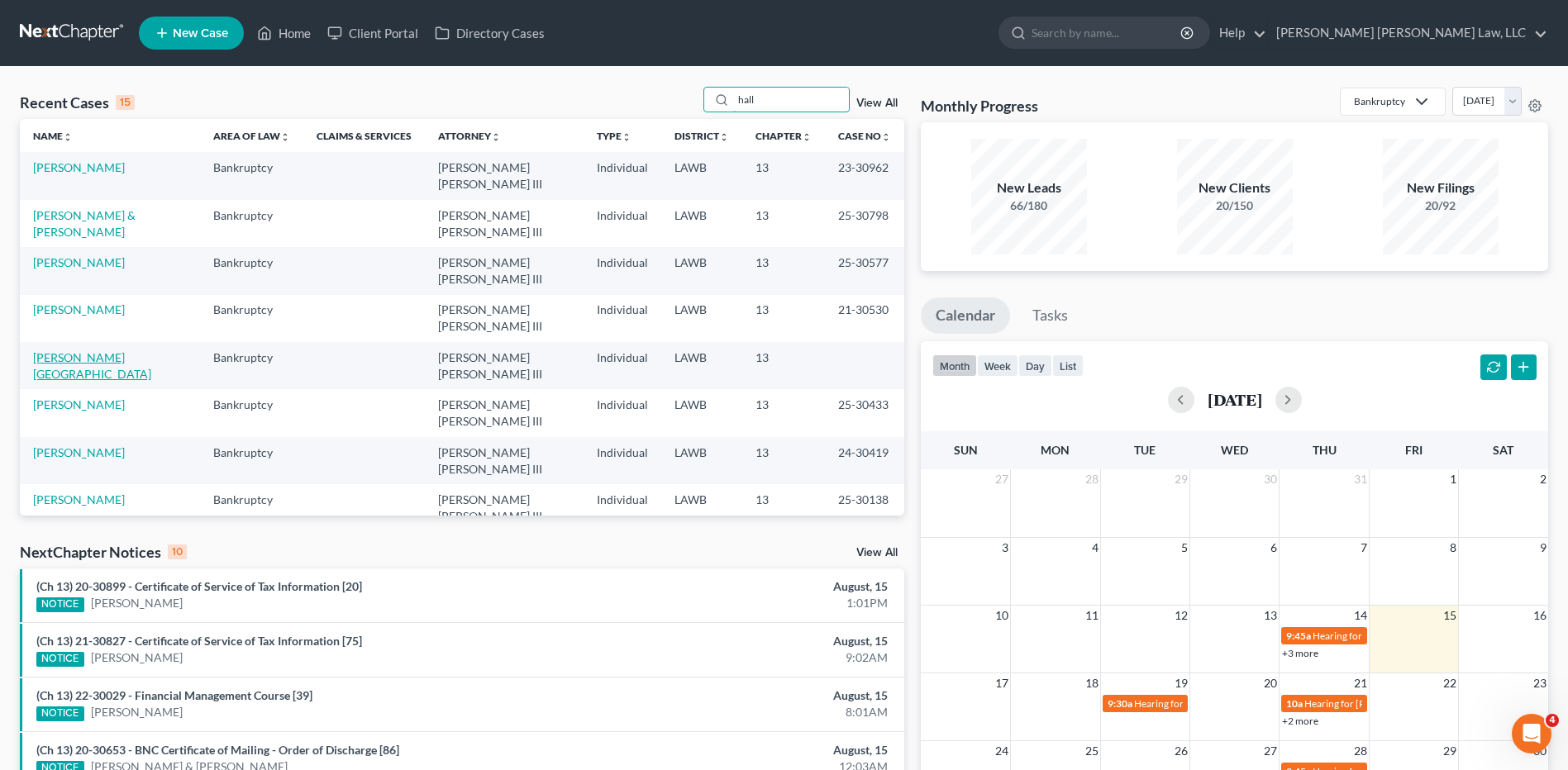
type input "hall"
drag, startPoint x: 79, startPoint y: 359, endPoint x: 108, endPoint y: 349, distance: 30.7
click at [79, 359] on link "[PERSON_NAME][GEOGRAPHIC_DATA]" at bounding box center [92, 365] width 118 height 31
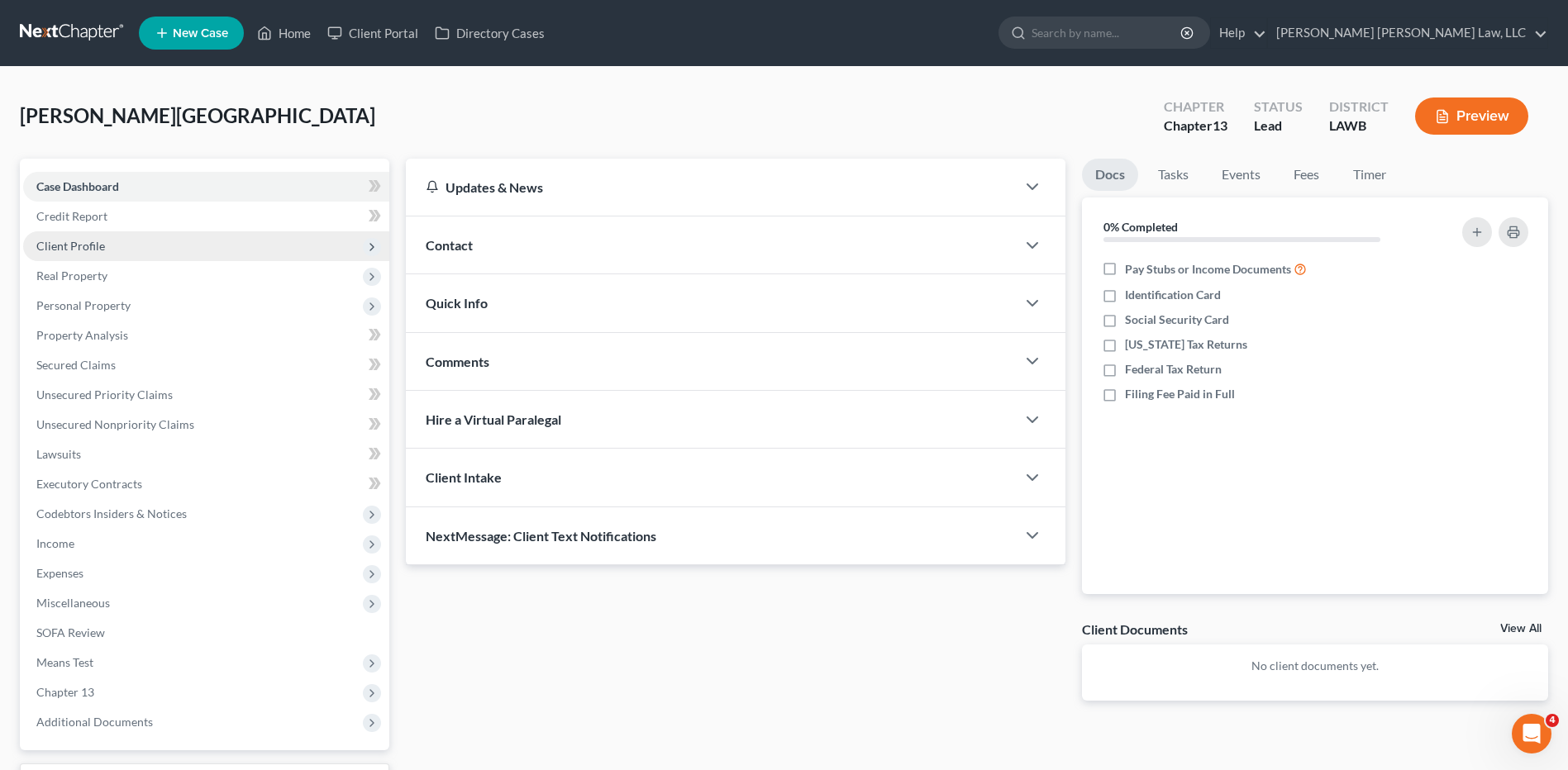
click at [72, 252] on span "Client Profile" at bounding box center [70, 245] width 68 height 14
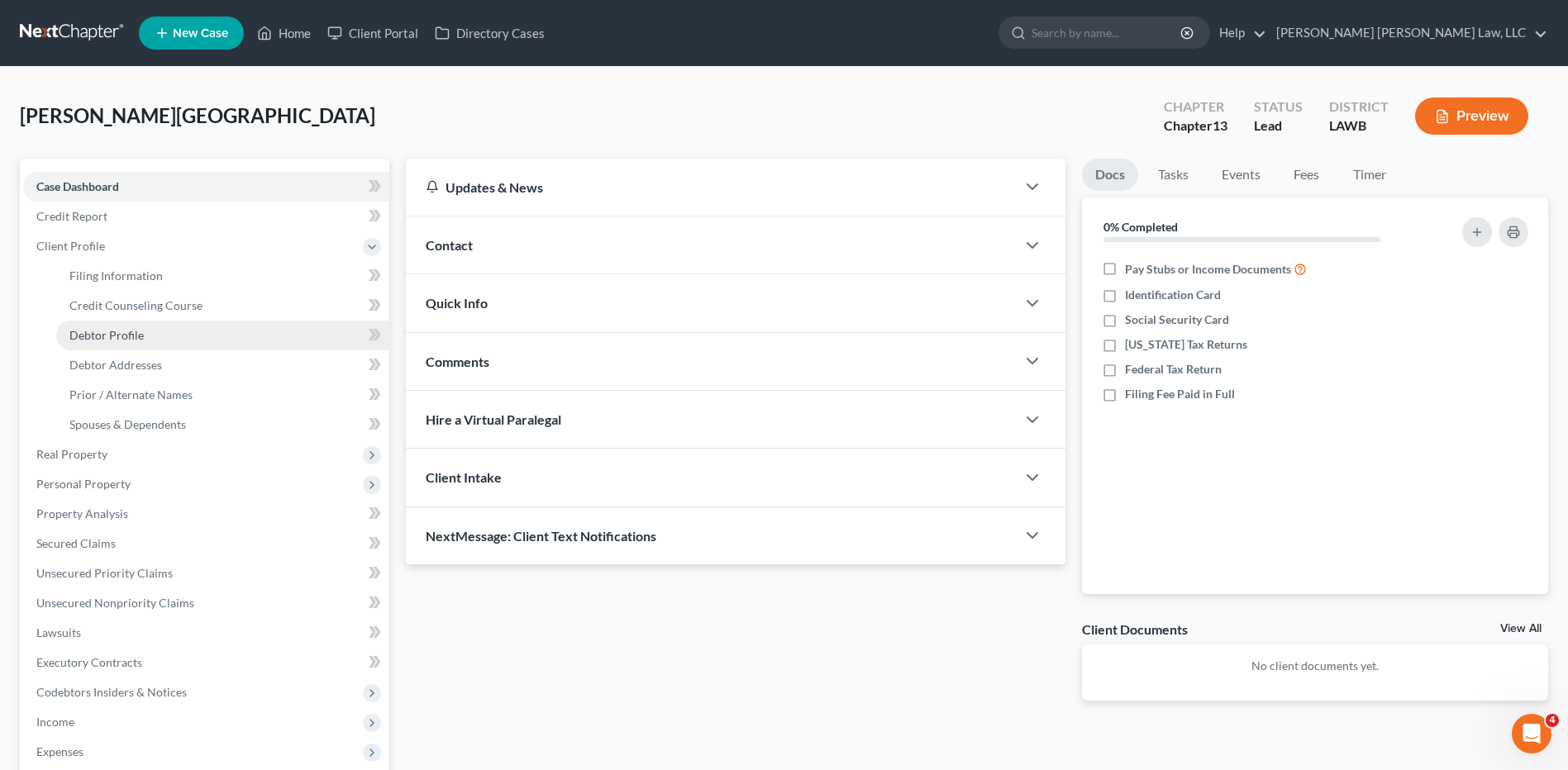
click at [98, 340] on span "Debtor Profile" at bounding box center [106, 335] width 75 height 14
select select "0"
select select "2"
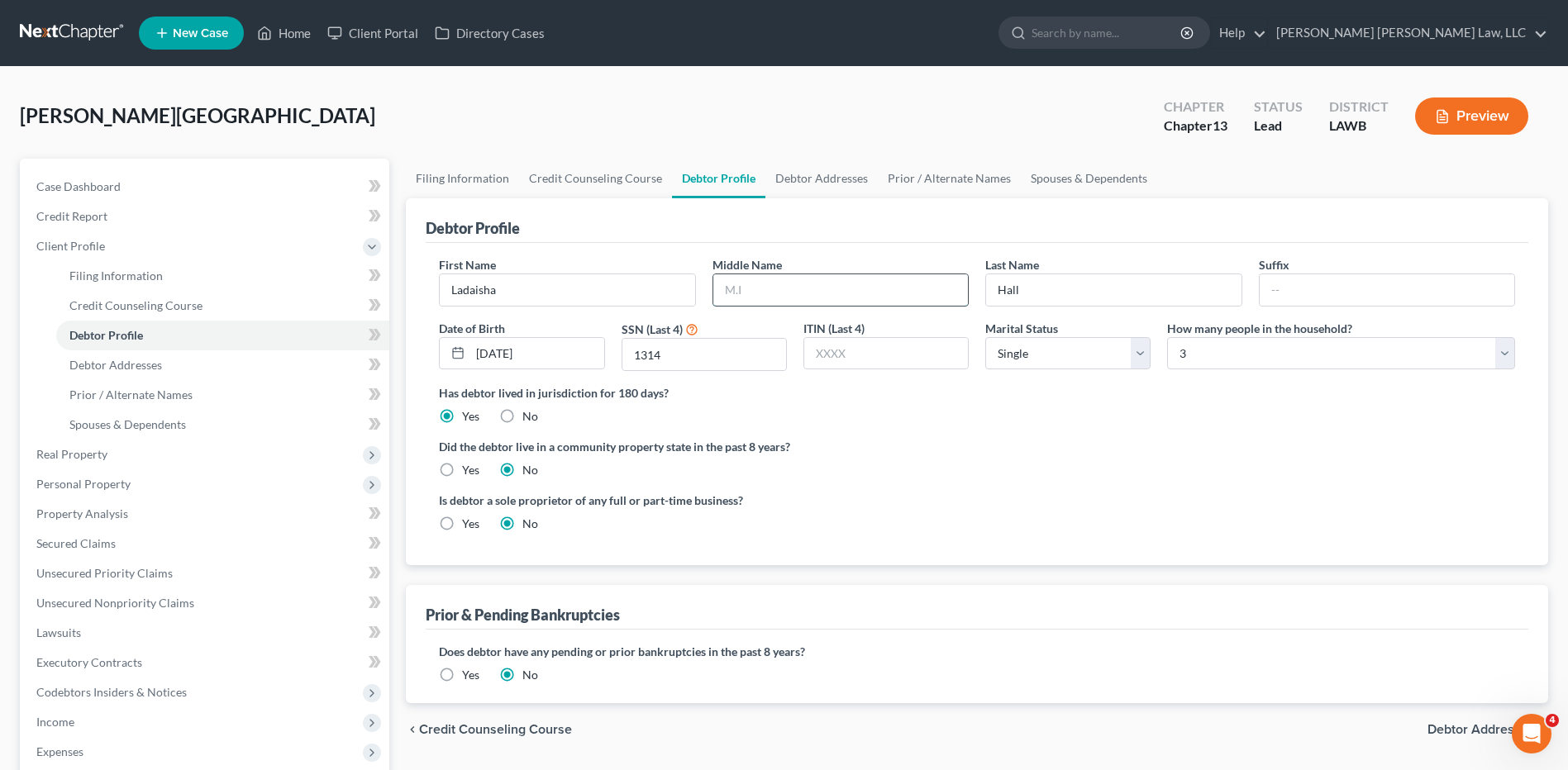
click at [784, 290] on input "text" at bounding box center [840, 290] width 255 height 32
type input "D."
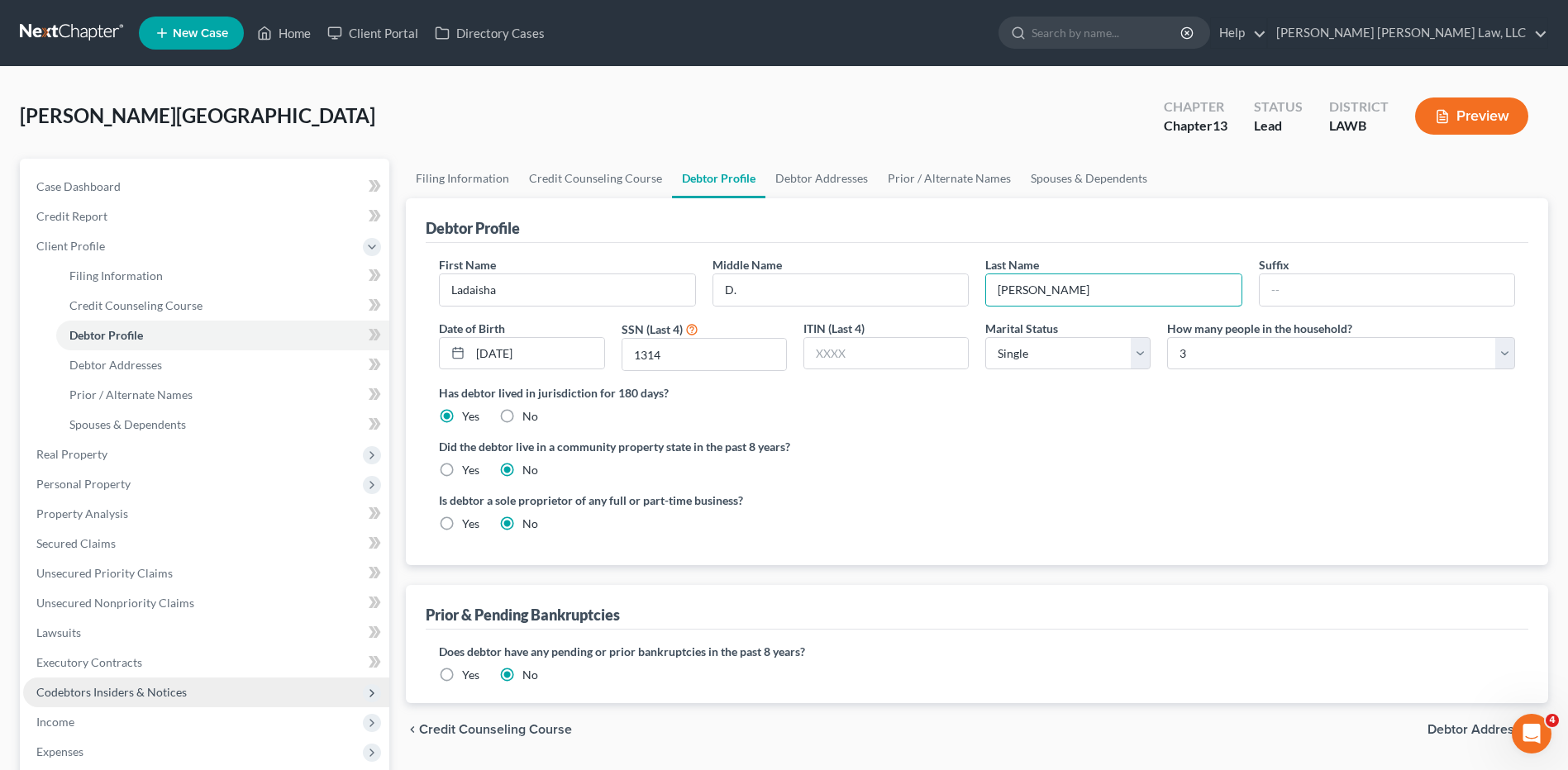
scroll to position [165, 0]
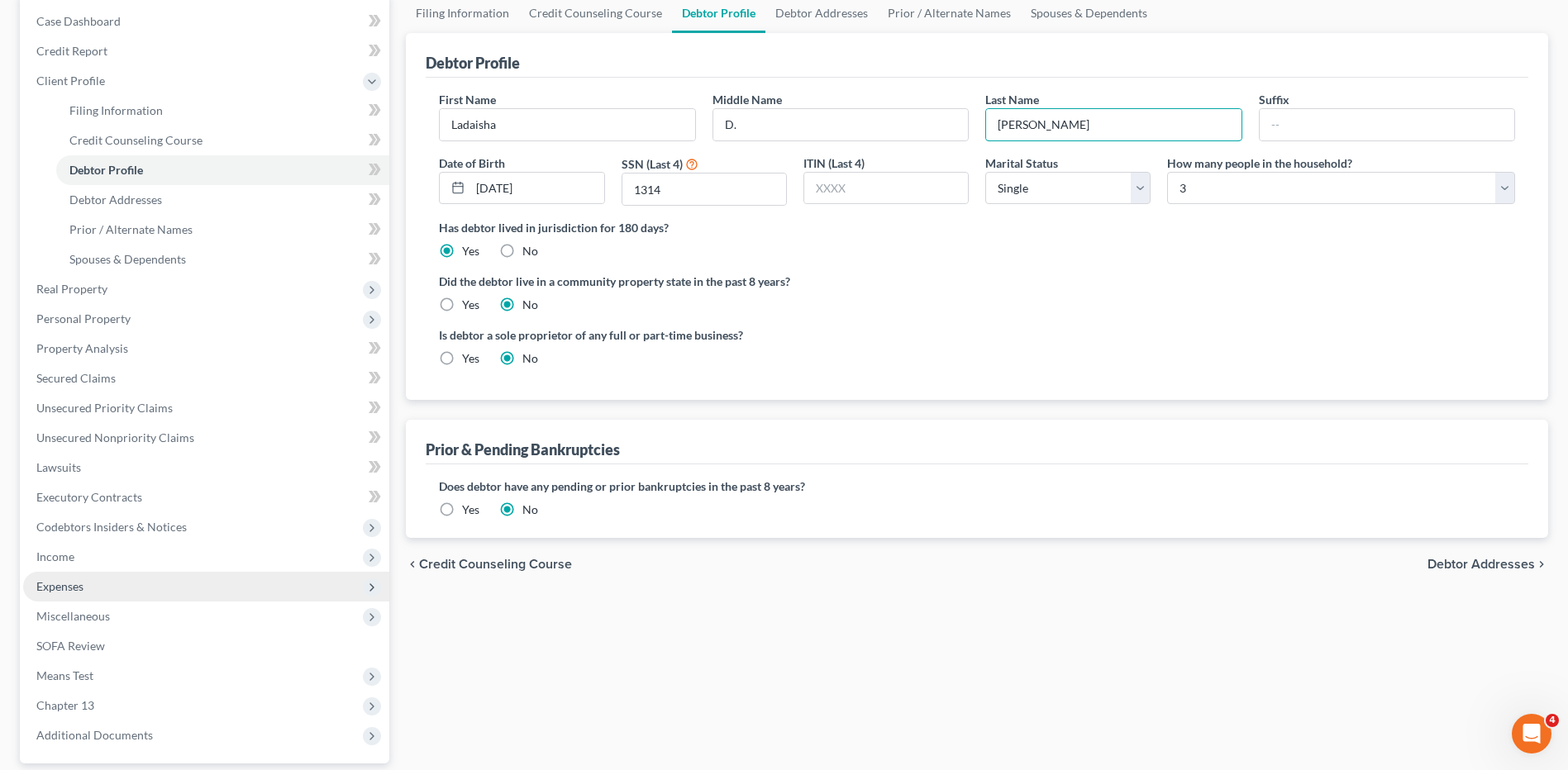
type input "[PERSON_NAME]"
click at [54, 593] on span "Expenses" at bounding box center [60, 585] width 47 height 14
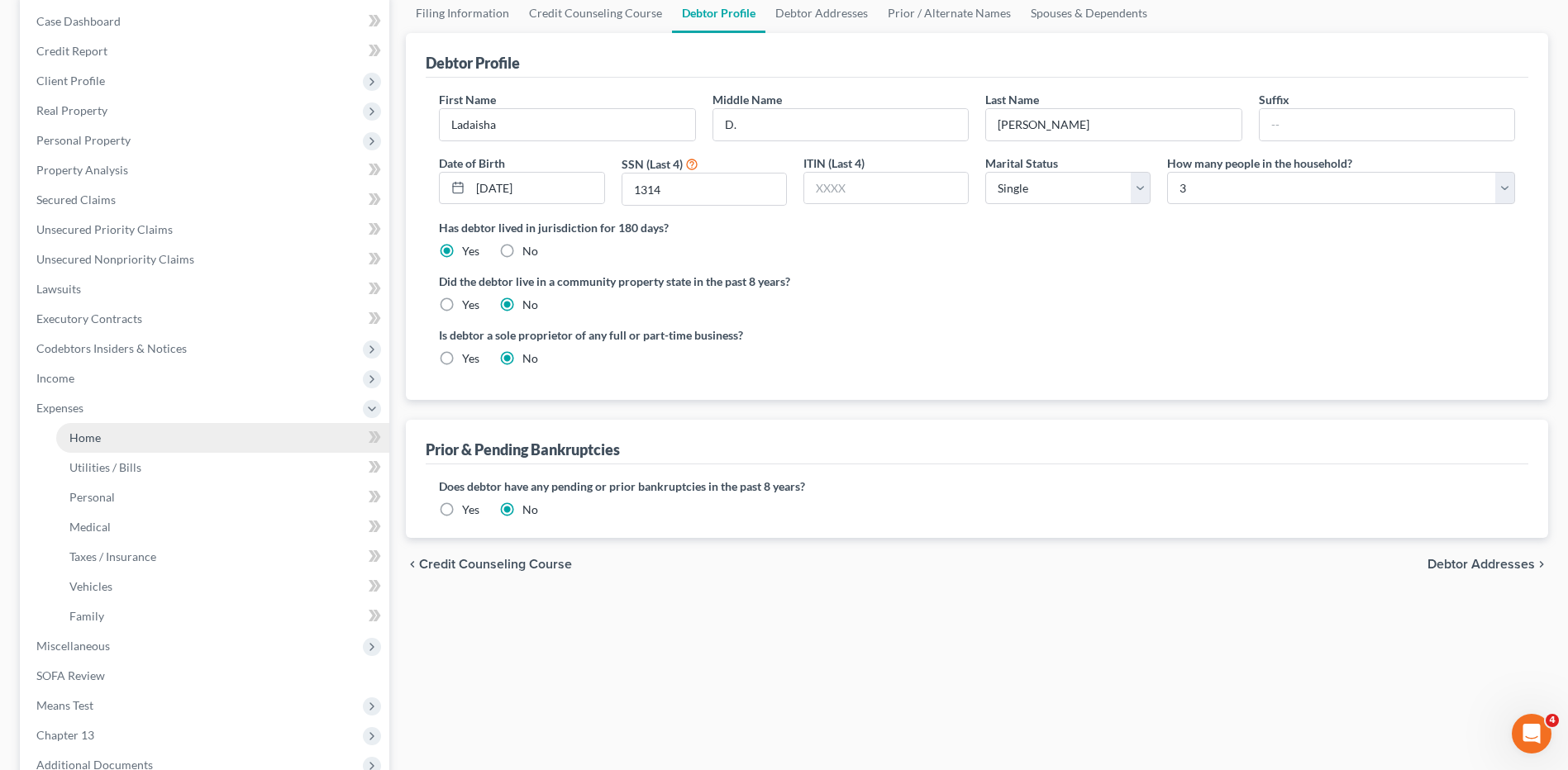
click at [86, 434] on span "Home" at bounding box center [85, 437] width 32 height 14
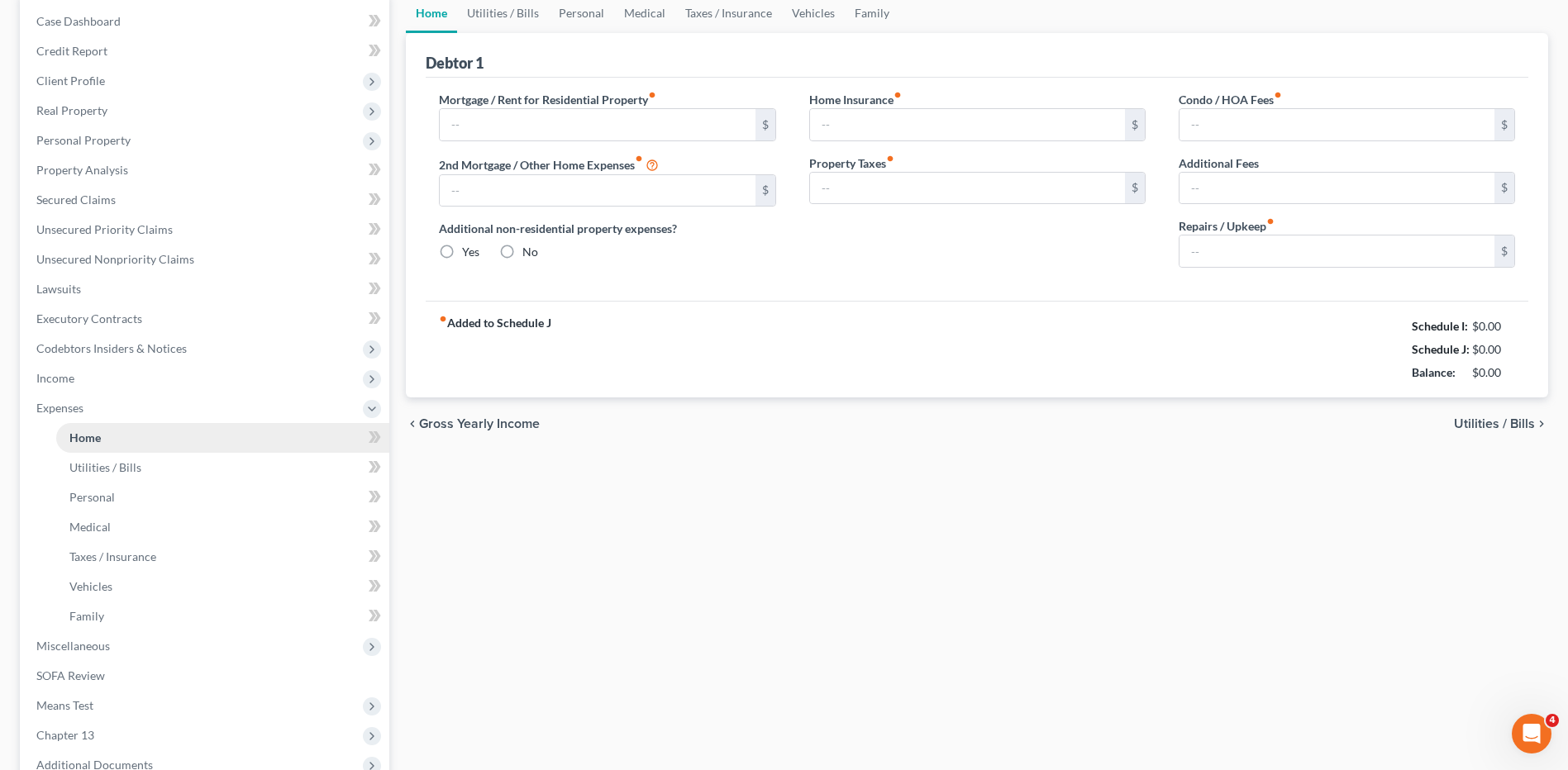
scroll to position [123, 0]
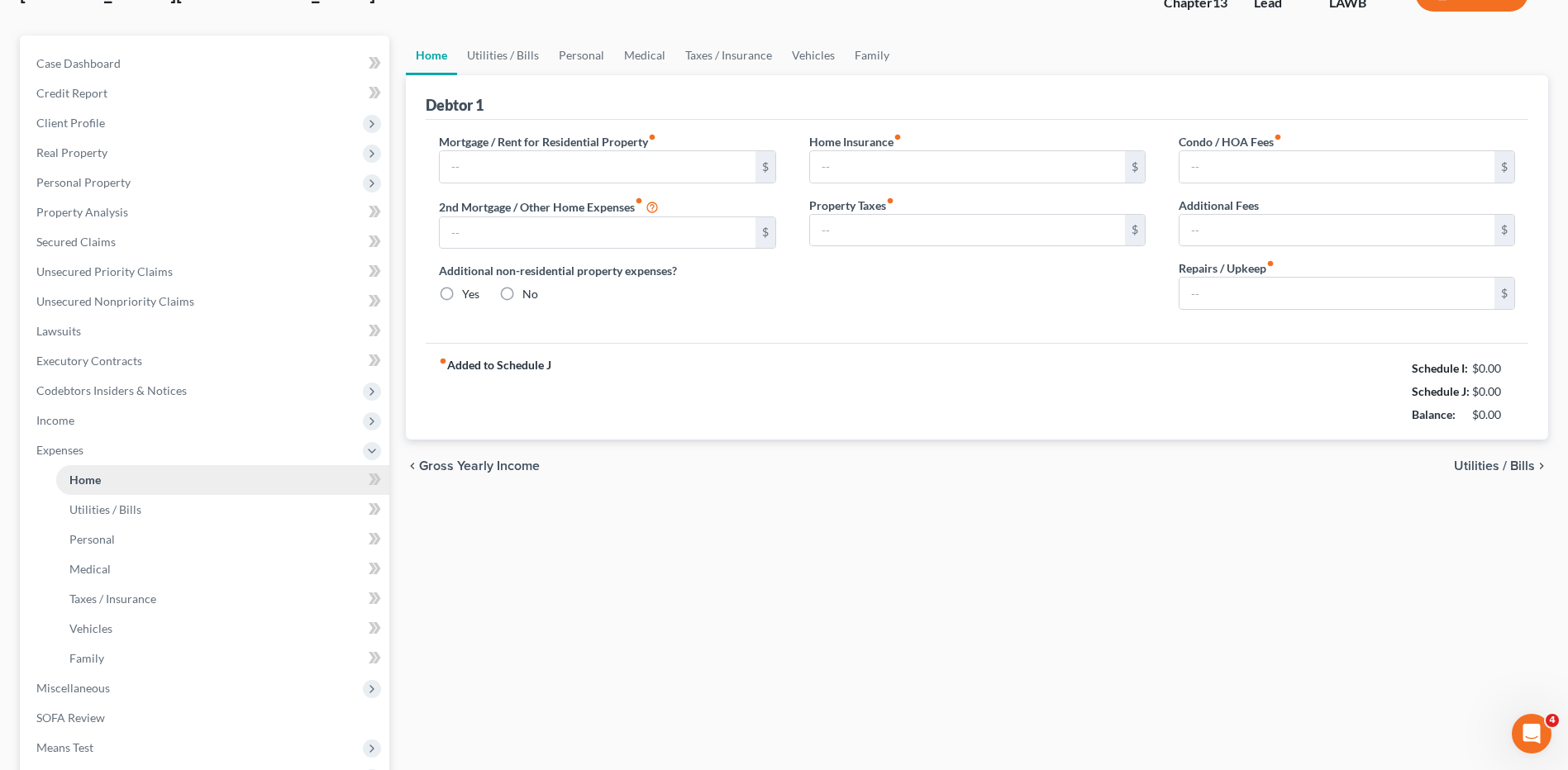
type input "0.00"
radio input "true"
type input "0.00"
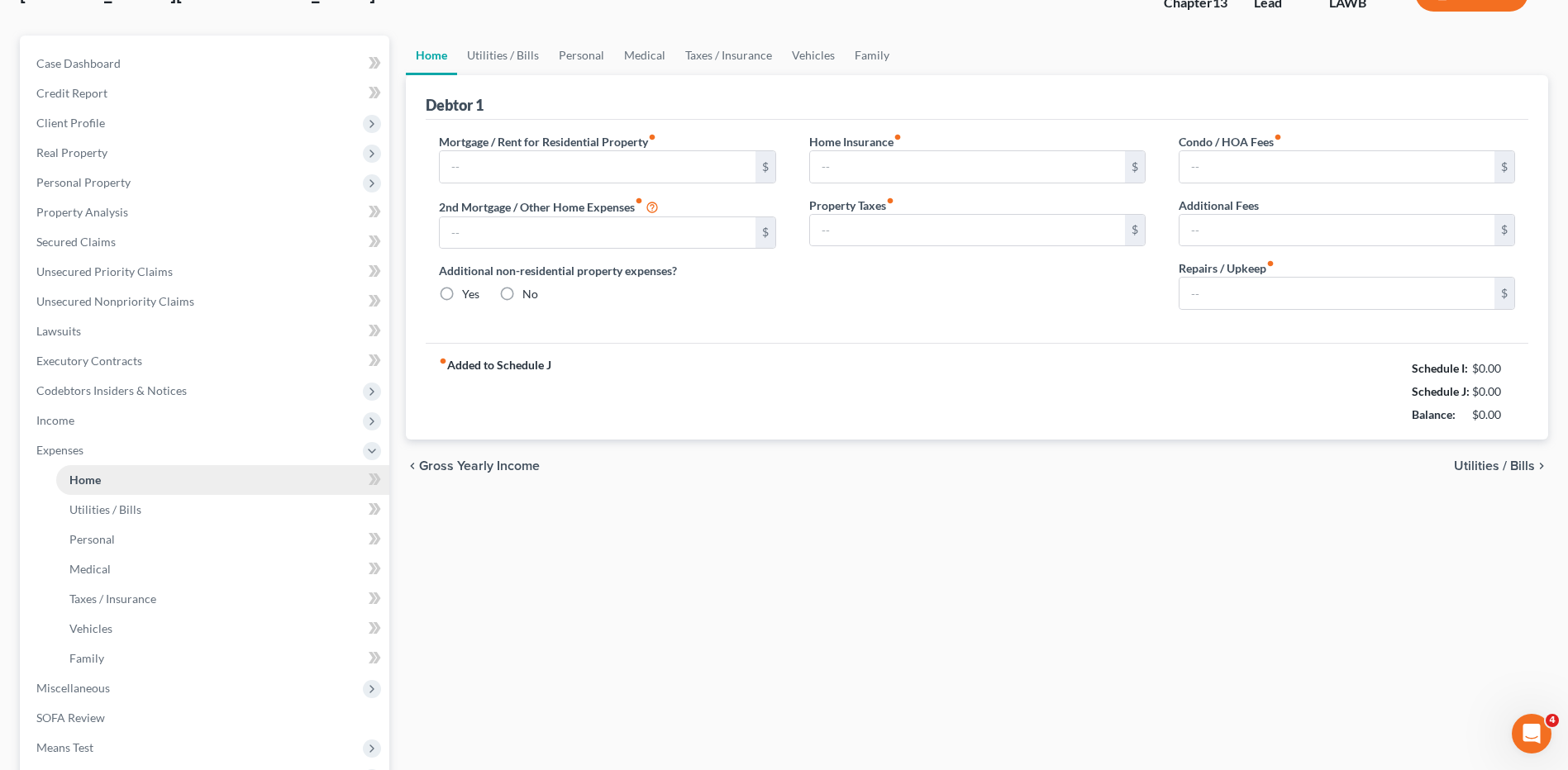
type input "0.00"
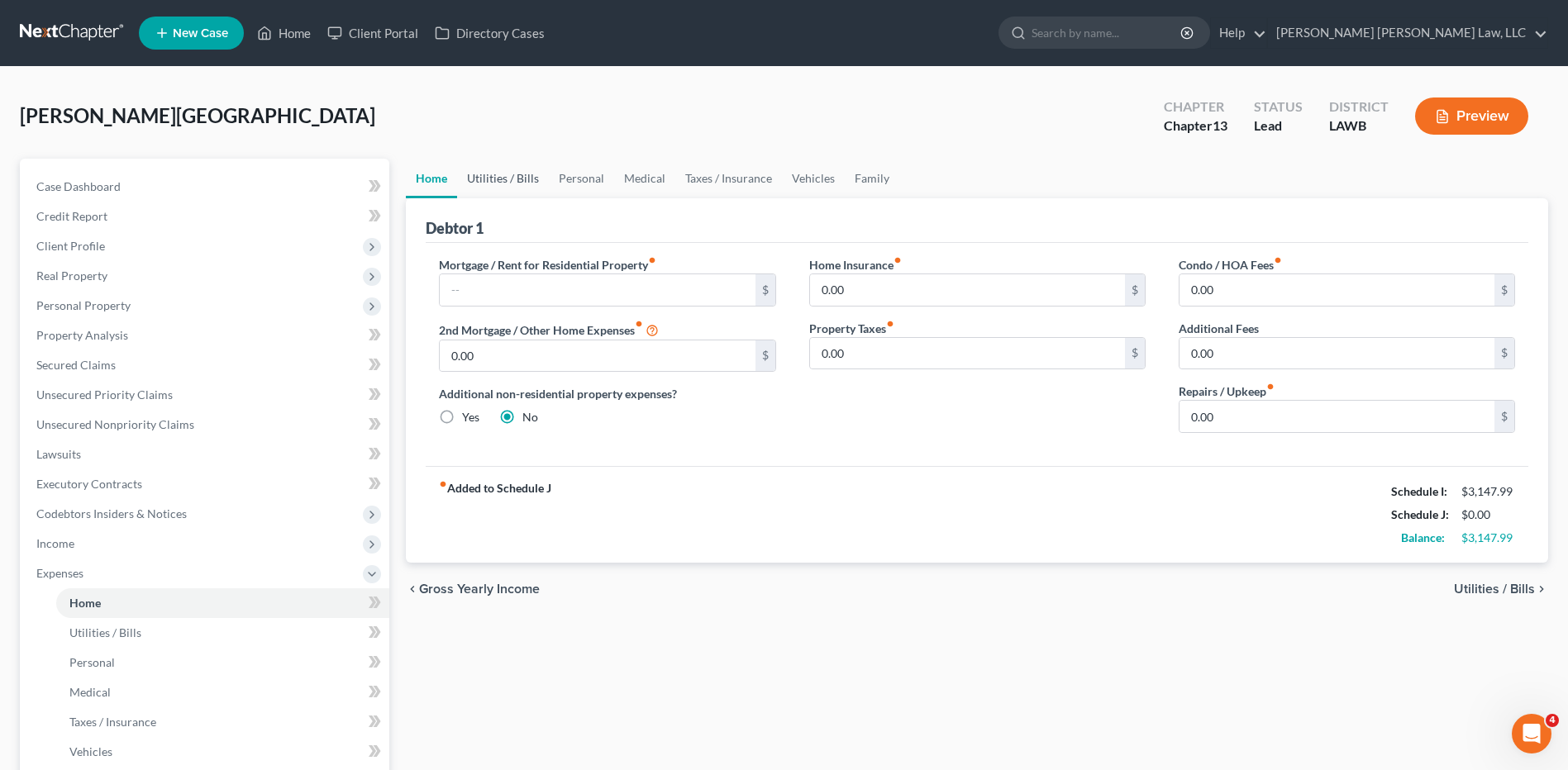
click at [498, 182] on link "Utilities / Bills" at bounding box center [503, 178] width 92 height 40
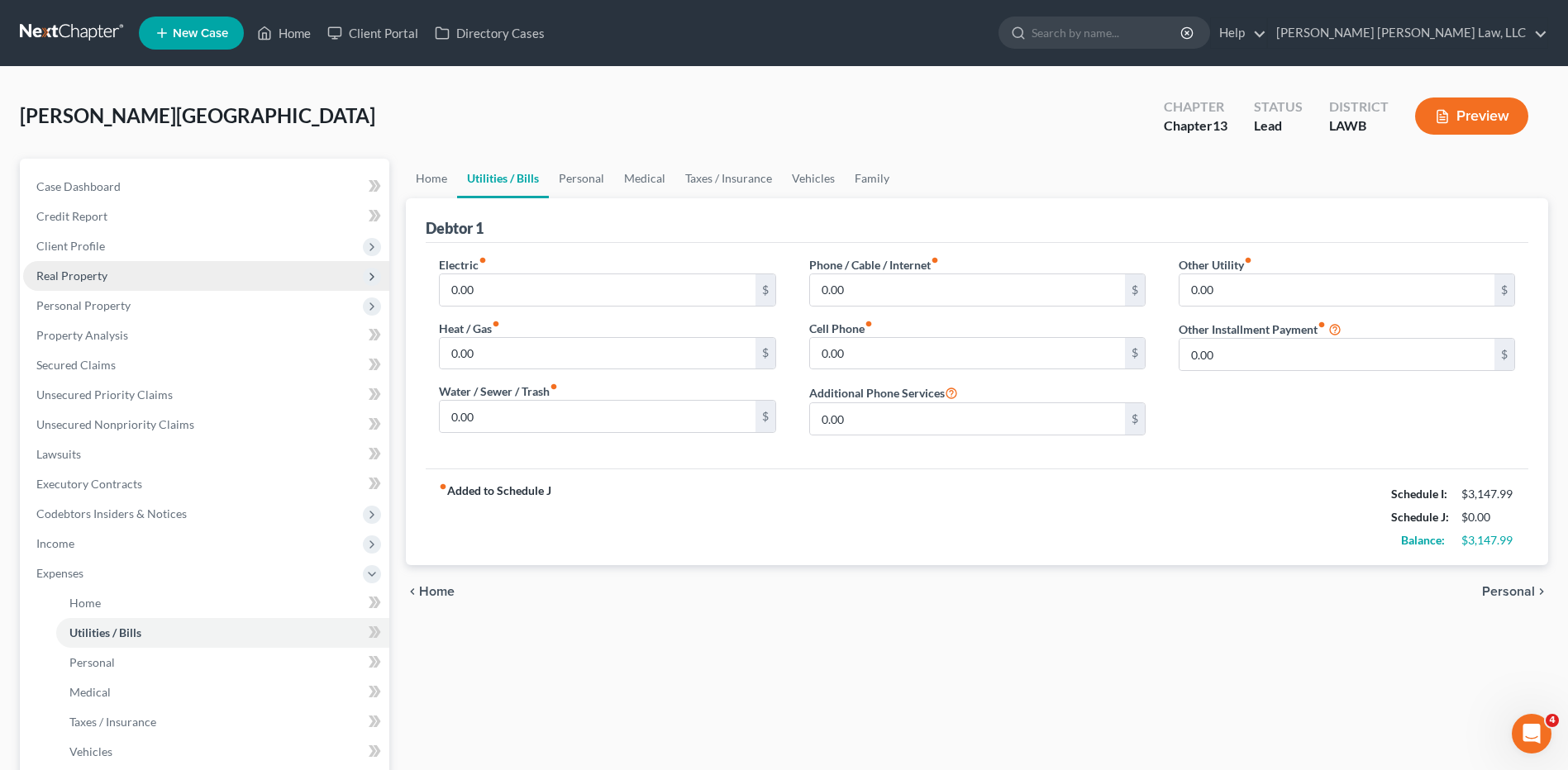
click at [85, 279] on span "Real Property" at bounding box center [72, 275] width 71 height 14
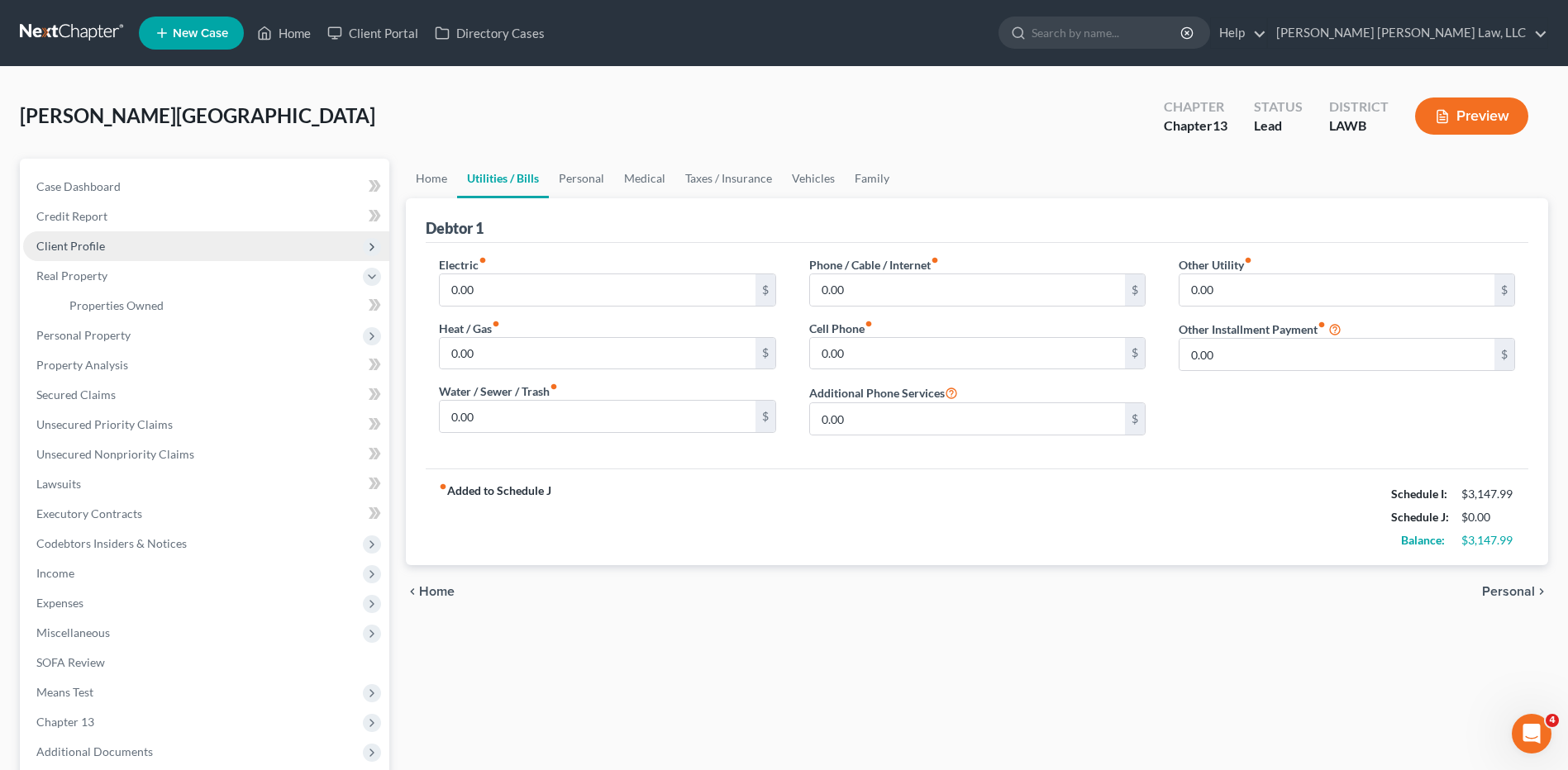
click at [75, 249] on span "Client Profile" at bounding box center [70, 245] width 68 height 14
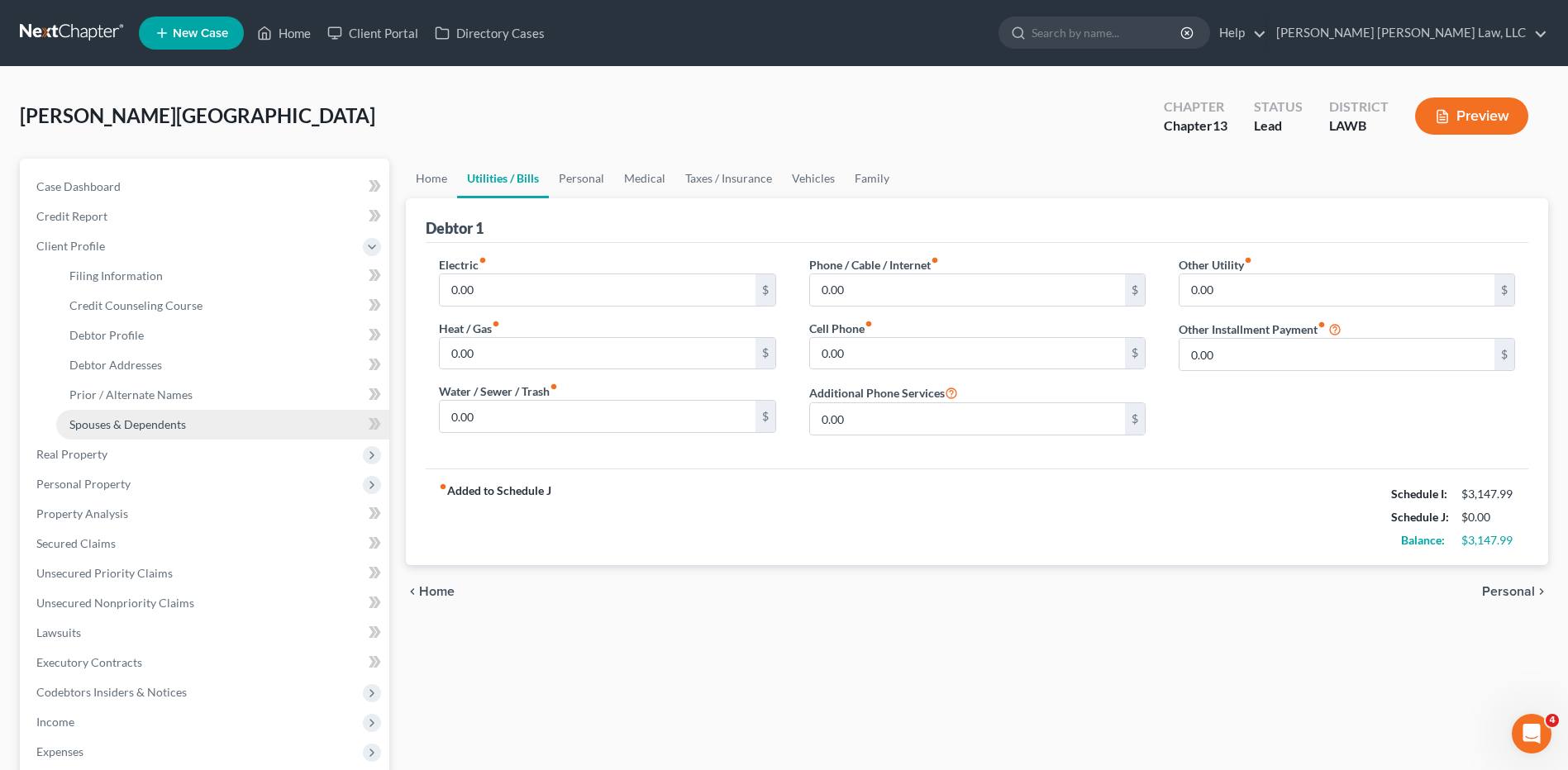
click at [123, 421] on span "Spouses & Dependents" at bounding box center [127, 424] width 116 height 14
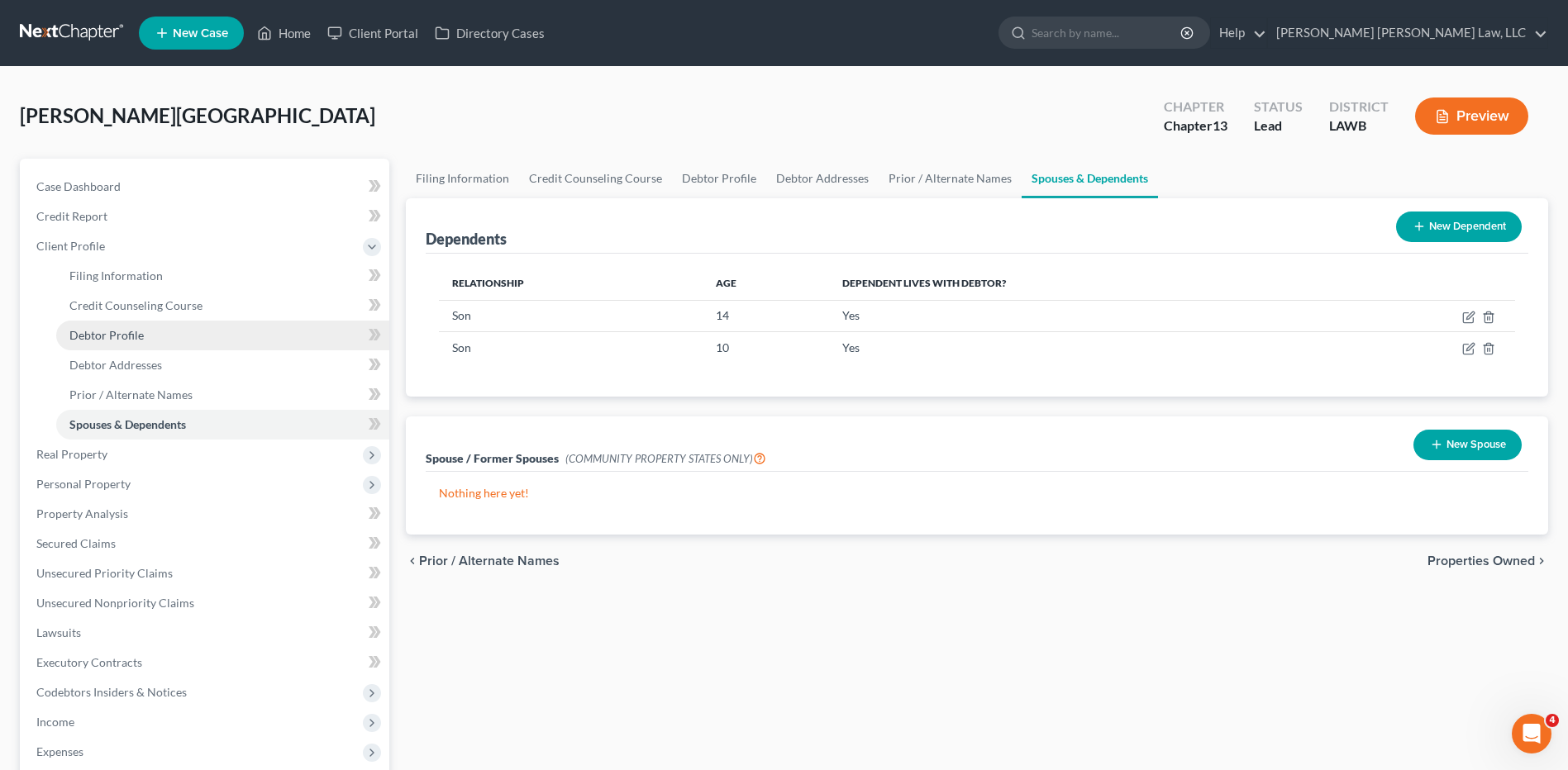
click at [105, 335] on span "Debtor Profile" at bounding box center [106, 335] width 75 height 14
select select "0"
select select "2"
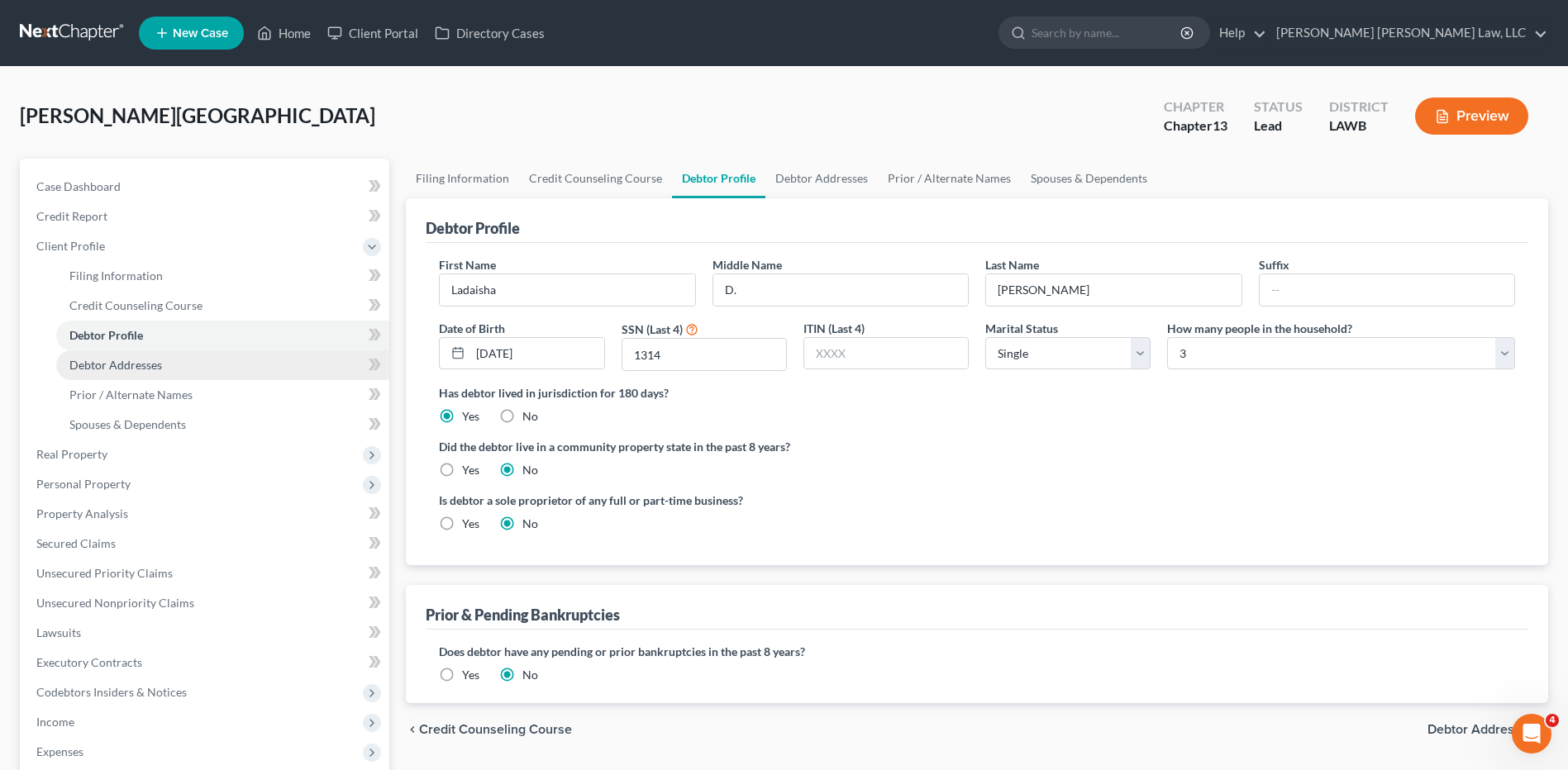
click at [129, 368] on span "Debtor Addresses" at bounding box center [116, 365] width 93 height 14
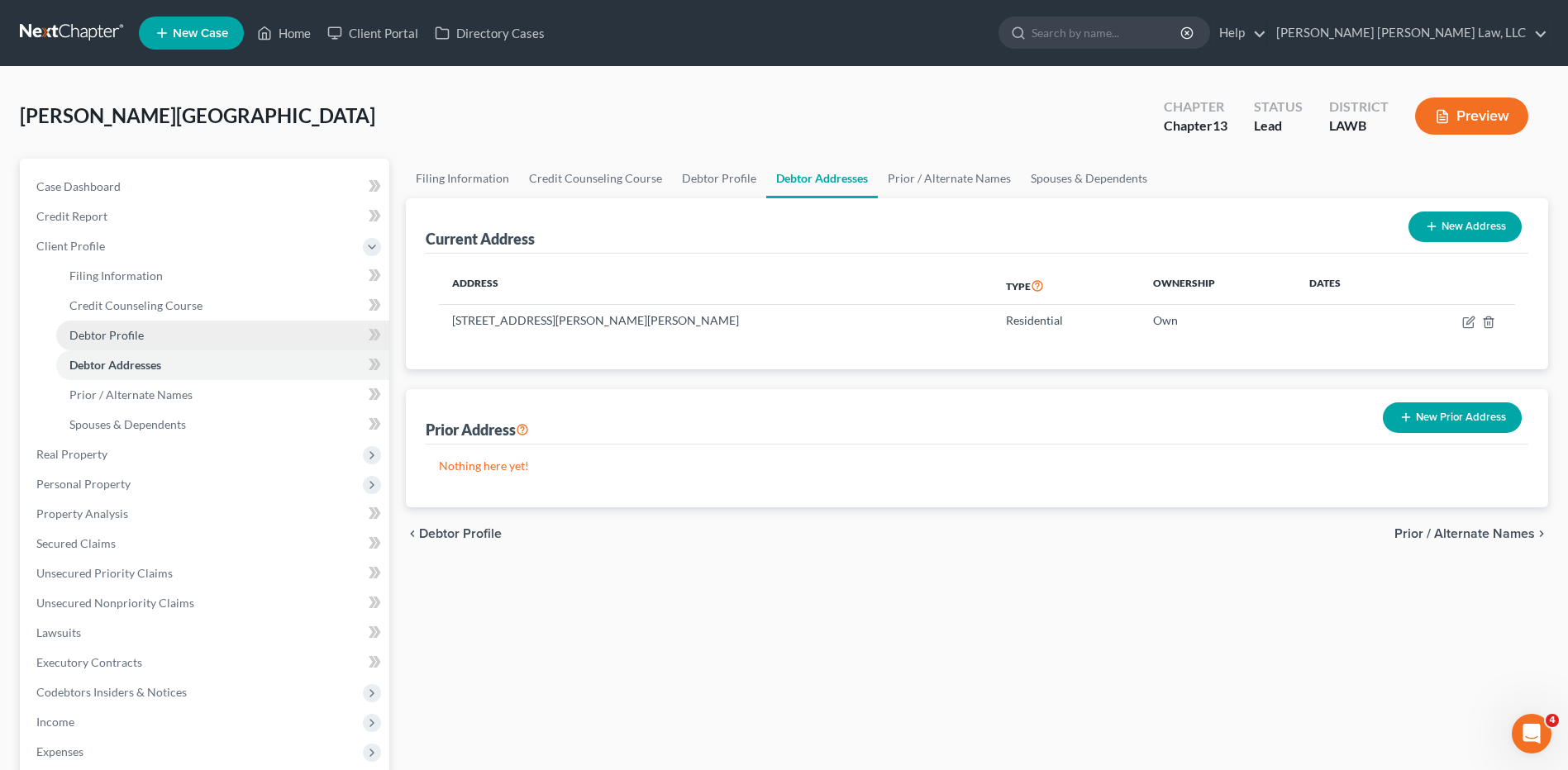
click at [137, 331] on span "Debtor Profile" at bounding box center [106, 335] width 75 height 14
select select "0"
select select "2"
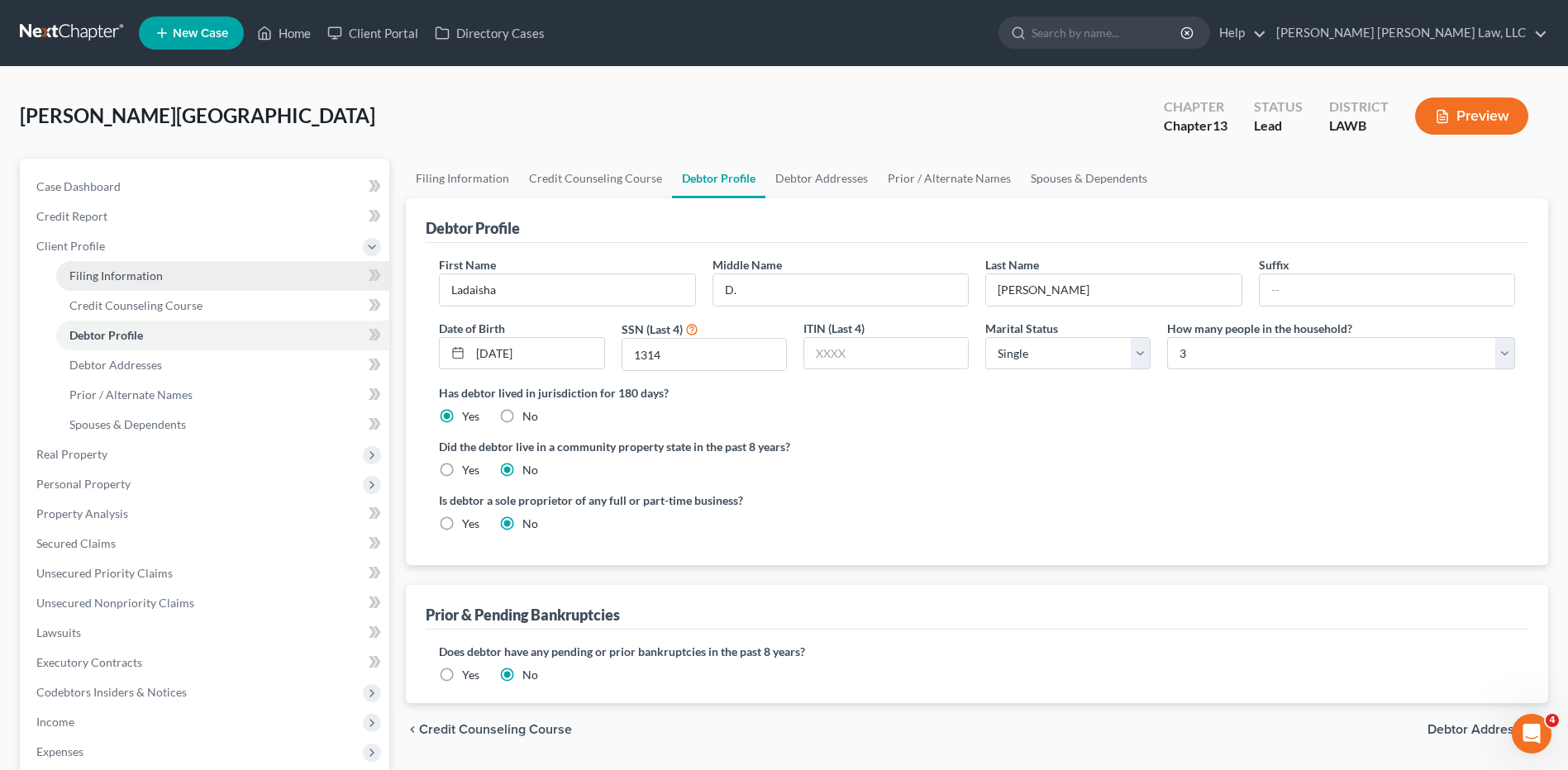
click at [114, 277] on span "Filing Information" at bounding box center [116, 275] width 94 height 14
select select "1"
select select "0"
select select "3"
select select "19"
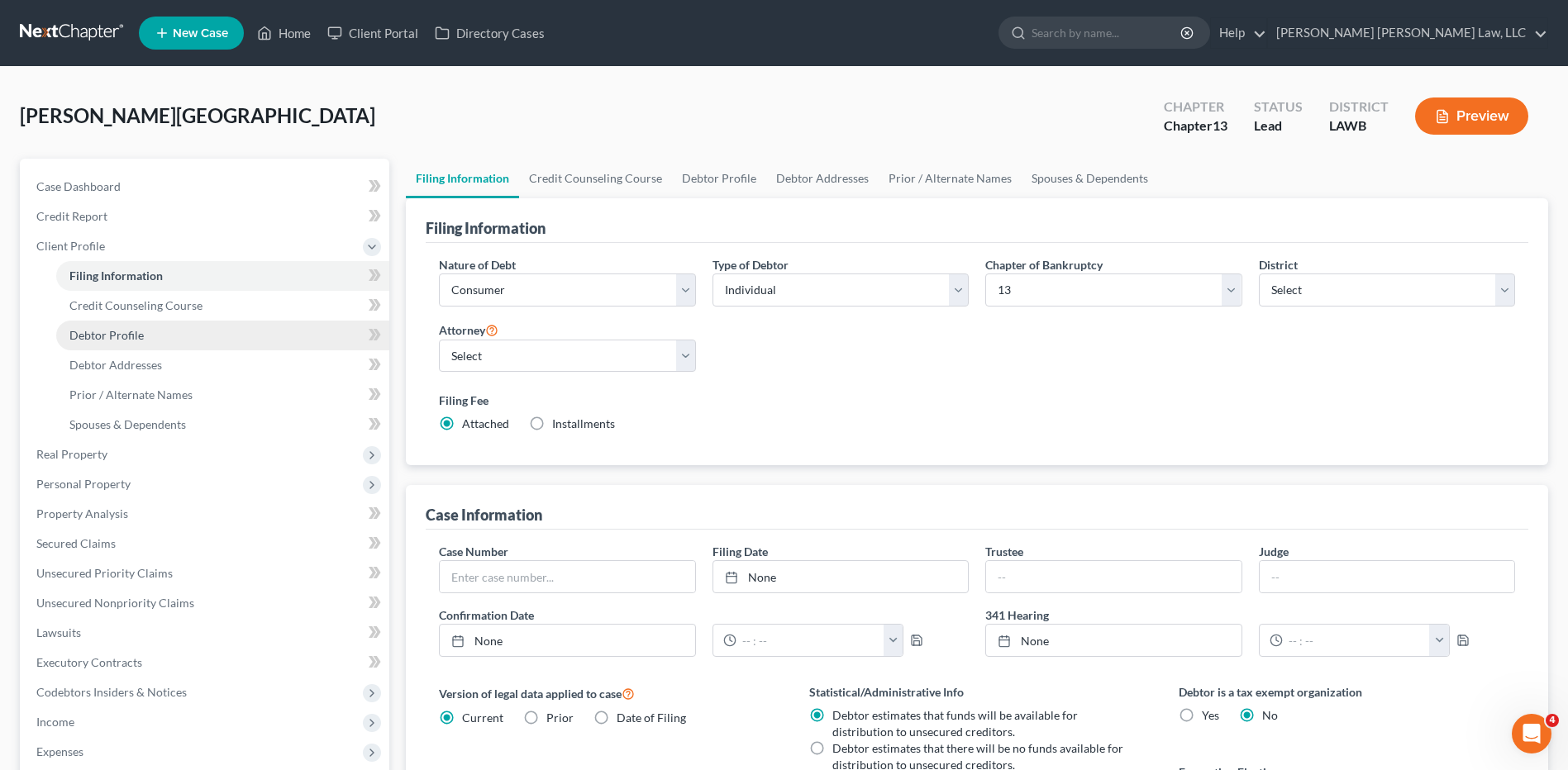
click at [135, 335] on span "Debtor Profile" at bounding box center [106, 335] width 75 height 14
select select "0"
select select "2"
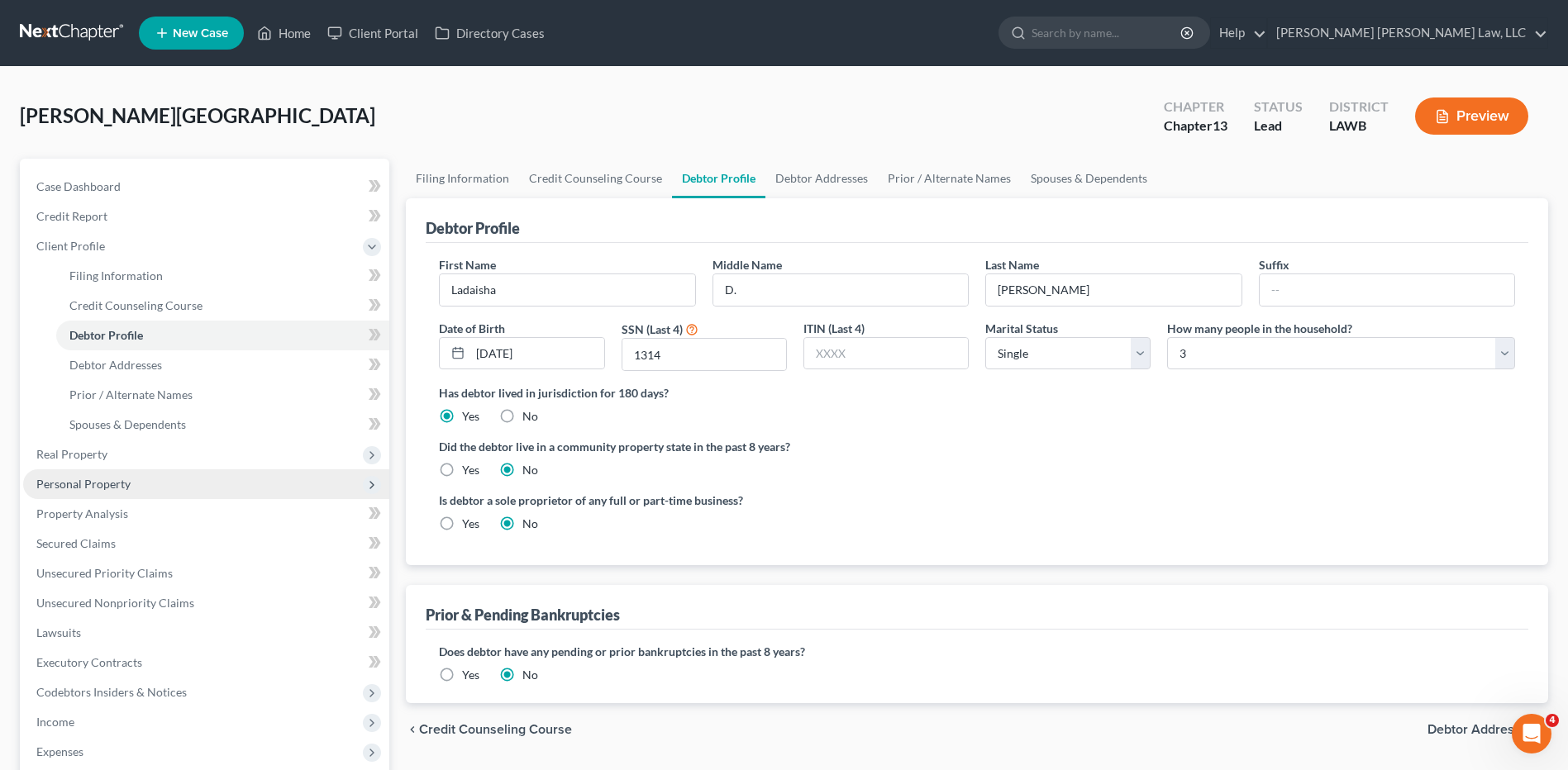
click at [66, 484] on span "Personal Property" at bounding box center [84, 483] width 95 height 14
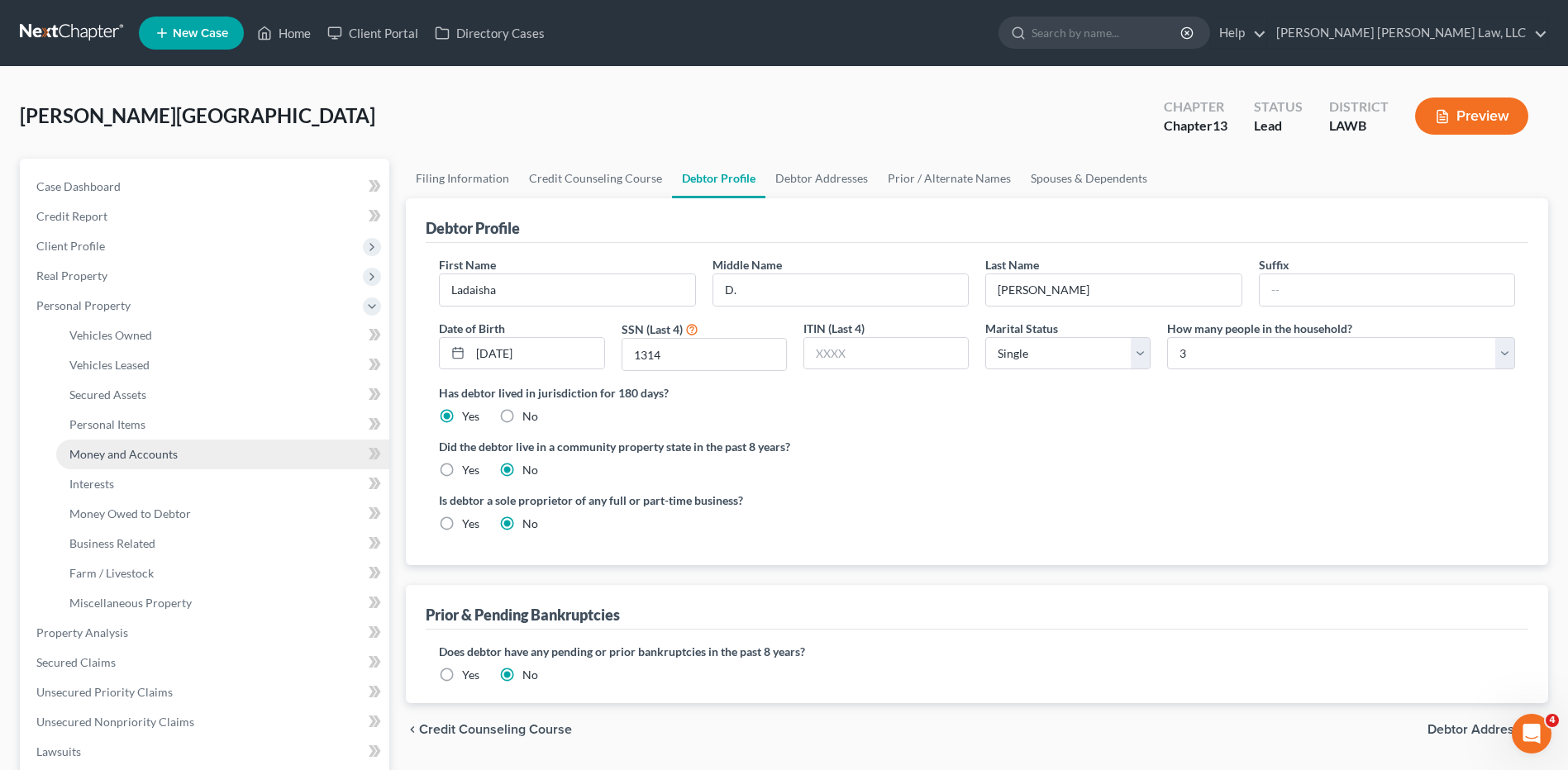
click at [75, 455] on span "Money and Accounts" at bounding box center [123, 454] width 108 height 14
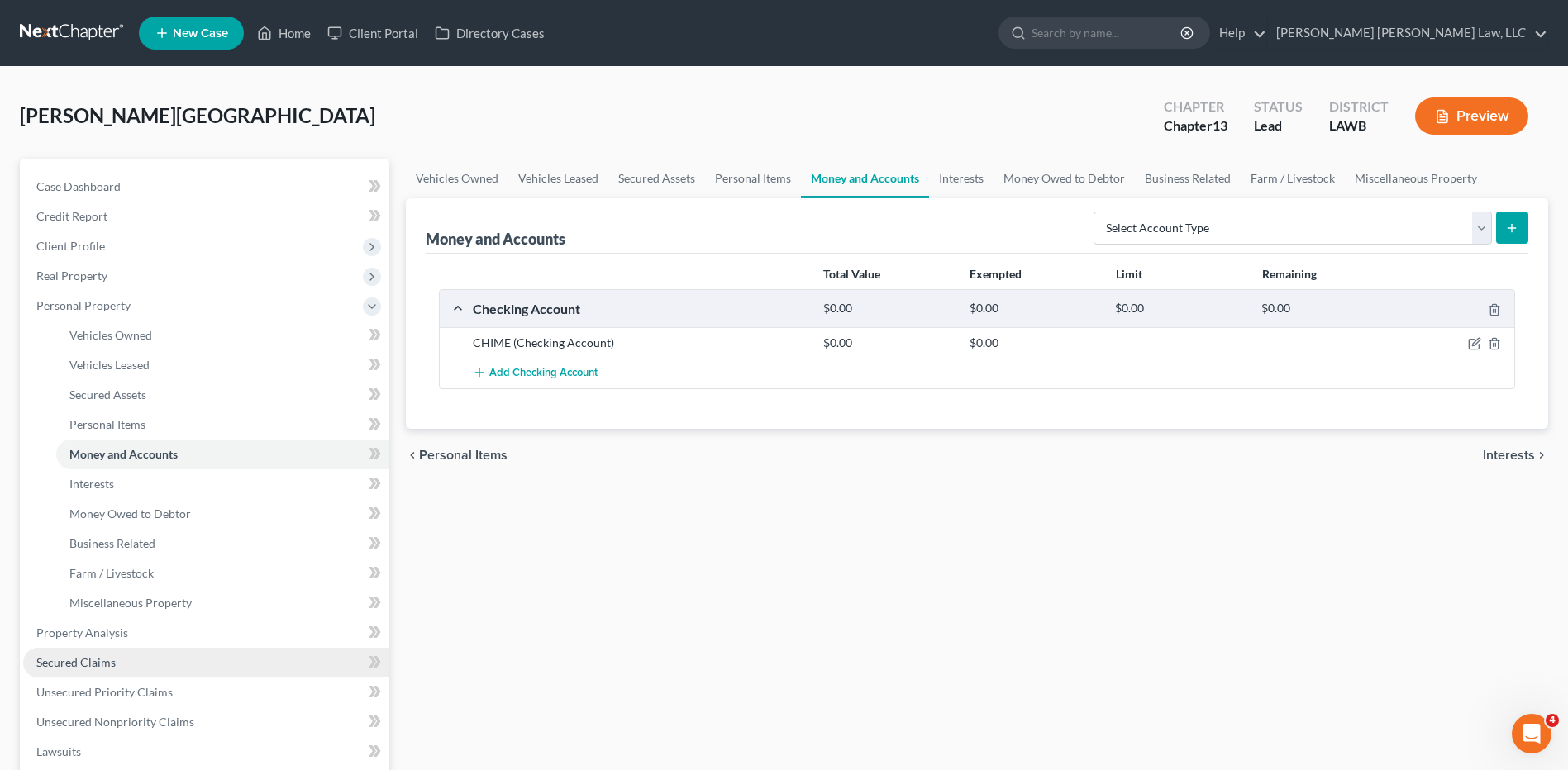
click at [98, 674] on link "Secured Claims" at bounding box center [206, 663] width 367 height 30
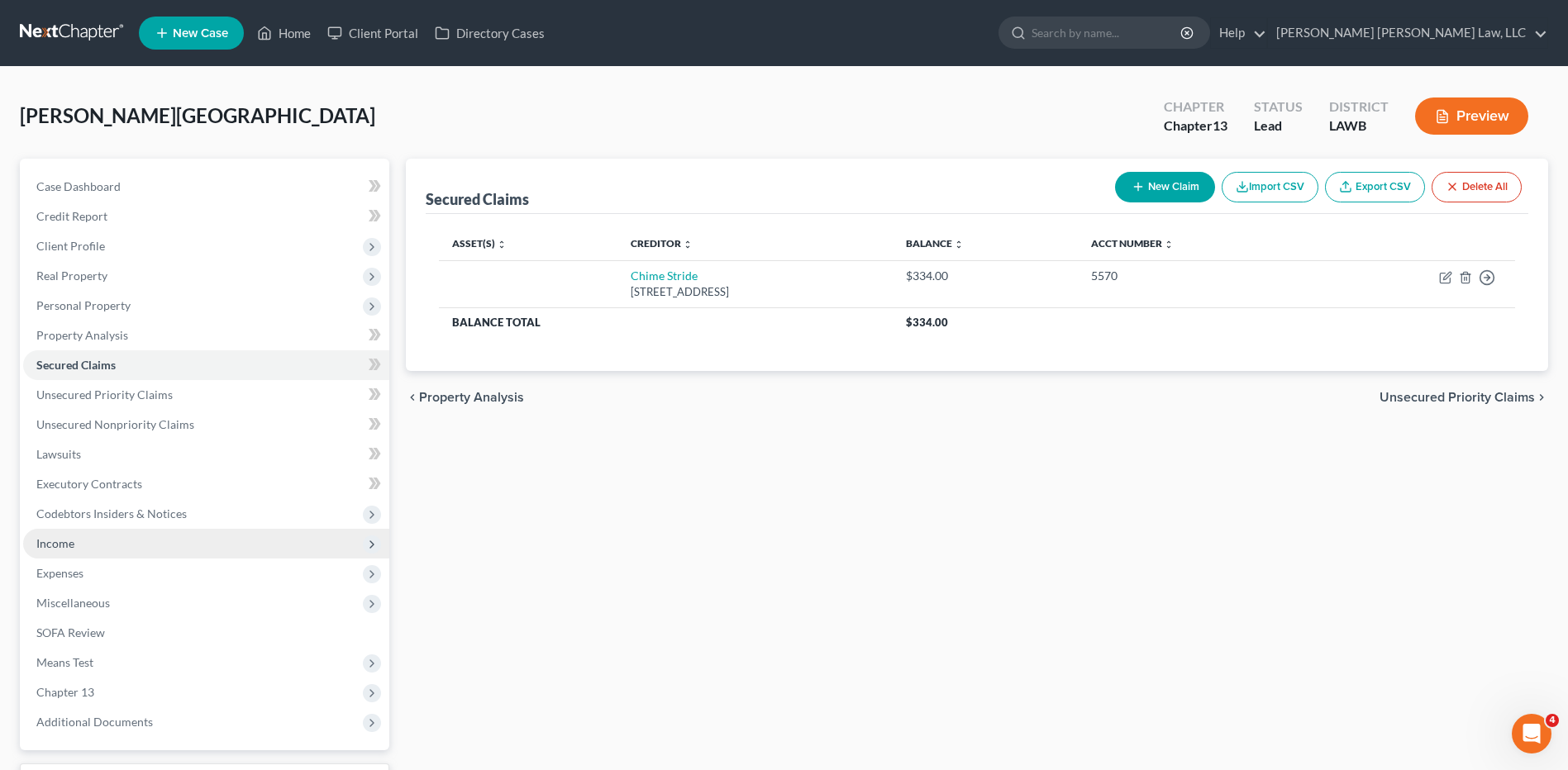
click at [68, 539] on span "Income" at bounding box center [55, 543] width 38 height 14
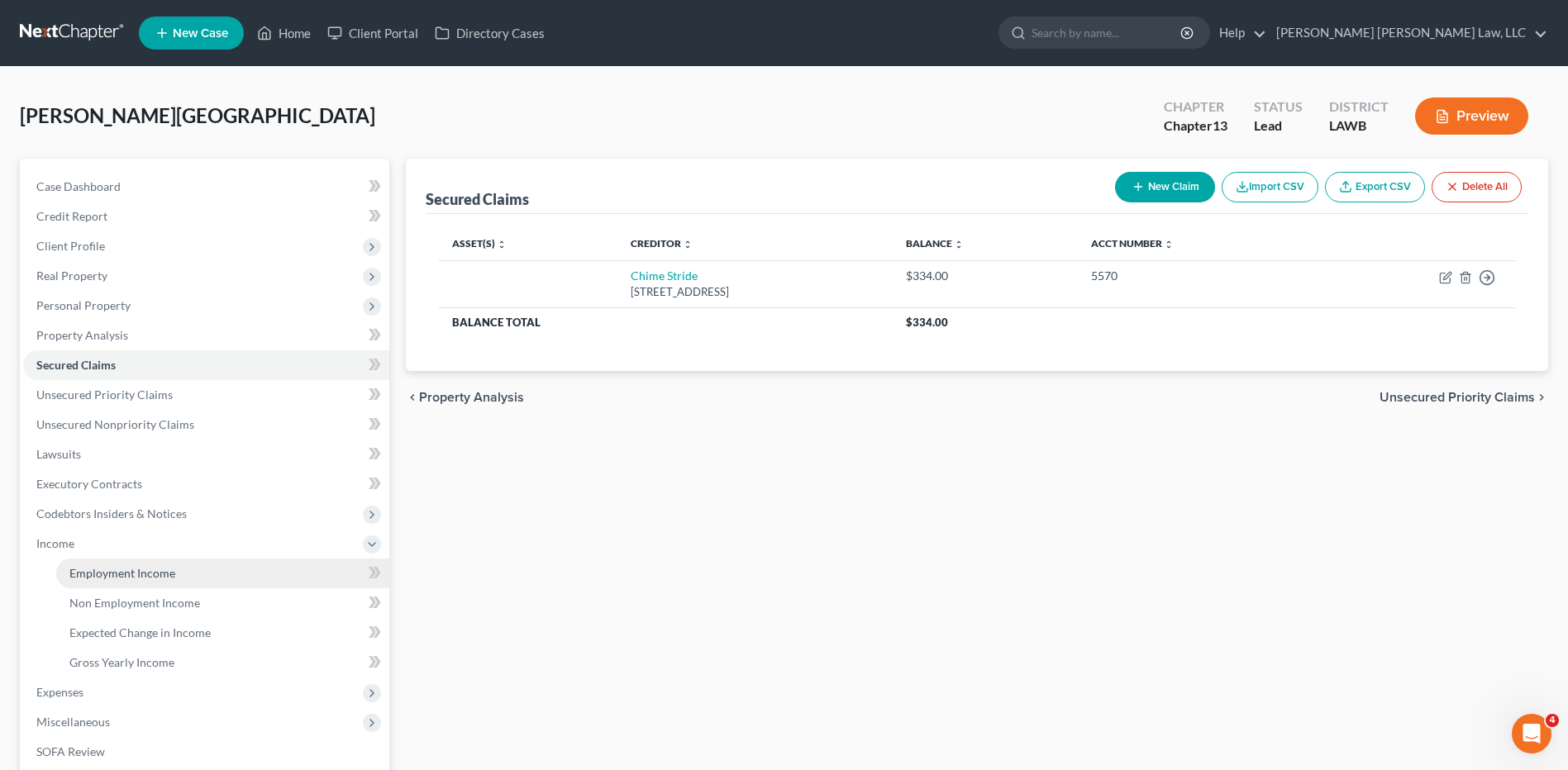
click at [129, 569] on span "Employment Income" at bounding box center [122, 573] width 106 height 14
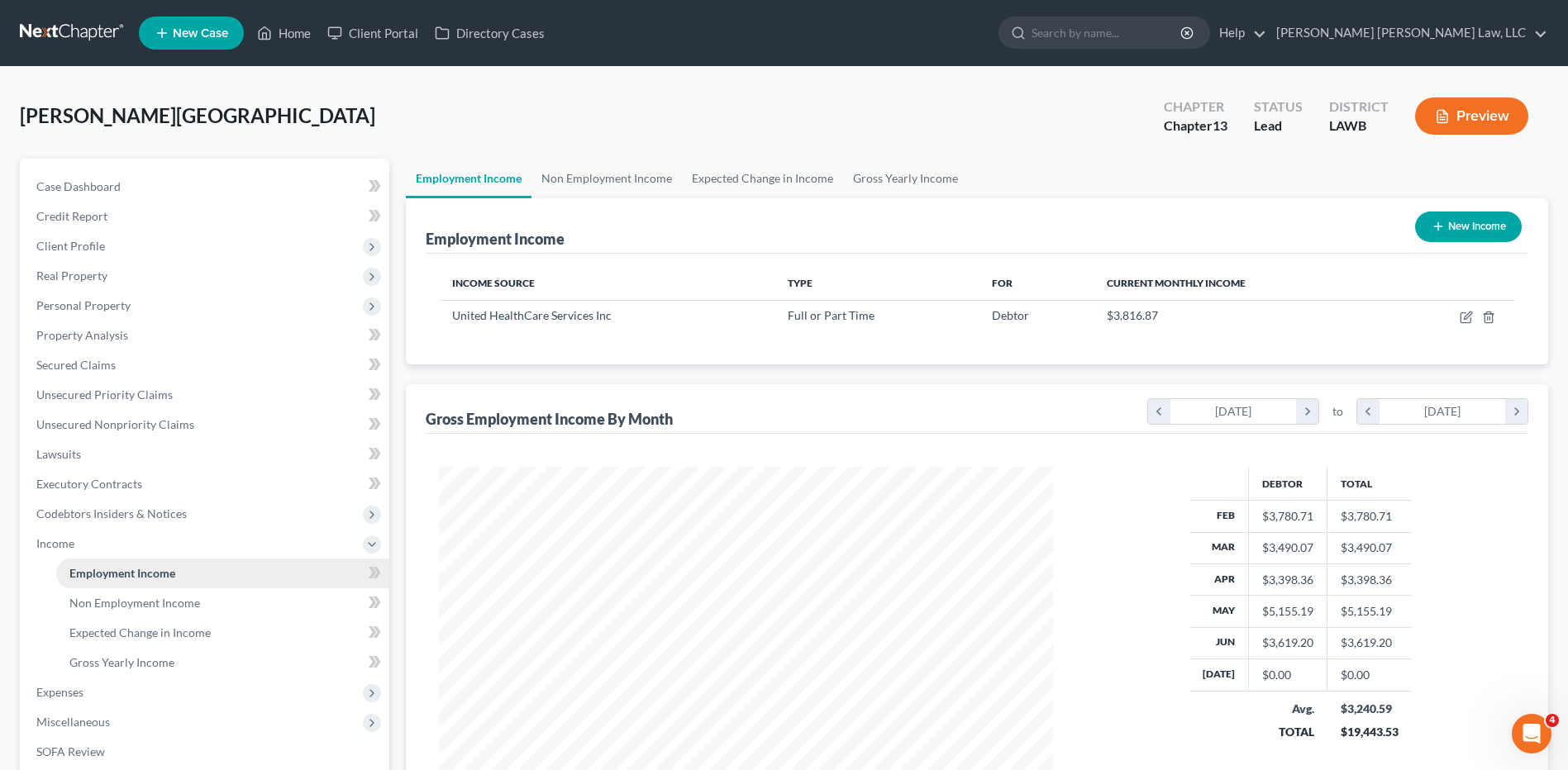
scroll to position [306, 647]
click at [82, 685] on span "Expenses" at bounding box center [60, 691] width 47 height 14
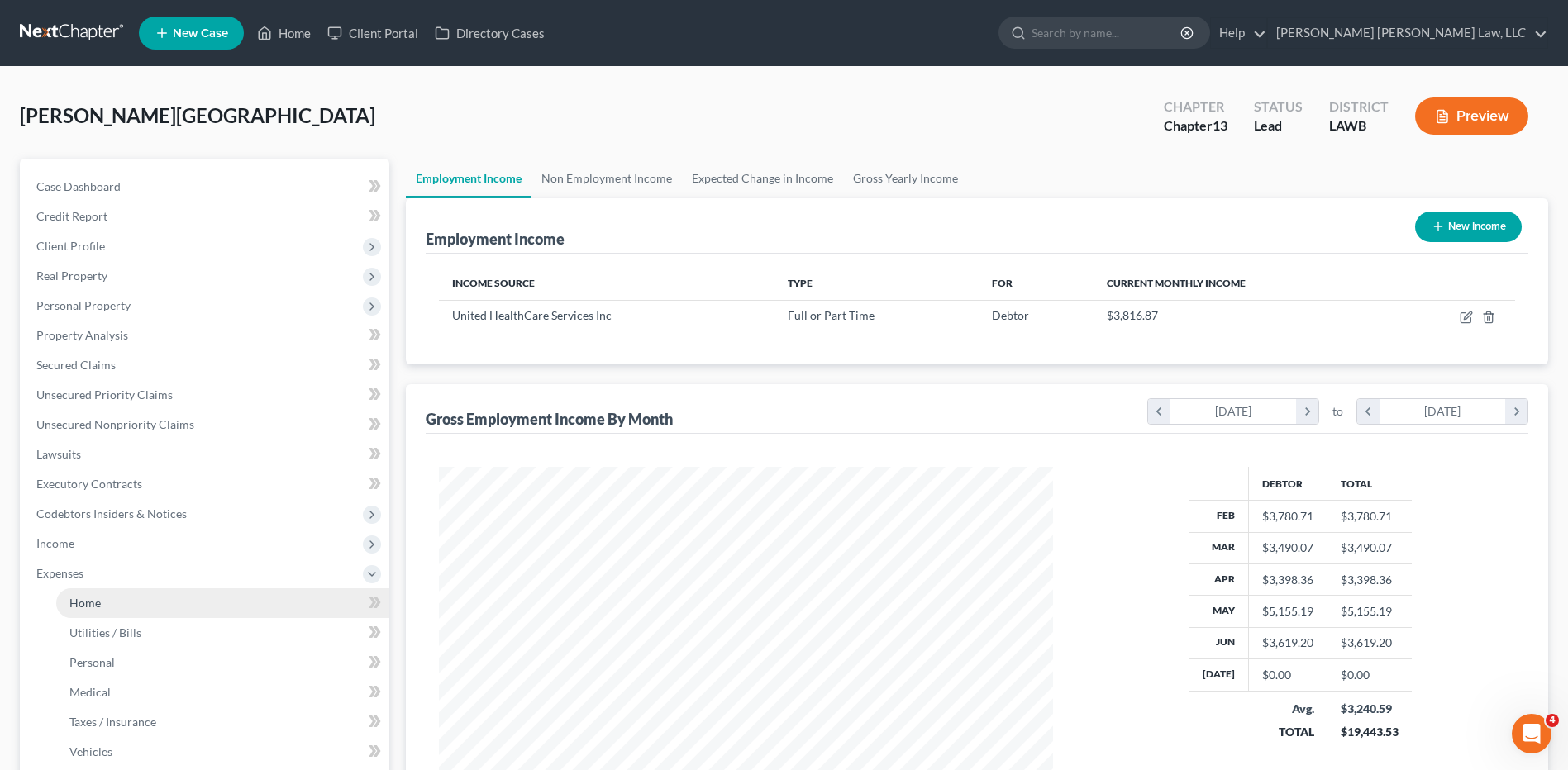
click at [100, 604] on span "Home" at bounding box center [85, 602] width 32 height 14
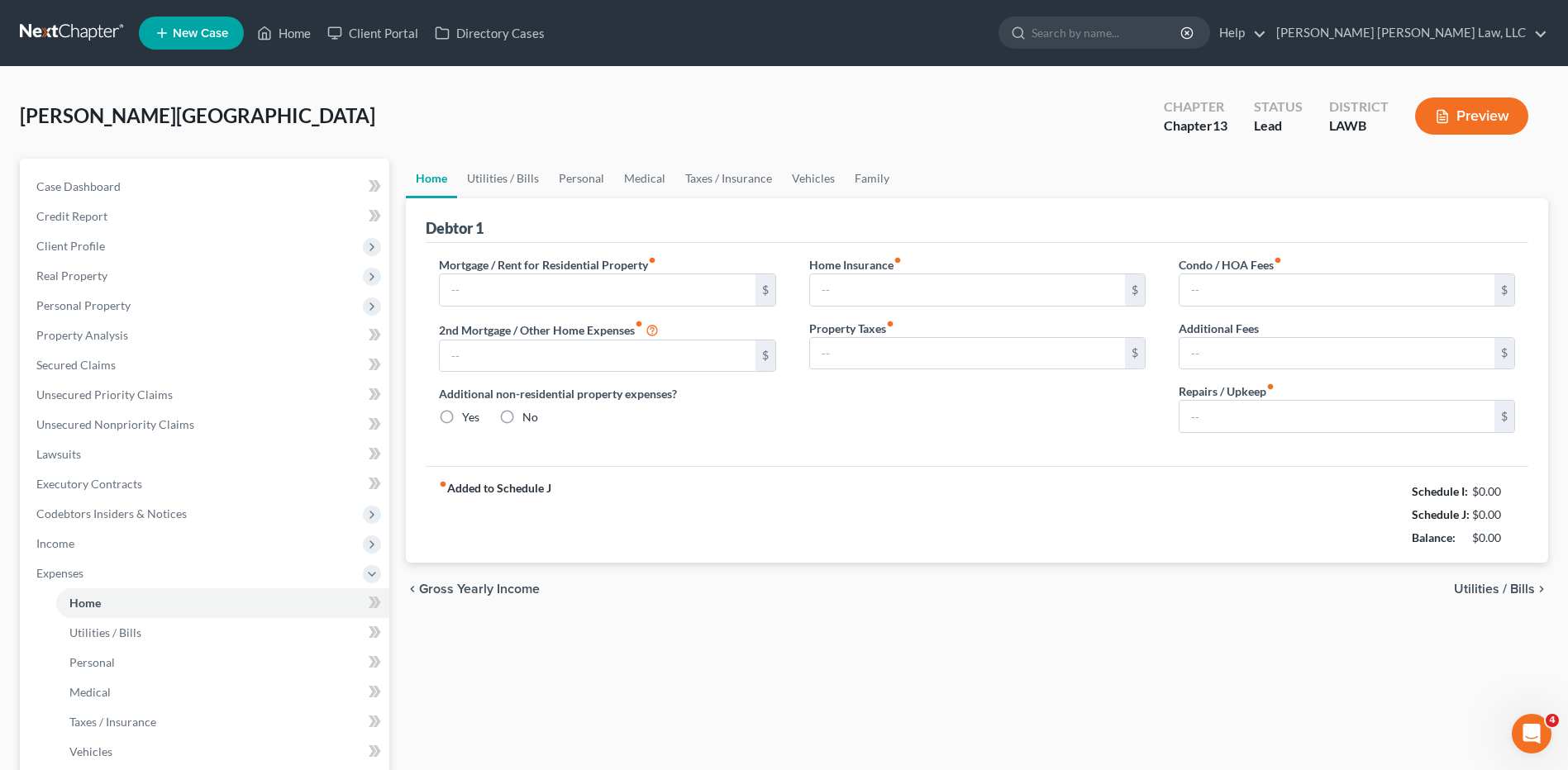
type input "0.00"
radio input "true"
type input "0.00"
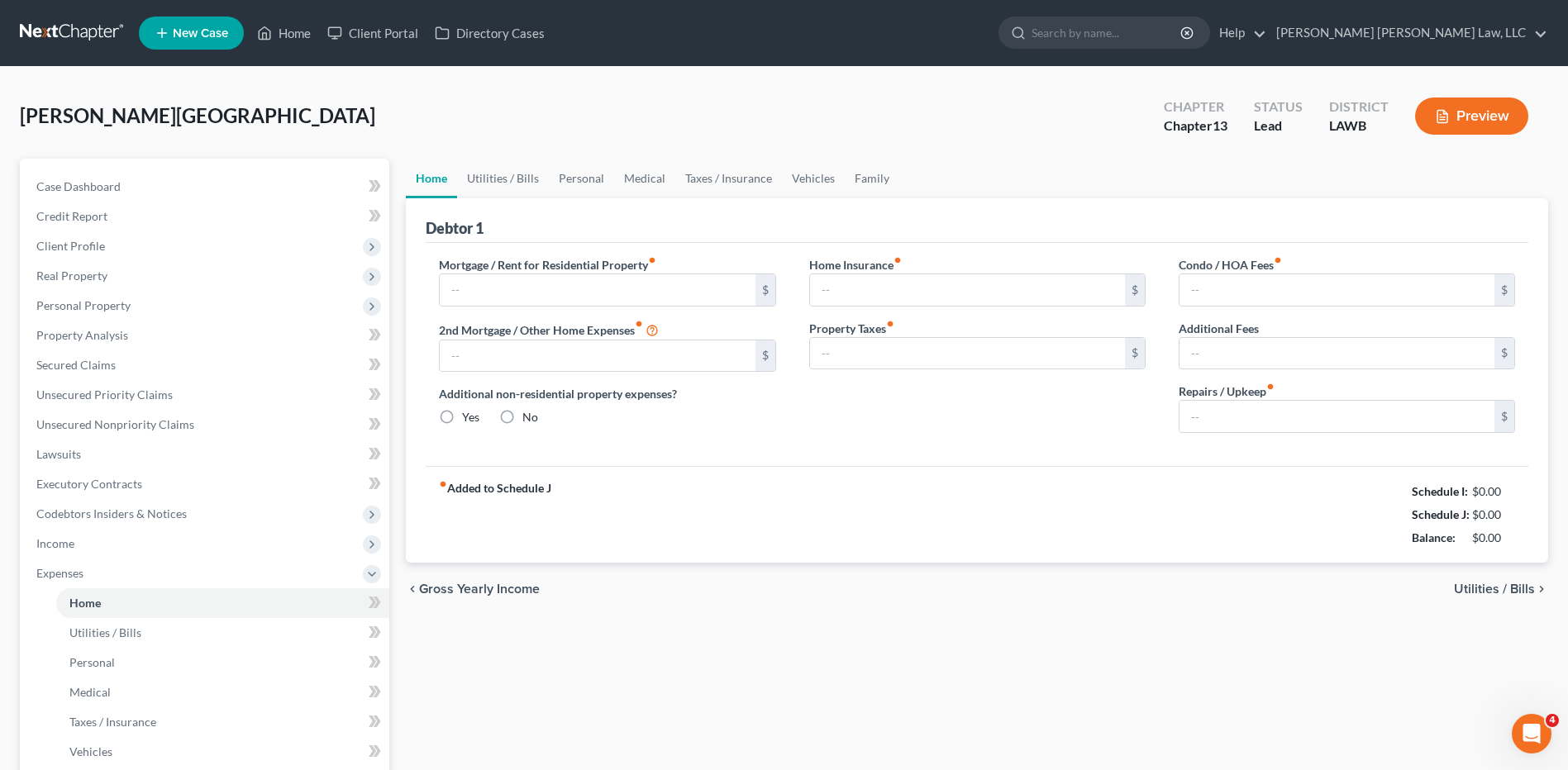
type input "0.00"
click at [494, 290] on input "text" at bounding box center [598, 290] width 315 height 32
type input "603.00"
click at [508, 171] on link "Utilities / Bills" at bounding box center [503, 178] width 92 height 40
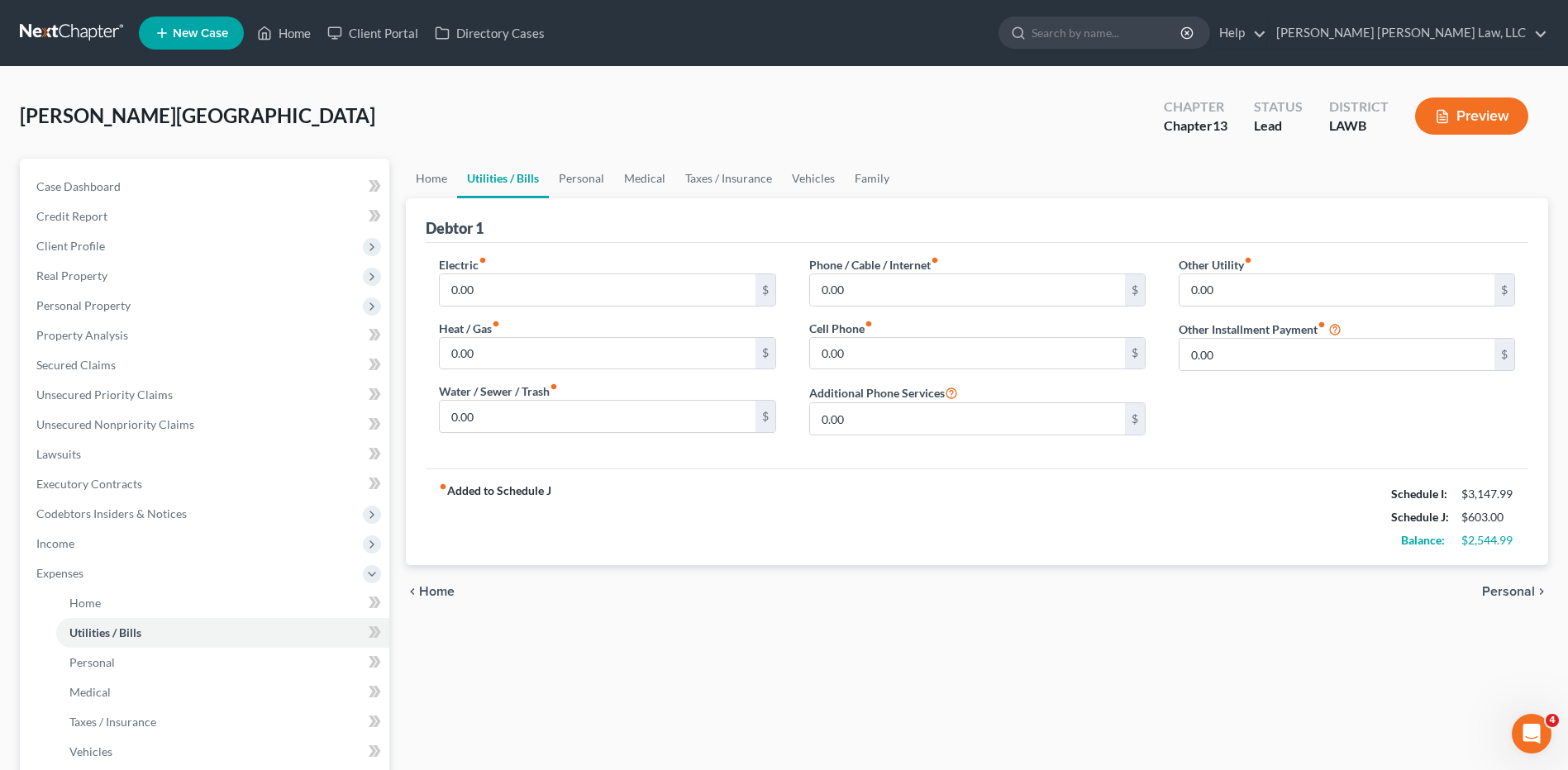
click at [515, 272] on div "Electric fiber_manual_record 0.00 $" at bounding box center [608, 281] width 337 height 50
click at [498, 291] on input "0.00" at bounding box center [598, 290] width 315 height 32
type input "200.00"
click at [878, 291] on input "0.00" at bounding box center [968, 290] width 315 height 32
click at [478, 360] on input "0.00" at bounding box center [598, 354] width 315 height 32
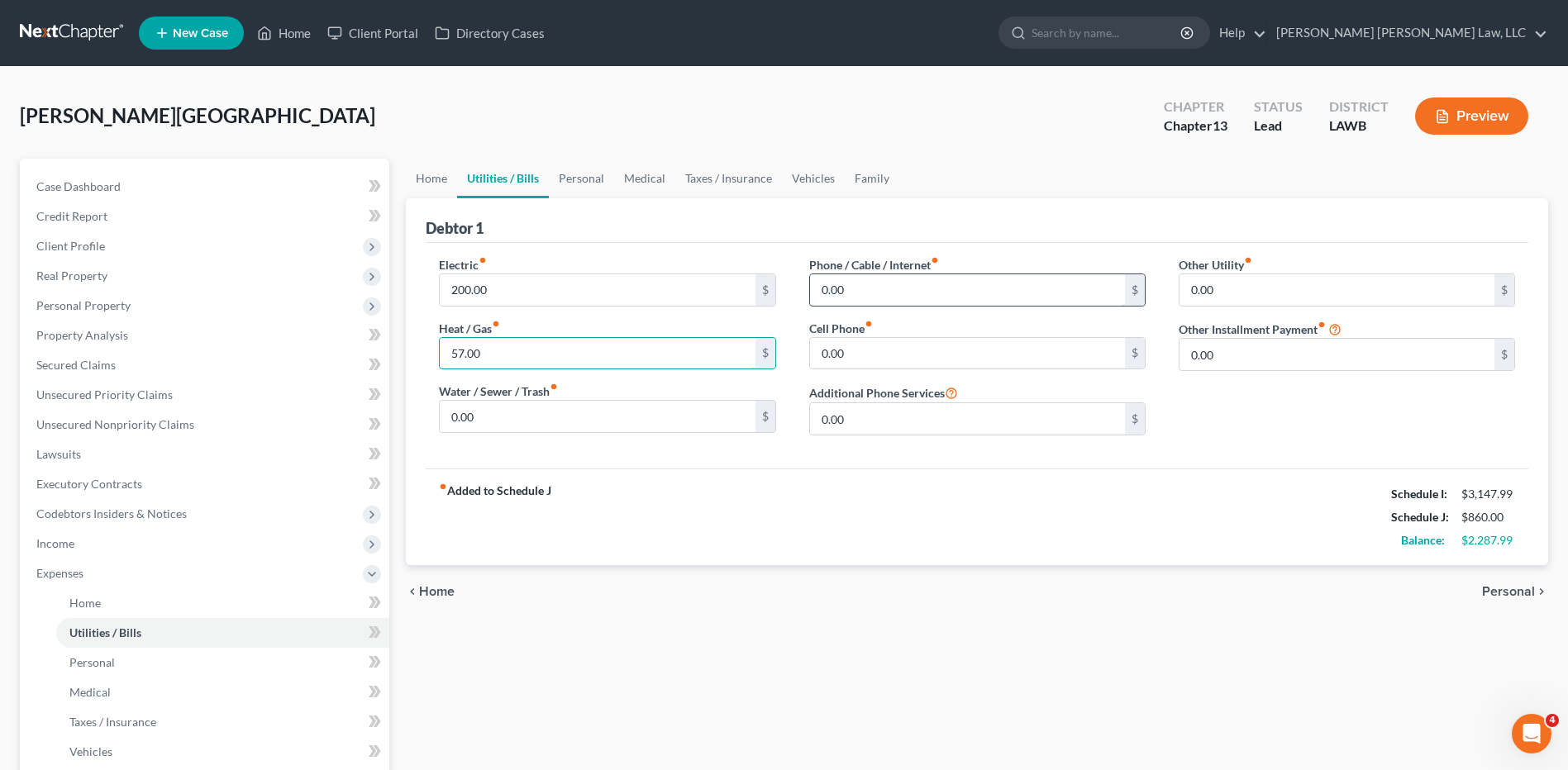
type input "57.00"
click at [875, 295] on input "0.00" at bounding box center [968, 290] width 315 height 32
type input "57.00"
click at [865, 344] on input "0.00" at bounding box center [968, 354] width 315 height 32
type input "300.00"
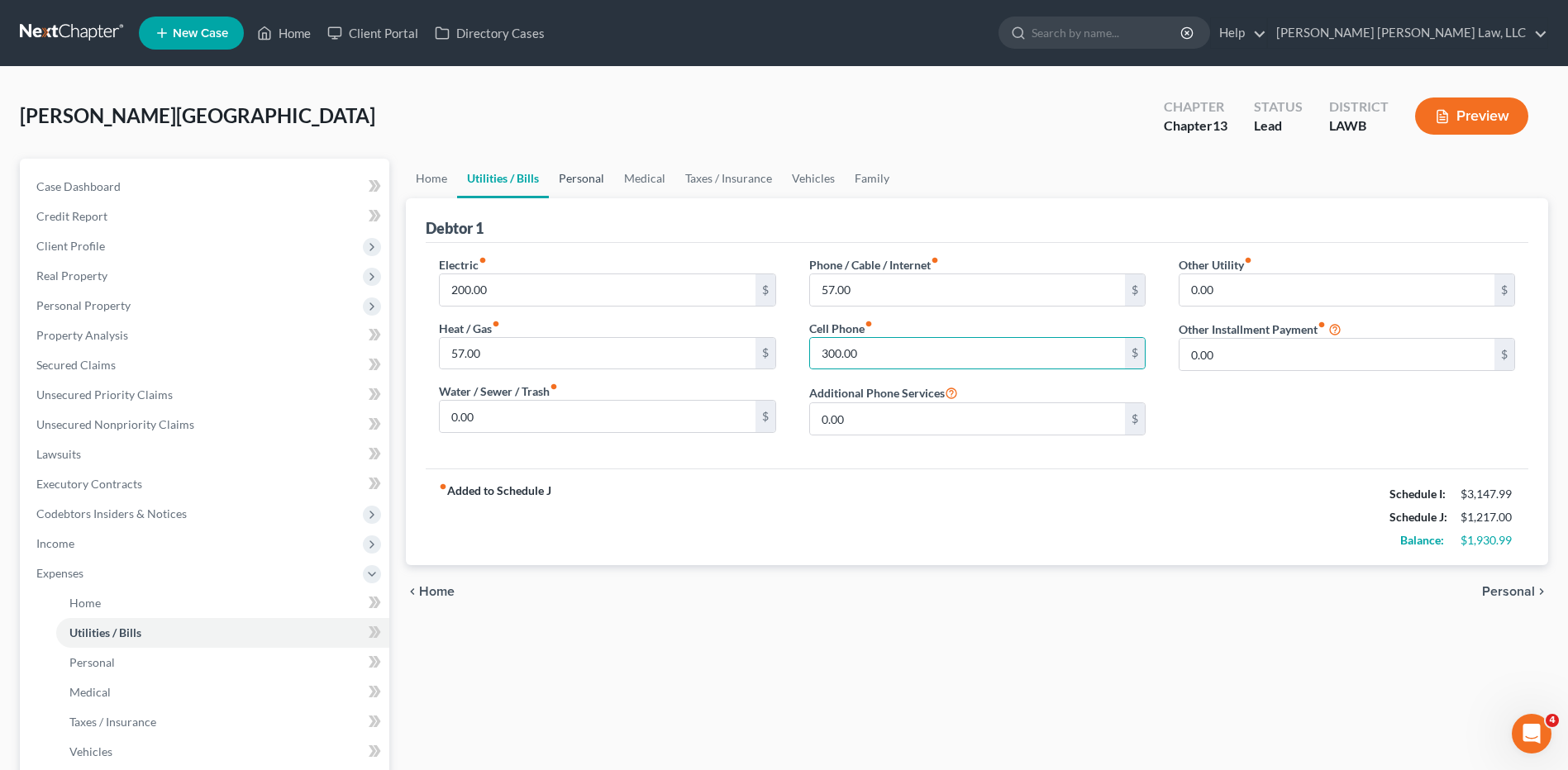
click at [576, 183] on link "Personal" at bounding box center [581, 178] width 65 height 40
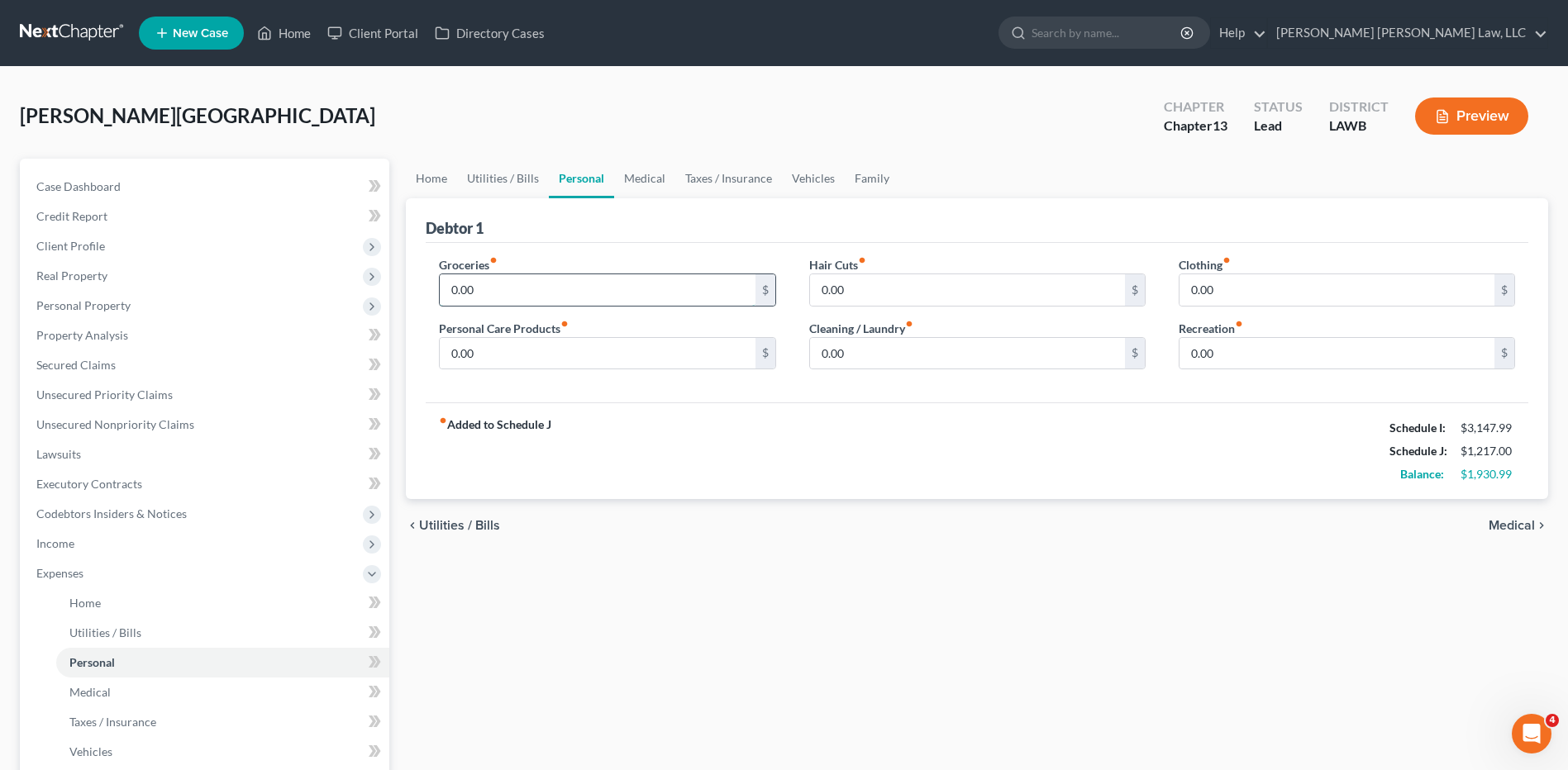
click at [504, 300] on input "0.00" at bounding box center [598, 290] width 315 height 32
type input "867.00"
click at [482, 357] on input "0.00" at bounding box center [598, 354] width 315 height 32
type input "50.00"
click at [1224, 293] on input "0.00" at bounding box center [1337, 290] width 315 height 32
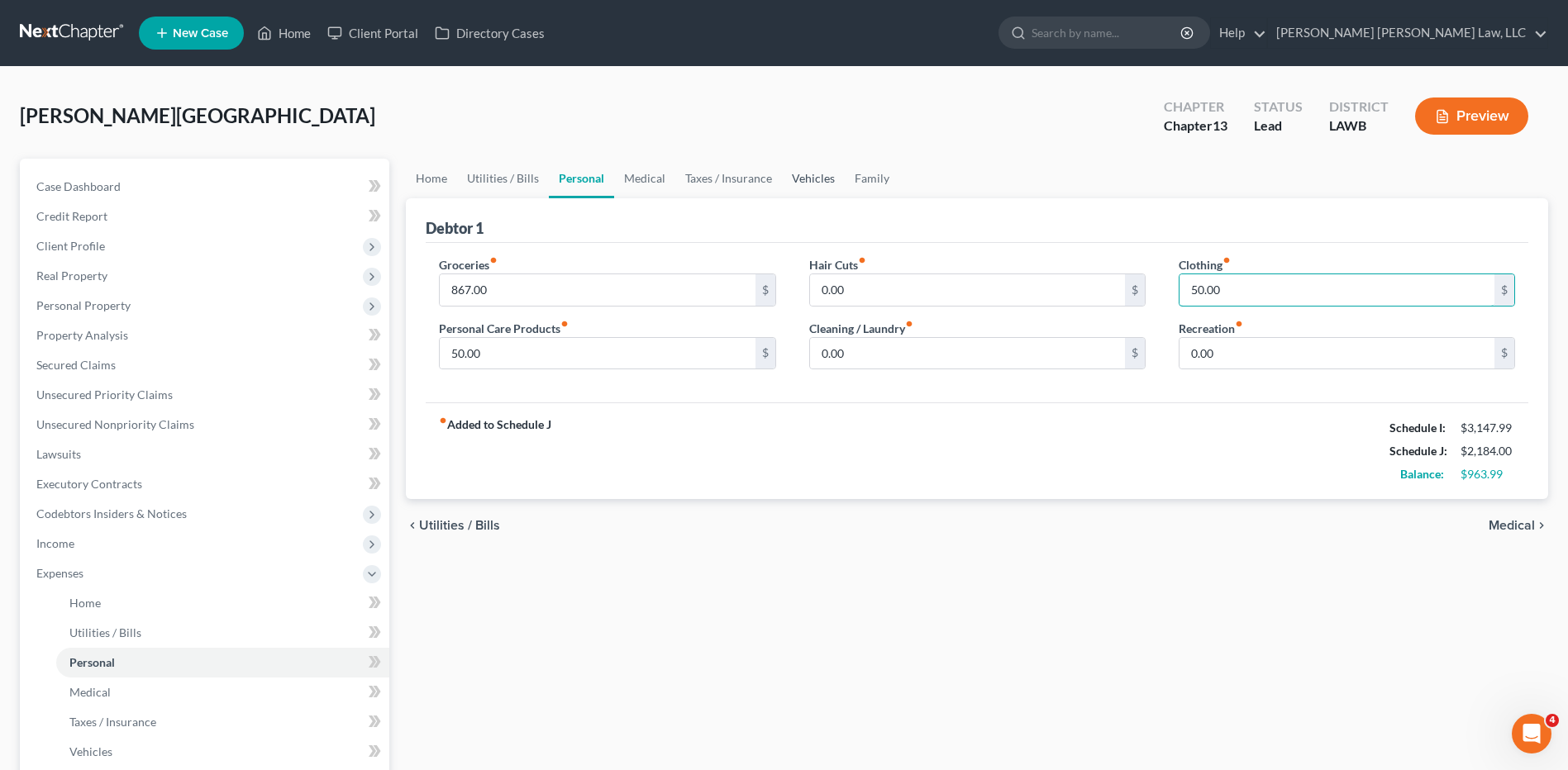
type input "50.00"
click at [811, 179] on link "Vehicles" at bounding box center [813, 178] width 63 height 40
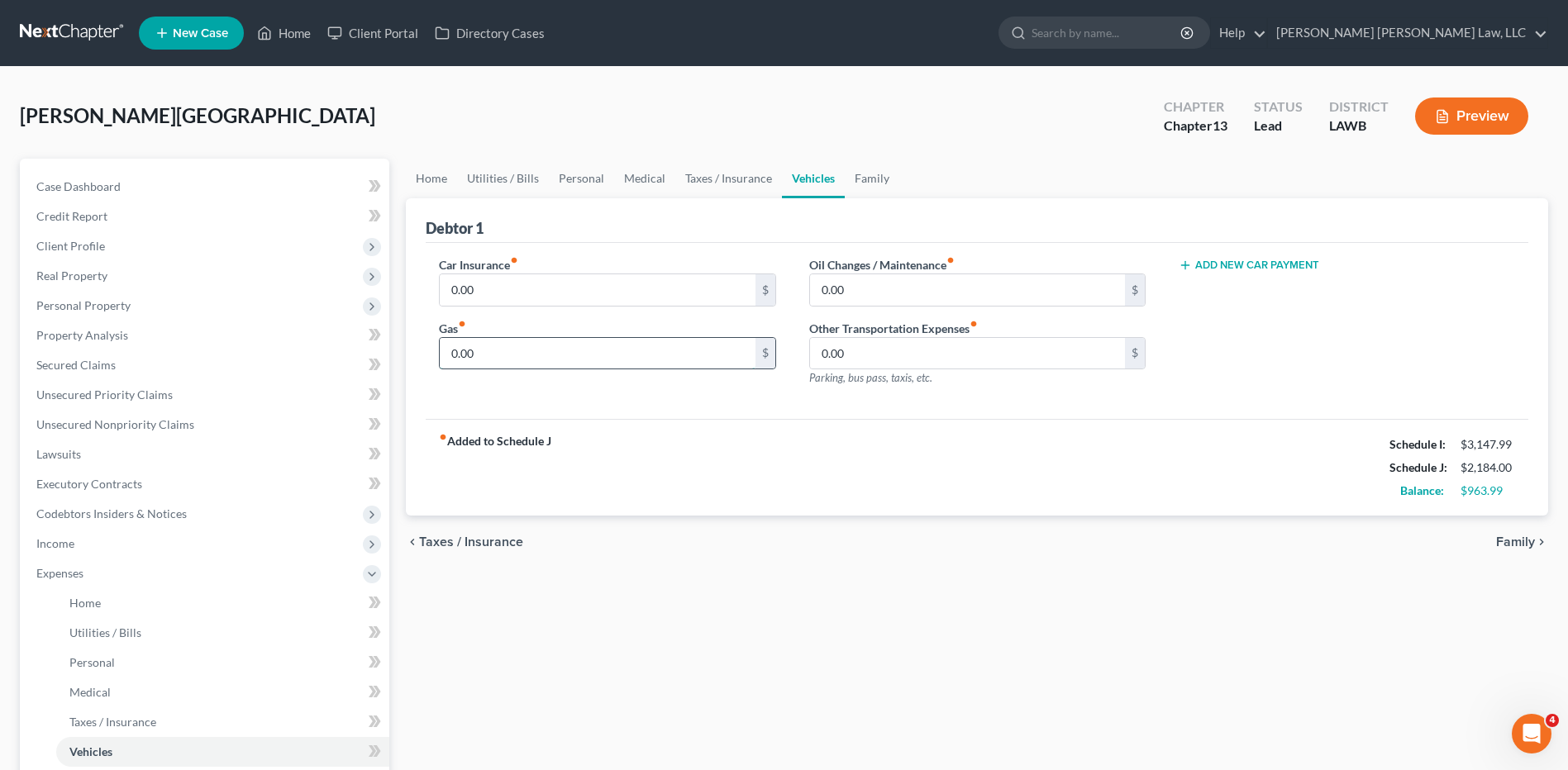
click at [485, 341] on input "0.00" at bounding box center [598, 354] width 315 height 32
type input "250.00"
click at [841, 285] on input "0.00" at bounding box center [968, 290] width 315 height 32
type input "30.00"
